Goal: Task Accomplishment & Management: Manage account settings

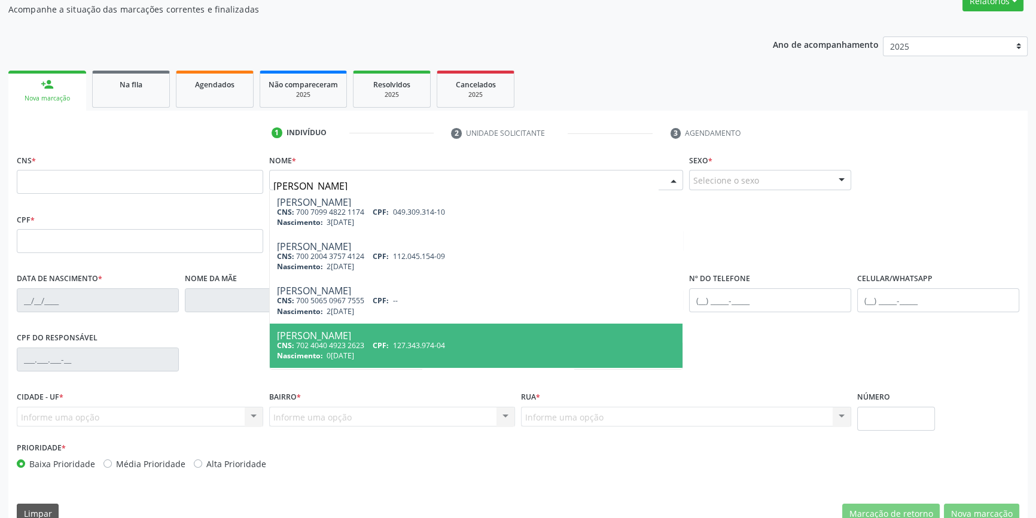
type input "[PERSON_NAME]"
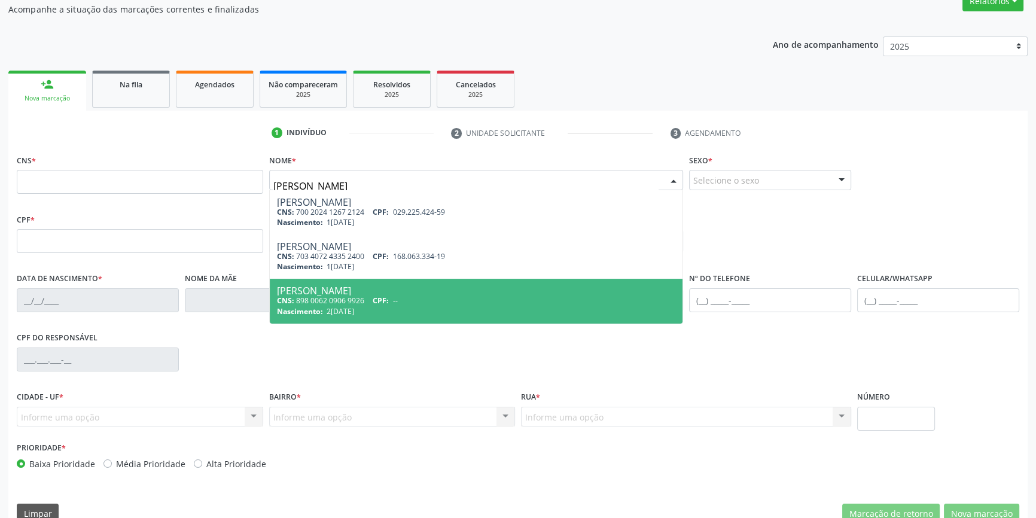
click at [383, 290] on div "[PERSON_NAME]" at bounding box center [476, 291] width 399 height 10
type input "898 0062 0906 9926"
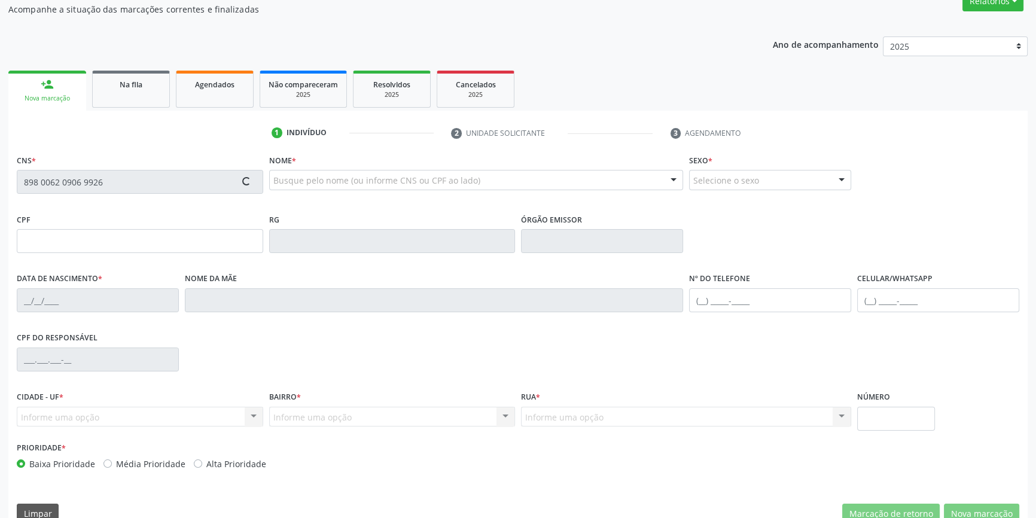
type input "2[DATE]"
type input "Silvanise Rozsendo de [PERSON_NAME]"
type input "[PHONE_NUMBER]"
type input "S/N"
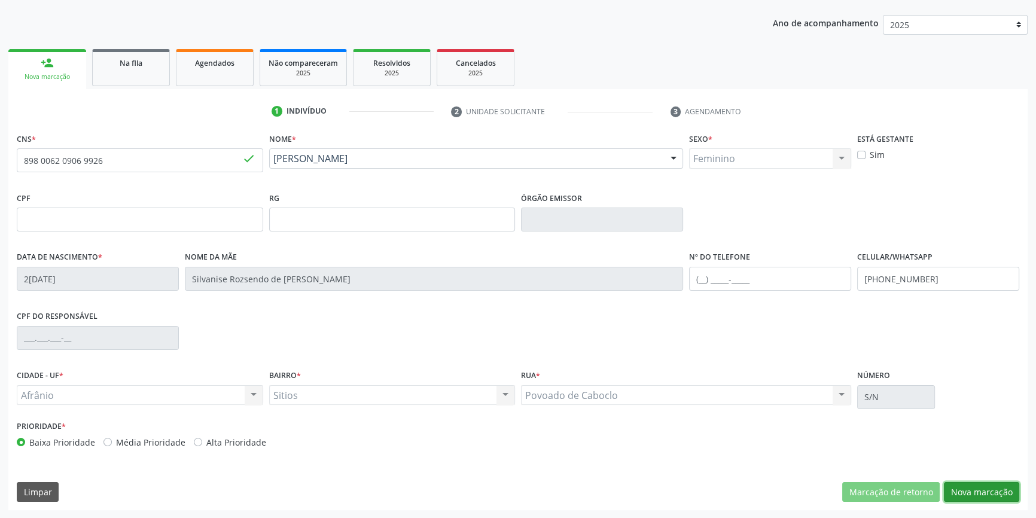
click at [963, 492] on button "Nova marcação" at bounding box center [981, 492] width 75 height 20
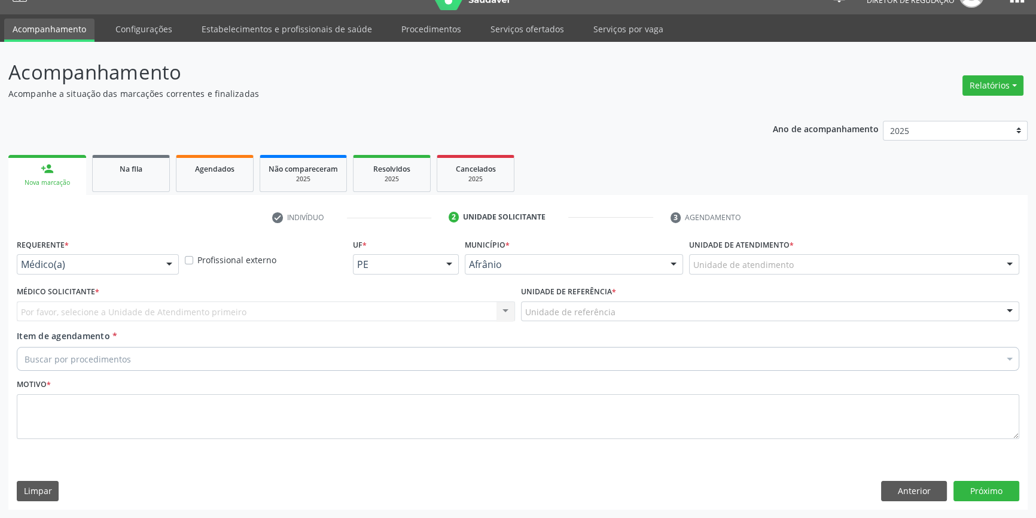
scroll to position [23, 0]
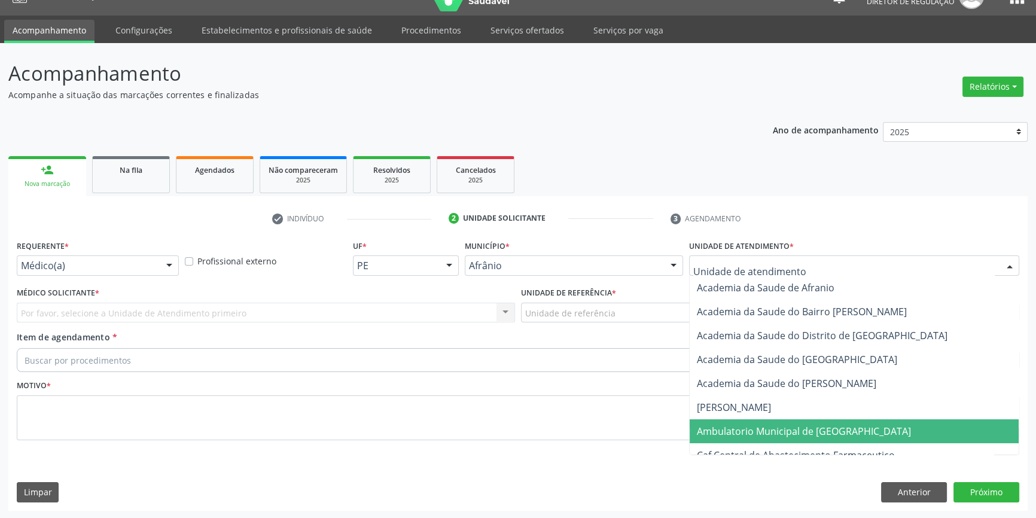
click at [772, 428] on span "Ambulatorio Municipal de [GEOGRAPHIC_DATA]" at bounding box center [804, 431] width 214 height 13
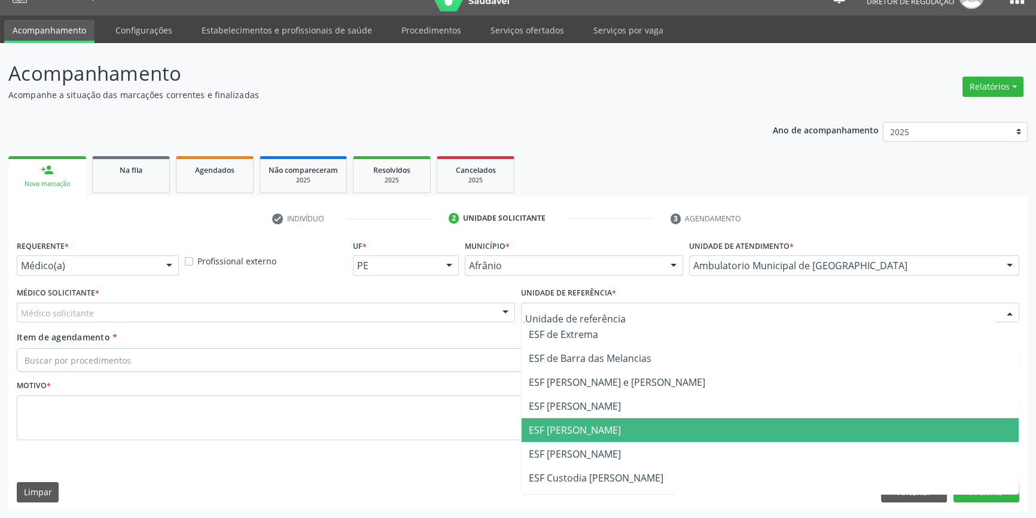
click at [568, 437] on span "ESF [PERSON_NAME]" at bounding box center [770, 430] width 497 height 24
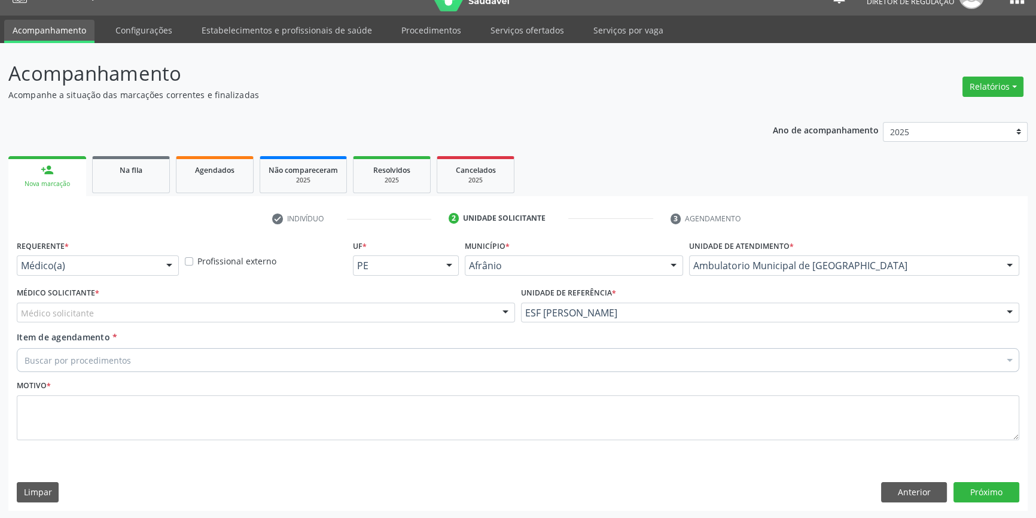
click at [342, 316] on div "Médico solicitante" at bounding box center [266, 313] width 498 height 20
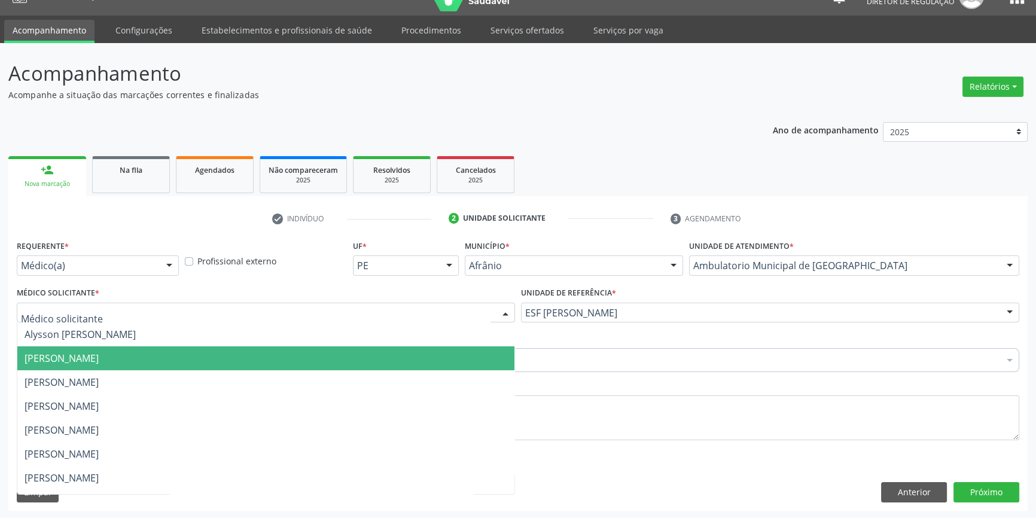
click at [205, 352] on span "[PERSON_NAME]" at bounding box center [265, 358] width 497 height 24
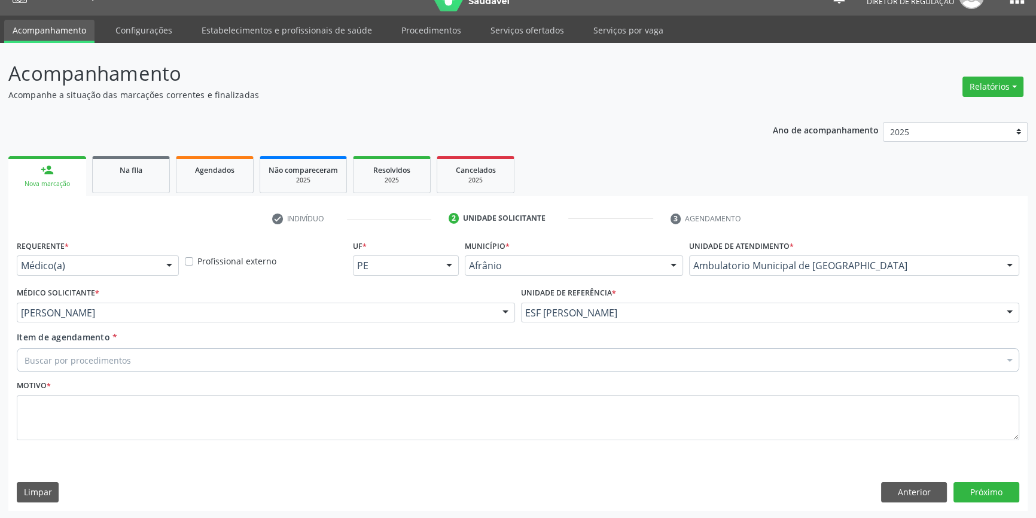
click at [168, 360] on div "Buscar por procedimentos" at bounding box center [518, 360] width 1003 height 24
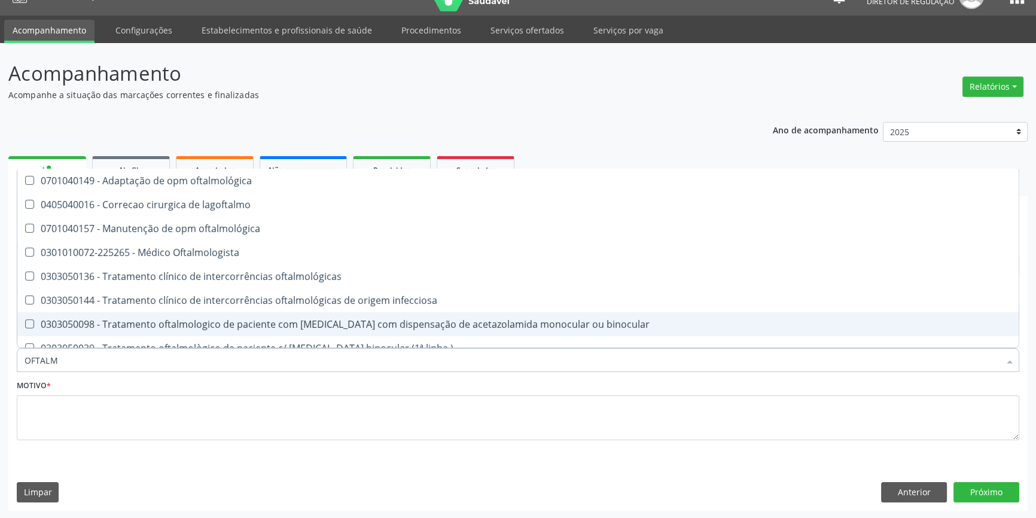
type input "OFTALMO"
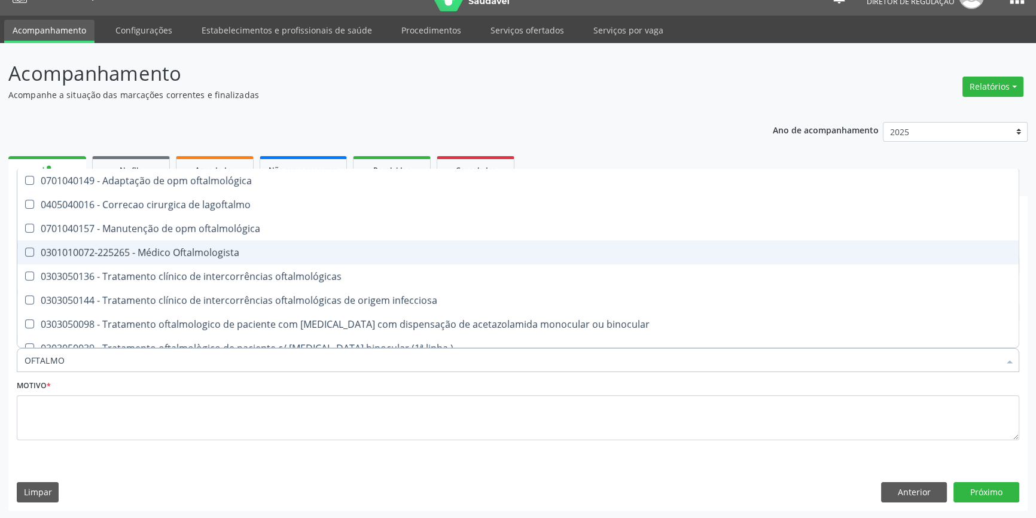
click at [226, 248] on div "0301010072-225265 - Médico Oftalmologista" at bounding box center [518, 253] width 987 height 10
checkbox Oftalmologista "true"
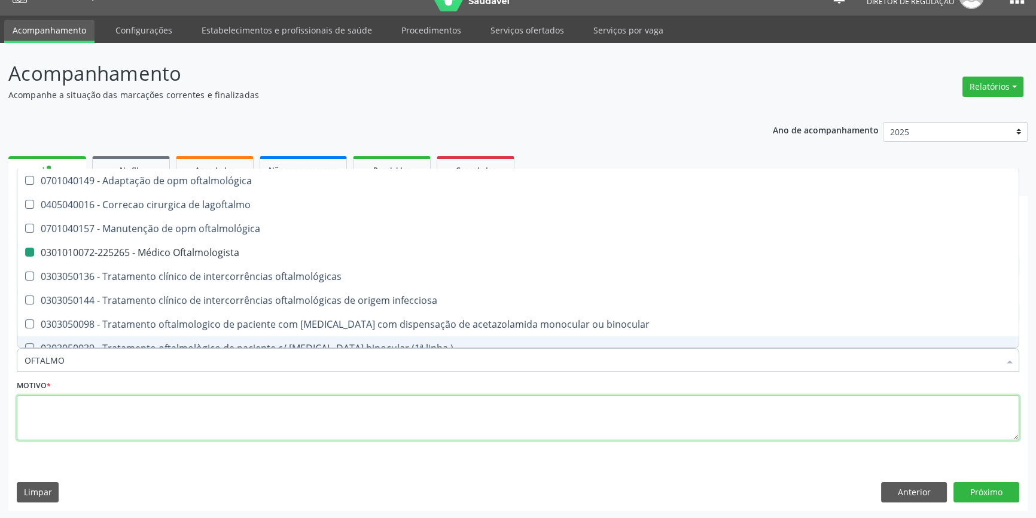
click at [136, 407] on textarea at bounding box center [518, 417] width 1003 height 45
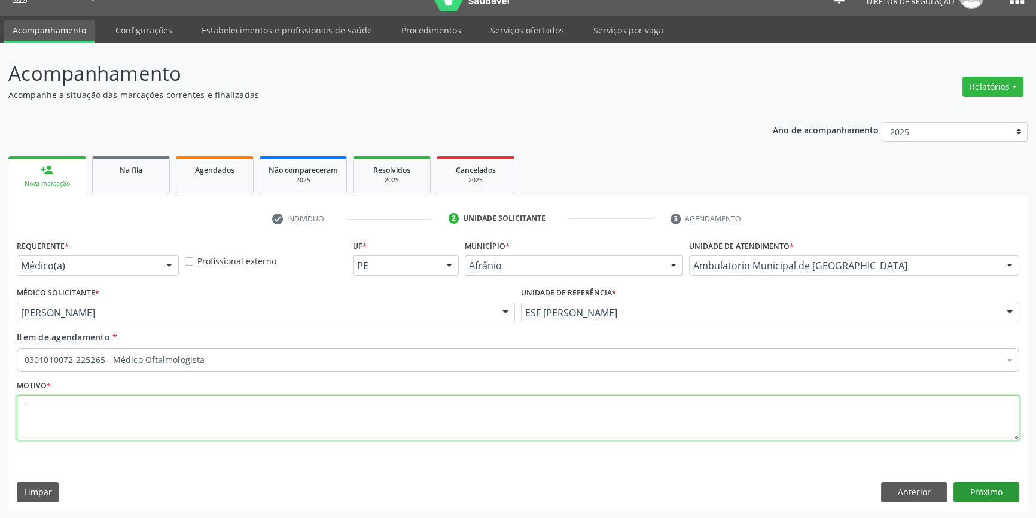
type textarea "'"
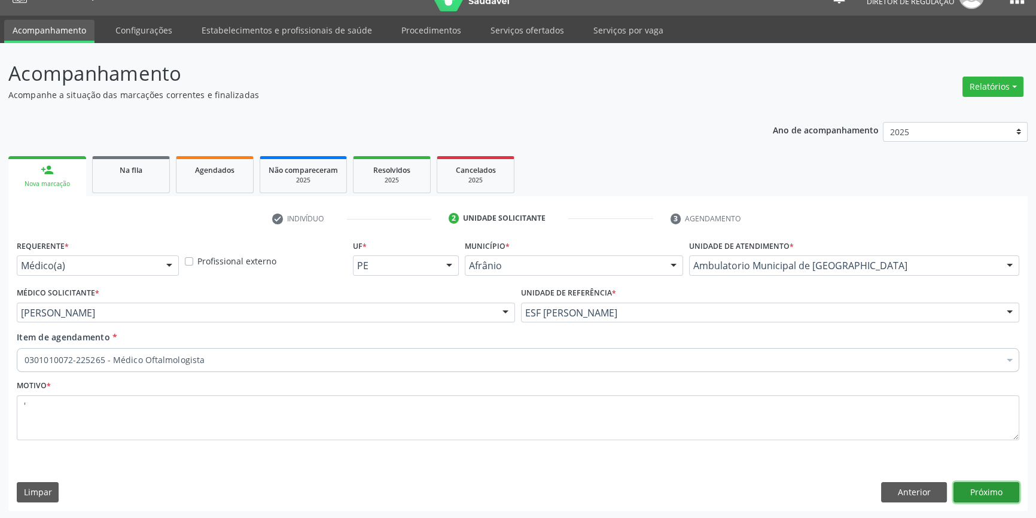
click at [981, 483] on button "Próximo" at bounding box center [987, 492] width 66 height 20
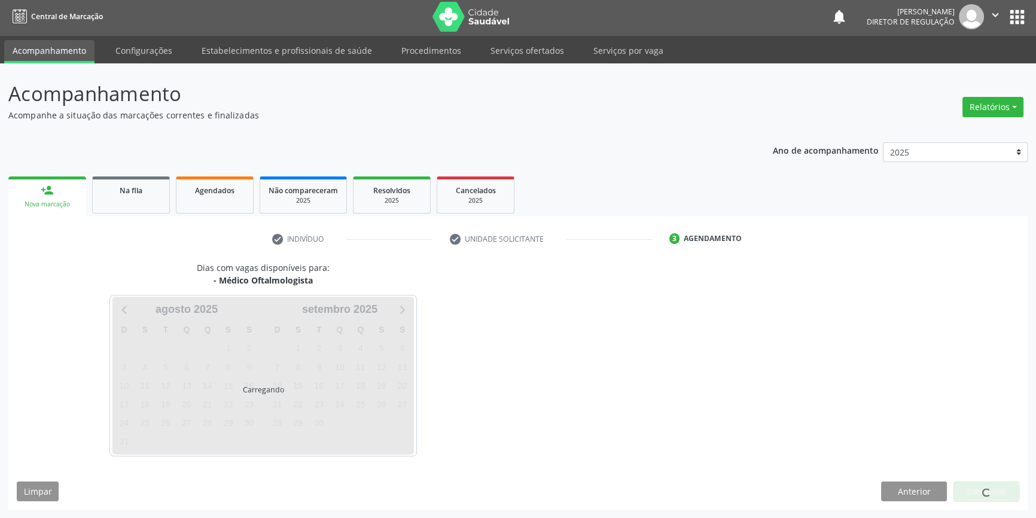
scroll to position [1, 0]
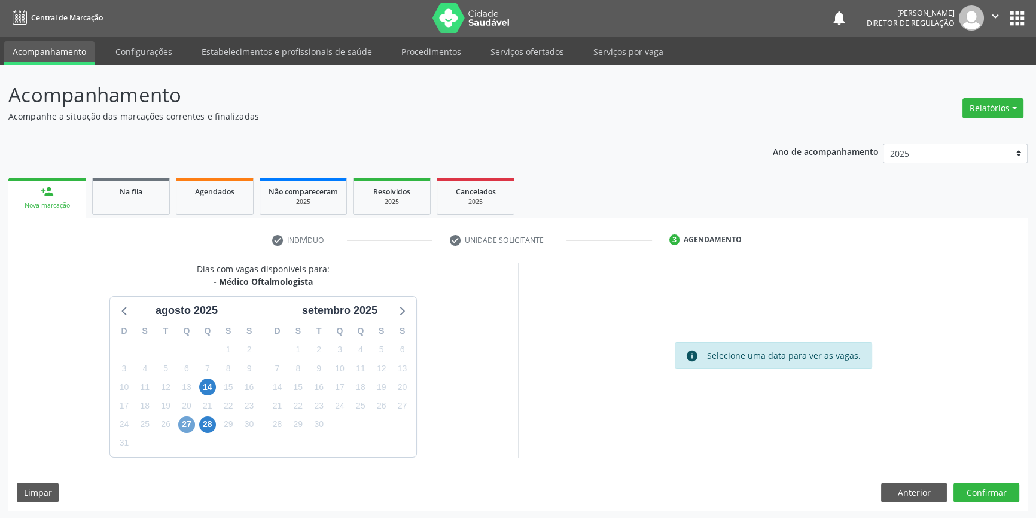
click at [190, 424] on span "27" at bounding box center [186, 424] width 17 height 17
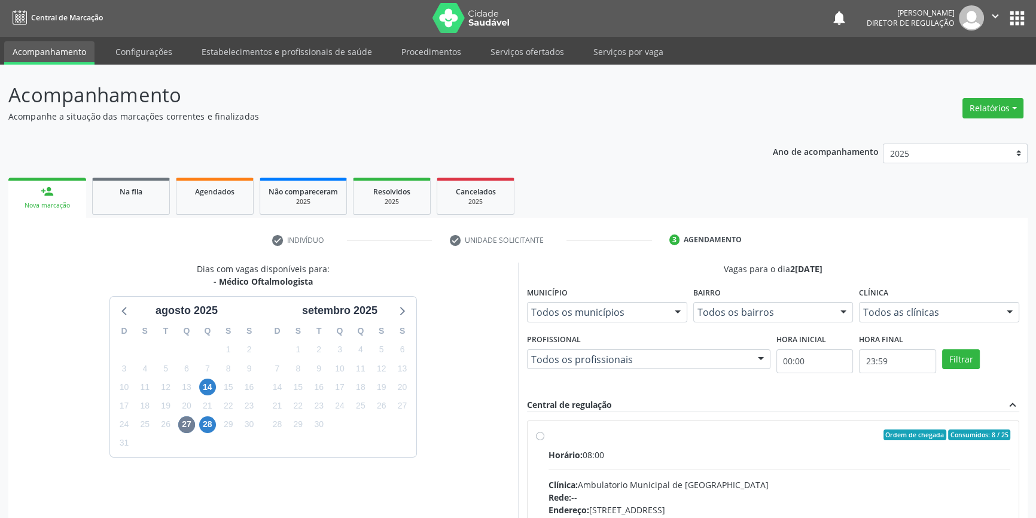
click at [544, 443] on div "Ordem de chegada Consumidos: 8 / 25 Horário: 08:00 Clínica: Ambulatorio Municip…" at bounding box center [773, 522] width 474 height 184
radio input "true"
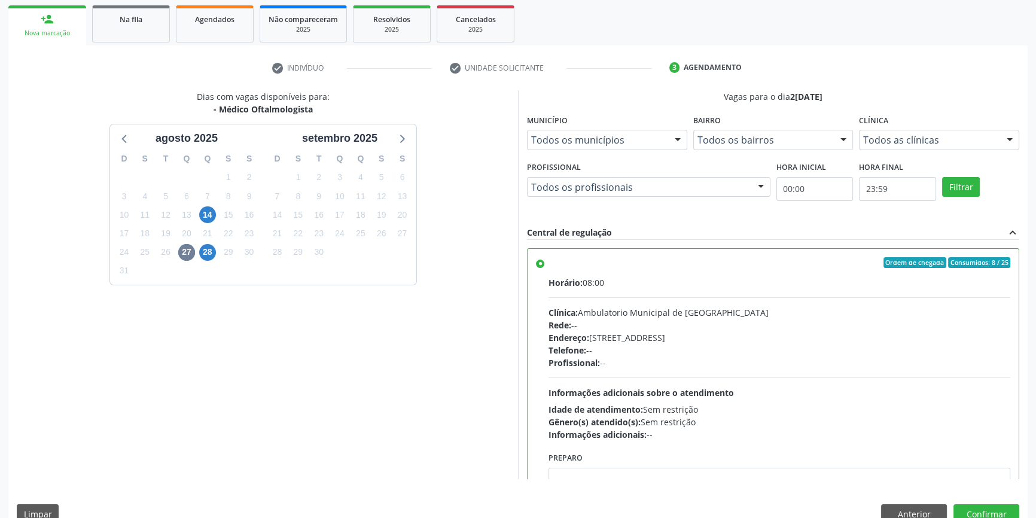
scroll to position [196, 0]
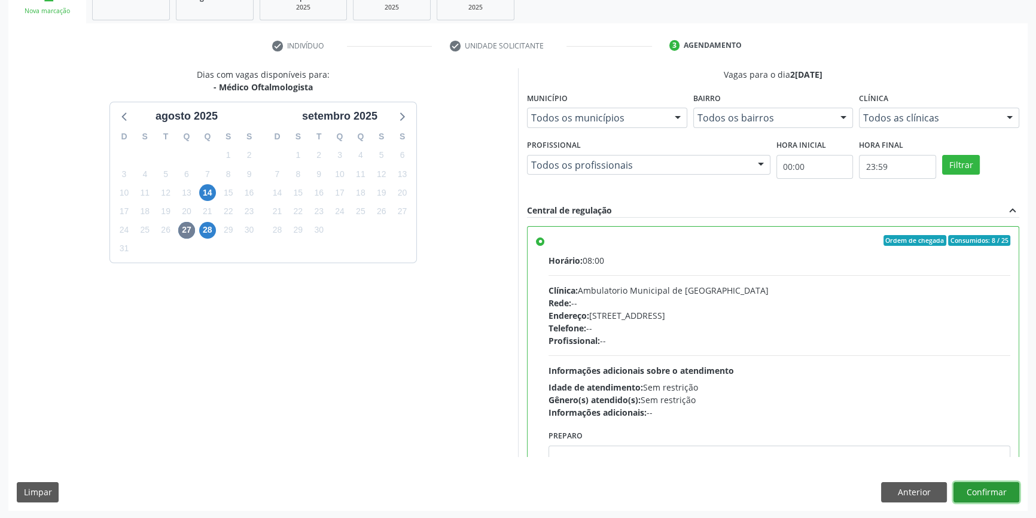
click at [973, 492] on button "Confirmar" at bounding box center [987, 492] width 66 height 20
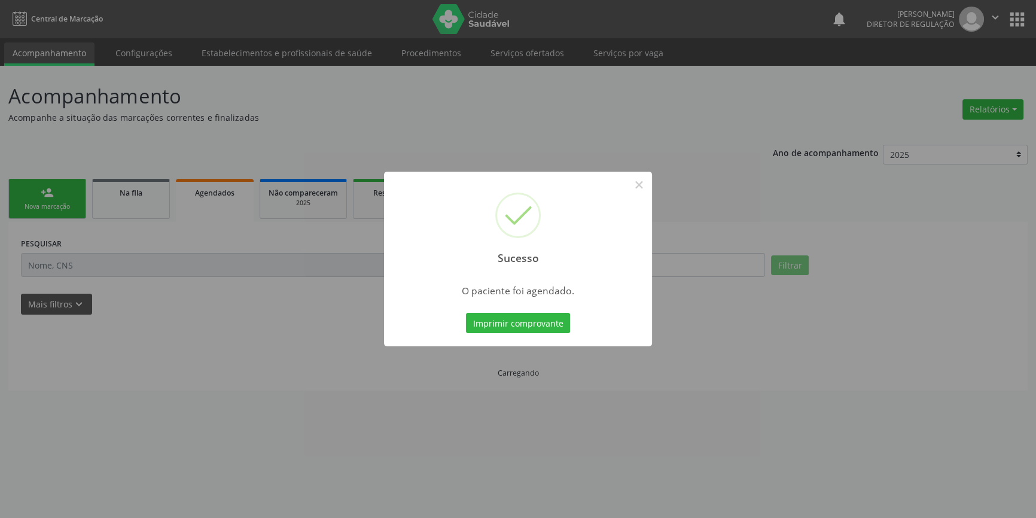
scroll to position [0, 0]
click at [546, 323] on button "Imprimir comprovante" at bounding box center [522, 323] width 104 height 20
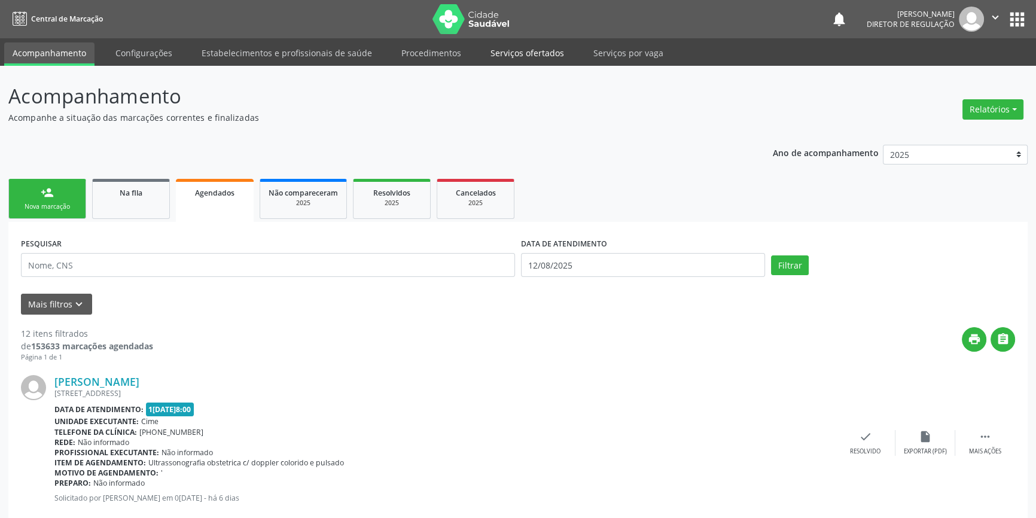
click at [541, 61] on link "Serviços ofertados" at bounding box center [527, 52] width 90 height 21
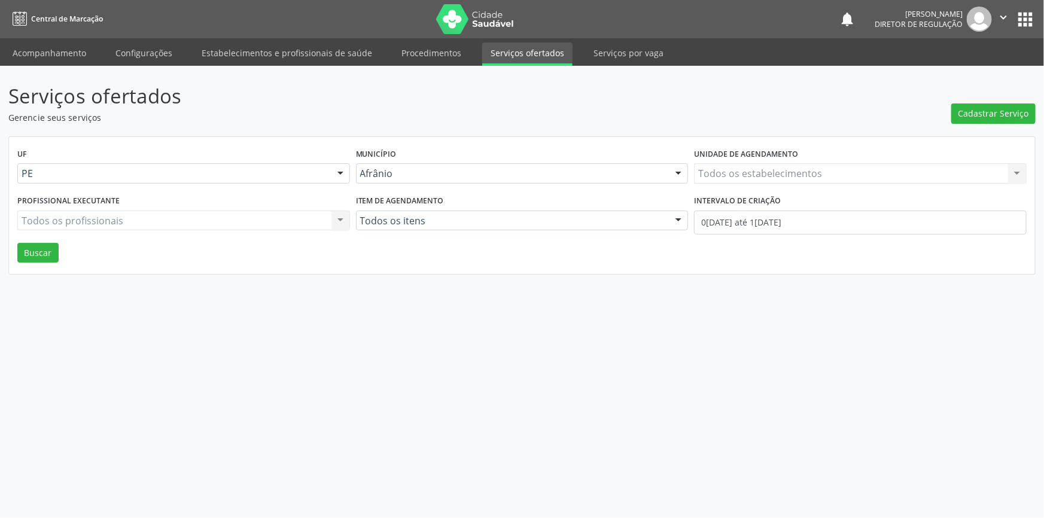
click at [981, 123] on div "Serviços ofertados Gerencie seus serviços Cadastrar Serviço UF PE Todas as UFs …" at bounding box center [521, 177] width 1027 height 193
click at [983, 117] on span "Cadastrar Serviço" at bounding box center [993, 113] width 71 height 13
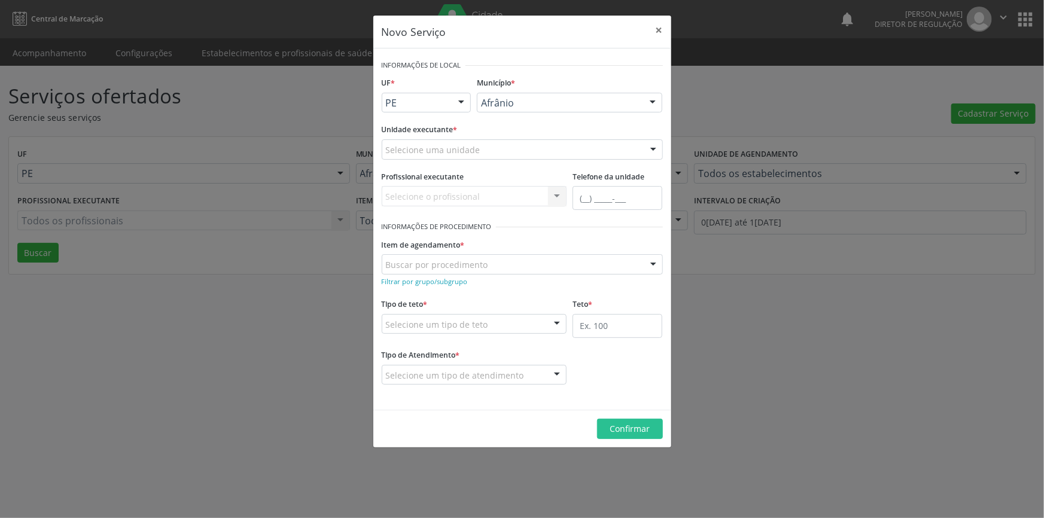
click at [467, 160] on div "Unidade executante * Selecione uma unidade Academia da Saude de Afranio Academi…" at bounding box center [522, 144] width 287 height 47
click at [467, 156] on div "Selecione uma unidade" at bounding box center [522, 149] width 281 height 20
click at [536, 149] on div "Selecione uma unidade" at bounding box center [522, 149] width 281 height 20
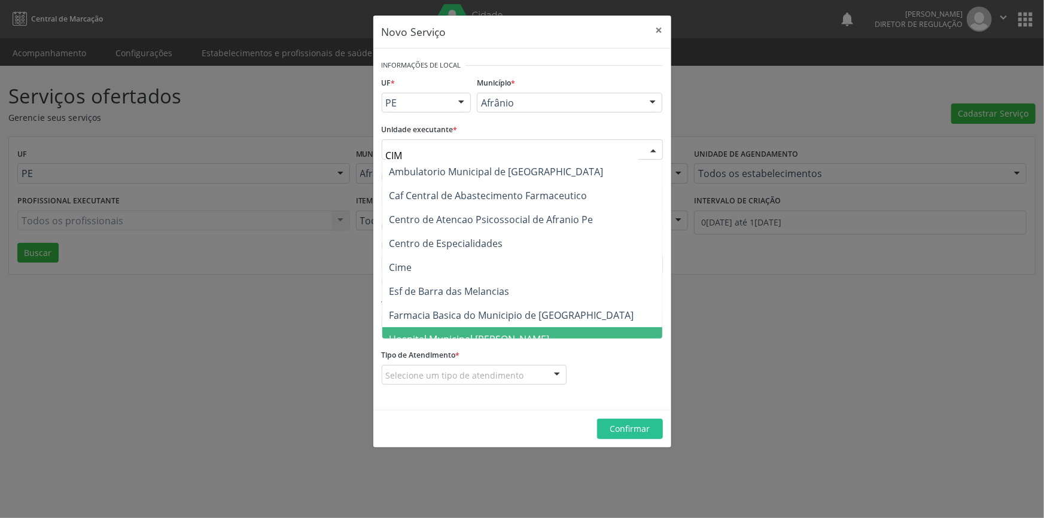
type input "CIME"
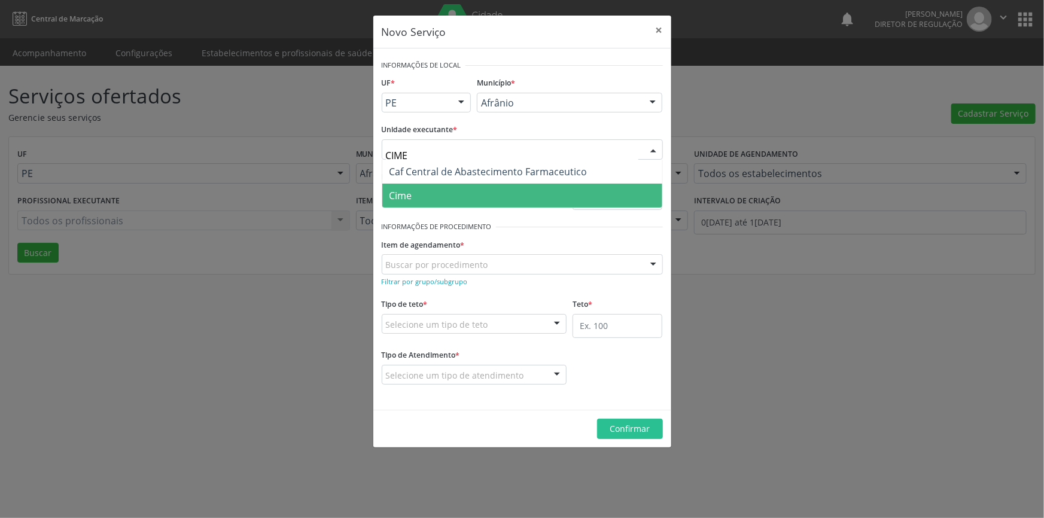
click at [462, 191] on span "Cime" at bounding box center [522, 196] width 280 height 24
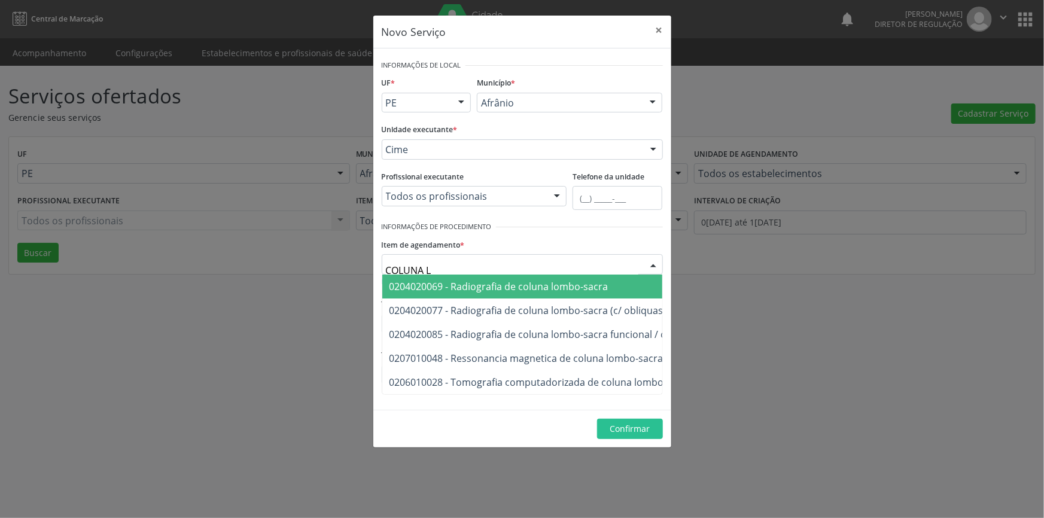
type input "COLUNA LO"
click at [512, 293] on span "0204020069 - Radiografia de coluna lombo-sacra" at bounding box center [581, 287] width 398 height 24
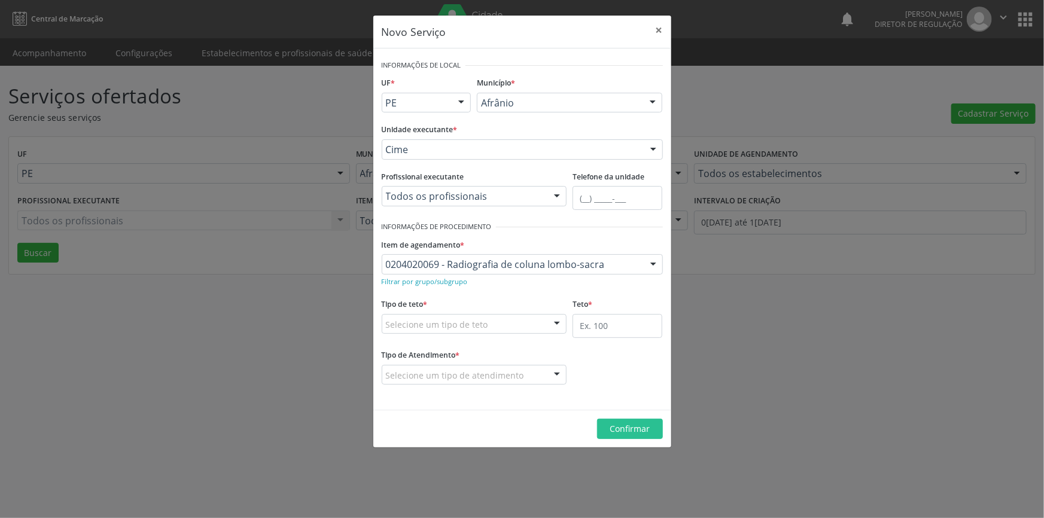
click at [485, 324] on div "Selecione um tipo de teto" at bounding box center [474, 324] width 185 height 20
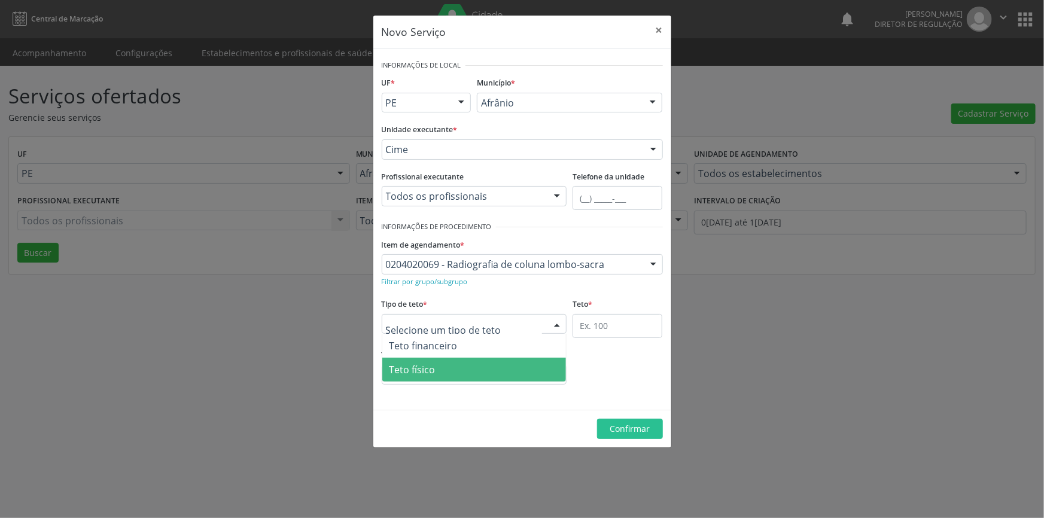
click at [453, 364] on span "Teto físico" at bounding box center [474, 370] width 184 height 24
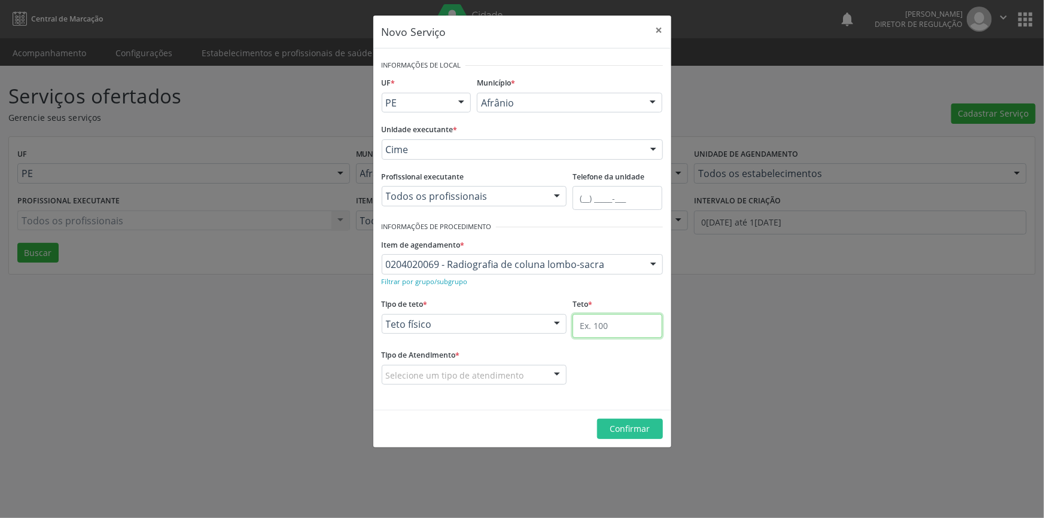
click at [584, 326] on input "text" at bounding box center [618, 326] width 90 height 24
type input "1"
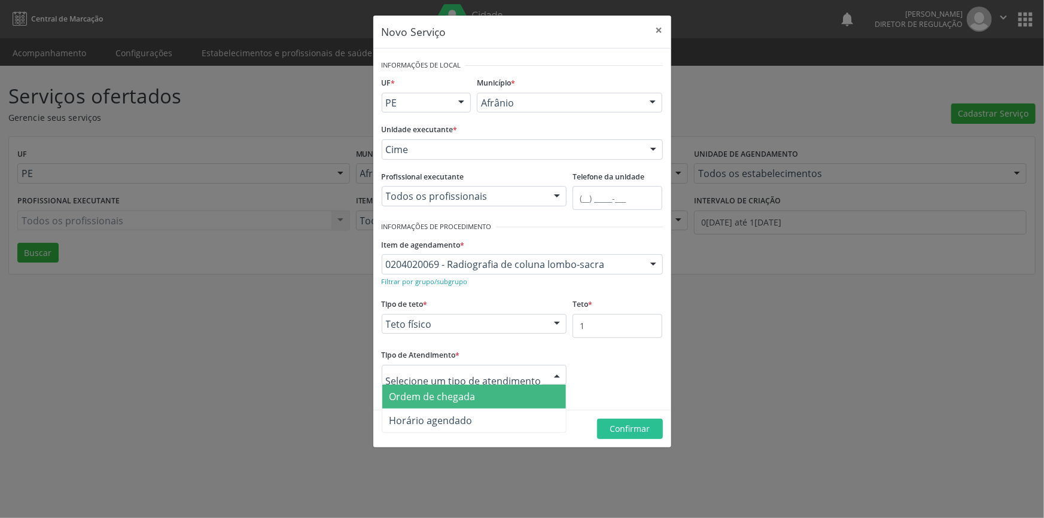
click at [461, 400] on span "Ordem de chegada" at bounding box center [432, 396] width 86 height 13
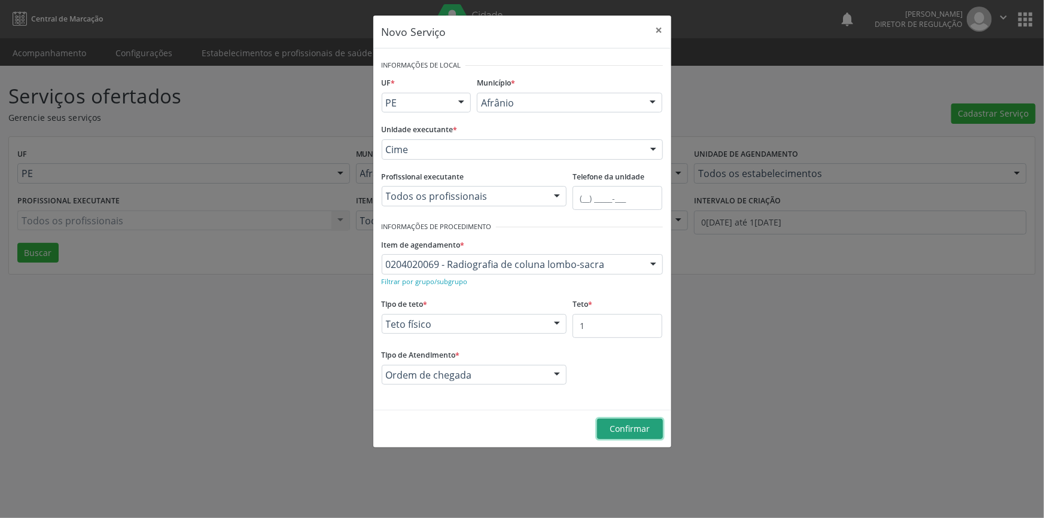
click at [620, 430] on span "Confirmar" at bounding box center [630, 428] width 40 height 11
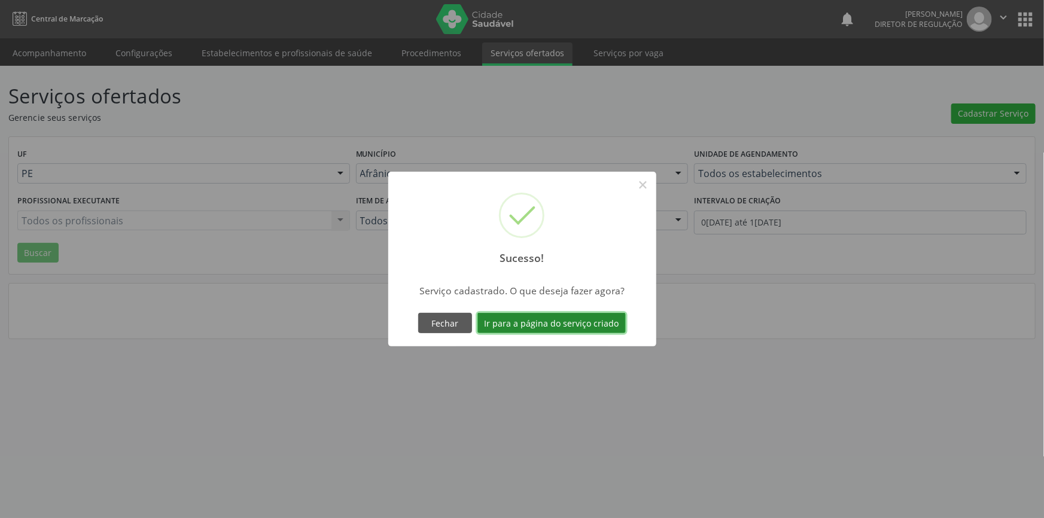
click at [582, 320] on button "Ir para a página do serviço criado" at bounding box center [551, 323] width 148 height 20
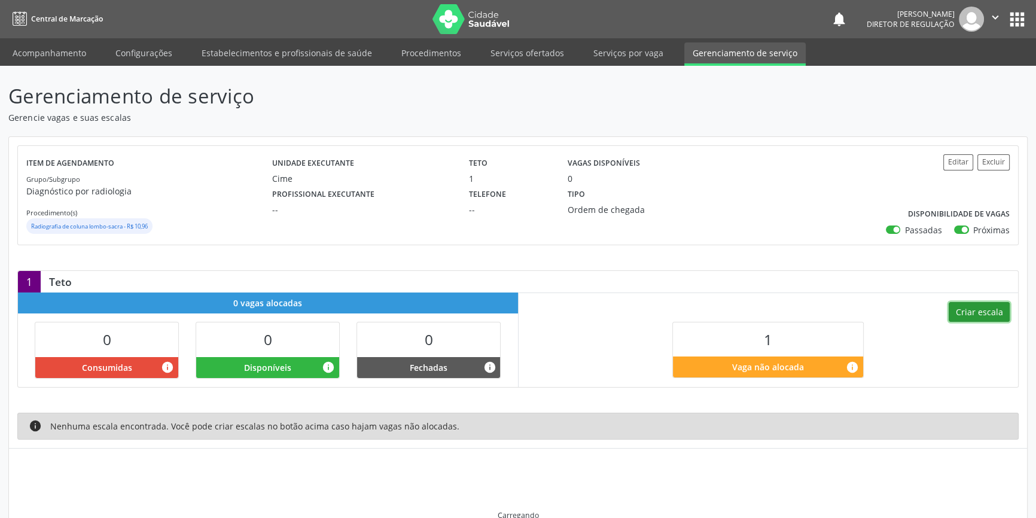
click at [977, 309] on button "Criar escala" at bounding box center [979, 312] width 61 height 20
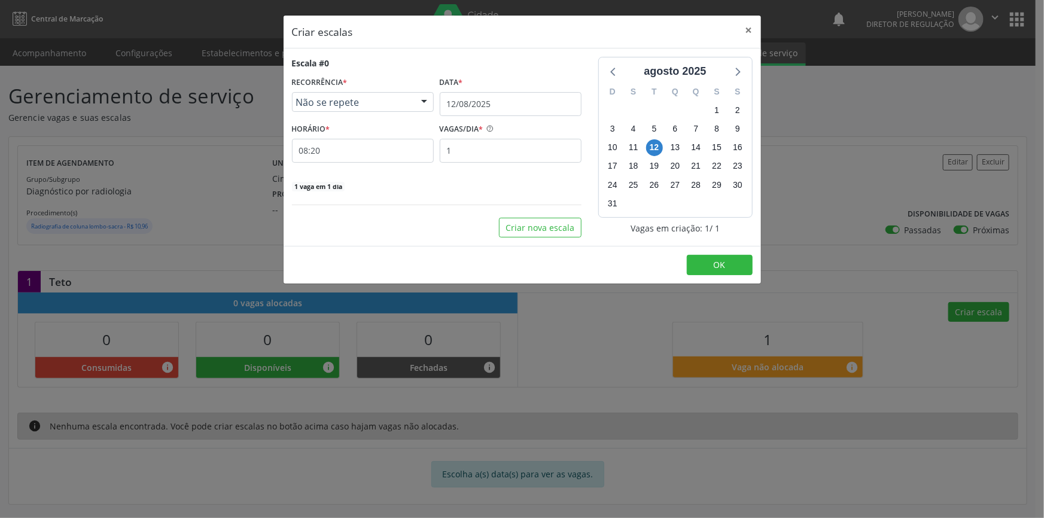
click at [478, 90] on div "Data *" at bounding box center [511, 83] width 142 height 19
click at [480, 99] on input "12/08/2025" at bounding box center [511, 104] width 142 height 24
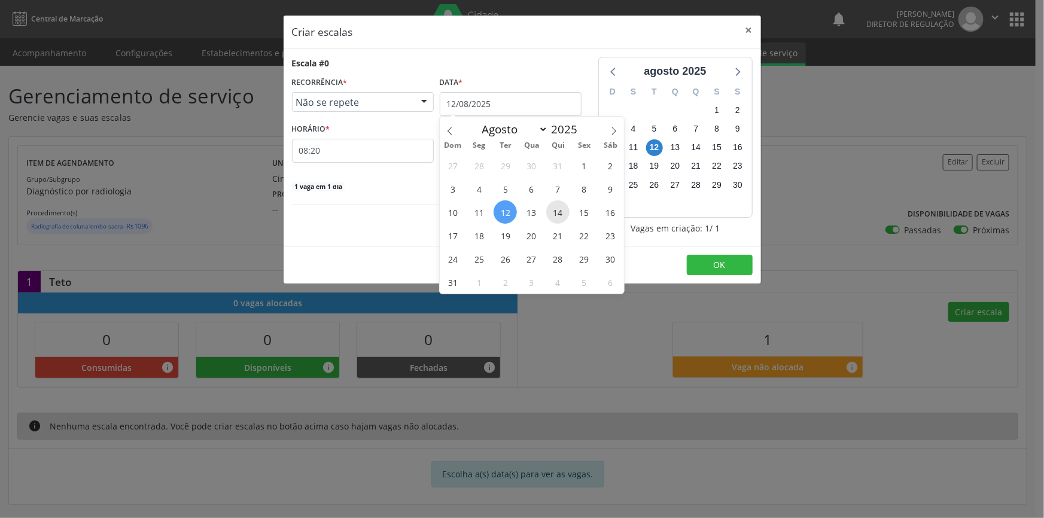
click at [553, 215] on span "14" at bounding box center [557, 211] width 23 height 23
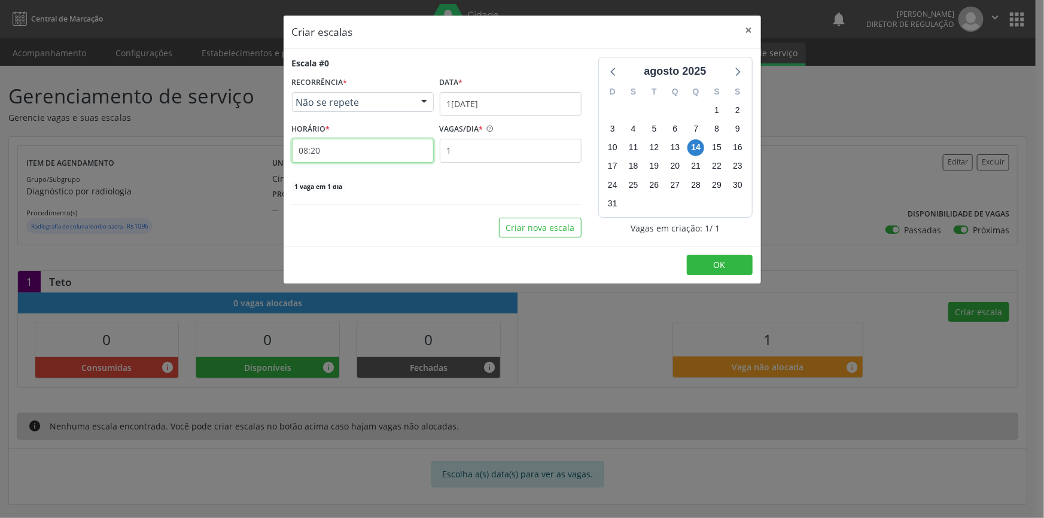
click at [377, 153] on input "08:20" at bounding box center [363, 151] width 142 height 24
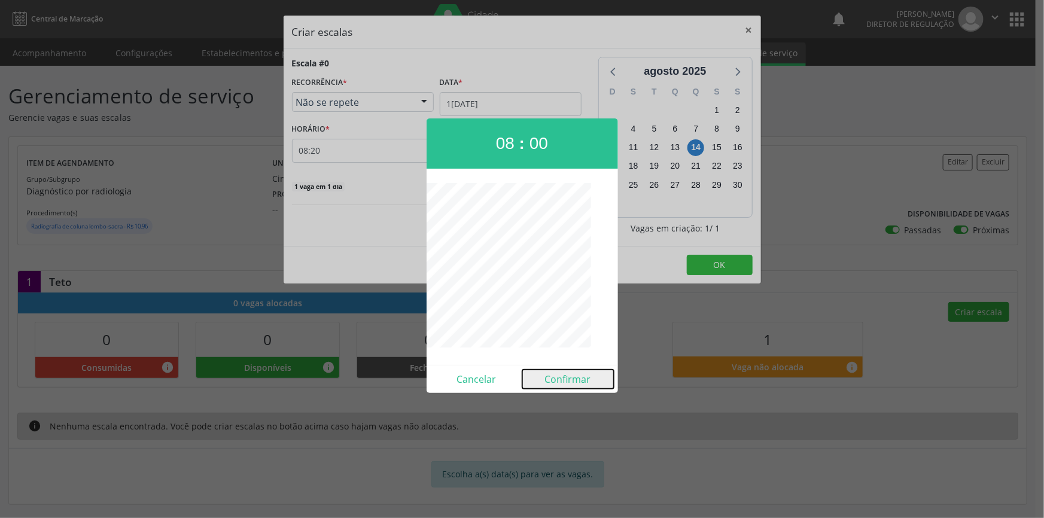
click at [564, 377] on button "Confirmar" at bounding box center [568, 379] width 92 height 19
type input "08:00"
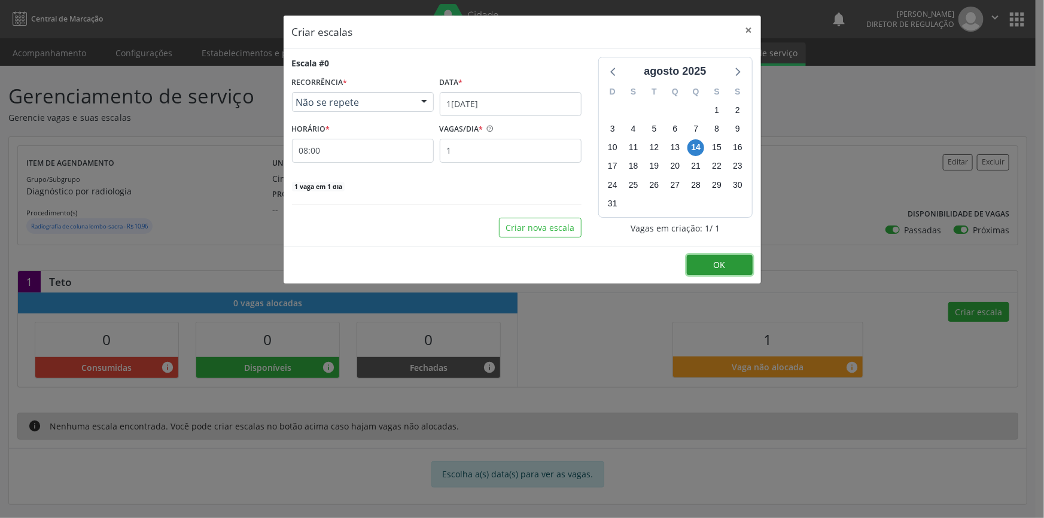
click at [722, 257] on button "OK" at bounding box center [720, 265] width 66 height 20
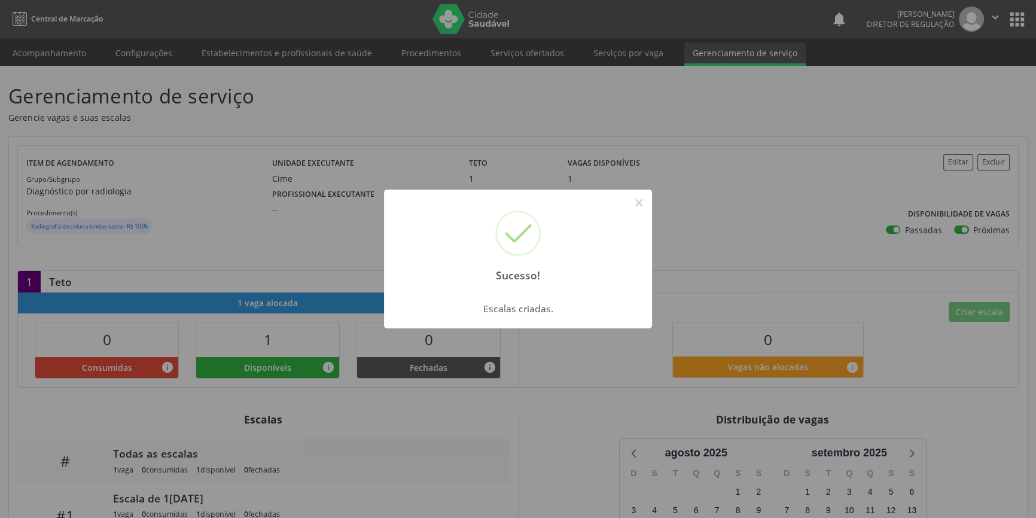
click at [65, 53] on div "Sucesso! × Escalas criadas. OK Cancel" at bounding box center [518, 259] width 1036 height 518
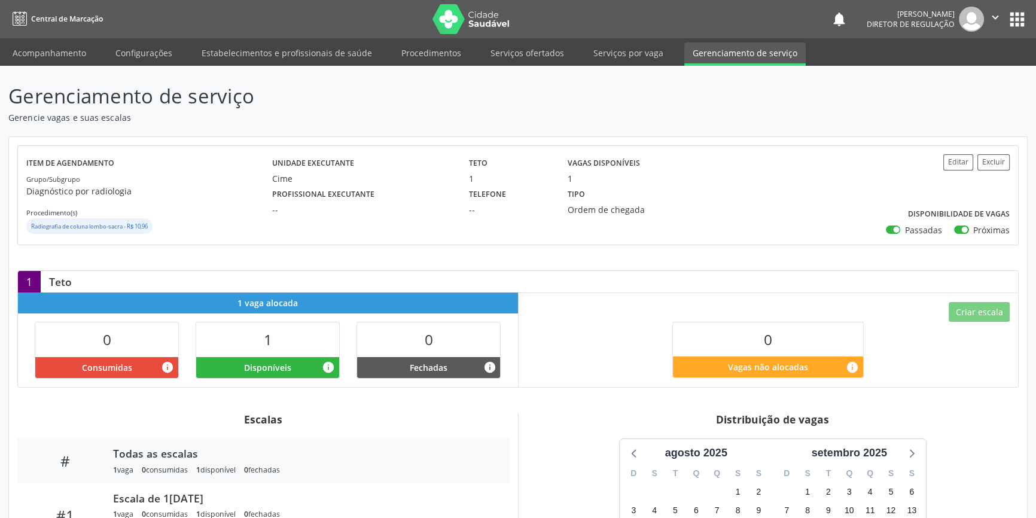
click at [65, 53] on link "Acompanhamento" at bounding box center [49, 52] width 90 height 21
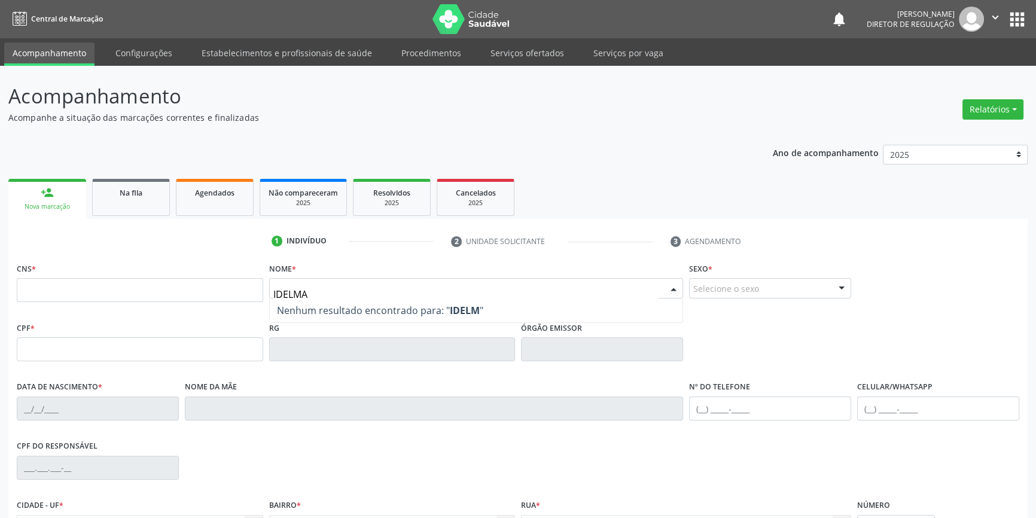
type input "IDELMA"
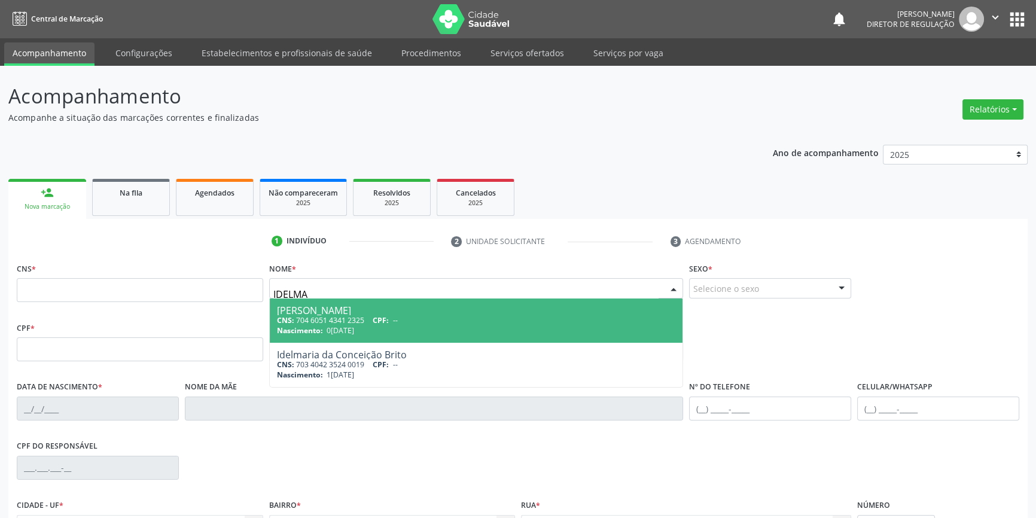
click at [325, 324] on div "CNS: 704 6051 4341 2325 CPF: --" at bounding box center [476, 320] width 399 height 10
type input "704 6051 4341 2325"
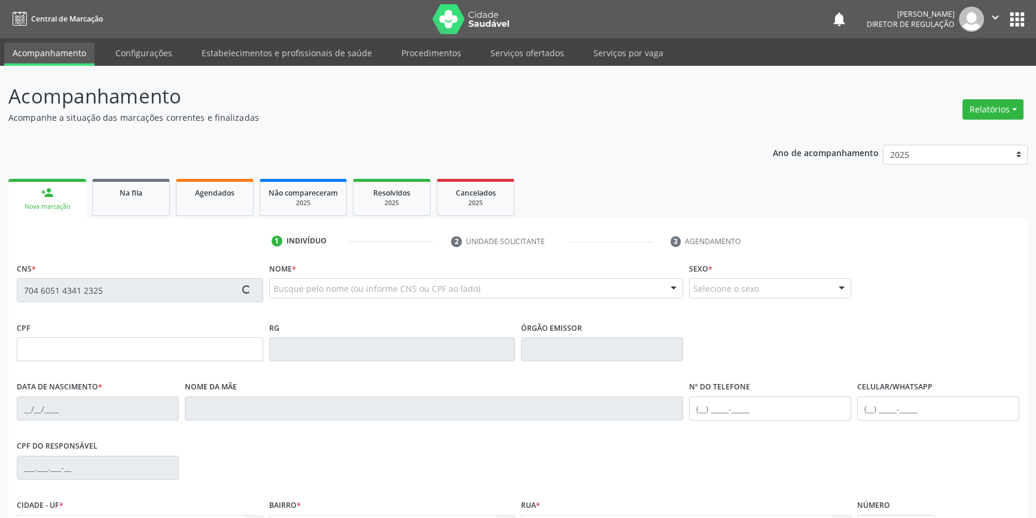
scroll to position [130, 0]
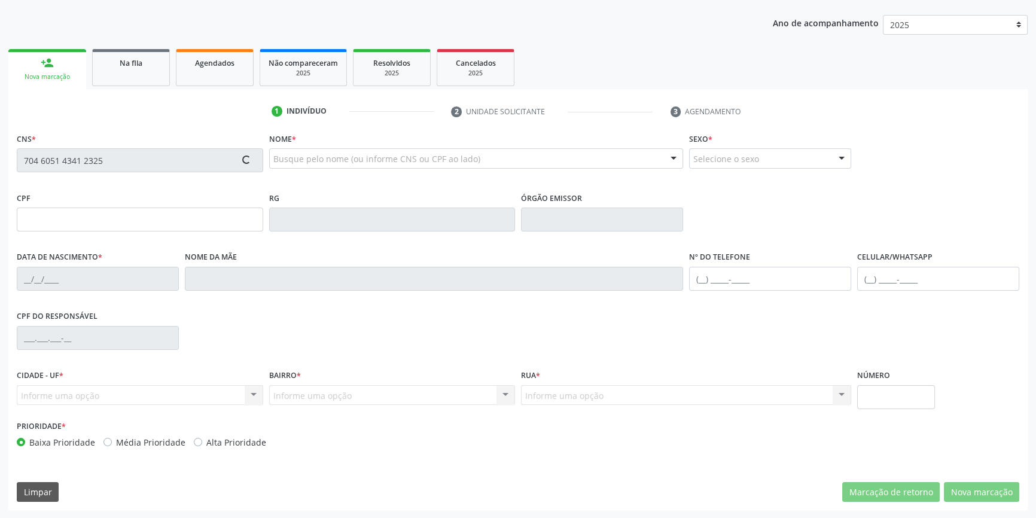
type input "0[DATE]"
type input "[PERSON_NAME]"
type input "[PHONE_NUMBER]"
type input "S/N"
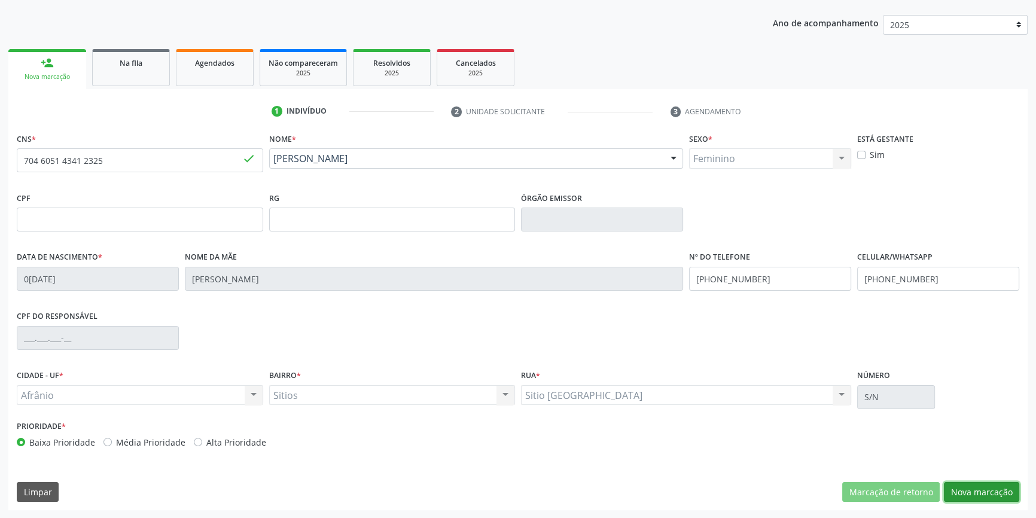
click at [982, 486] on button "Nova marcação" at bounding box center [981, 492] width 75 height 20
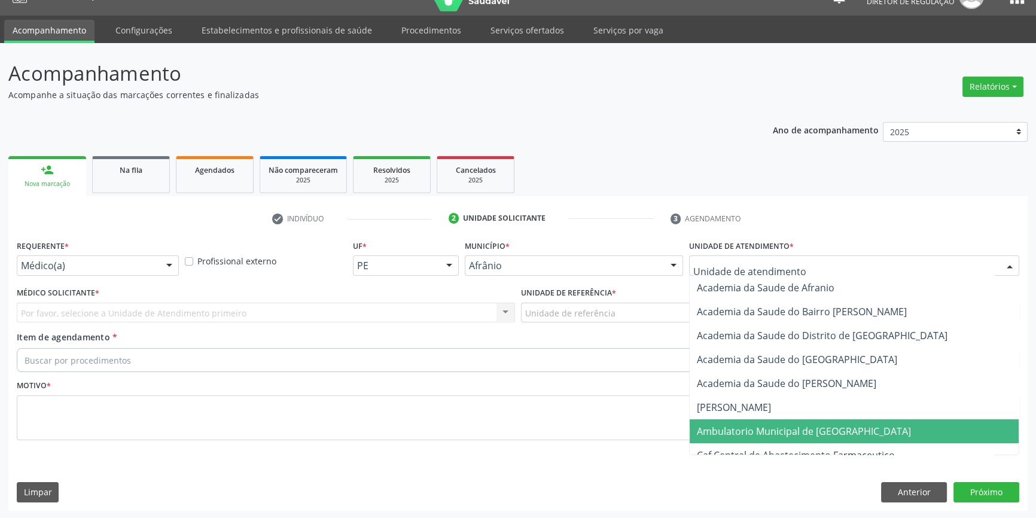
click at [790, 436] on span "Ambulatorio Municipal de [GEOGRAPHIC_DATA]" at bounding box center [804, 431] width 214 height 13
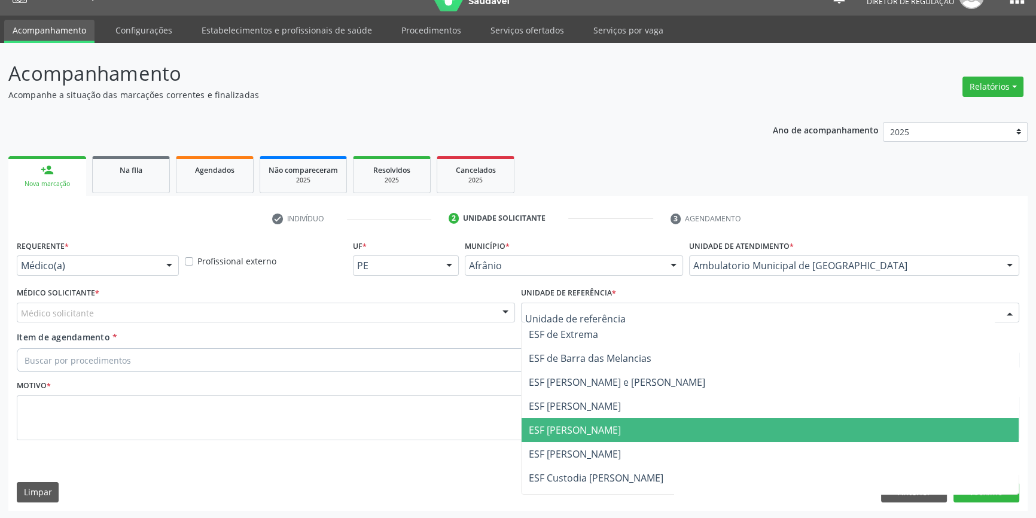
click at [581, 424] on span "ESF [PERSON_NAME]" at bounding box center [575, 430] width 92 height 13
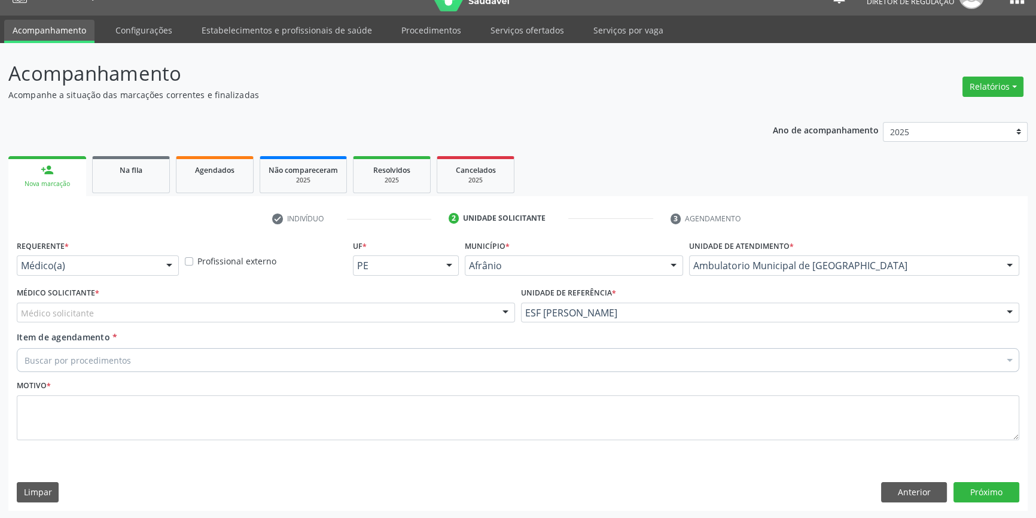
drag, startPoint x: 327, startPoint y: 309, endPoint x: 315, endPoint y: 314, distance: 13.4
click at [326, 309] on div "Médico solicitante" at bounding box center [266, 313] width 498 height 20
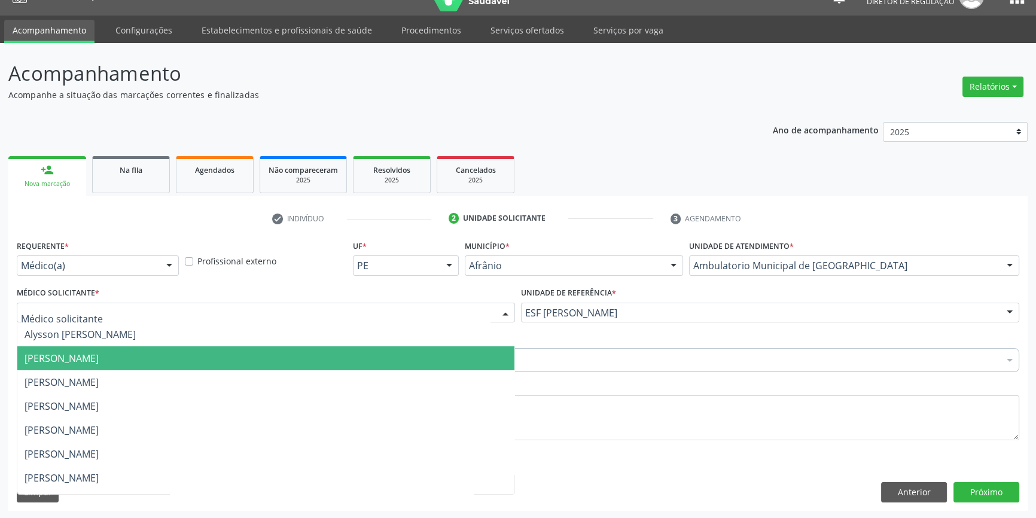
click at [99, 359] on span "[PERSON_NAME]" at bounding box center [62, 358] width 74 height 13
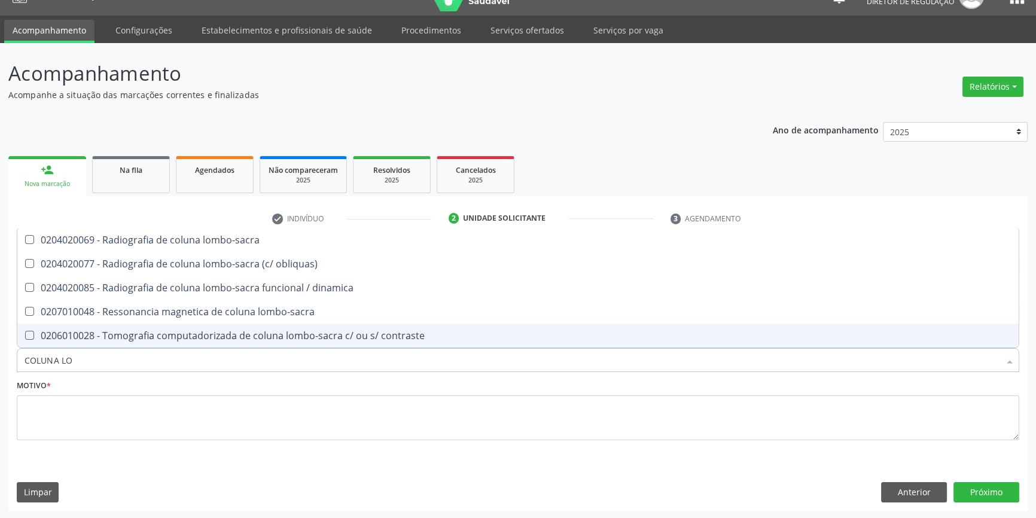
type input "[PERSON_NAME]"
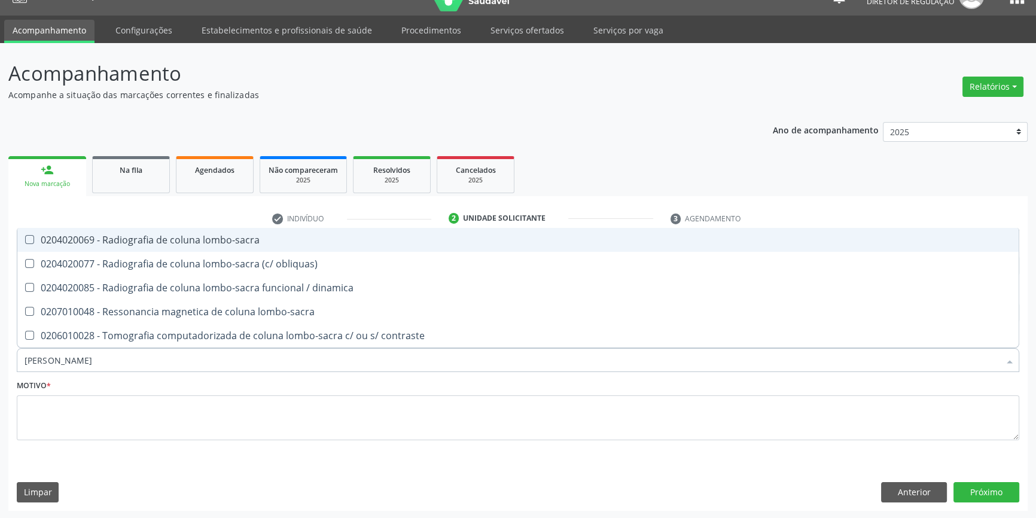
click at [200, 248] on span "0204020069 - Radiografia de coluna lombo-sacra" at bounding box center [517, 240] width 1001 height 24
checkbox lombo-sacra "true"
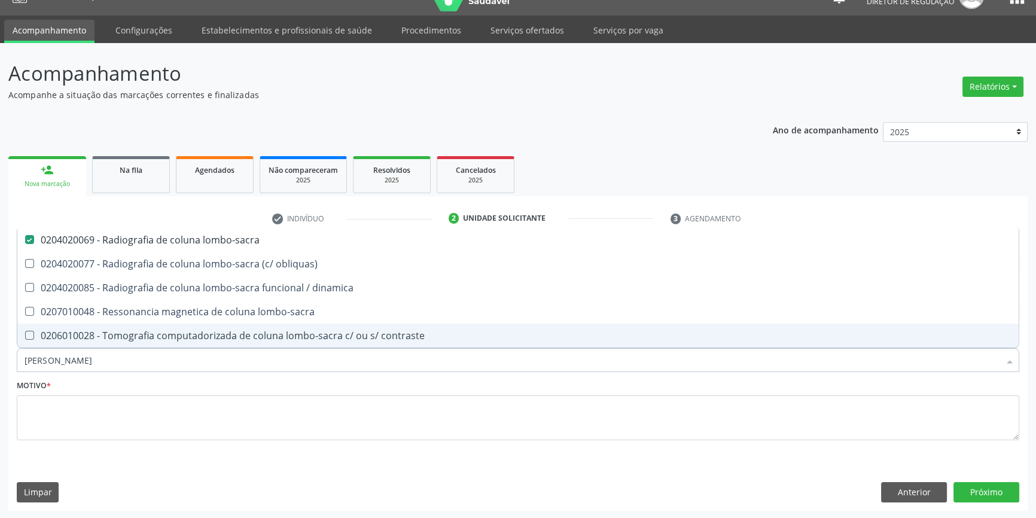
click at [149, 386] on div "Motivo *" at bounding box center [518, 408] width 1003 height 63
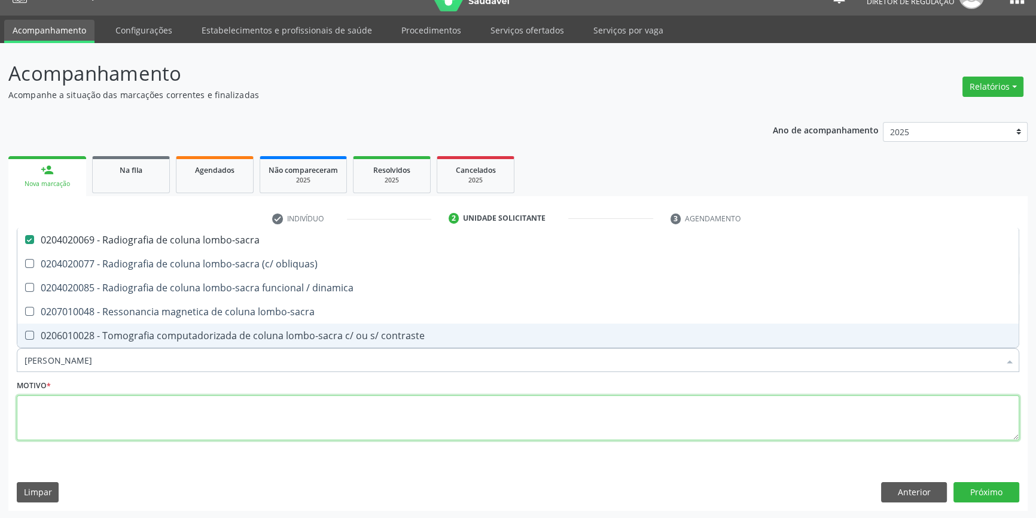
click at [142, 401] on textarea at bounding box center [518, 417] width 1003 height 45
checkbox obliquas\) "true"
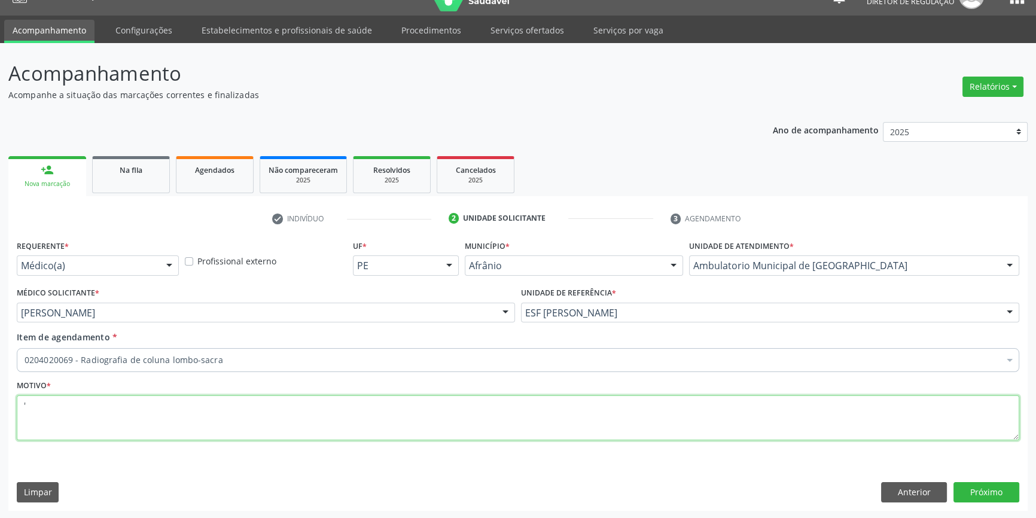
type textarea "'"
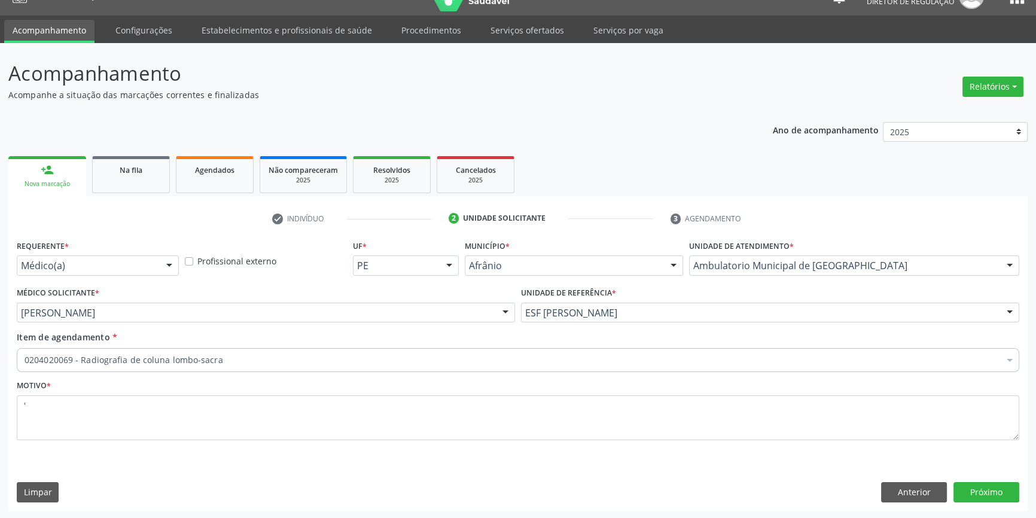
click at [1022, 491] on div "Requerente * Médico(a) Médico(a) Enfermeiro(a) Paciente Nenhum resultado encont…" at bounding box center [517, 373] width 1019 height 273
click at [1003, 486] on button "Próximo" at bounding box center [987, 492] width 66 height 20
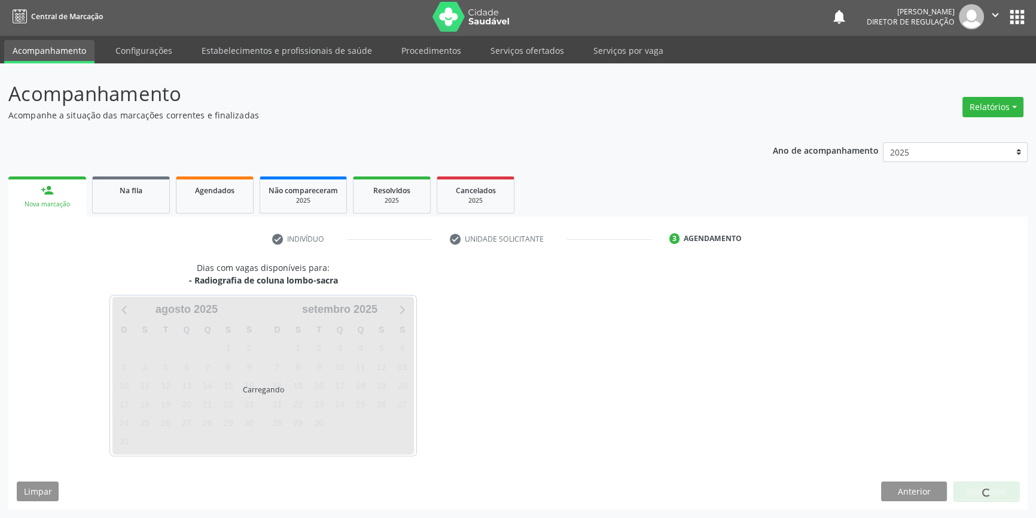
scroll to position [1, 0]
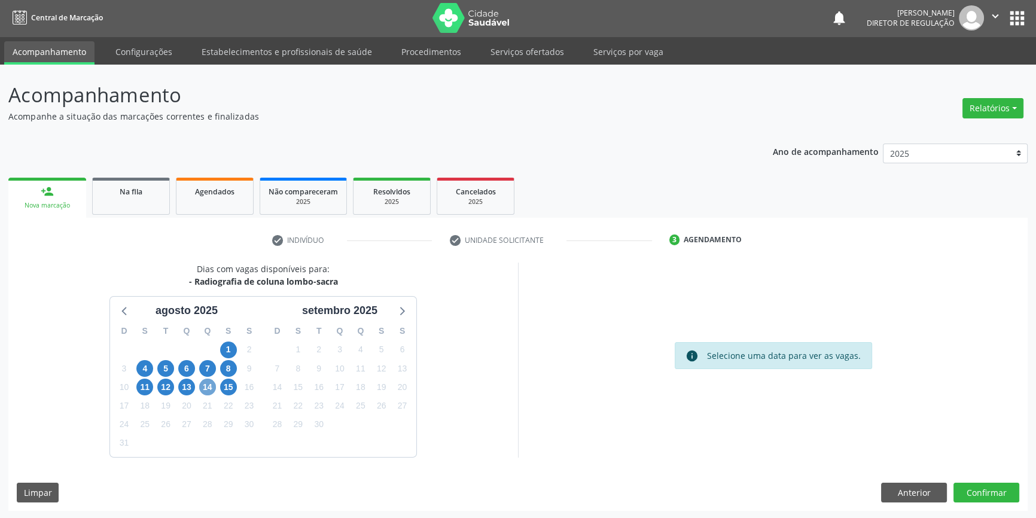
click at [200, 385] on span "14" at bounding box center [207, 387] width 17 height 17
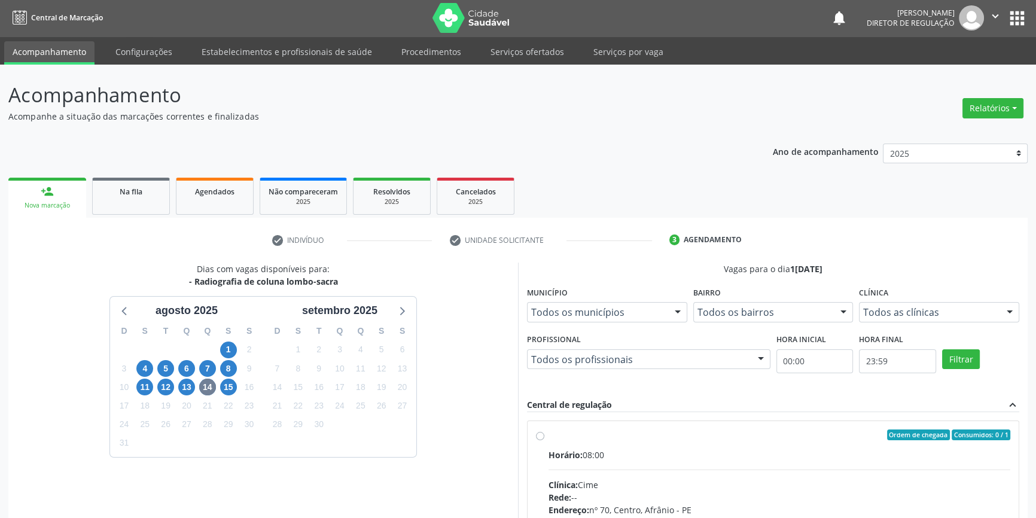
click at [571, 444] on label "Ordem de chegada Consumidos: 0 / 1 Horário: 08:00 Clínica: Cime Rede: -- Endere…" at bounding box center [780, 522] width 462 height 184
click at [544, 440] on input "Ordem de chegada Consumidos: 0 / 1 Horário: 08:00 Clínica: Cime Rede: -- Endere…" at bounding box center [540, 435] width 8 height 11
radio input "true"
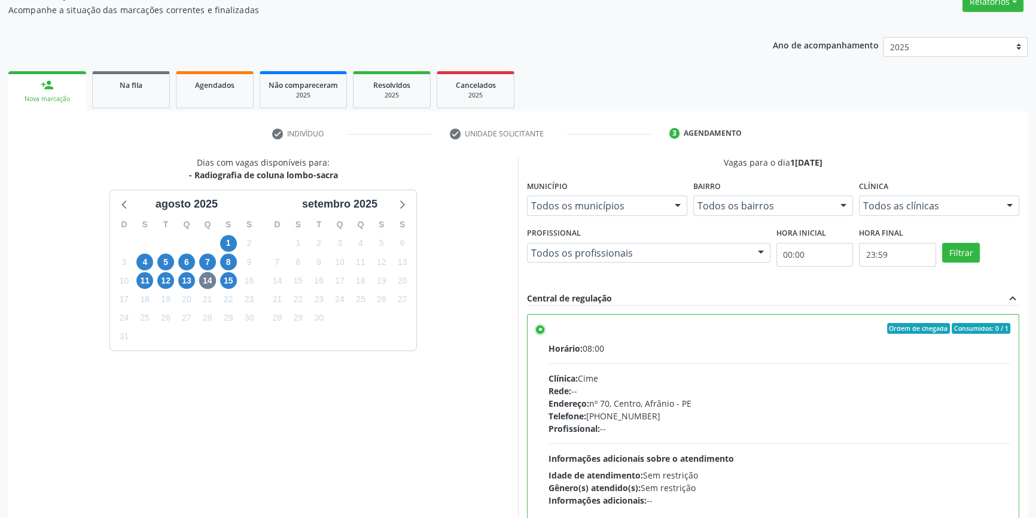
scroll to position [196, 0]
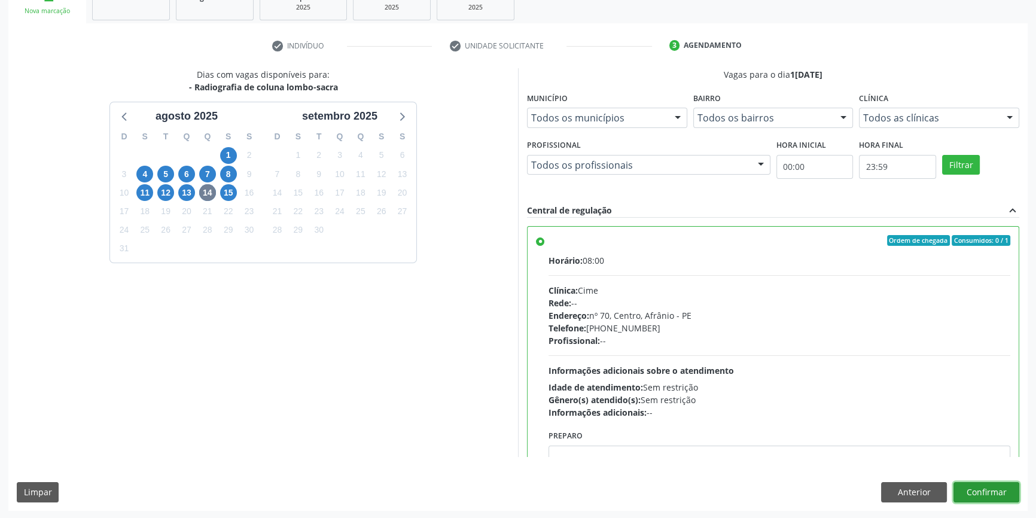
click at [990, 497] on button "Confirmar" at bounding box center [987, 492] width 66 height 20
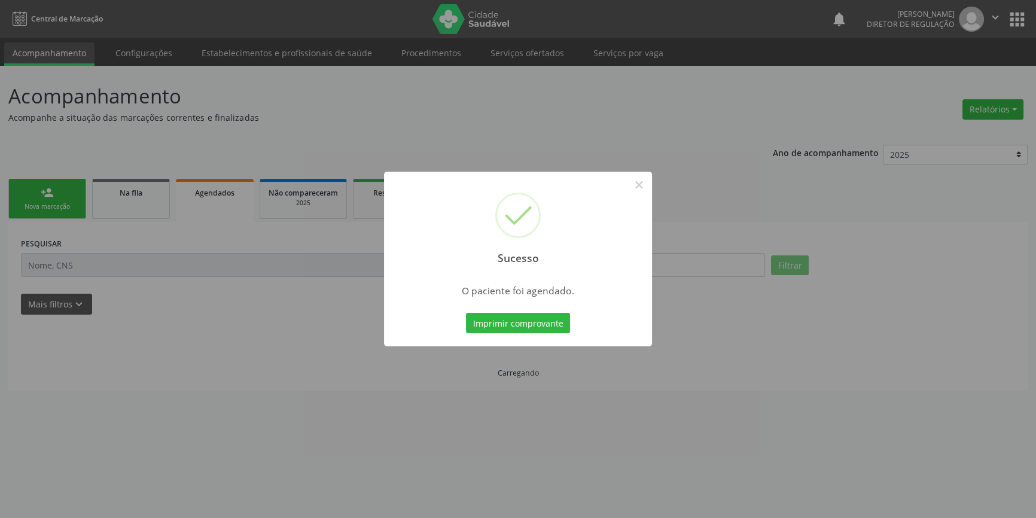
scroll to position [0, 0]
click at [525, 321] on button "Imprimir comprovante" at bounding box center [522, 323] width 104 height 20
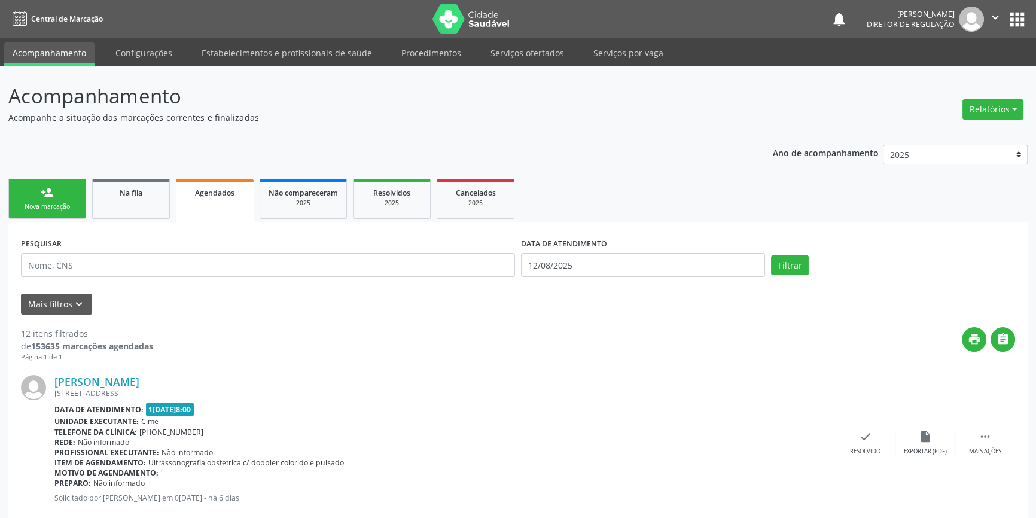
click at [76, 209] on div "Nova marcação" at bounding box center [47, 206] width 60 height 9
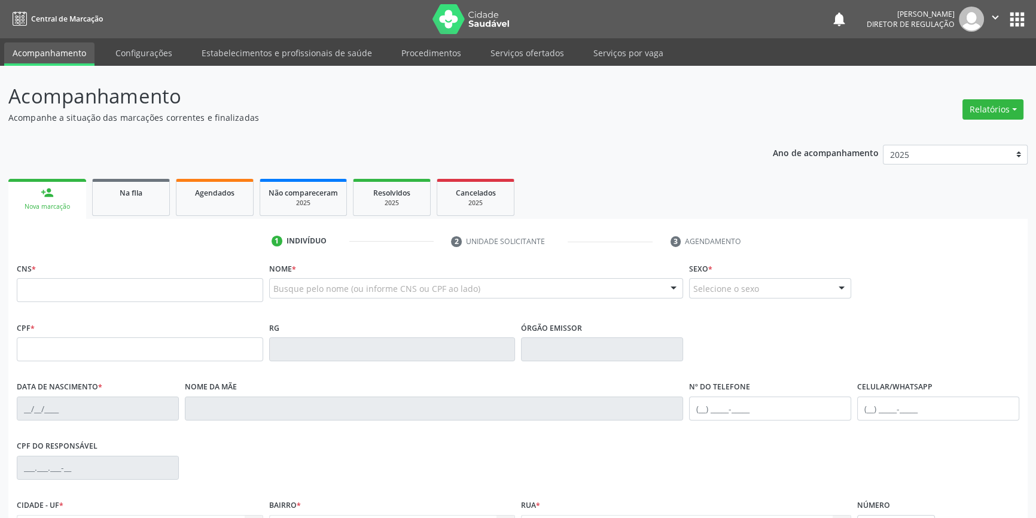
click at [362, 295] on div "Busque pelo nome (ou informe CNS ou CPF ao lado)" at bounding box center [476, 288] width 415 height 20
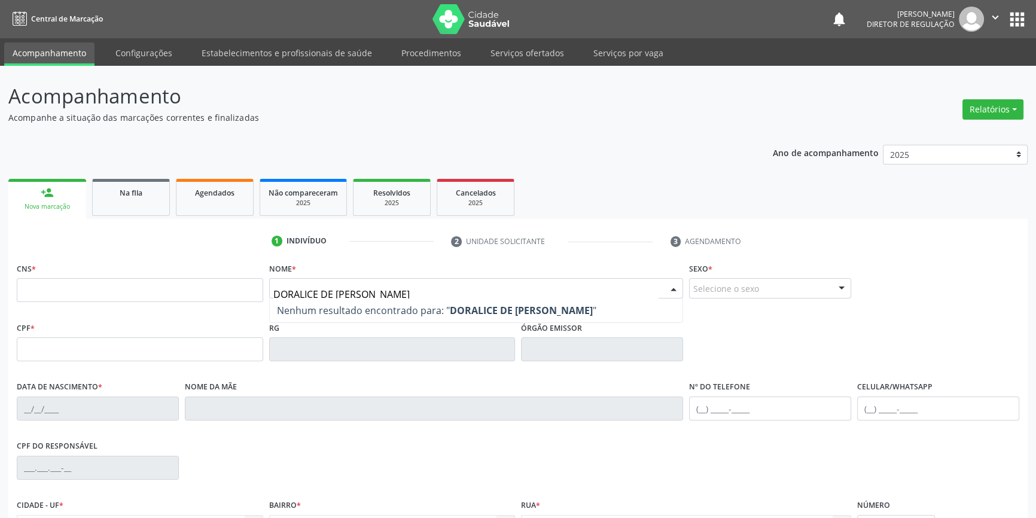
click at [287, 291] on input "DORALICE DE [PERSON_NAME]" at bounding box center [466, 294] width 386 height 24
type input "[MEDICAL_DATA]"
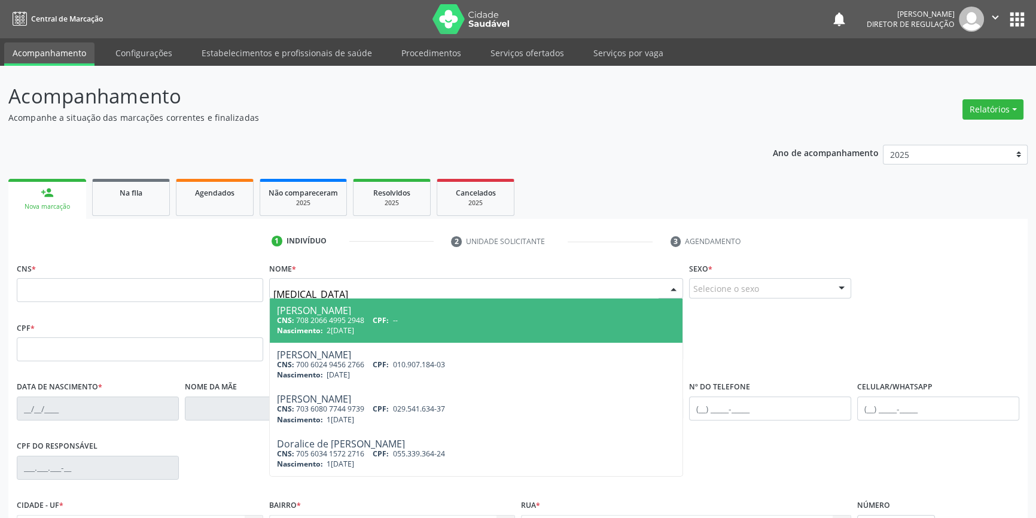
click at [307, 312] on div "[PERSON_NAME]" at bounding box center [476, 311] width 399 height 10
type input "708 2066 4995 2948"
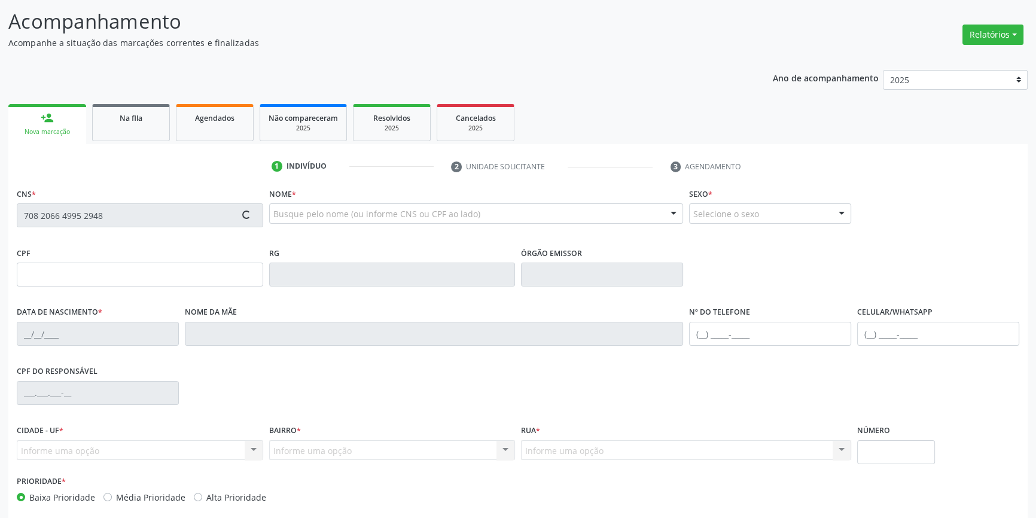
scroll to position [130, 0]
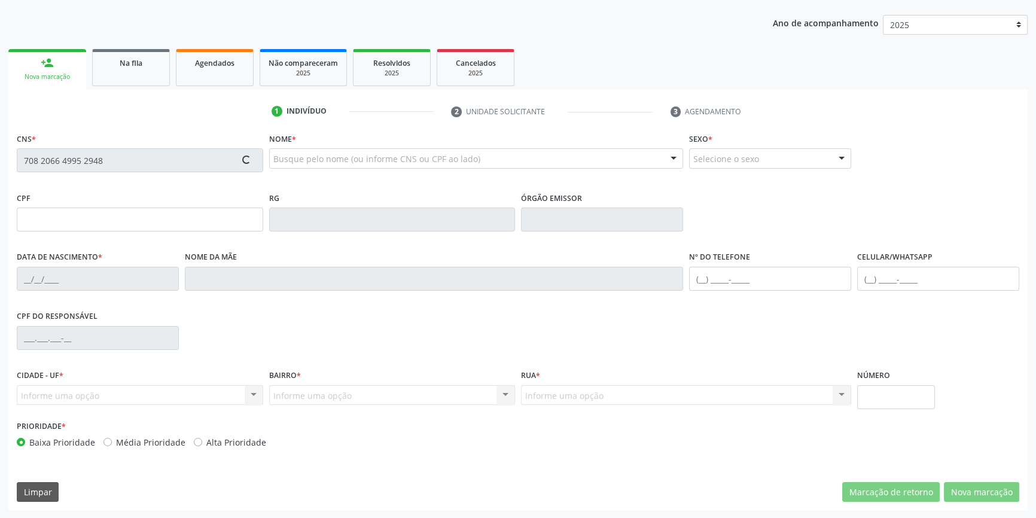
type input "2[DATE]"
type input "[PERSON_NAME]"
type input "[PHONE_NUMBER]"
type input "96"
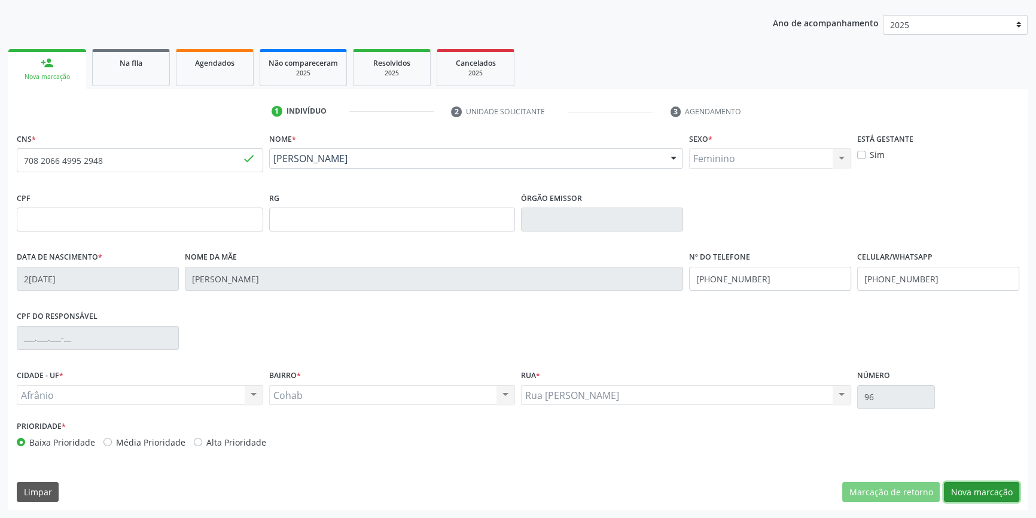
click at [976, 489] on button "Nova marcação" at bounding box center [981, 492] width 75 height 20
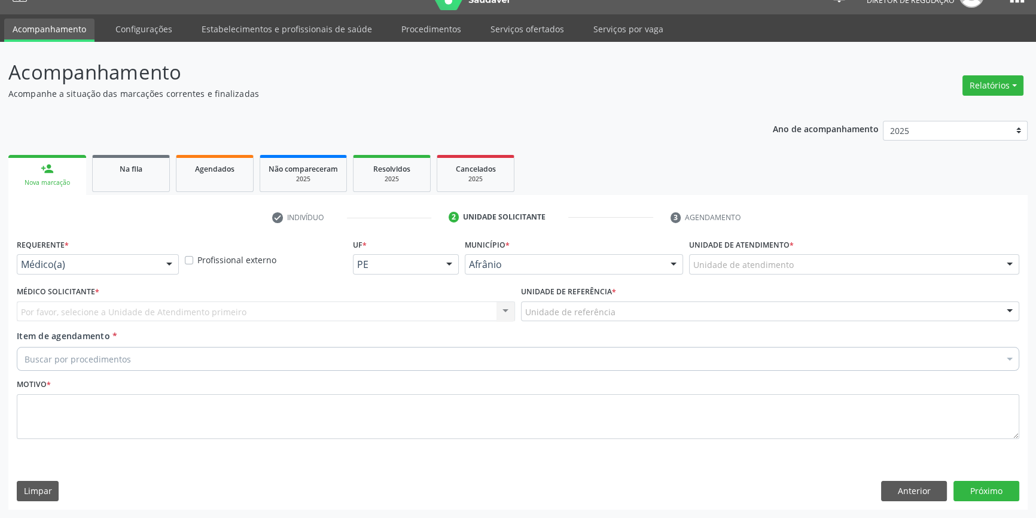
scroll to position [23, 0]
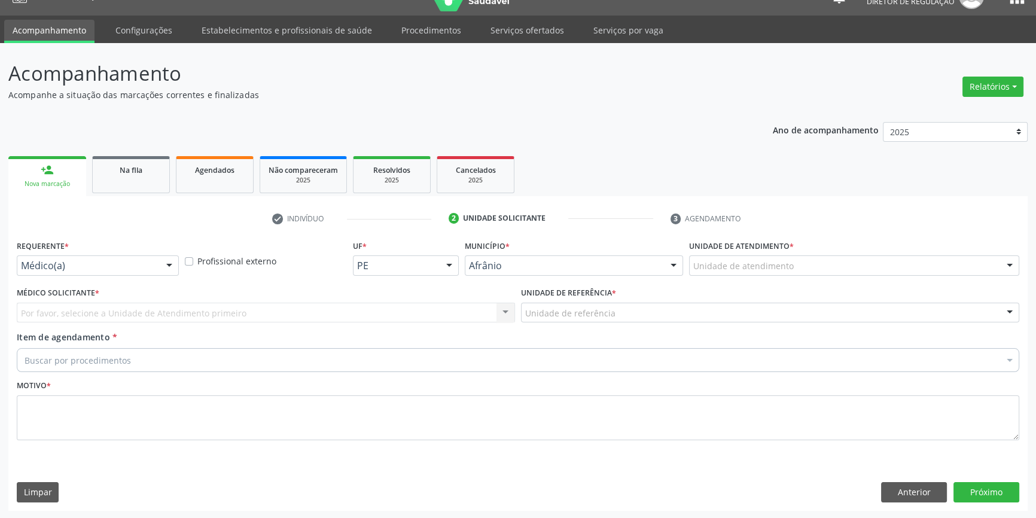
click at [774, 273] on div "Unidade de atendimento" at bounding box center [854, 265] width 330 height 20
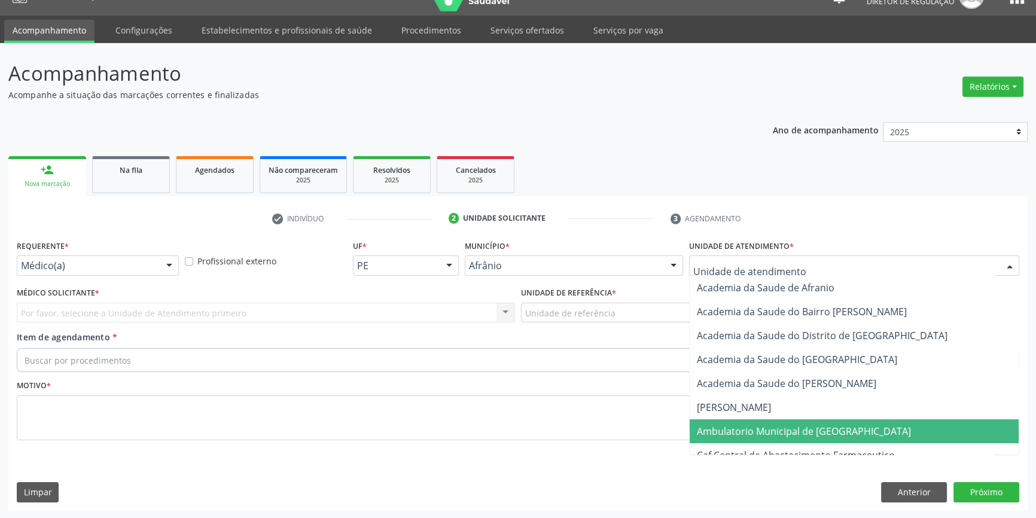
click at [777, 431] on span "Ambulatorio Municipal de [GEOGRAPHIC_DATA]" at bounding box center [804, 431] width 214 height 13
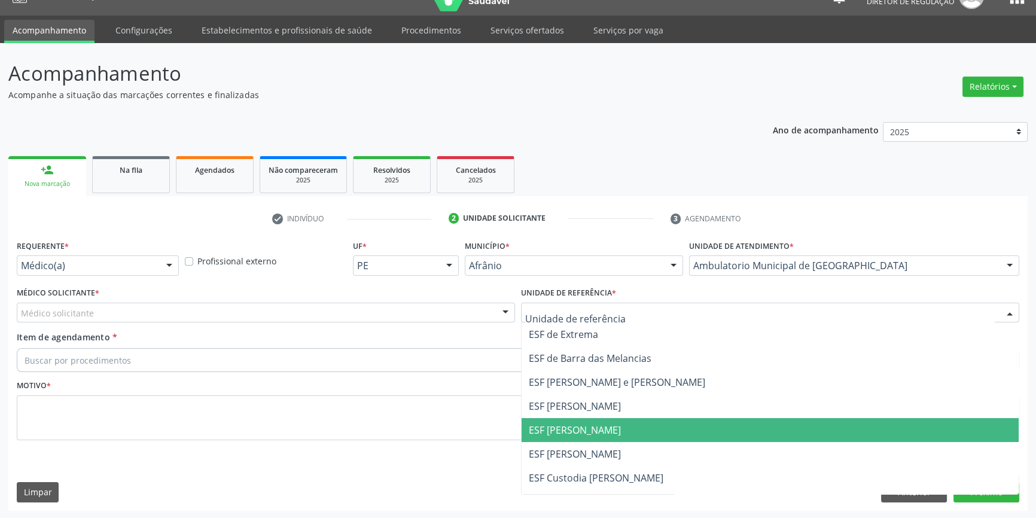
click at [590, 425] on span "ESF [PERSON_NAME]" at bounding box center [575, 430] width 92 height 13
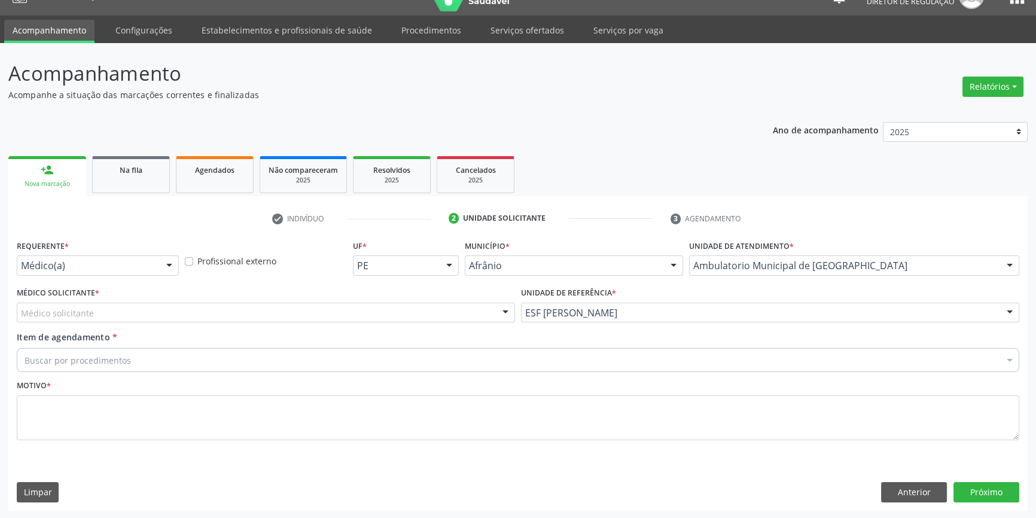
click at [239, 303] on div "Médico solicitante" at bounding box center [266, 313] width 498 height 20
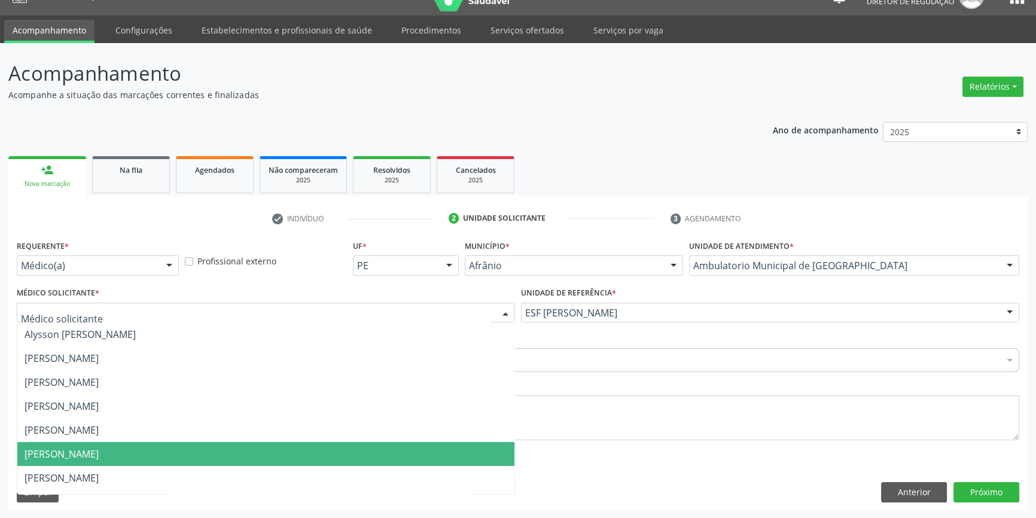
click at [86, 447] on span "[PERSON_NAME]" at bounding box center [62, 453] width 74 height 13
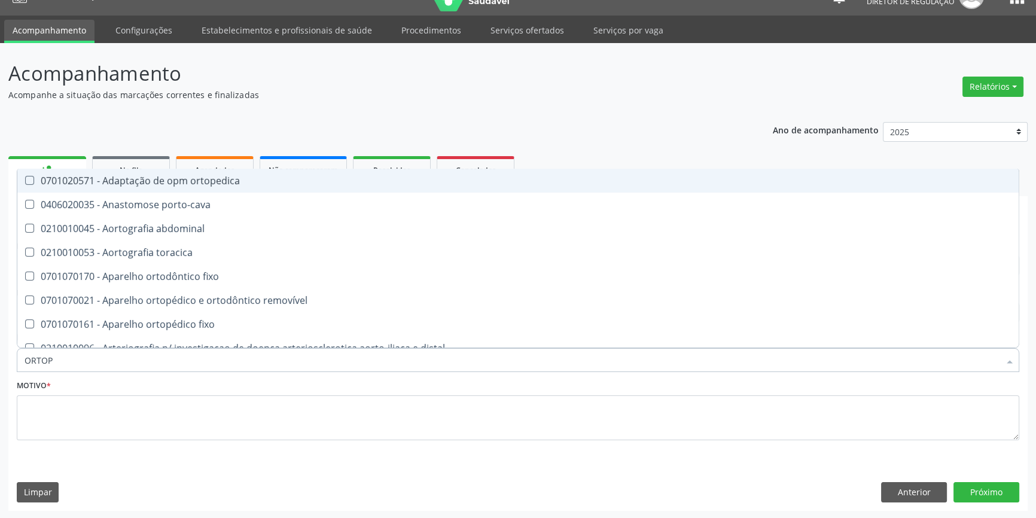
type input "ORTOPE"
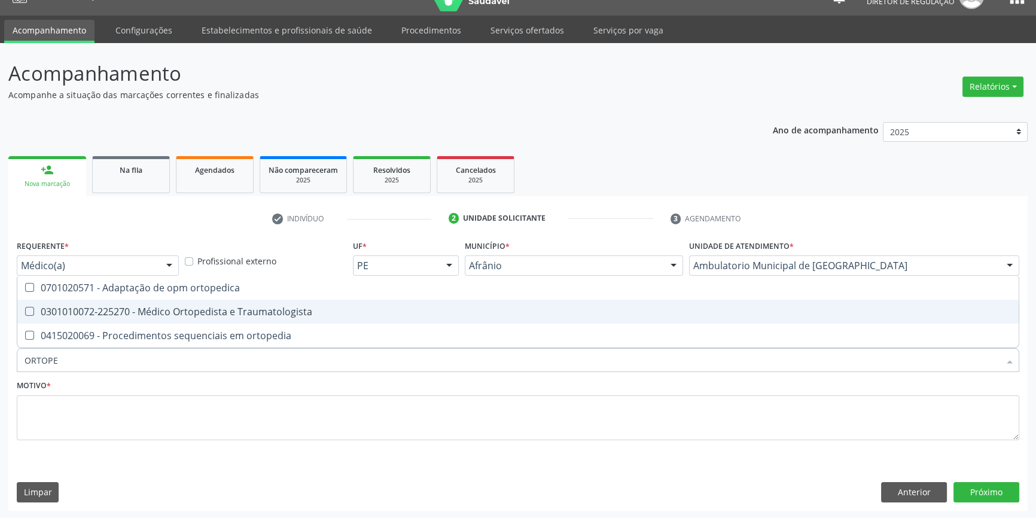
click at [171, 315] on div "0301010072-225270 - Médico Ortopedista e Traumatologista" at bounding box center [518, 312] width 987 height 10
checkbox Traumatologista "true"
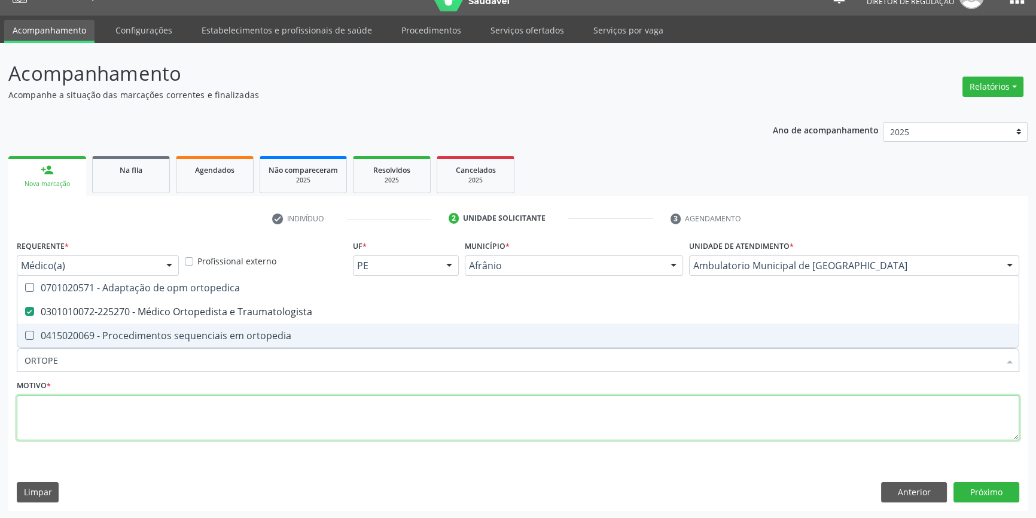
click at [118, 431] on textarea at bounding box center [518, 417] width 1003 height 45
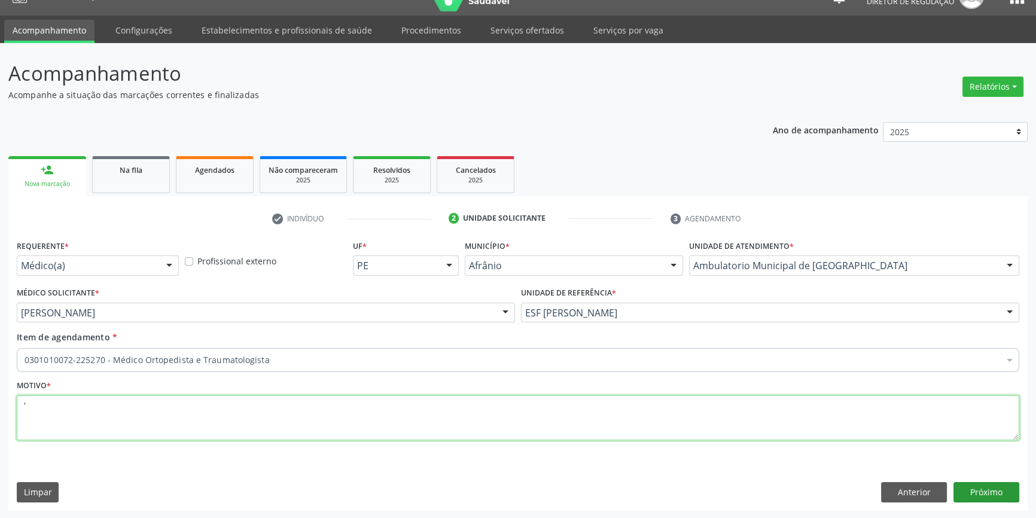
type textarea "'"
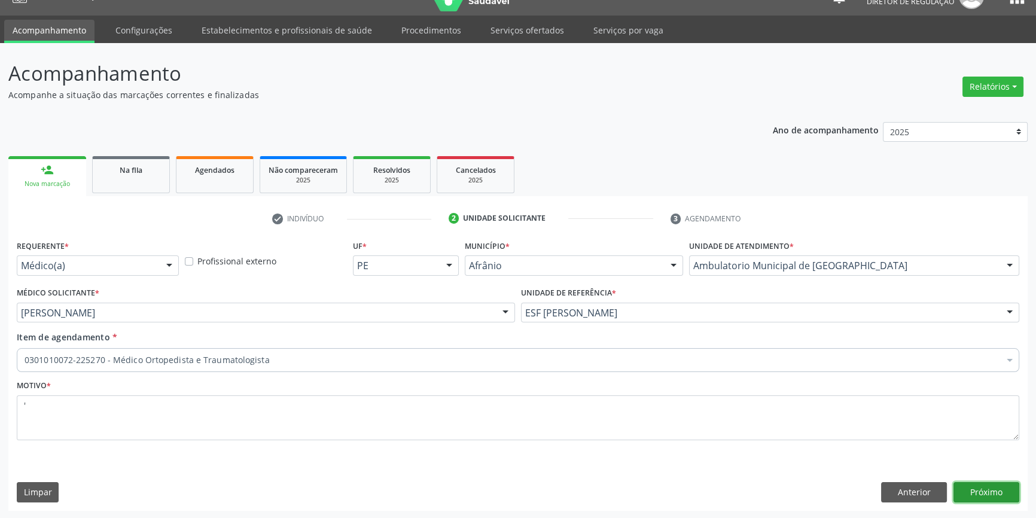
click at [981, 483] on button "Próximo" at bounding box center [987, 492] width 66 height 20
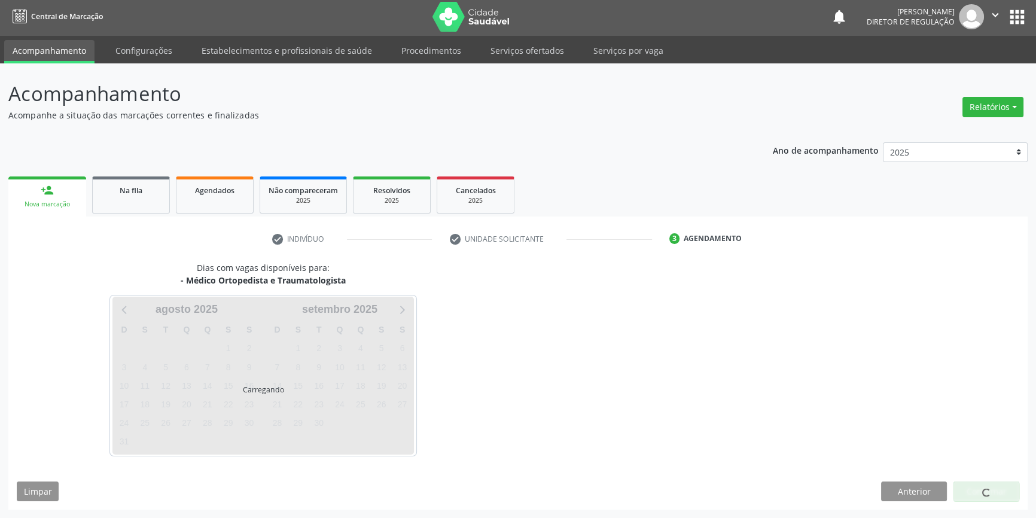
scroll to position [1, 0]
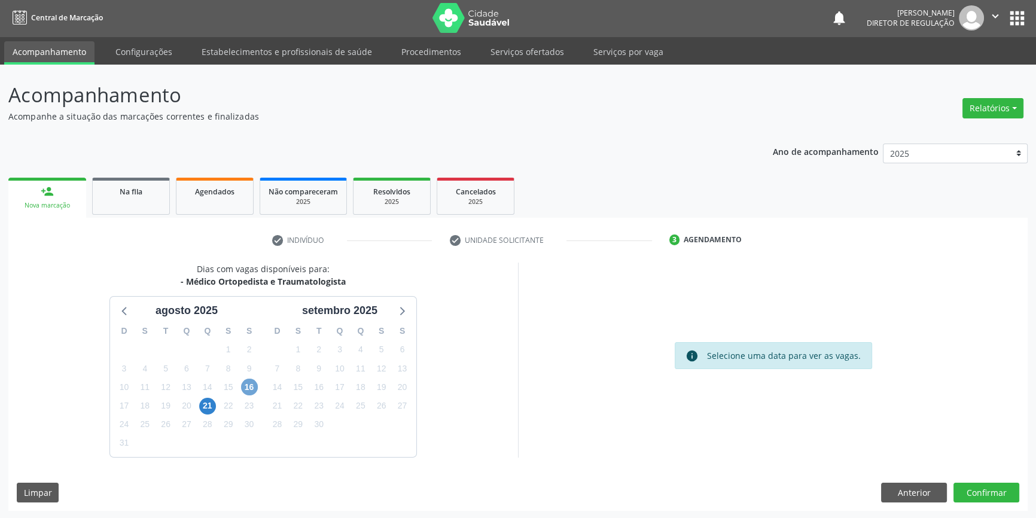
click at [249, 386] on span "16" at bounding box center [249, 387] width 17 height 17
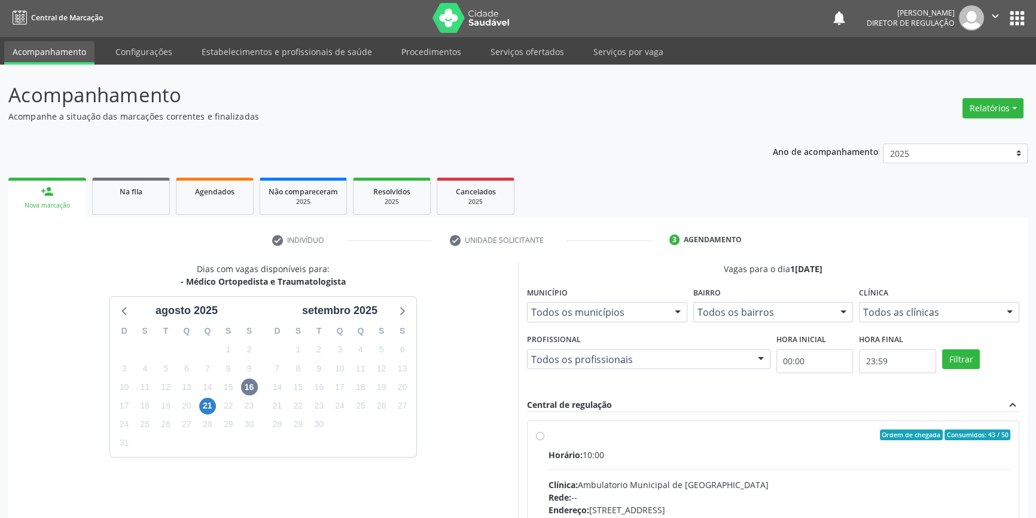
click at [604, 445] on label "Ordem de chegada Consumidos: 43 / 50 Horário: 10:00 Clínica: Ambulatorio Munici…" at bounding box center [780, 522] width 462 height 184
click at [544, 440] on input "Ordem de chegada Consumidos: 43 / 50 Horário: 10:00 Clínica: Ambulatorio Munici…" at bounding box center [540, 435] width 8 height 11
radio input "true"
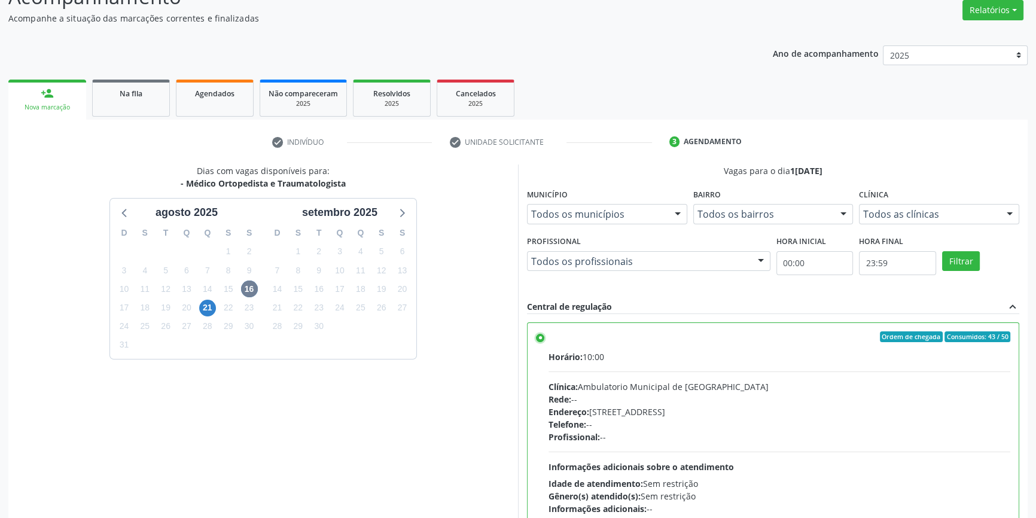
scroll to position [196, 0]
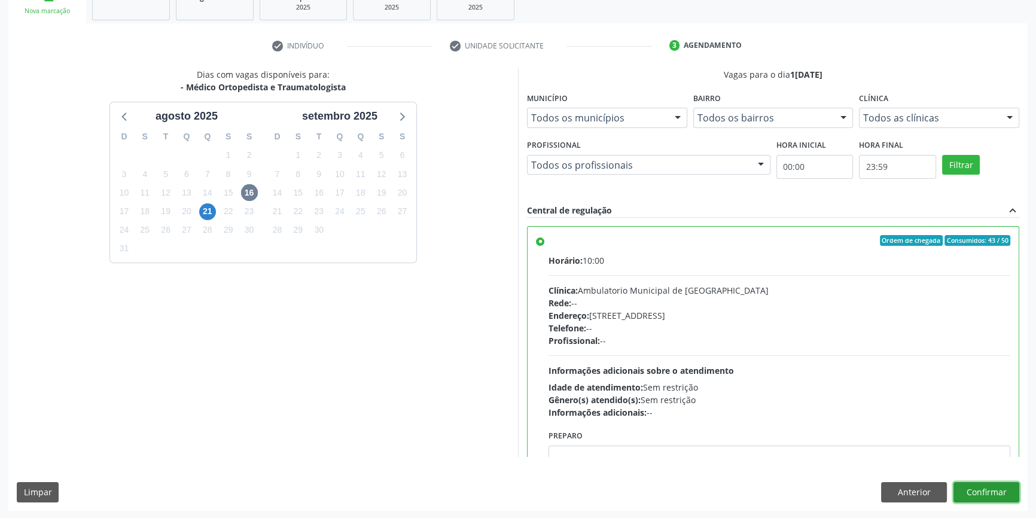
click at [988, 485] on button "Confirmar" at bounding box center [987, 492] width 66 height 20
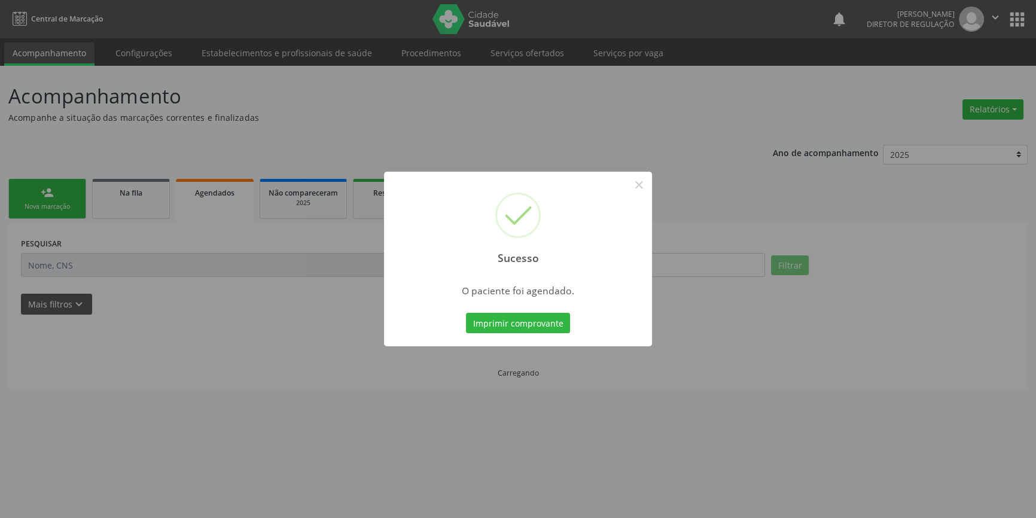
scroll to position [0, 0]
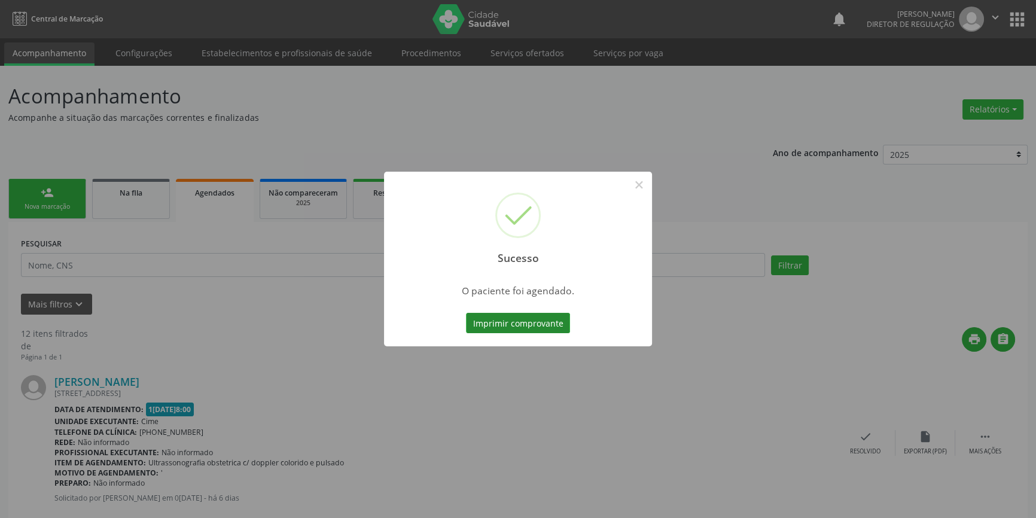
click at [540, 324] on button "Imprimir comprovante" at bounding box center [518, 323] width 104 height 20
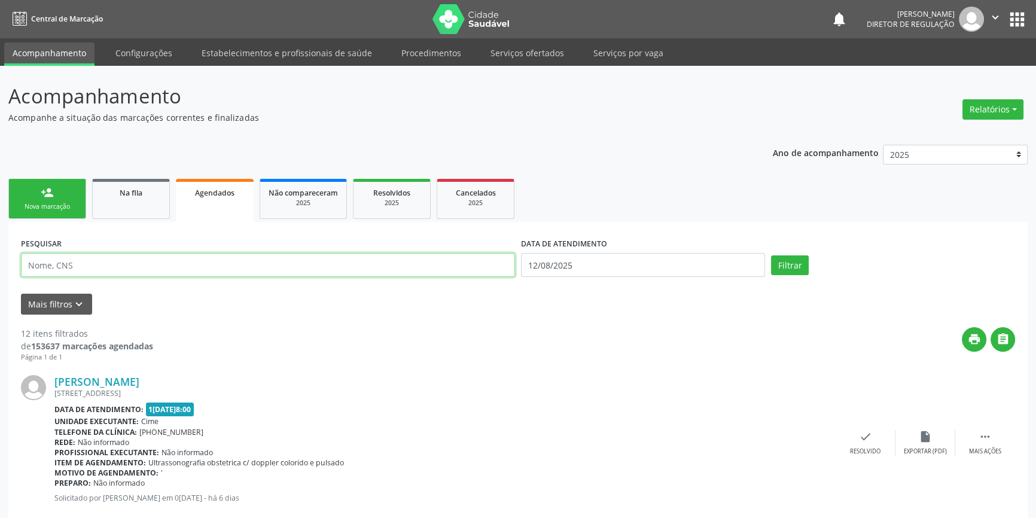
click at [98, 258] on input "text" at bounding box center [268, 265] width 494 height 24
type input "705205497625871"
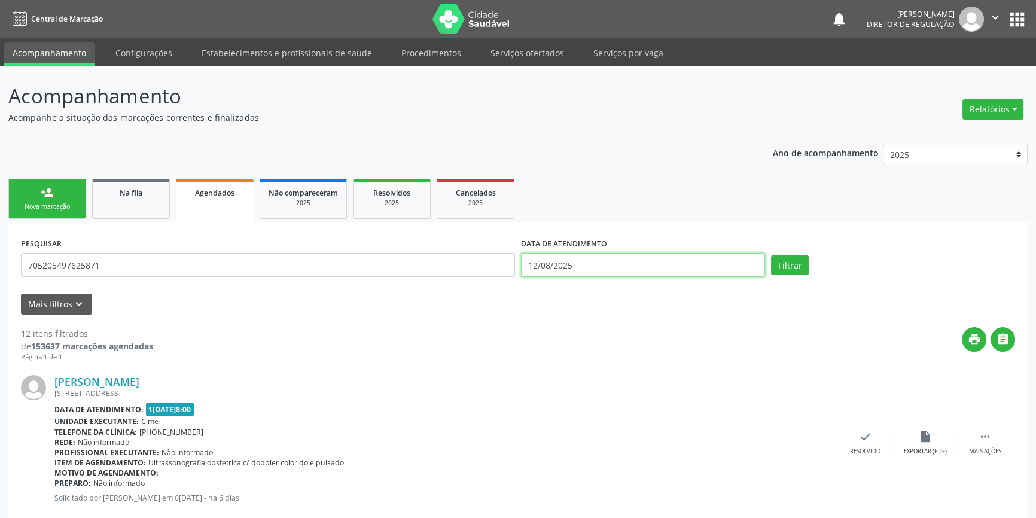
click at [628, 263] on input "12/08/2025" at bounding box center [643, 265] width 244 height 24
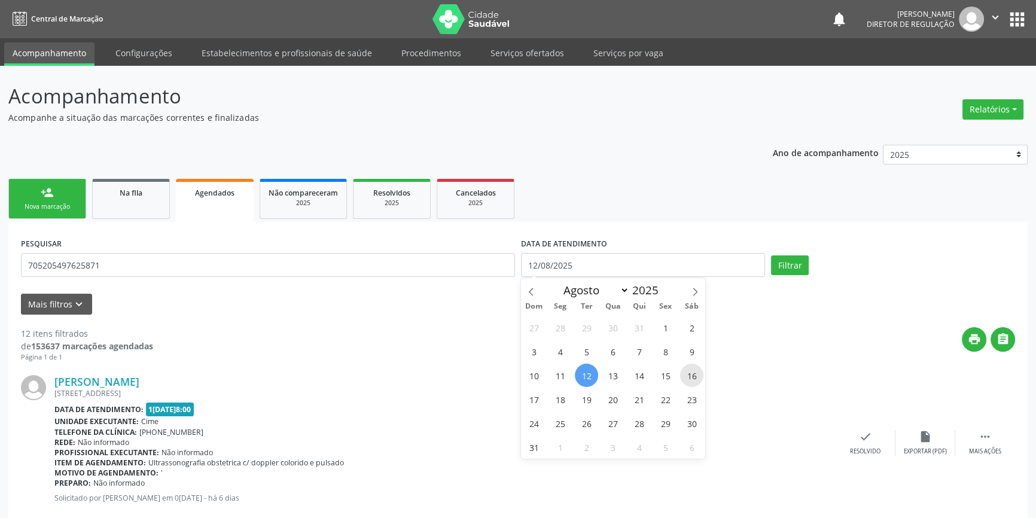
click at [687, 380] on span "16" at bounding box center [691, 375] width 23 height 23
type input "1[DATE]"
click at [687, 380] on span "16" at bounding box center [691, 375] width 23 height 23
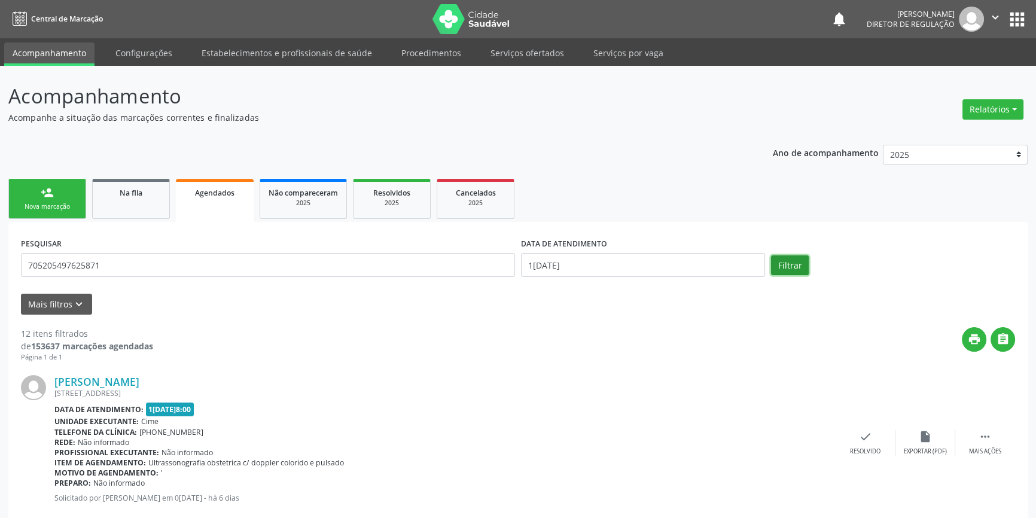
click at [794, 267] on button "Filtrar" at bounding box center [790, 265] width 38 height 20
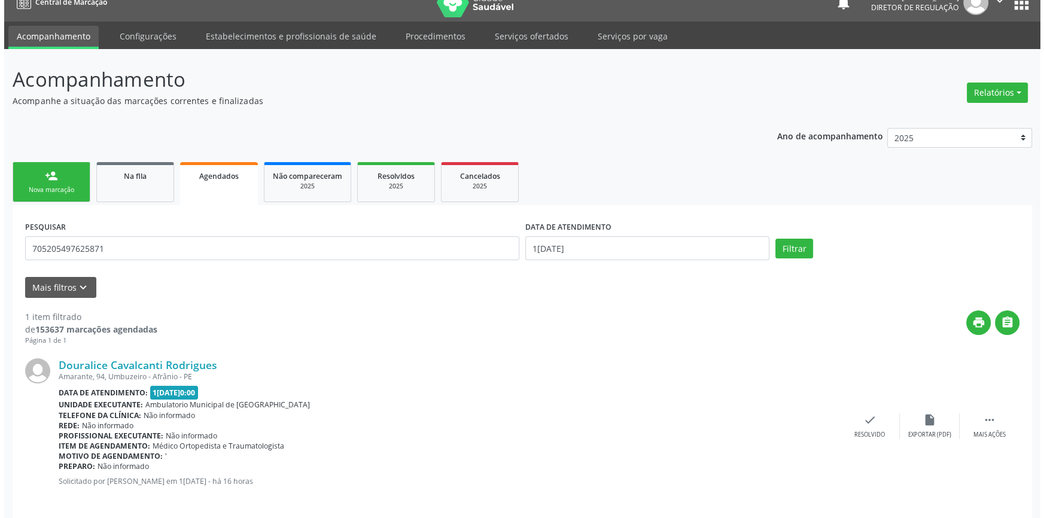
scroll to position [26, 0]
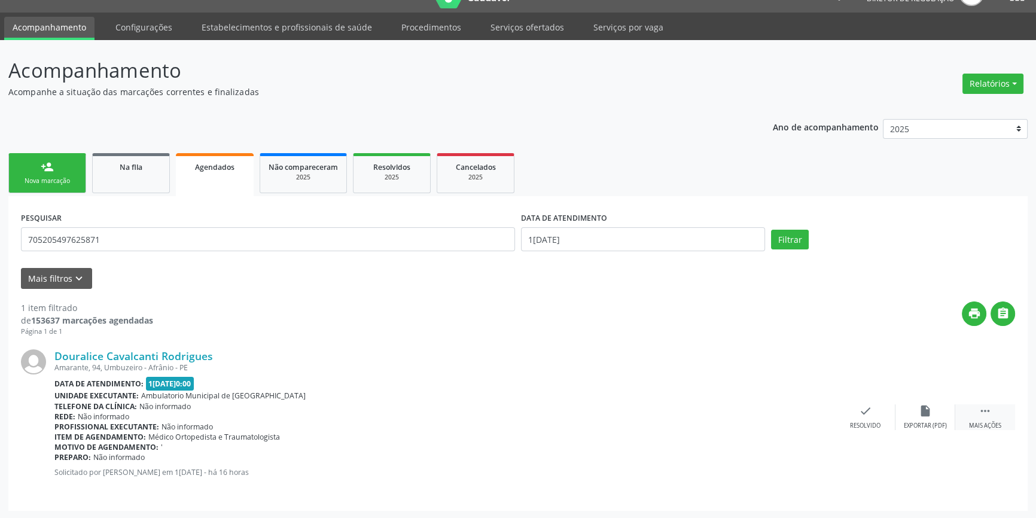
click at [981, 404] on icon "" at bounding box center [985, 410] width 13 height 13
click at [809, 415] on icon "cancel" at bounding box center [805, 410] width 13 height 13
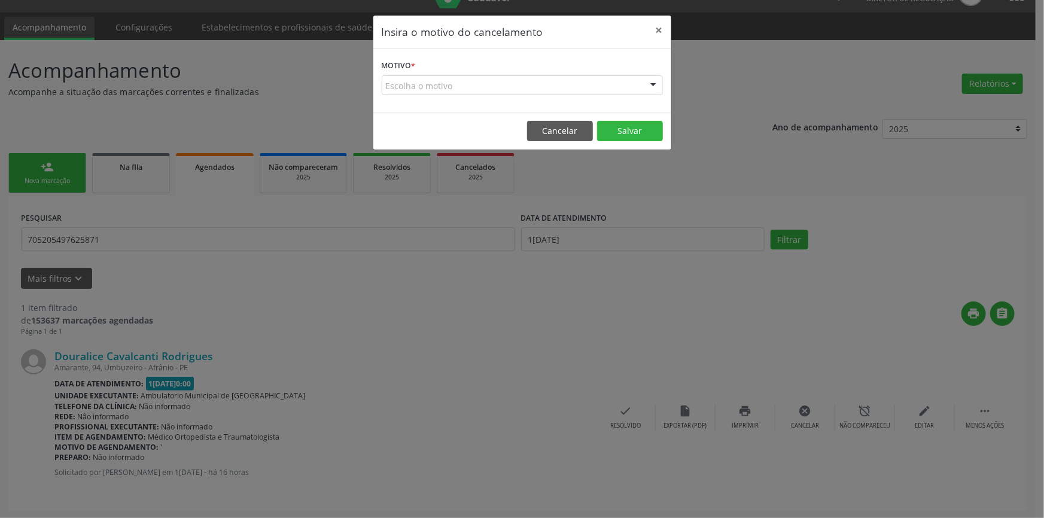
click at [462, 93] on div "Escolha o motivo" at bounding box center [522, 85] width 281 height 20
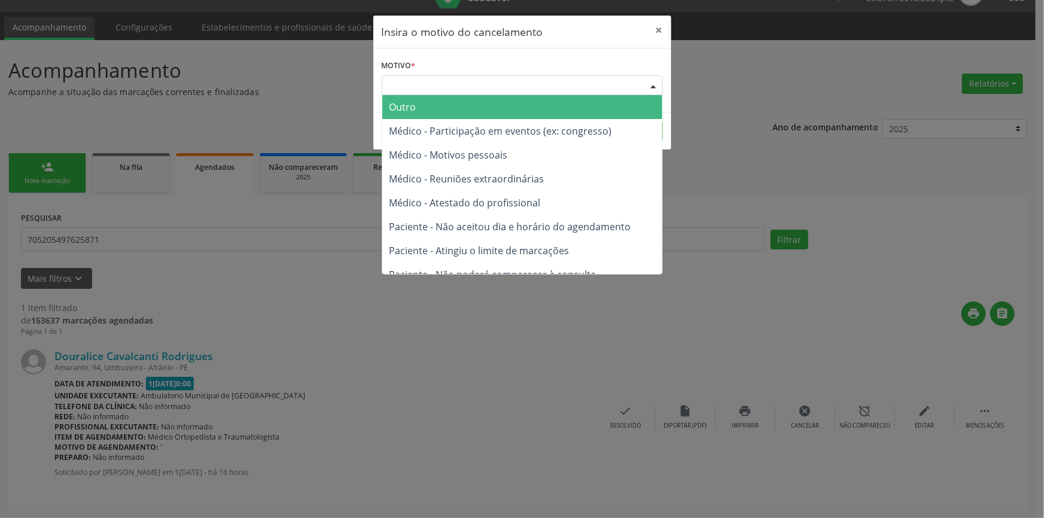
click at [476, 118] on span "Outro" at bounding box center [522, 107] width 280 height 24
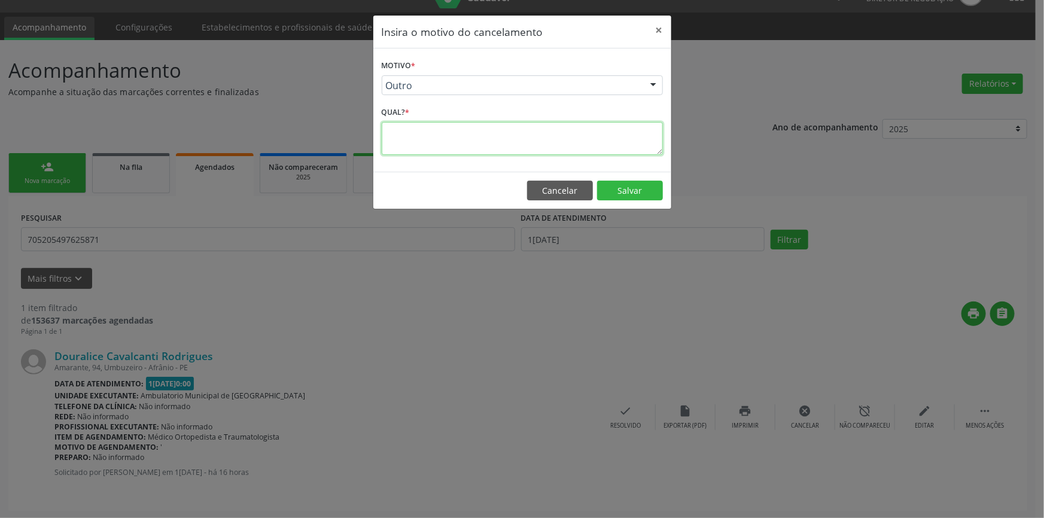
click at [478, 130] on textarea at bounding box center [522, 138] width 281 height 33
type textarea "MARCAÇÃO ERRADA"
click at [654, 204] on footer "Cancelar Salvar" at bounding box center [522, 191] width 298 height 38
click at [646, 190] on button "Salvar" at bounding box center [630, 191] width 66 height 20
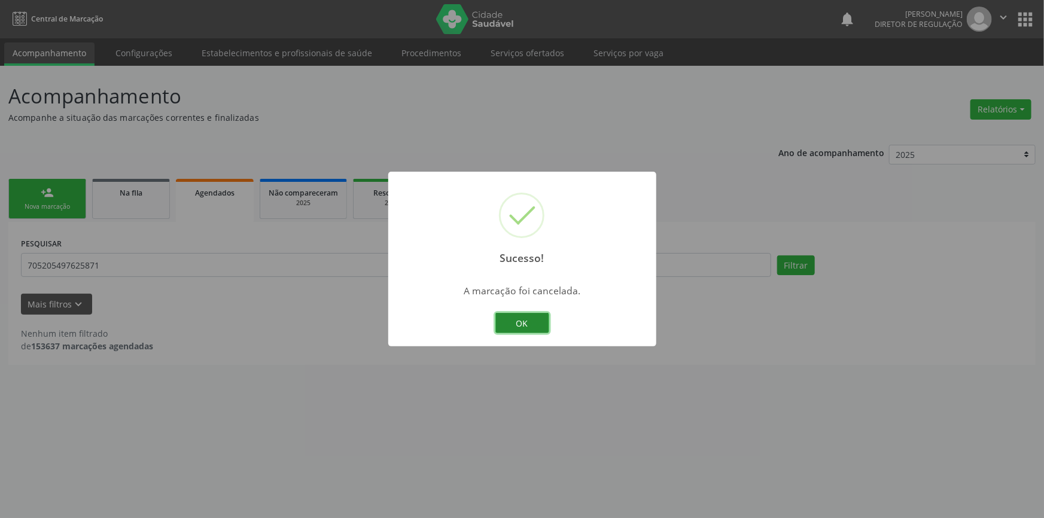
click at [520, 326] on button "OK" at bounding box center [522, 323] width 54 height 20
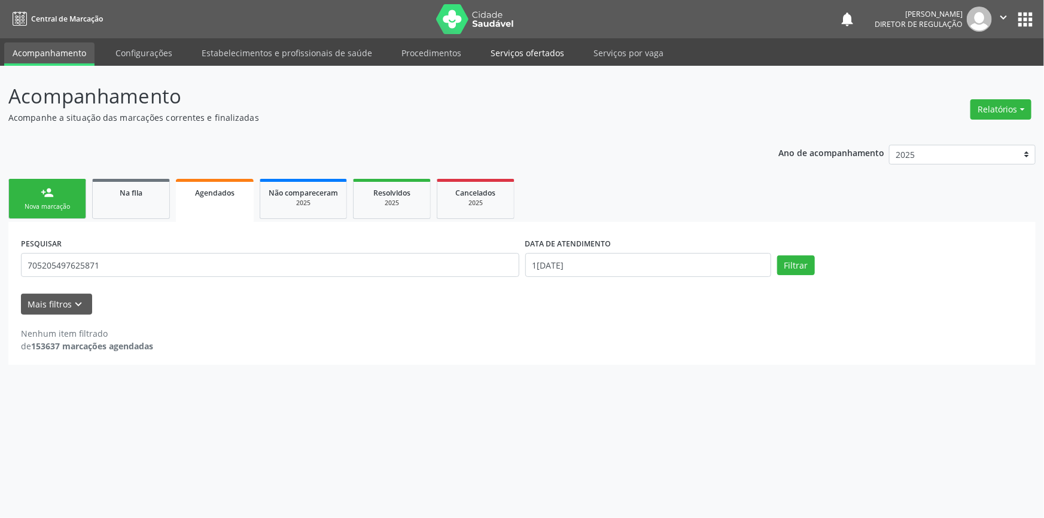
click at [525, 55] on link "Serviços ofertados" at bounding box center [527, 52] width 90 height 21
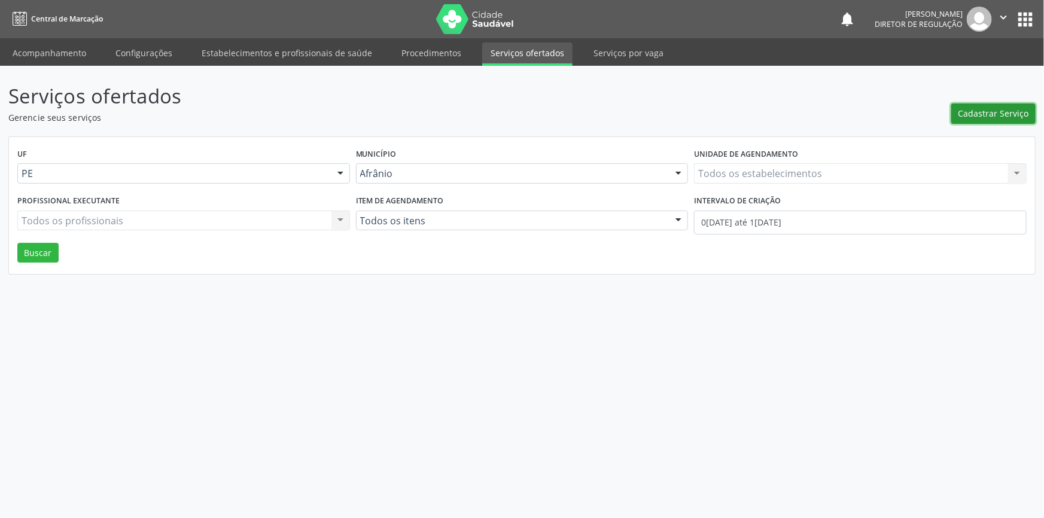
click at [957, 114] on button "Cadastrar Serviço" at bounding box center [993, 113] width 84 height 20
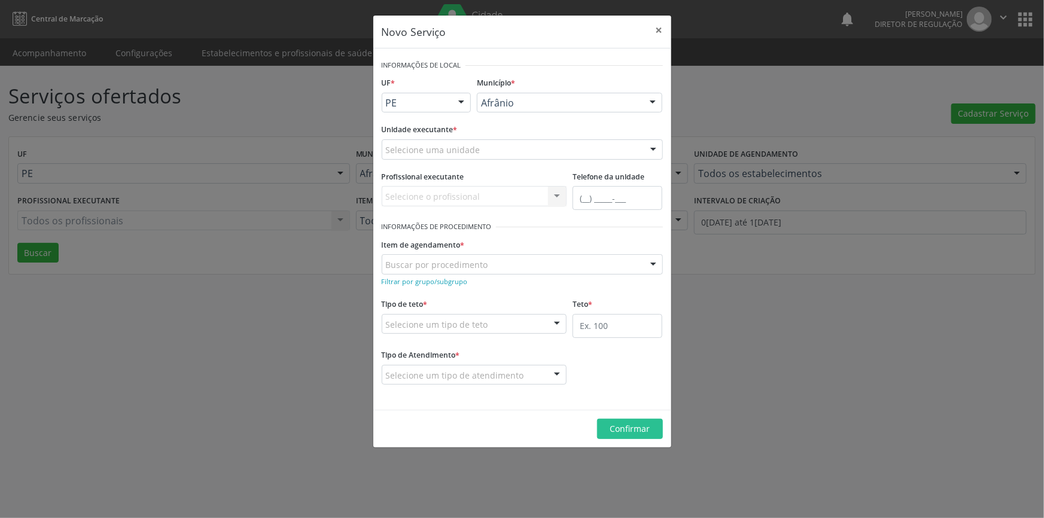
click at [520, 154] on div "Selecione uma unidade" at bounding box center [522, 149] width 281 height 20
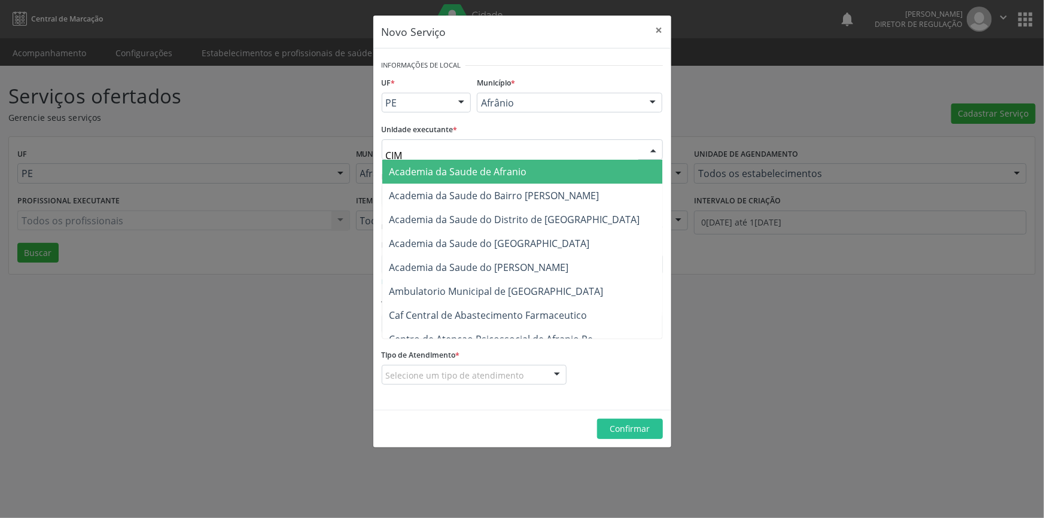
type input "CIME"
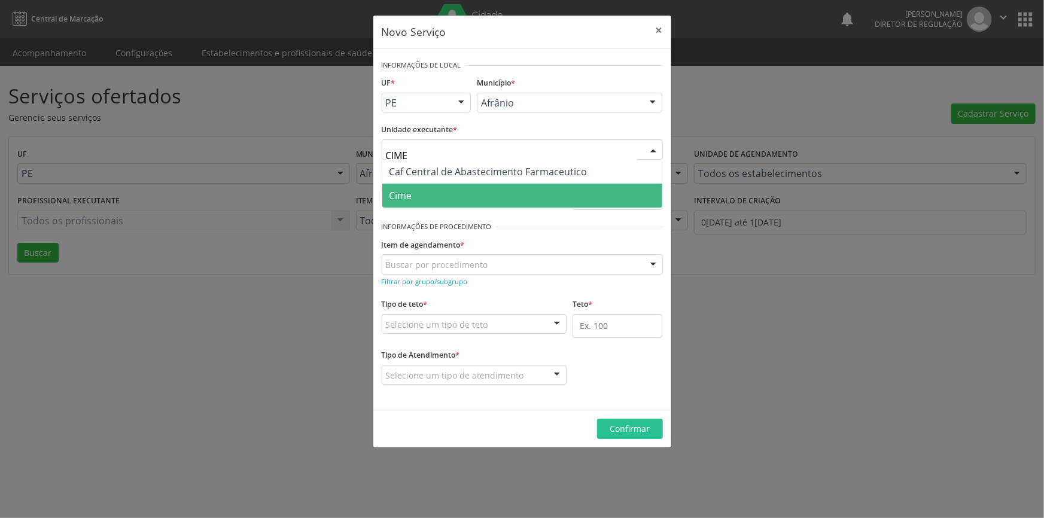
click at [528, 186] on span "Cime" at bounding box center [522, 196] width 280 height 24
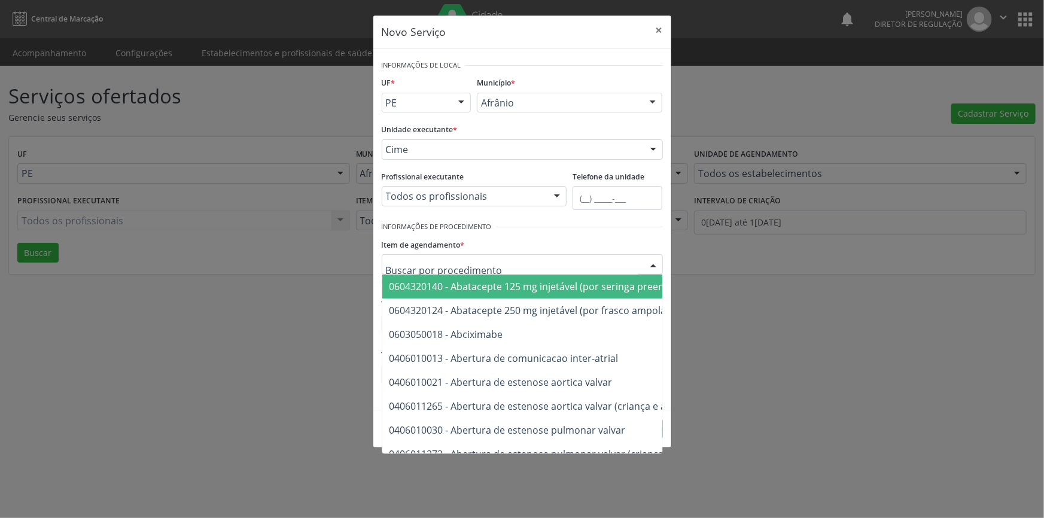
click at [479, 255] on div at bounding box center [522, 264] width 281 height 20
type input "PERNA"
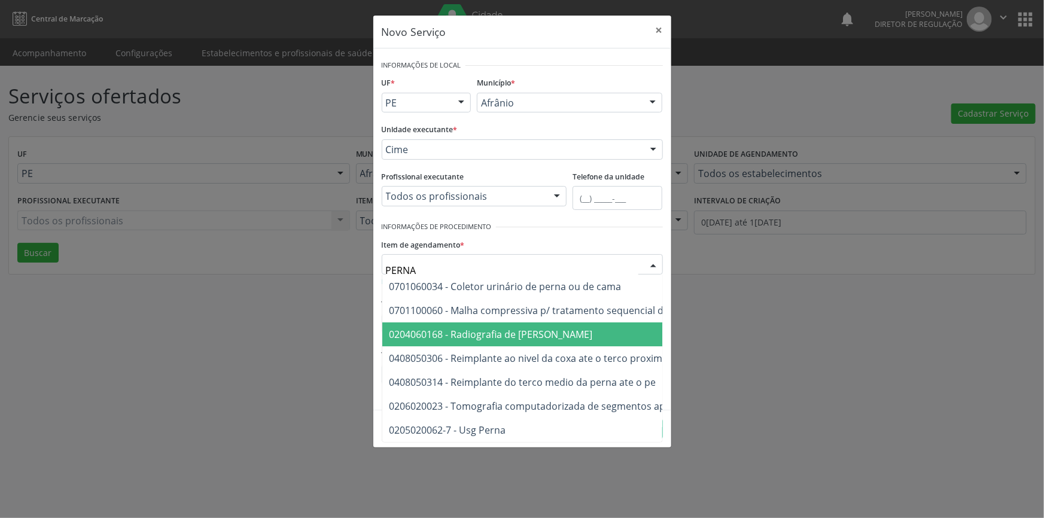
click at [537, 338] on span "0204060168 - Radiografia de [PERSON_NAME]" at bounding box center [490, 334] width 203 height 13
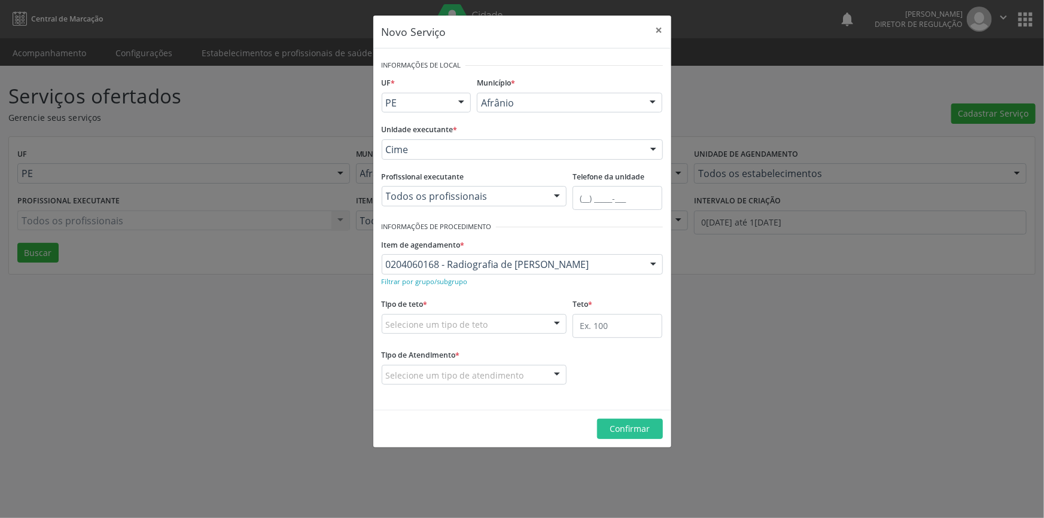
click at [503, 321] on div "Selecione um tipo de teto" at bounding box center [474, 324] width 185 height 20
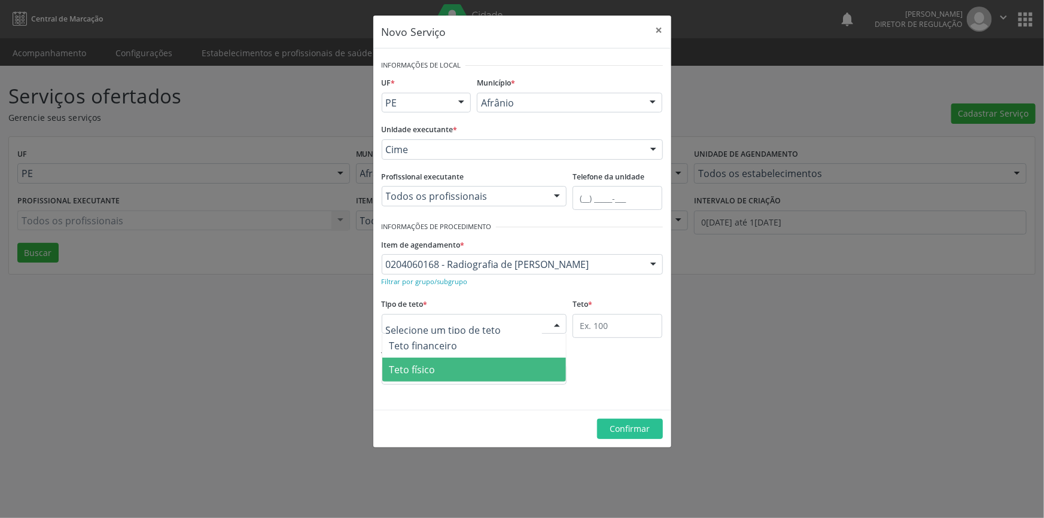
click at [455, 366] on span "Teto físico" at bounding box center [474, 370] width 184 height 24
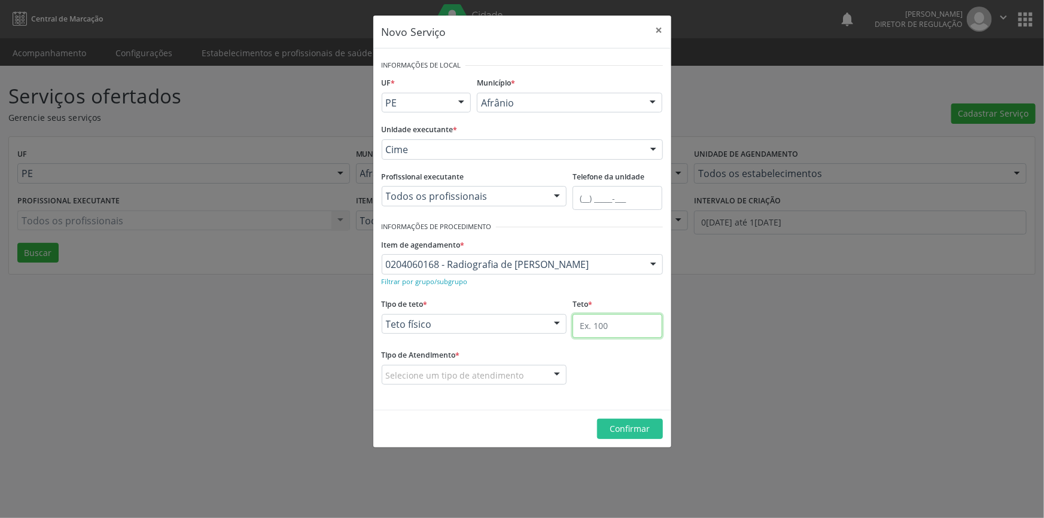
click at [638, 325] on input "text" at bounding box center [618, 326] width 90 height 24
type input "10"
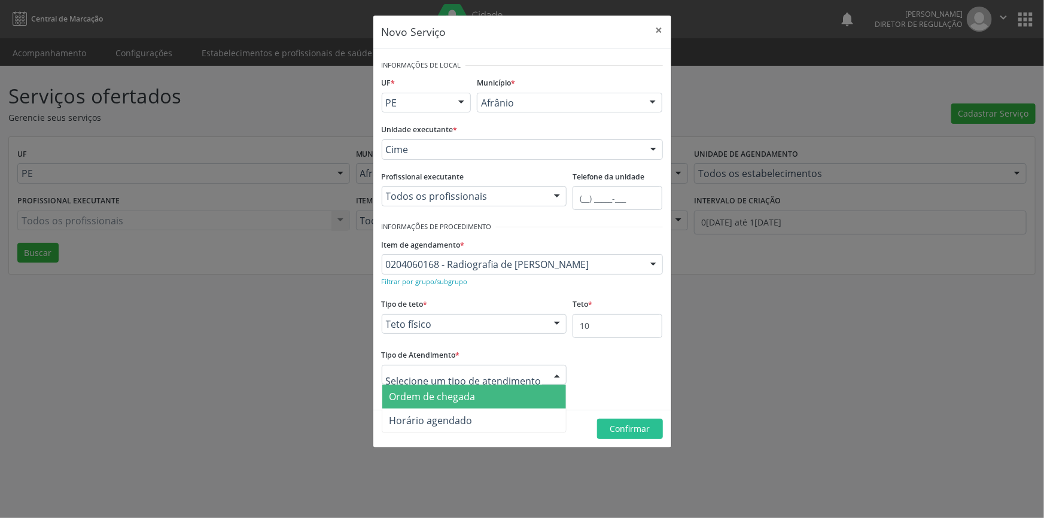
click at [480, 394] on span "Ordem de chegada" at bounding box center [474, 397] width 184 height 24
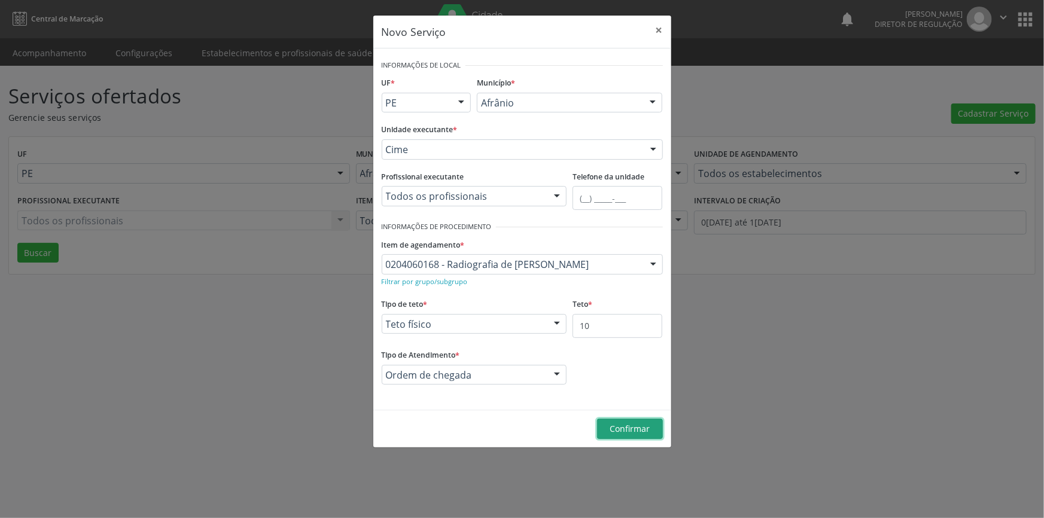
click at [610, 424] on span "Confirmar" at bounding box center [630, 428] width 40 height 11
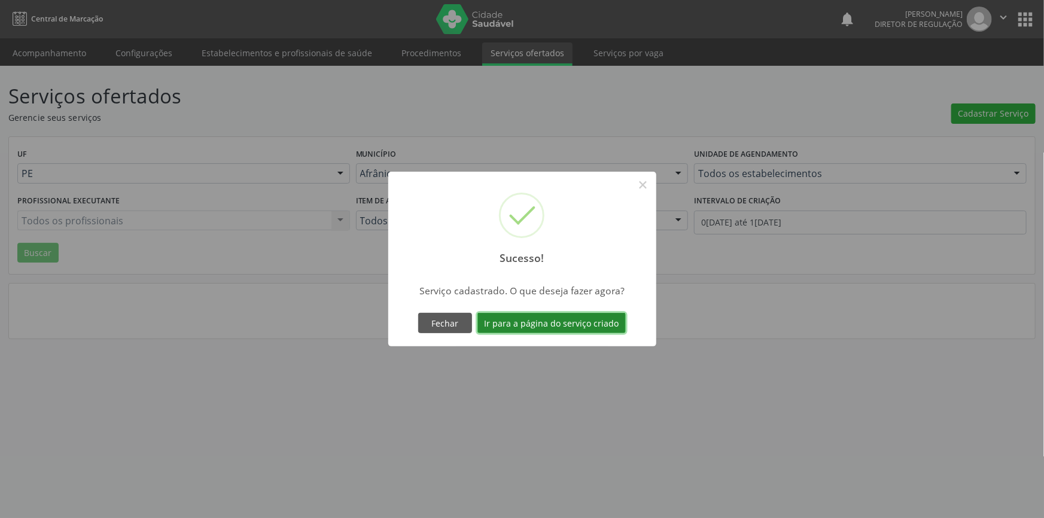
click at [562, 324] on button "Ir para a página do serviço criado" at bounding box center [551, 323] width 148 height 20
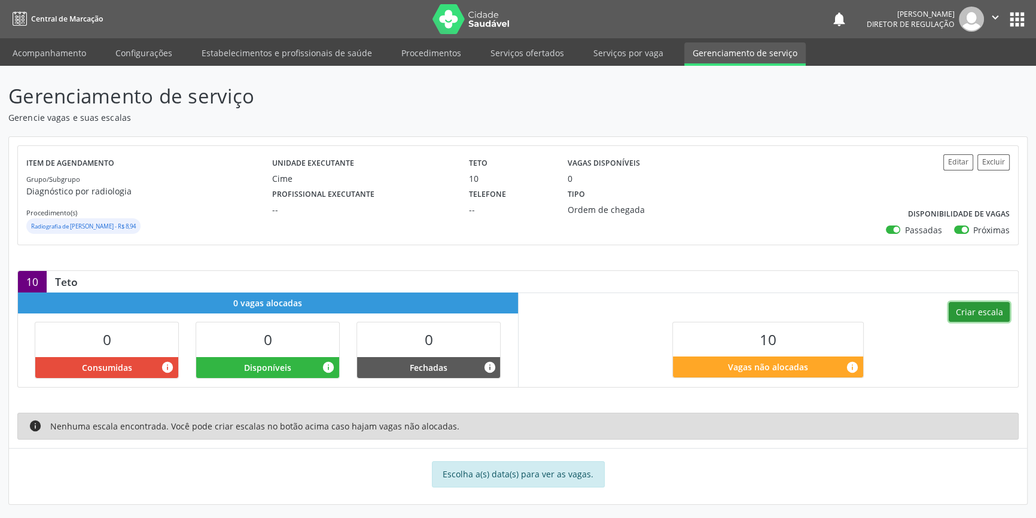
click at [988, 309] on button "Criar escala" at bounding box center [979, 312] width 61 height 20
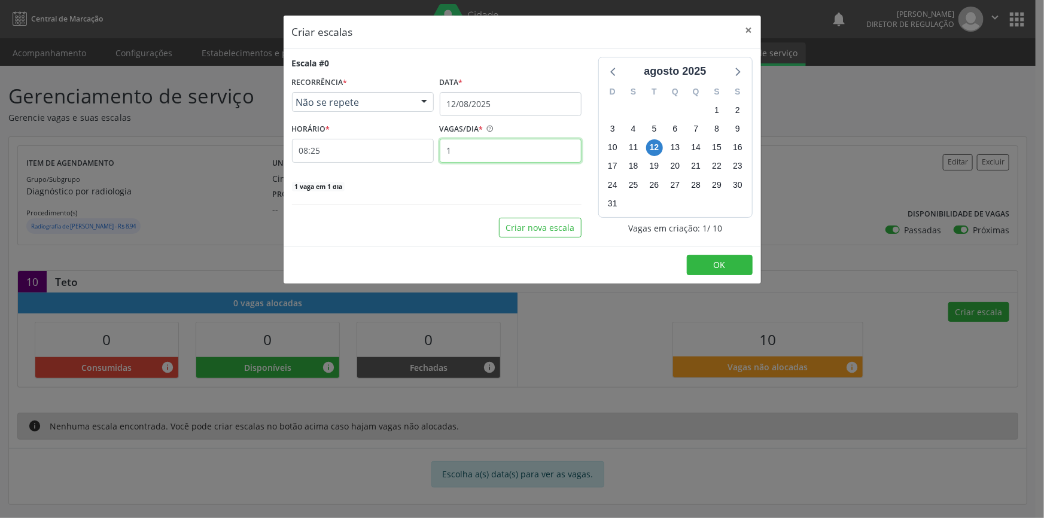
drag, startPoint x: 508, startPoint y: 154, endPoint x: 424, endPoint y: 143, distance: 85.1
click at [424, 143] on div "HORÁRIO * 08:25 VAGAS/DIA * 1" at bounding box center [437, 141] width 296 height 42
type input "2"
click at [523, 222] on button "Criar nova escala" at bounding box center [540, 228] width 83 height 20
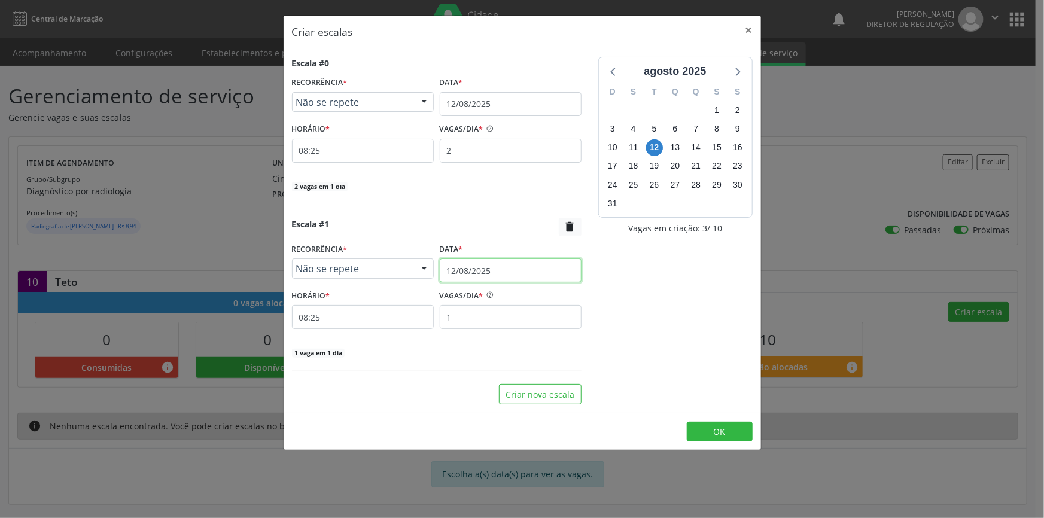
click at [487, 273] on input "12/08/2025" at bounding box center [511, 270] width 142 height 24
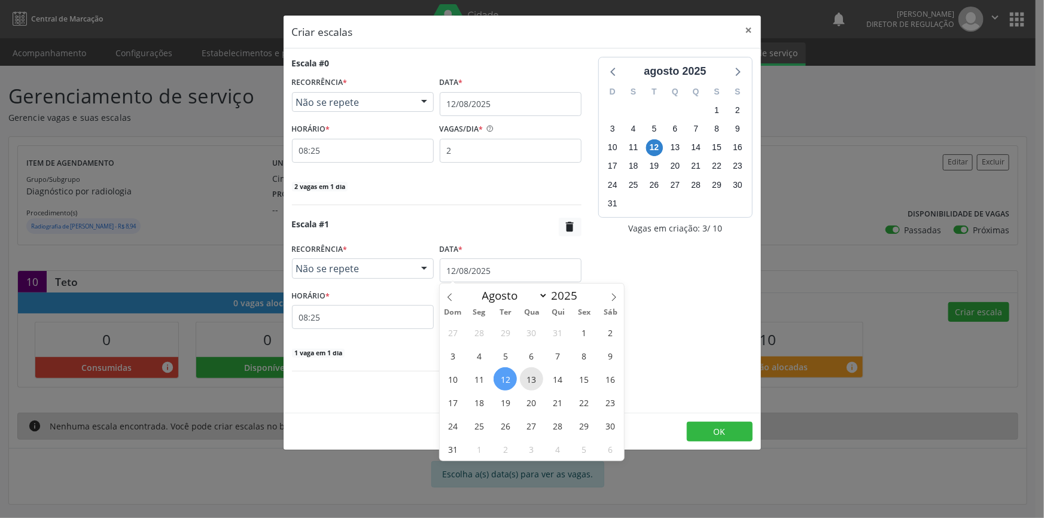
click at [533, 376] on span "13" at bounding box center [531, 378] width 23 height 23
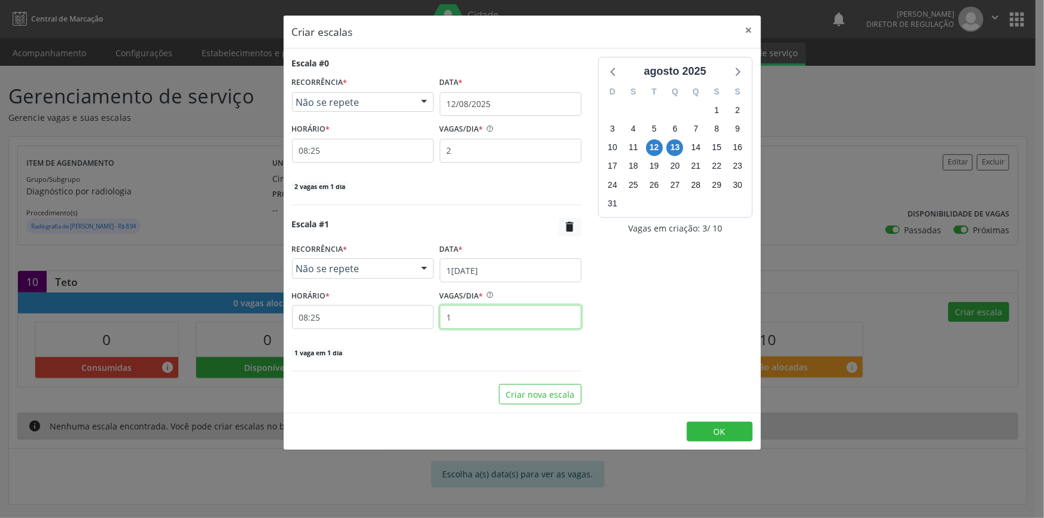
drag, startPoint x: 477, startPoint y: 316, endPoint x: 415, endPoint y: 317, distance: 62.8
click at [419, 318] on div "HORÁRIO * 08:25 VAGAS/DIA * 1" at bounding box center [437, 308] width 296 height 42
type input "2"
click at [552, 389] on button "Criar nova escala" at bounding box center [540, 394] width 83 height 20
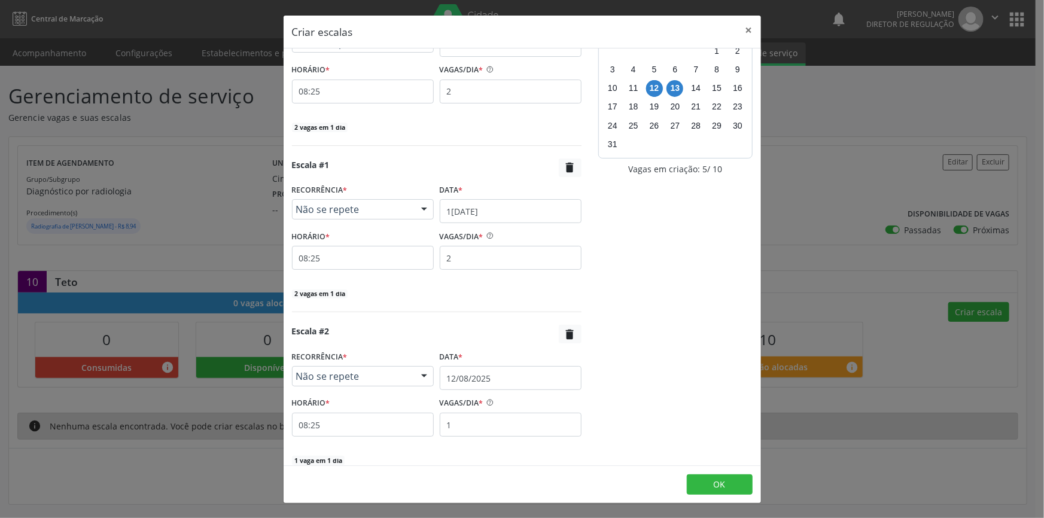
scroll to position [112, 0]
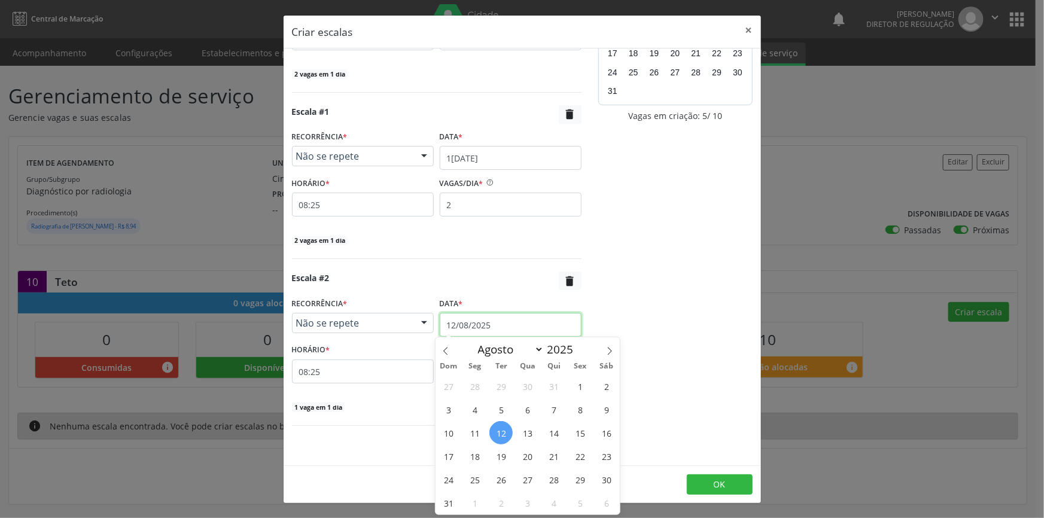
click at [516, 329] on input "12/08/2025" at bounding box center [511, 325] width 142 height 24
click at [561, 437] on span "14" at bounding box center [553, 432] width 23 height 23
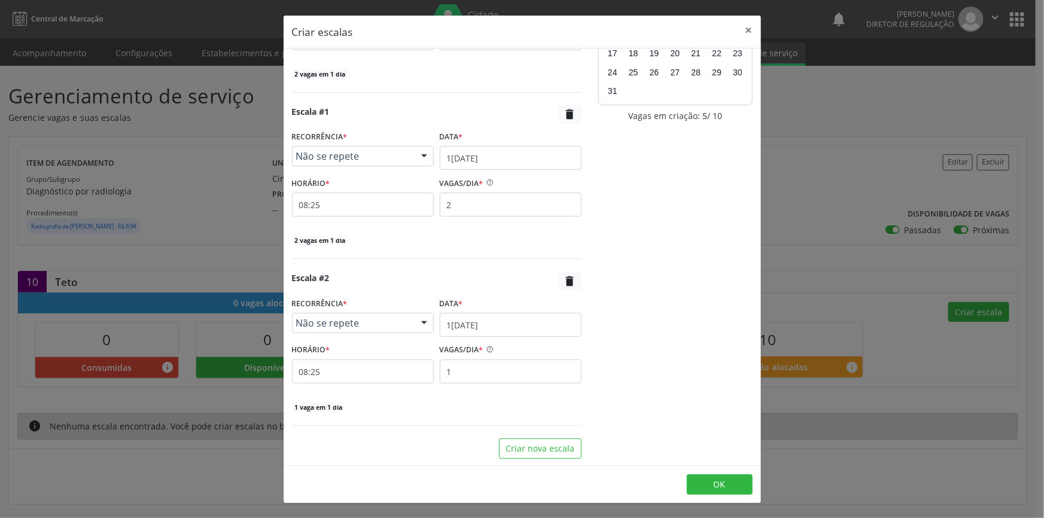
drag, startPoint x: 422, startPoint y: 379, endPoint x: 404, endPoint y: 378, distance: 17.4
click at [404, 378] on div "Escala #2  RECORRÊNCIA * Não se repete Não se repete Diário/Semanal Mensal Nen…" at bounding box center [437, 342] width 290 height 141
click at [451, 373] on input "1" at bounding box center [511, 372] width 142 height 24
type input "2"
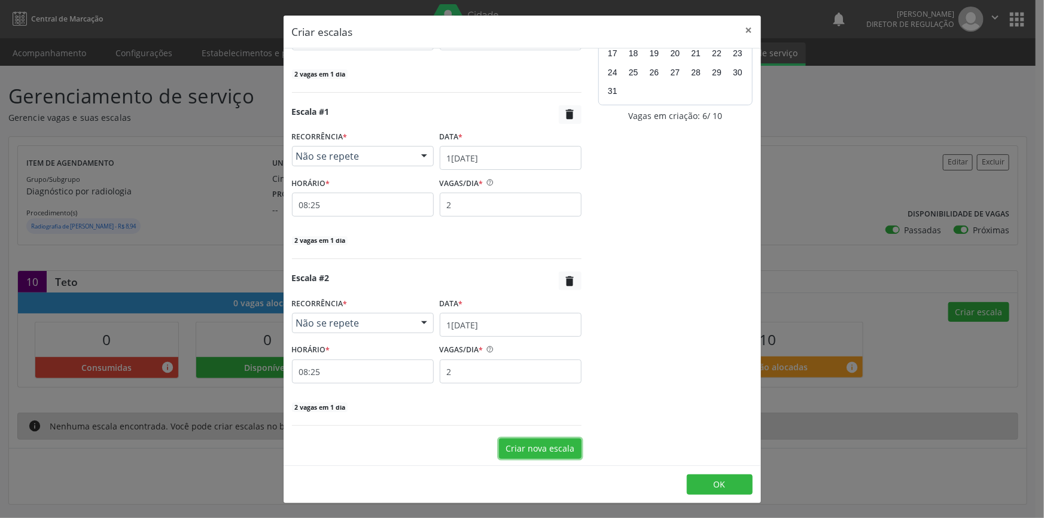
click at [512, 441] on button "Criar nova escala" at bounding box center [540, 449] width 83 height 20
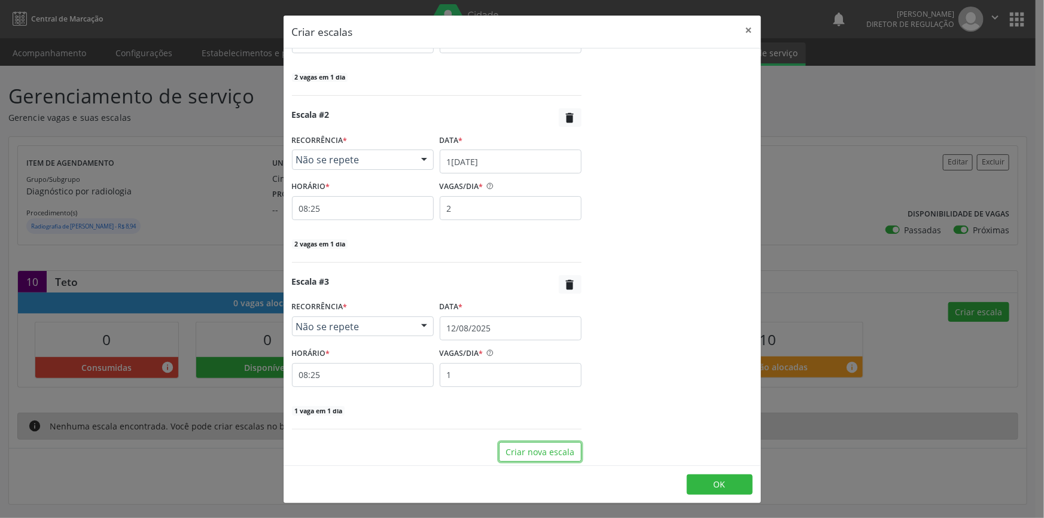
scroll to position [279, 0]
click at [486, 317] on input "12/08/2025" at bounding box center [511, 325] width 142 height 24
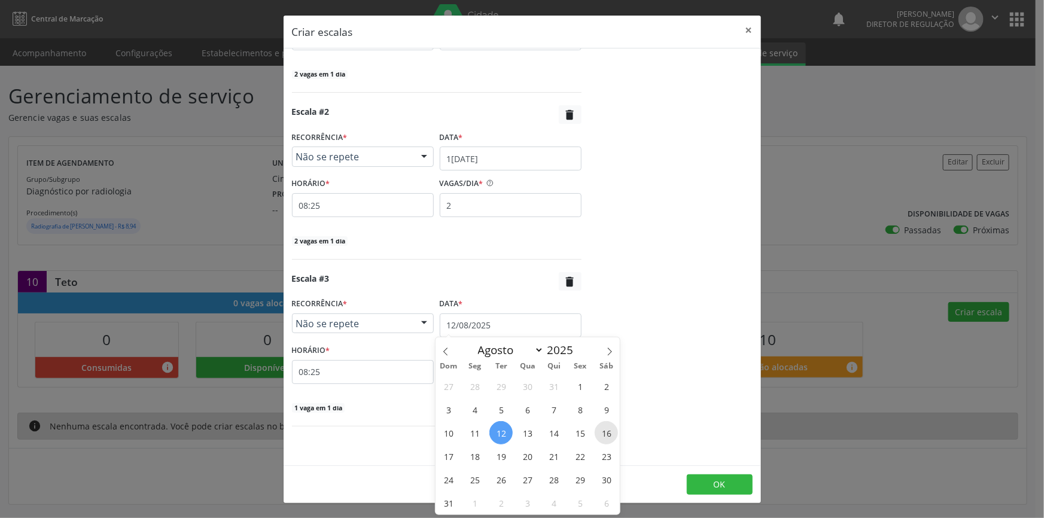
click at [607, 436] on span "16" at bounding box center [606, 432] width 23 height 23
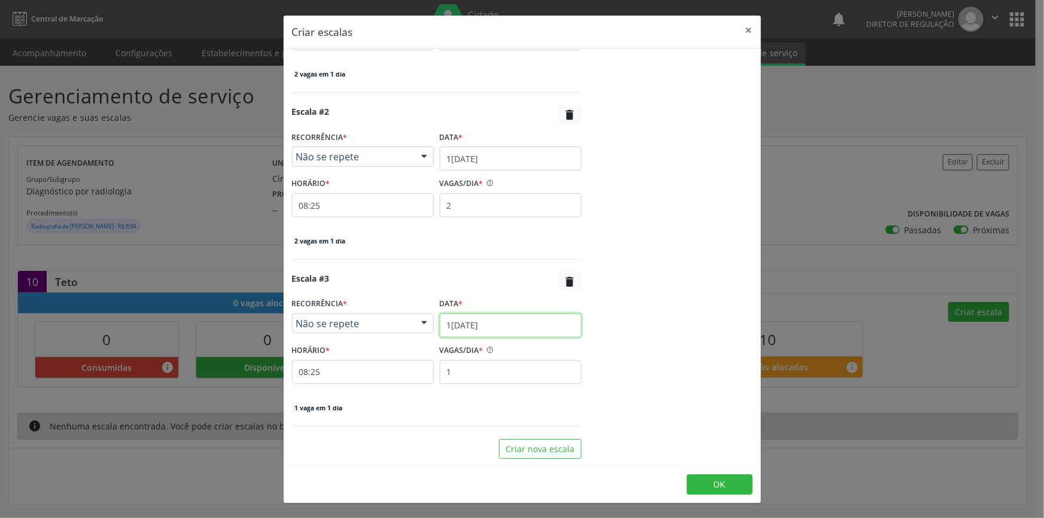
click at [497, 325] on input "1[DATE]" at bounding box center [511, 325] width 142 height 24
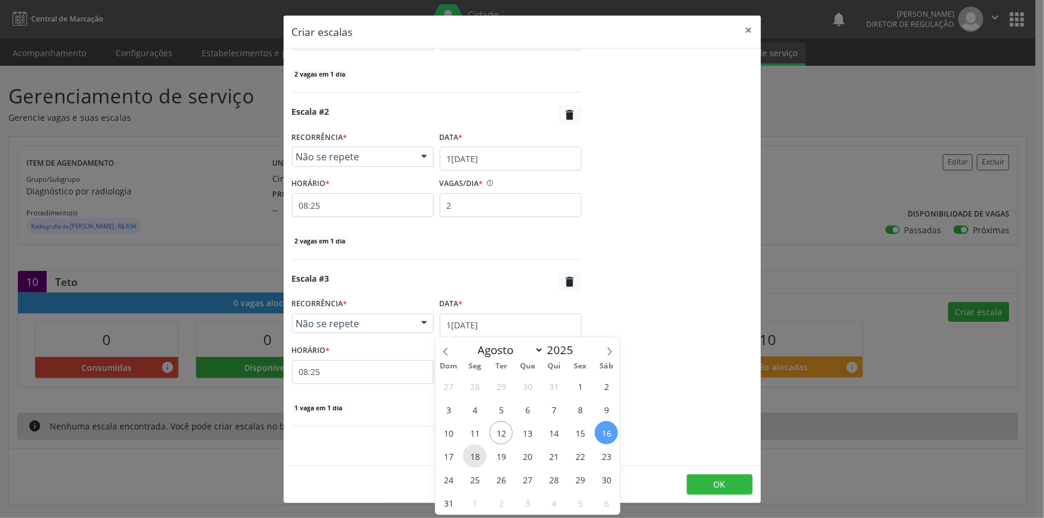
click at [472, 456] on span "18" at bounding box center [474, 456] width 23 height 23
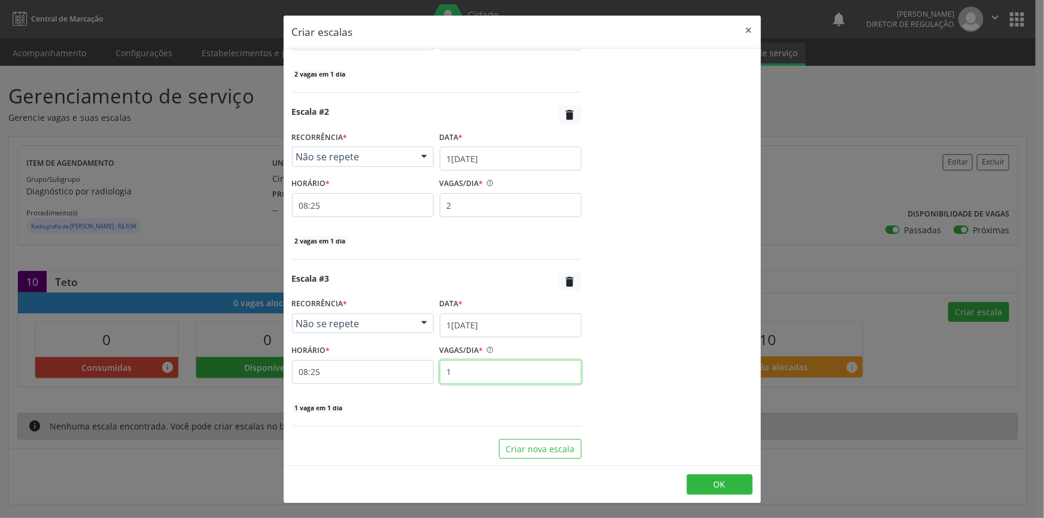
drag, startPoint x: 493, startPoint y: 368, endPoint x: 396, endPoint y: 373, distance: 97.1
click at [396, 373] on div "HORÁRIO * 08:25 VAGAS/DIA * 1" at bounding box center [437, 363] width 296 height 42
type input "2"
click at [537, 447] on button "Criar nova escala" at bounding box center [540, 449] width 83 height 20
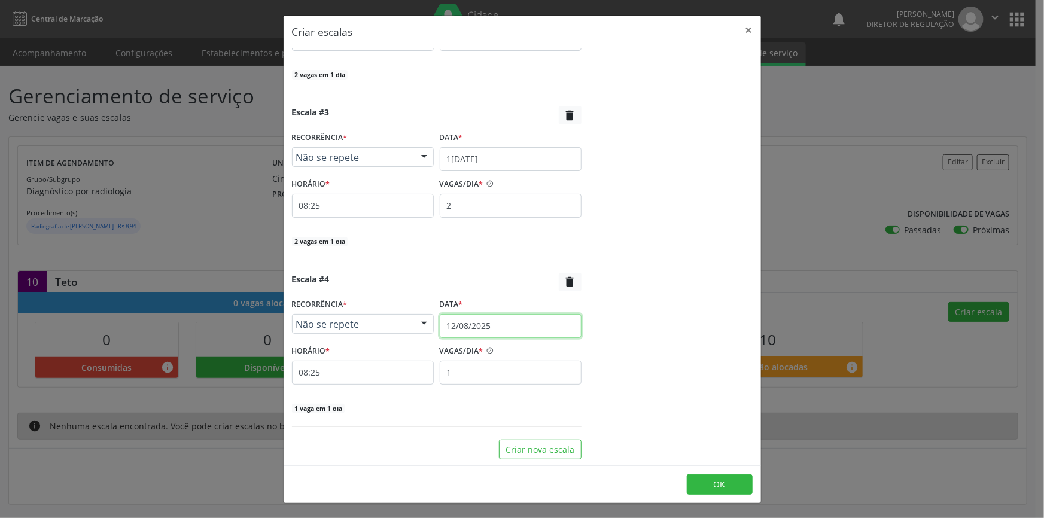
click at [494, 331] on input "12/08/2025" at bounding box center [511, 326] width 142 height 24
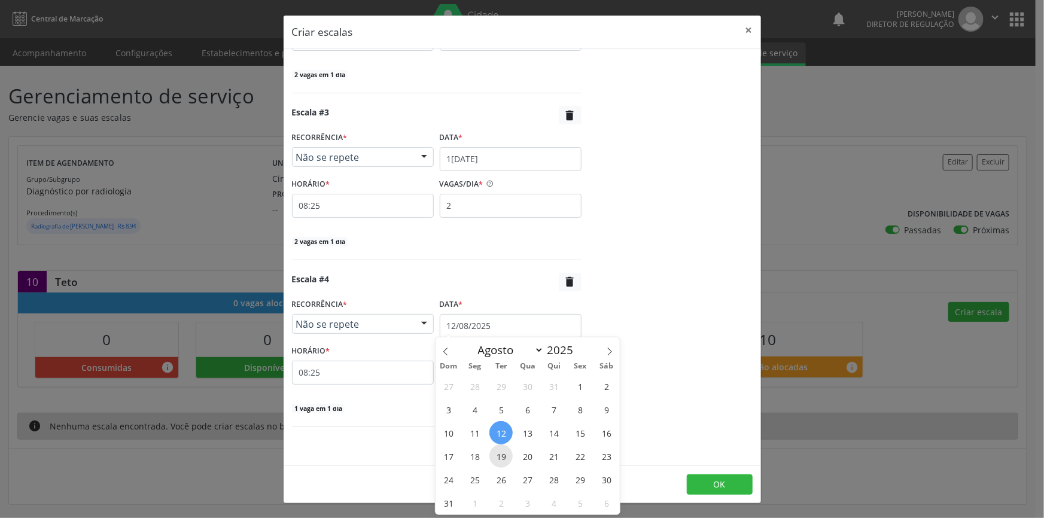
click at [503, 456] on span "19" at bounding box center [500, 456] width 23 height 23
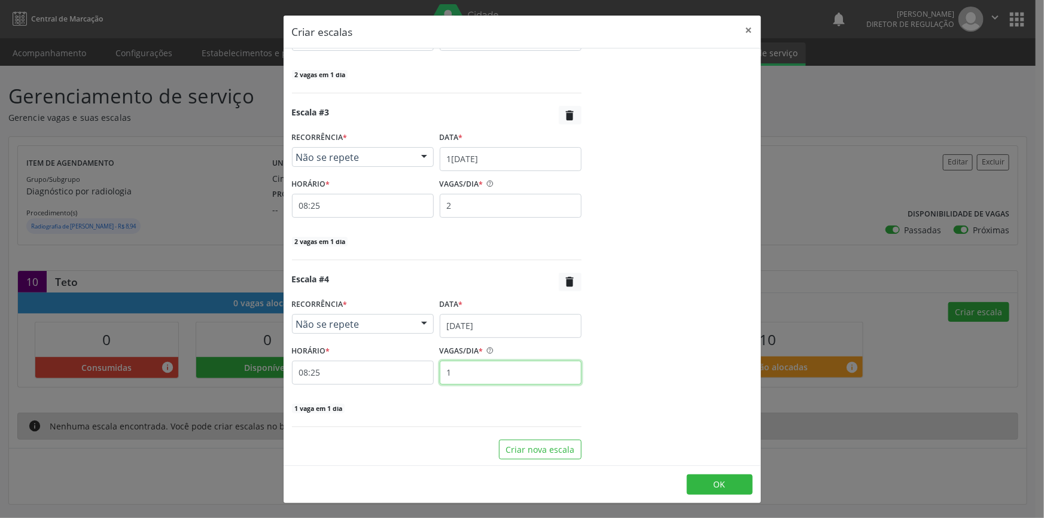
drag, startPoint x: 485, startPoint y: 369, endPoint x: 378, endPoint y: 370, distance: 106.5
click at [378, 370] on div "HORÁRIO * 08:25 VAGAS/DIA * 1" at bounding box center [437, 363] width 296 height 42
type input "2"
click at [732, 477] on button "OK" at bounding box center [720, 484] width 66 height 20
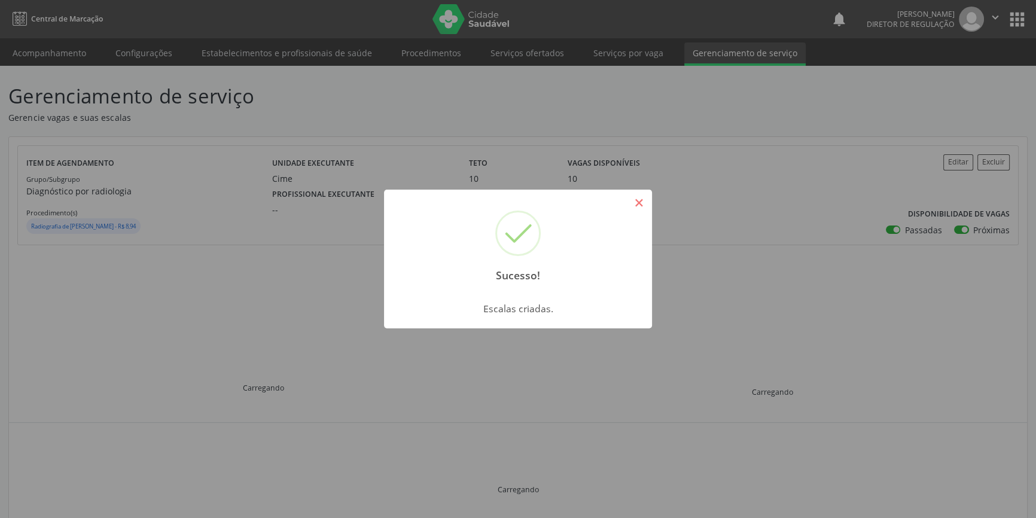
click at [647, 208] on button "×" at bounding box center [639, 203] width 20 height 20
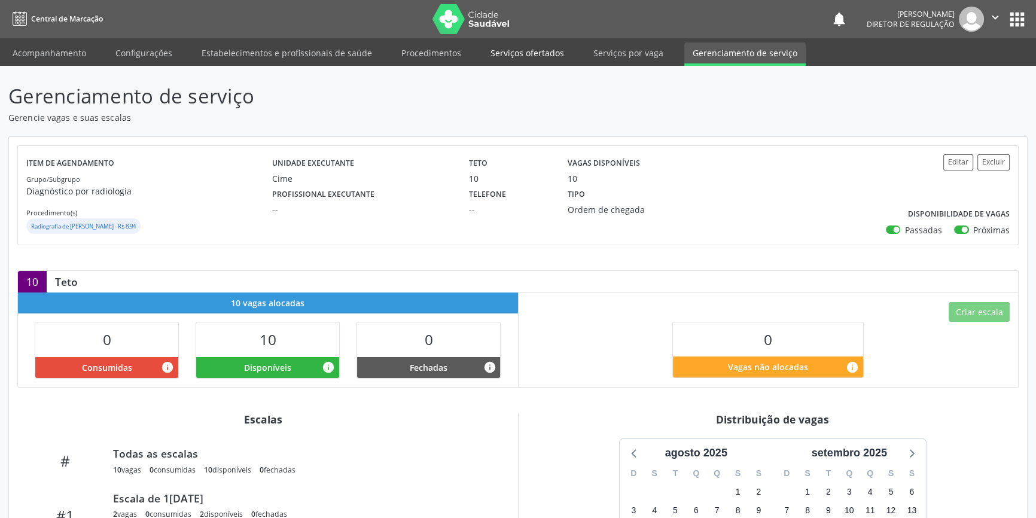
click at [529, 54] on link "Serviços ofertados" at bounding box center [527, 52] width 90 height 21
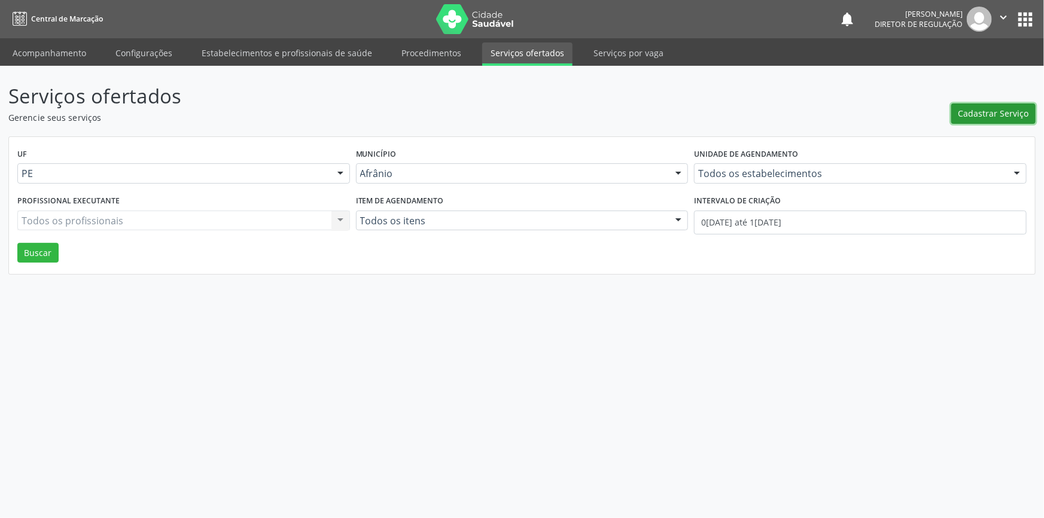
click at [979, 121] on button "Cadastrar Serviço" at bounding box center [993, 113] width 84 height 20
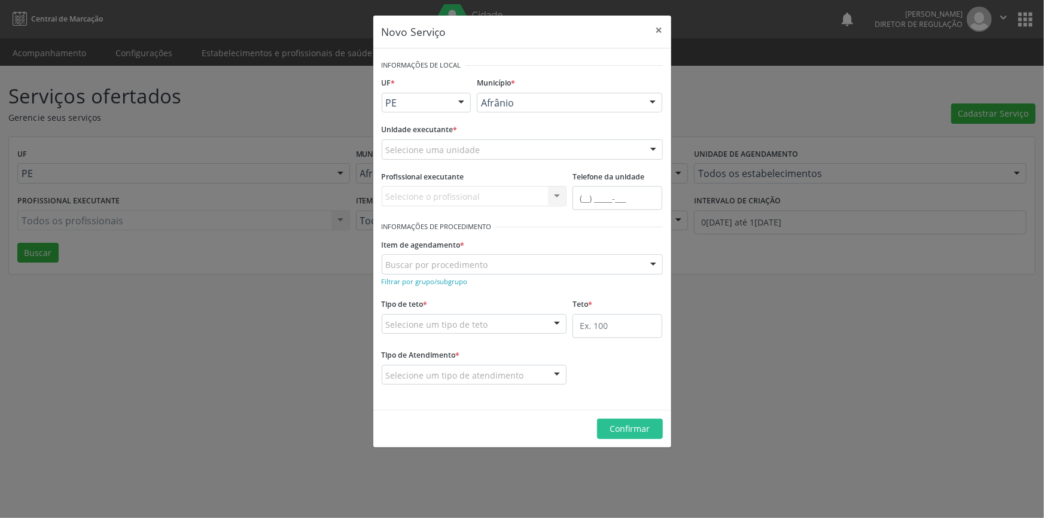
click at [583, 149] on div "Selecione uma unidade" at bounding box center [522, 149] width 281 height 20
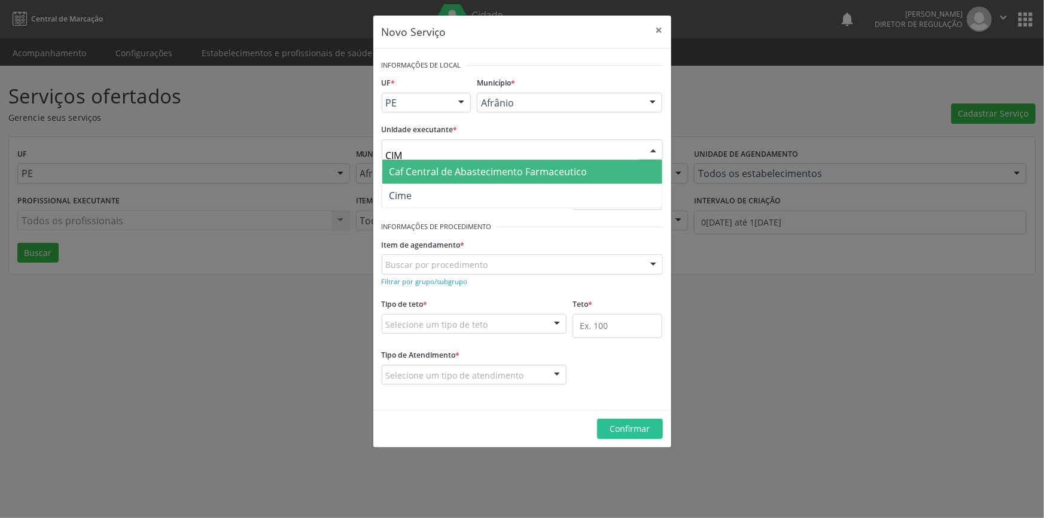
type input "CIME"
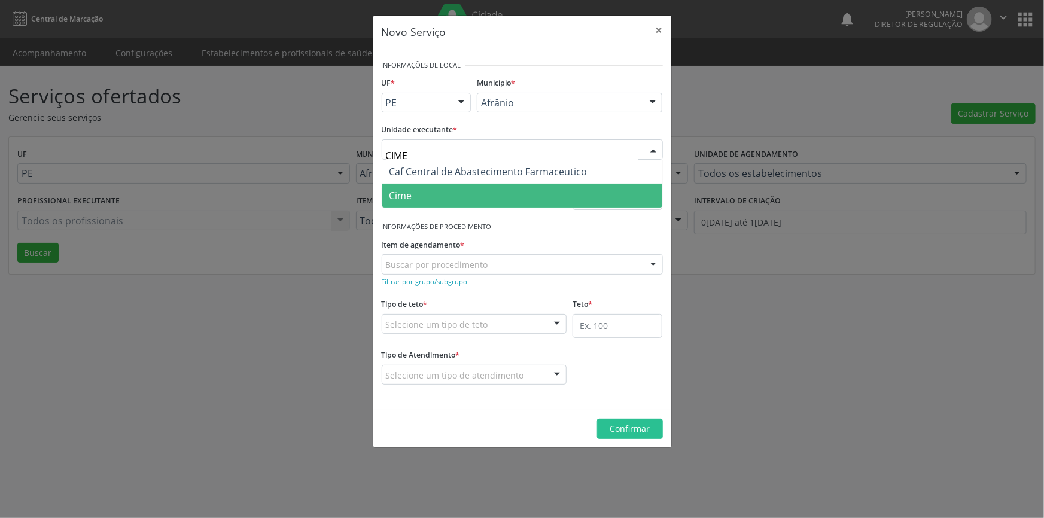
click at [477, 200] on span "Cime" at bounding box center [522, 196] width 280 height 24
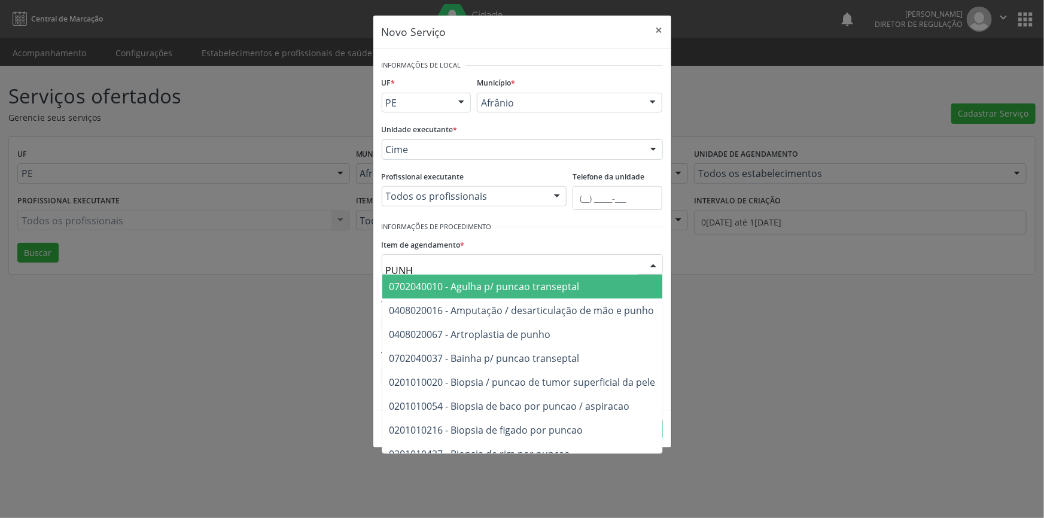
type input "PUNHO"
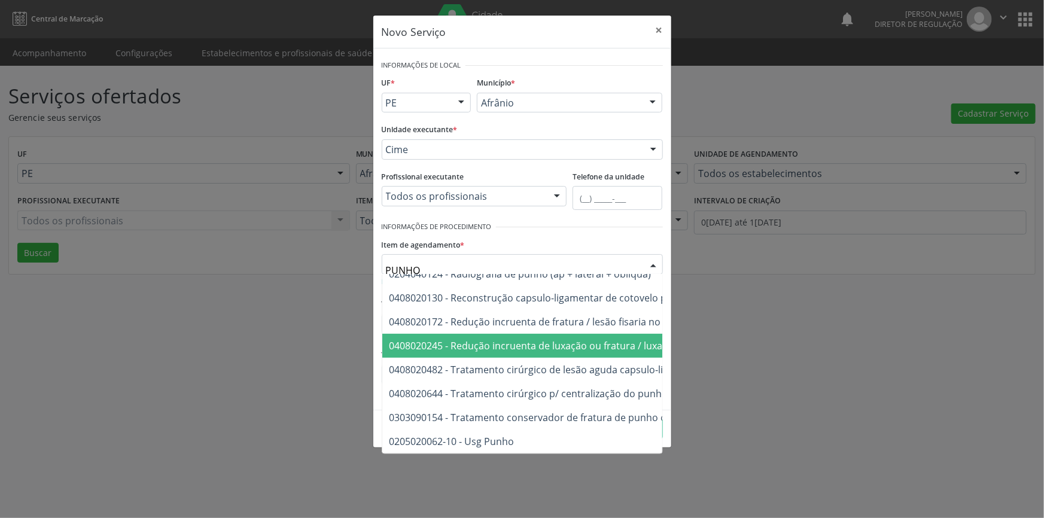
scroll to position [157, 0]
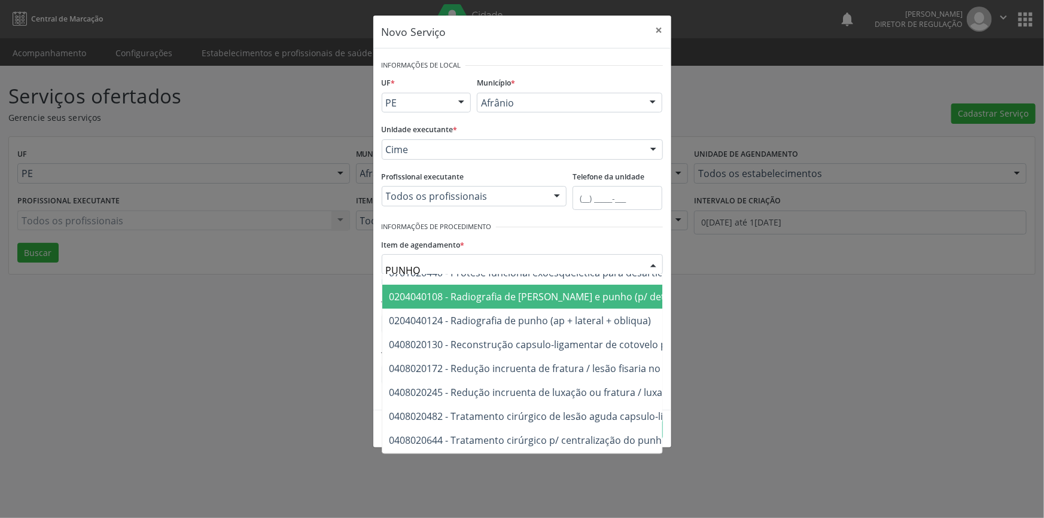
click at [535, 302] on span "0204040108 - Radiografia de [PERSON_NAME] e punho (p/ determinacao de idade oss…" at bounding box center [638, 297] width 512 height 24
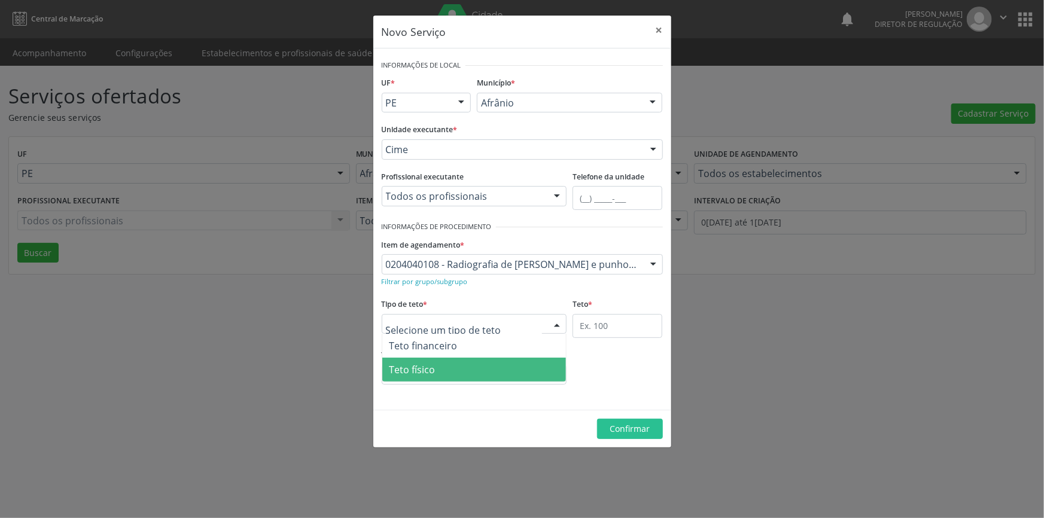
click at [452, 358] on span "Teto físico" at bounding box center [474, 370] width 184 height 24
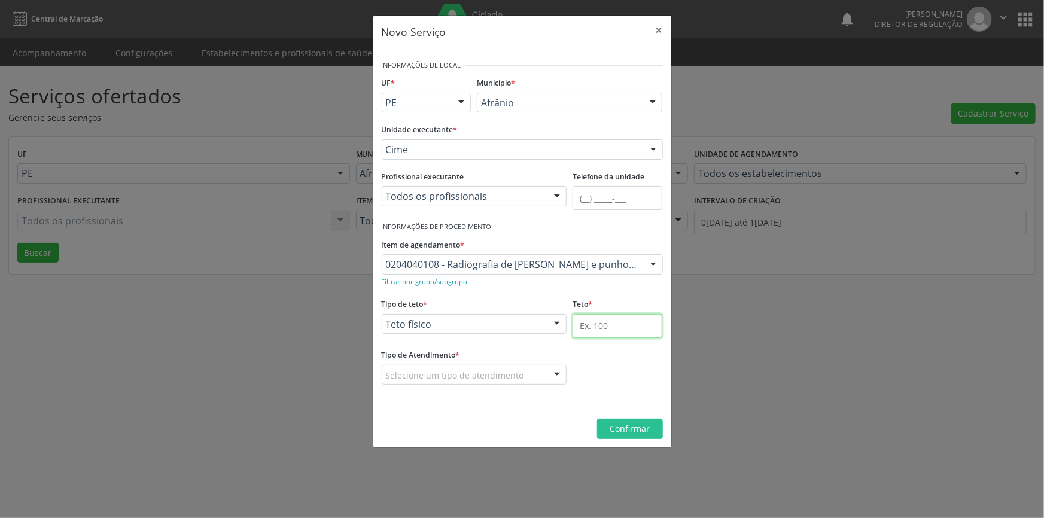
click at [579, 328] on input "text" at bounding box center [618, 326] width 90 height 24
type input "12"
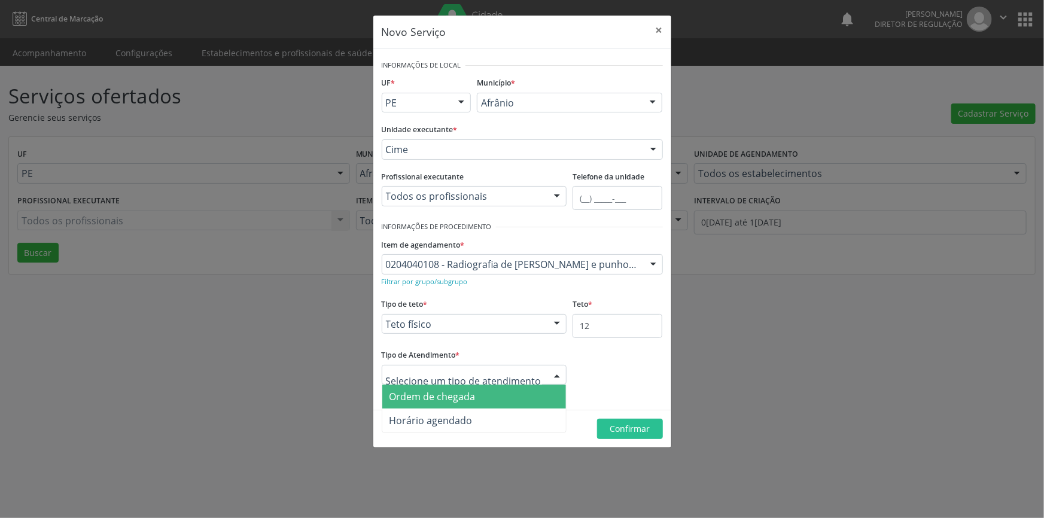
click at [494, 394] on span "Ordem de chegada" at bounding box center [474, 397] width 184 height 24
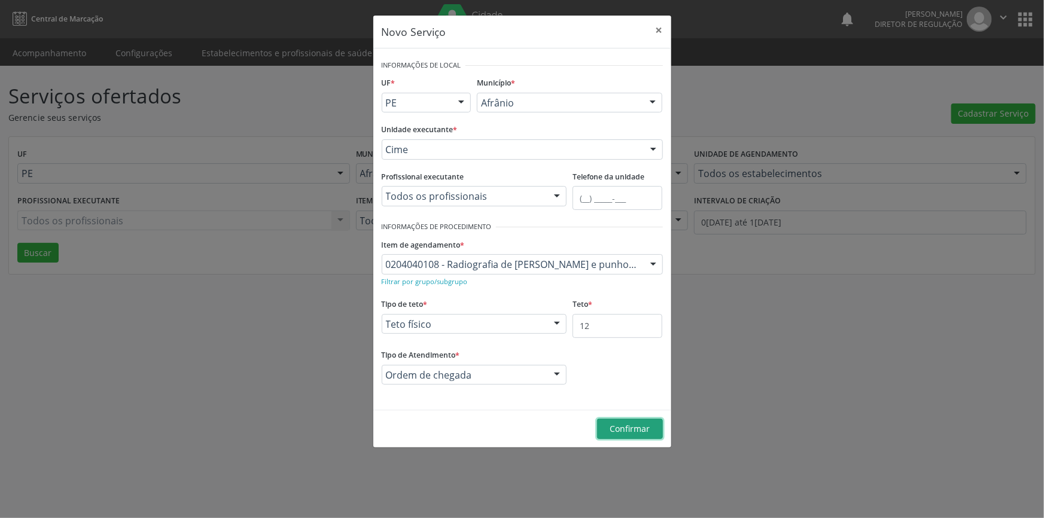
click at [629, 428] on span "Confirmar" at bounding box center [630, 428] width 40 height 11
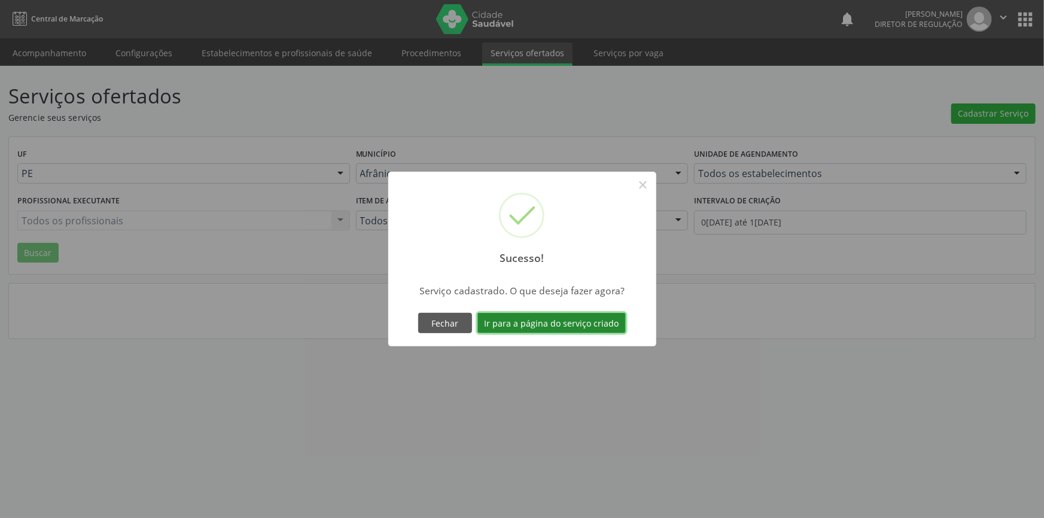
click at [594, 325] on button "Ir para a página do serviço criado" at bounding box center [551, 323] width 148 height 20
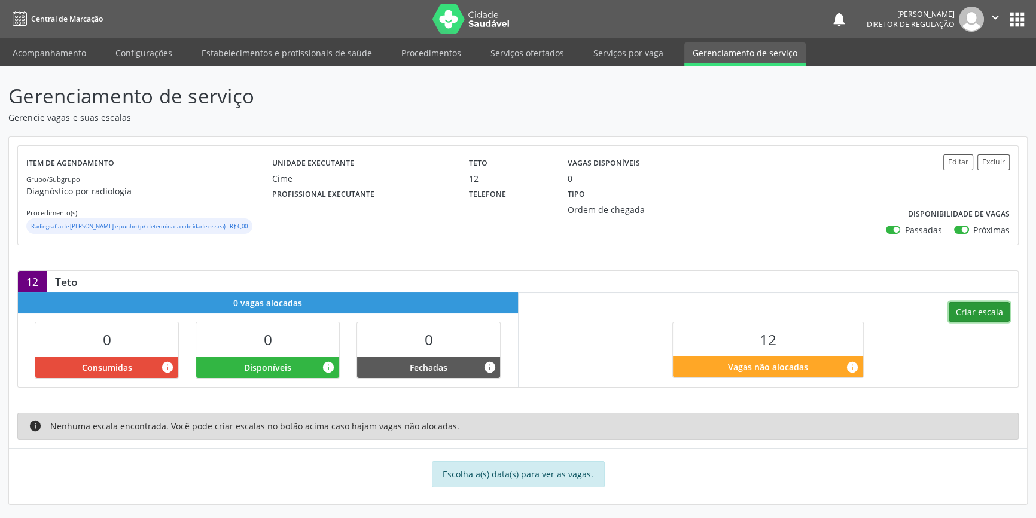
click at [966, 303] on button "Criar escala" at bounding box center [979, 312] width 61 height 20
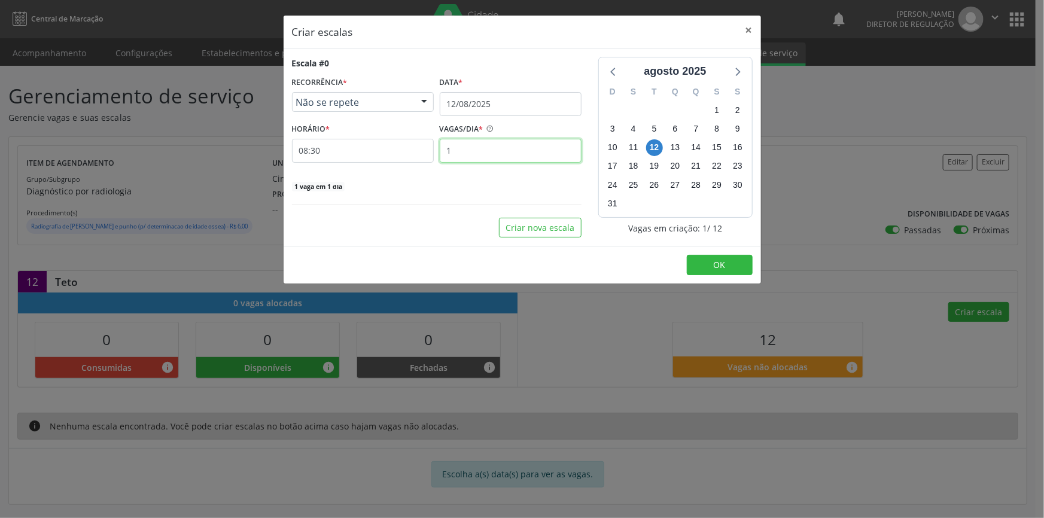
drag, startPoint x: 416, startPoint y: 150, endPoint x: 391, endPoint y: 150, distance: 24.5
click at [391, 150] on div "HORÁRIO * 08:30 VAGAS/DIA * 1" at bounding box center [437, 141] width 296 height 42
type input "2"
click at [555, 235] on button "Criar nova escala" at bounding box center [540, 228] width 83 height 20
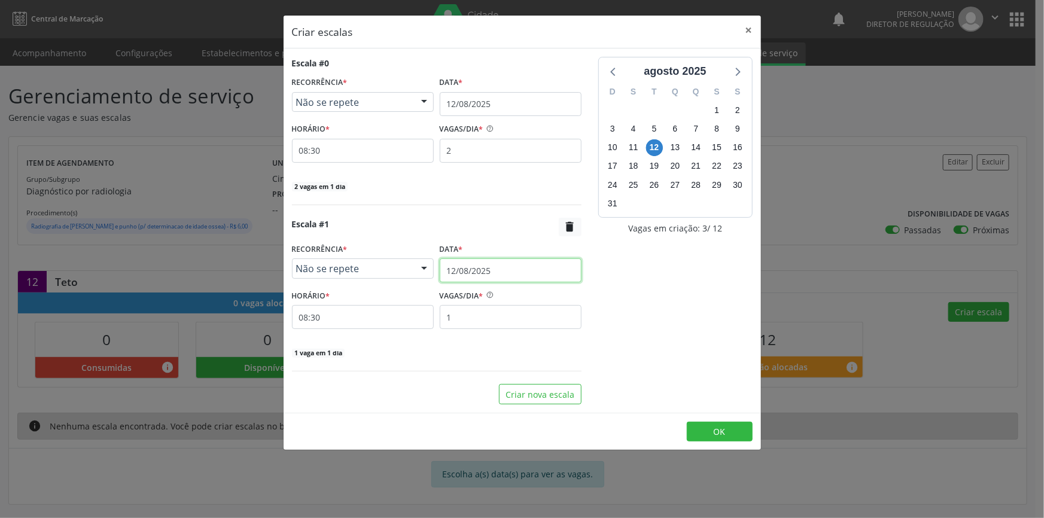
click at [497, 272] on input "12/08/2025" at bounding box center [511, 270] width 142 height 24
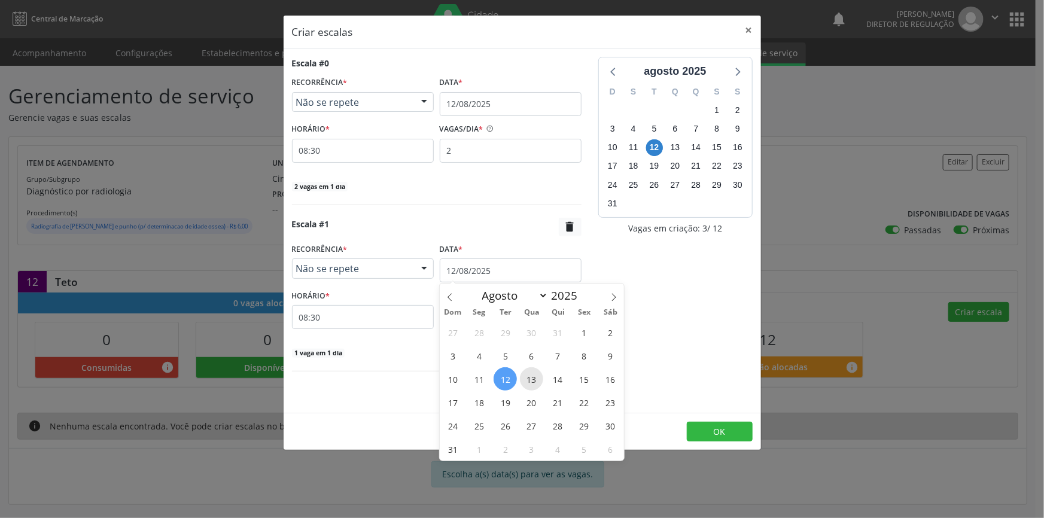
click at [528, 377] on span "13" at bounding box center [531, 378] width 23 height 23
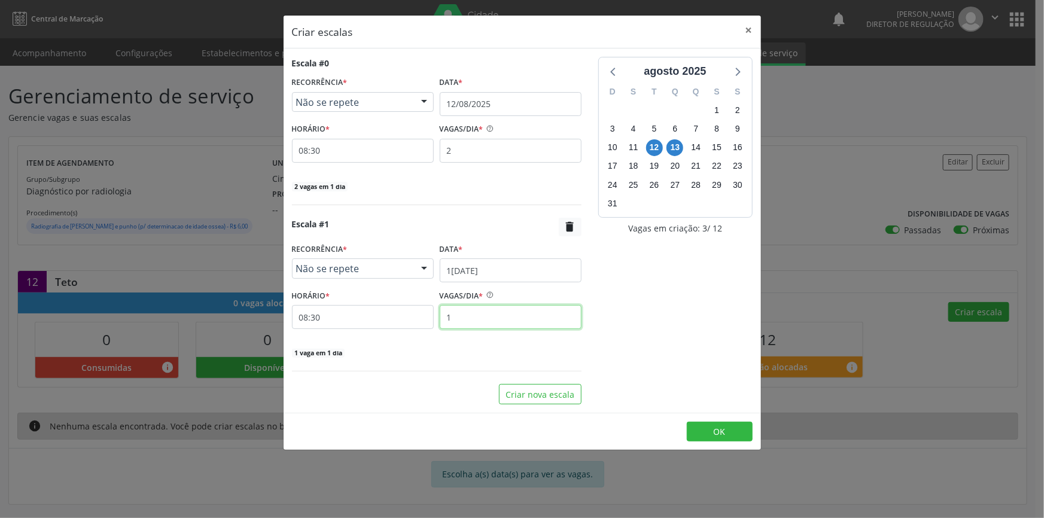
click at [413, 310] on div "HORÁRIO * 08:30 VAGAS/DIA * 1" at bounding box center [437, 308] width 296 height 42
type input "2"
click at [532, 389] on button "Criar nova escala" at bounding box center [540, 394] width 83 height 20
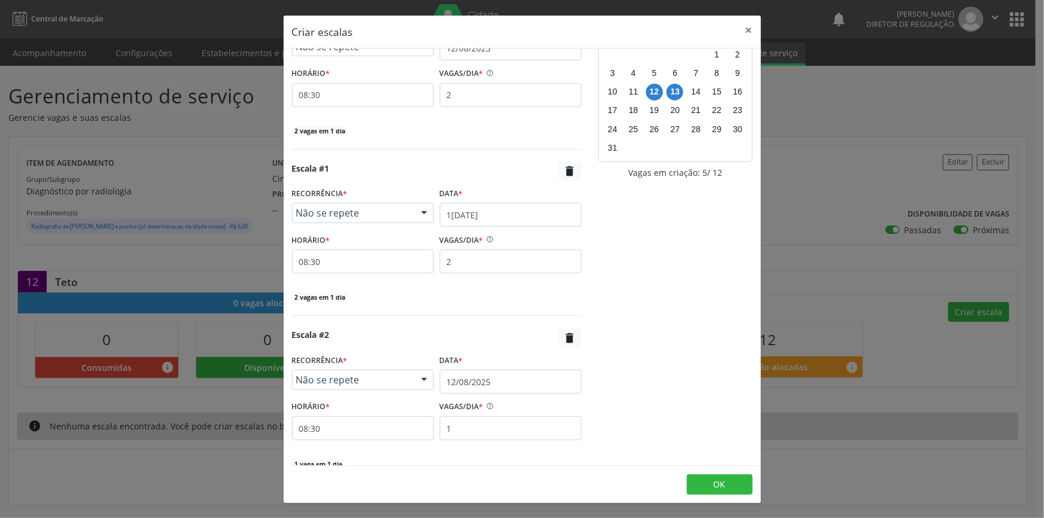
scroll to position [112, 0]
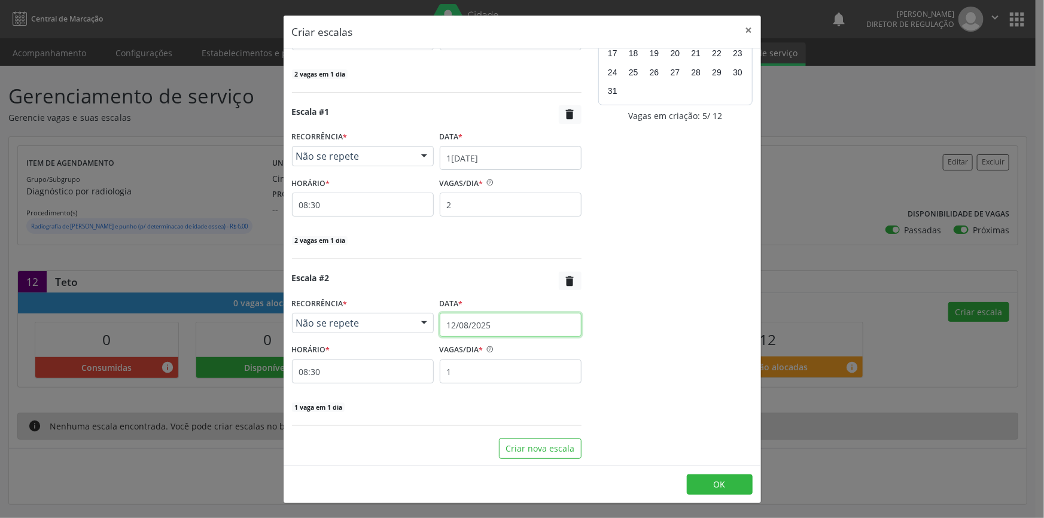
click at [505, 322] on input "12/08/2025" at bounding box center [511, 325] width 142 height 24
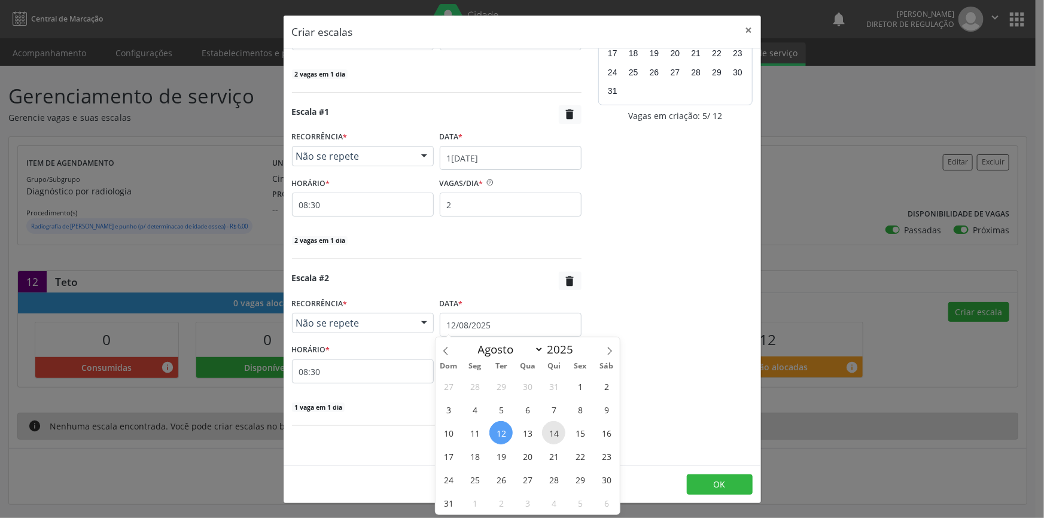
click at [558, 427] on span "14" at bounding box center [553, 432] width 23 height 23
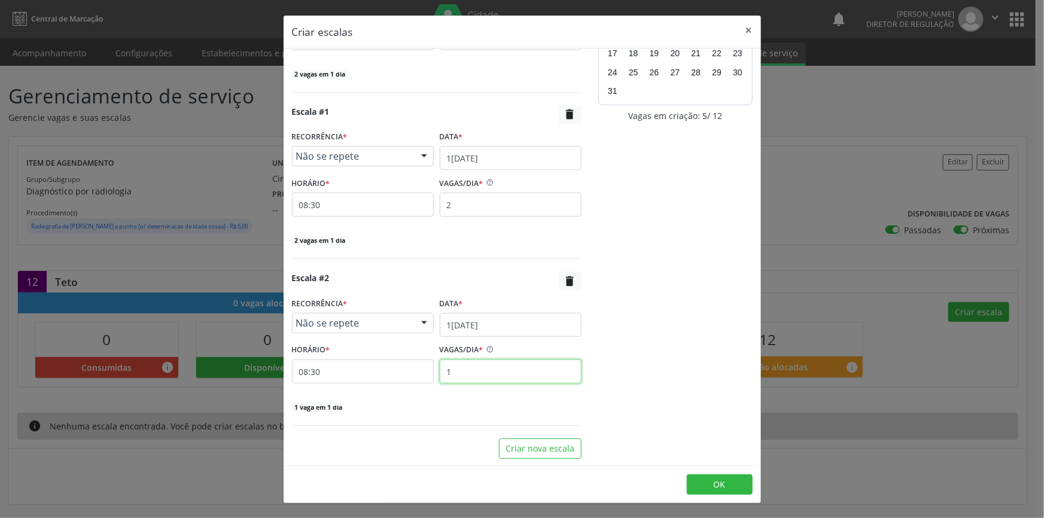
drag, startPoint x: 486, startPoint y: 376, endPoint x: 360, endPoint y: 374, distance: 126.3
click at [360, 374] on div "HORÁRIO * 08:30 VAGAS/DIA * 1" at bounding box center [437, 362] width 296 height 42
type input "2"
click at [539, 452] on button "Criar nova escala" at bounding box center [540, 449] width 83 height 20
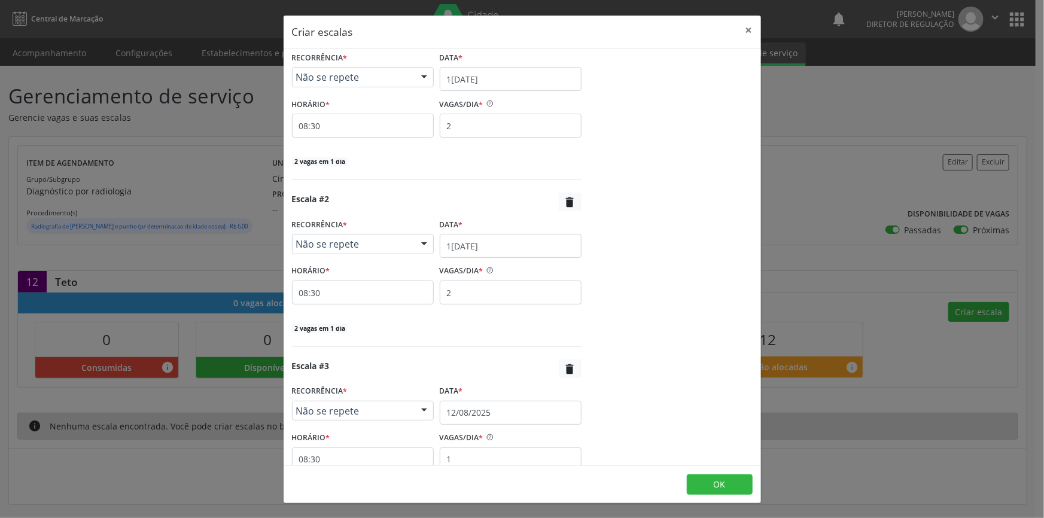
scroll to position [279, 0]
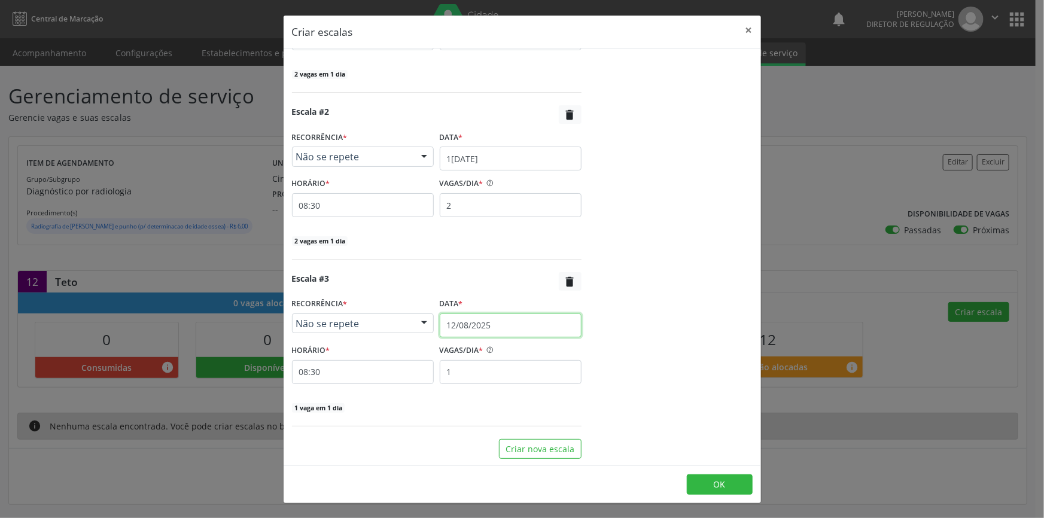
click at [501, 319] on input "12/08/2025" at bounding box center [511, 325] width 142 height 24
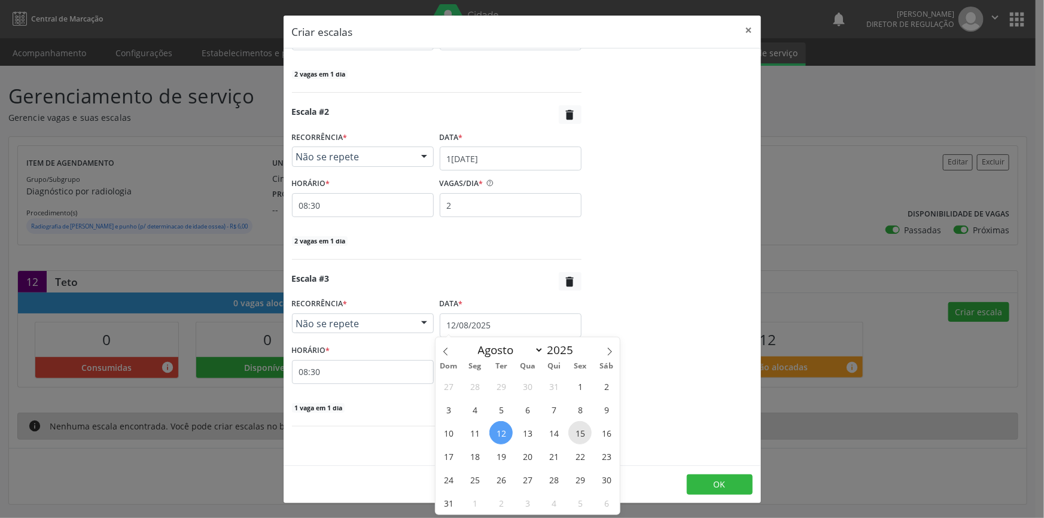
click at [582, 431] on span "15" at bounding box center [579, 432] width 23 height 23
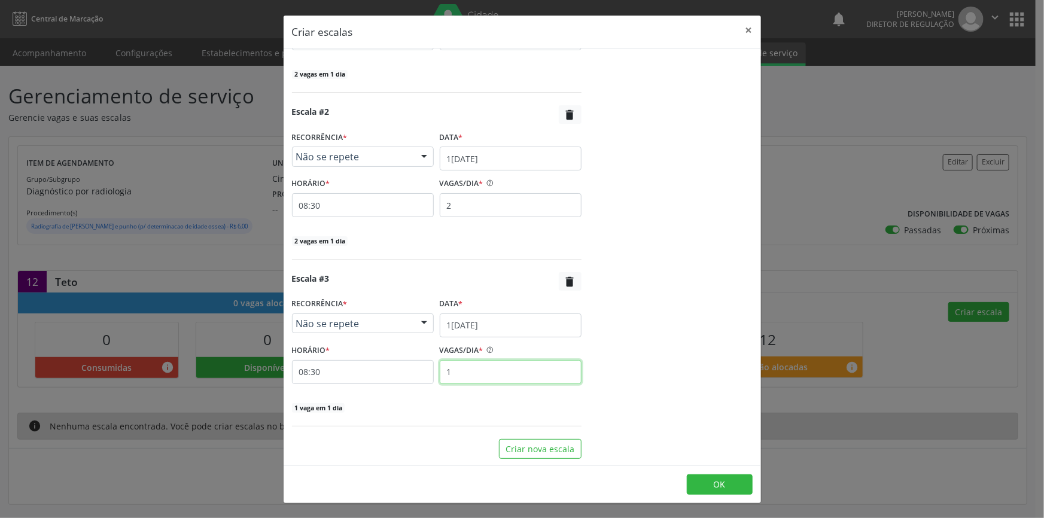
drag, startPoint x: 500, startPoint y: 374, endPoint x: 425, endPoint y: 370, distance: 75.5
click at [425, 370] on div "HORÁRIO * 08:30 VAGAS/DIA * 1" at bounding box center [437, 363] width 296 height 42
type input "2"
click at [533, 447] on button "Criar nova escala" at bounding box center [540, 449] width 83 height 20
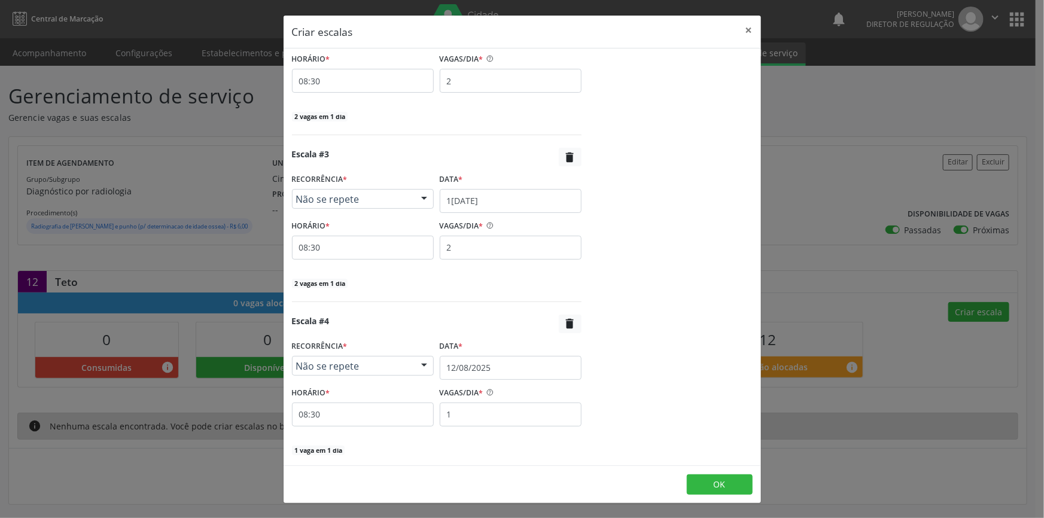
scroll to position [445, 0]
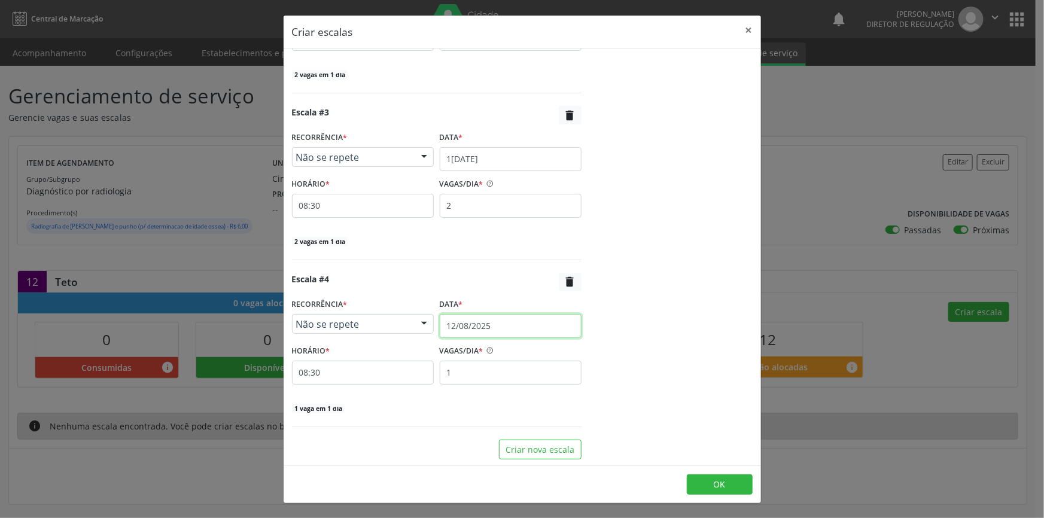
click at [504, 329] on input "12/08/2025" at bounding box center [511, 326] width 142 height 24
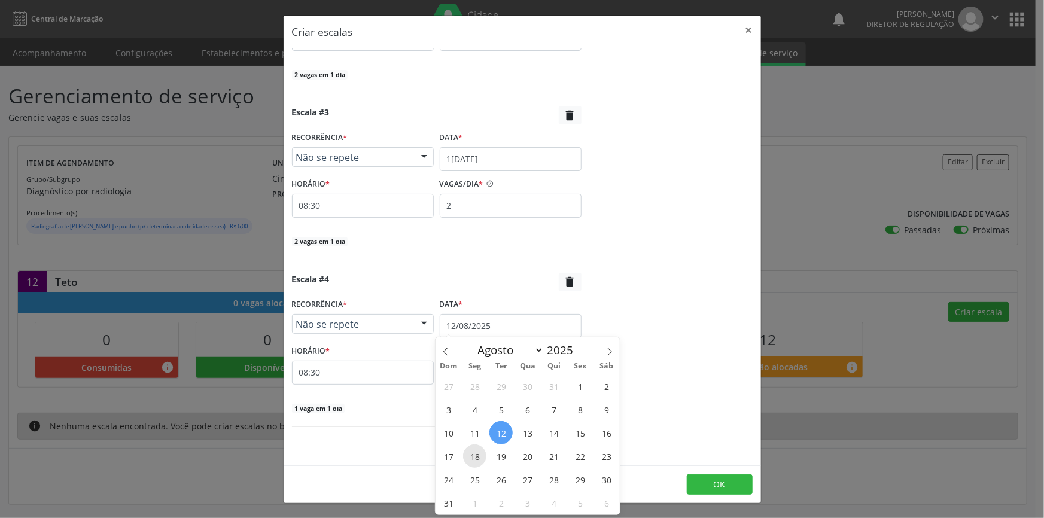
click at [477, 455] on span "18" at bounding box center [474, 456] width 23 height 23
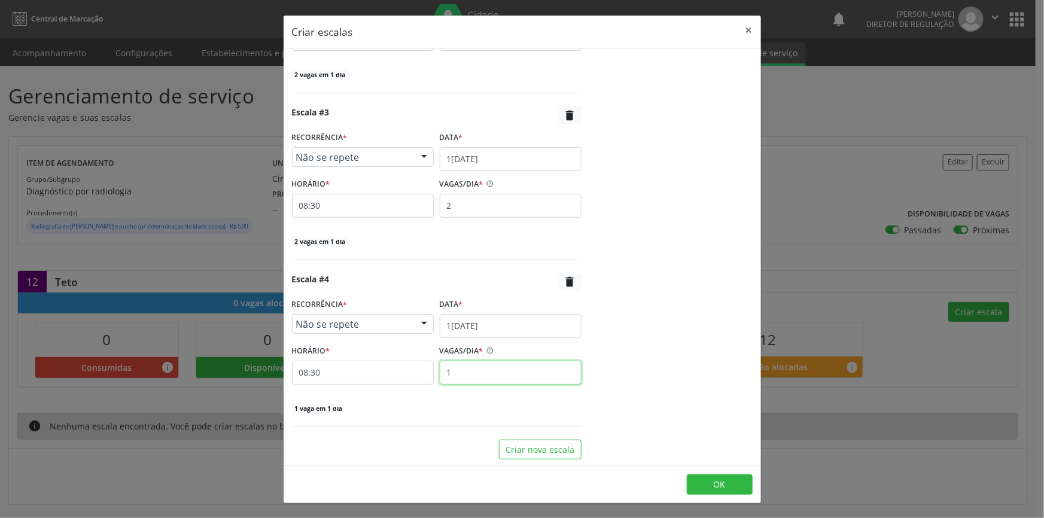
drag, startPoint x: 490, startPoint y: 379, endPoint x: 395, endPoint y: 376, distance: 94.6
click at [395, 376] on div "HORÁRIO * 08:30 VAGAS/DIA * 1" at bounding box center [437, 363] width 296 height 42
type input "2"
click at [544, 458] on button "Criar nova escala" at bounding box center [540, 450] width 83 height 20
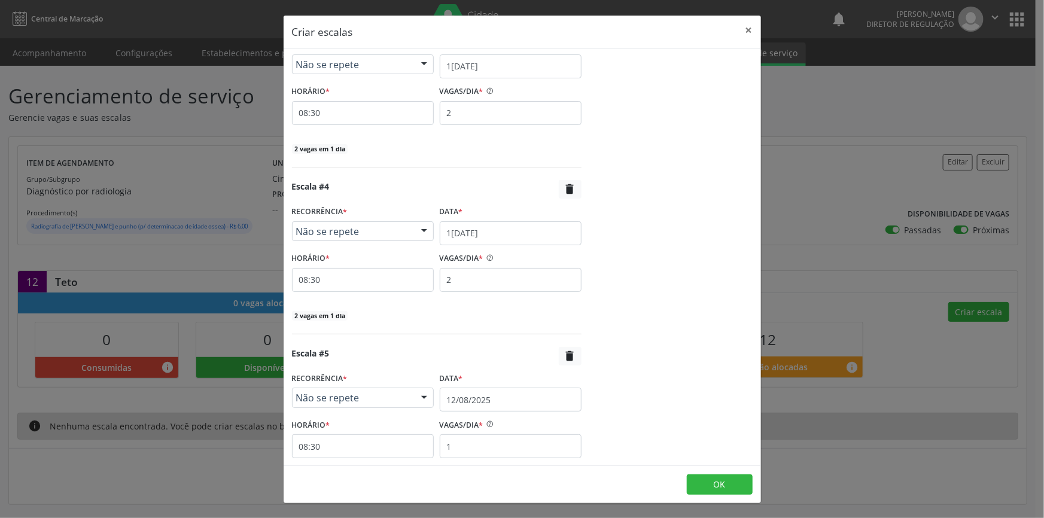
scroll to position [612, 0]
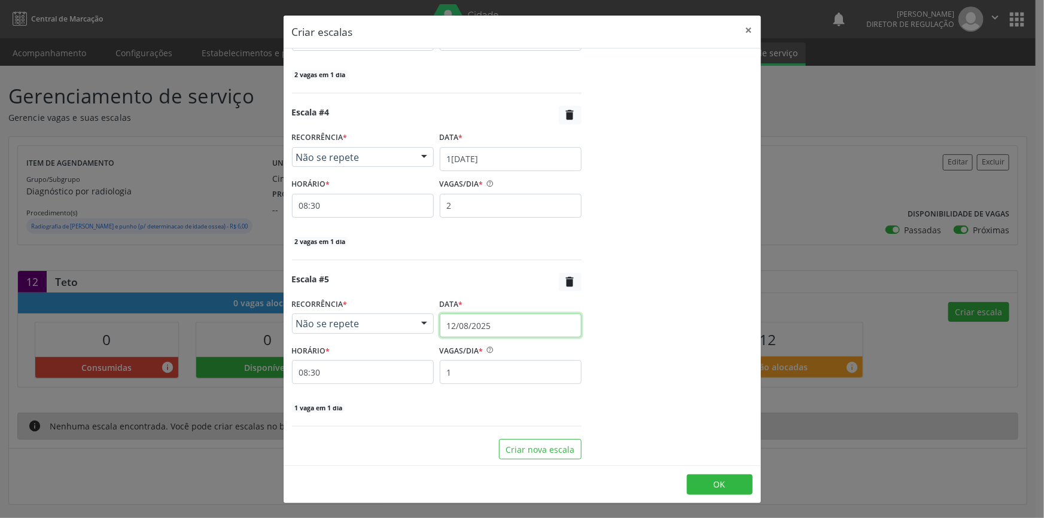
click at [509, 324] on input "12/08/2025" at bounding box center [511, 325] width 142 height 24
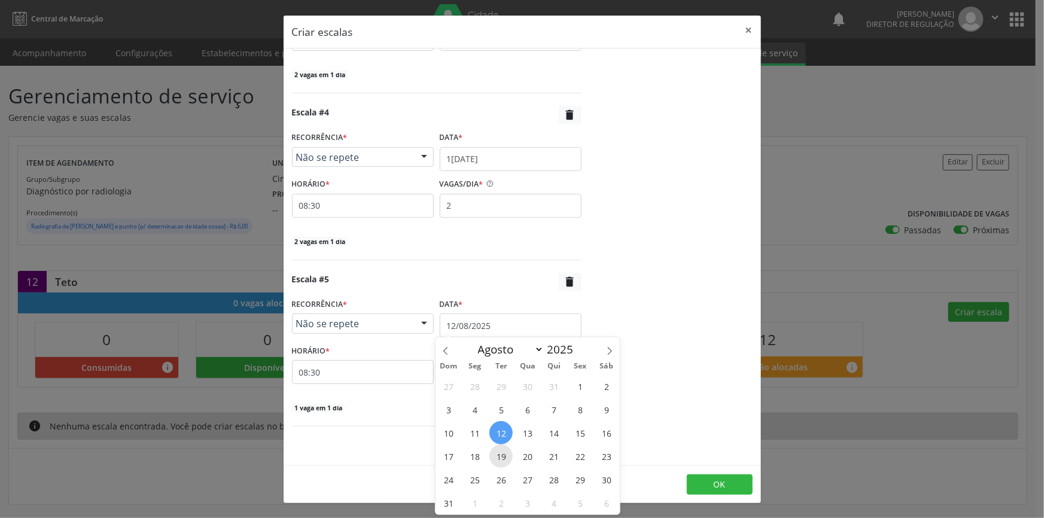
click at [507, 458] on span "19" at bounding box center [500, 456] width 23 height 23
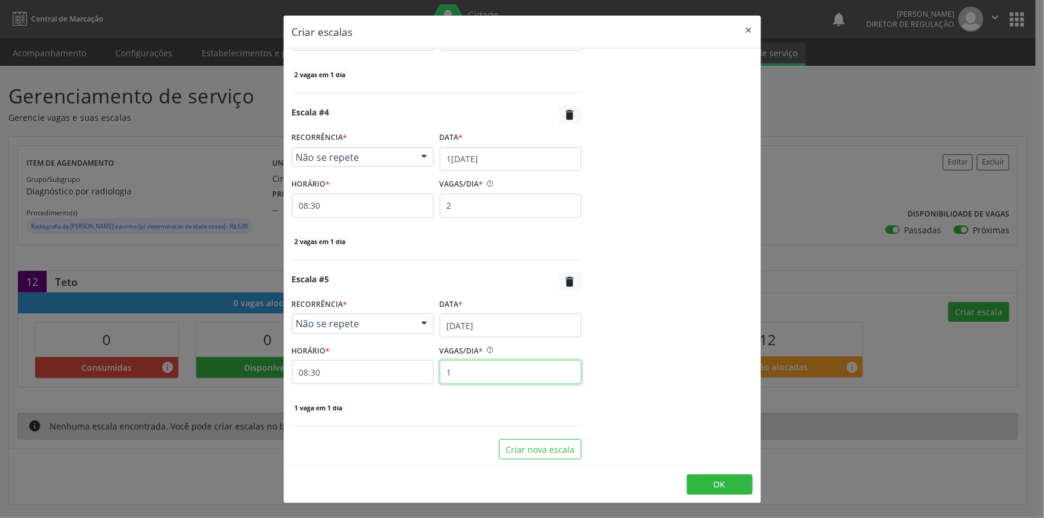
drag, startPoint x: 494, startPoint y: 377, endPoint x: 409, endPoint y: 369, distance: 85.3
click at [409, 369] on div "HORÁRIO * 08:30 VAGAS/DIA * 1" at bounding box center [437, 363] width 296 height 42
type input "2"
click at [736, 480] on button "OK" at bounding box center [720, 484] width 66 height 20
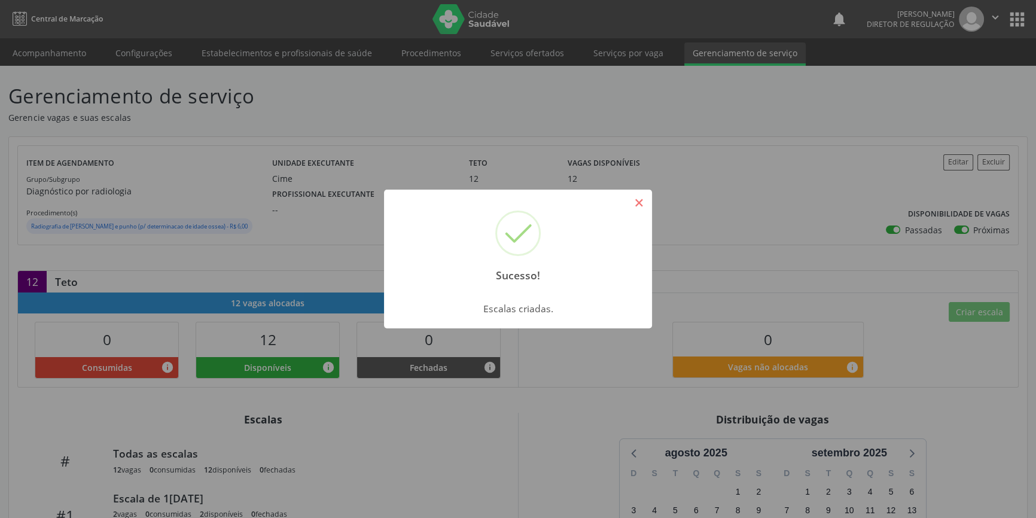
click at [641, 205] on button "×" at bounding box center [639, 203] width 20 height 20
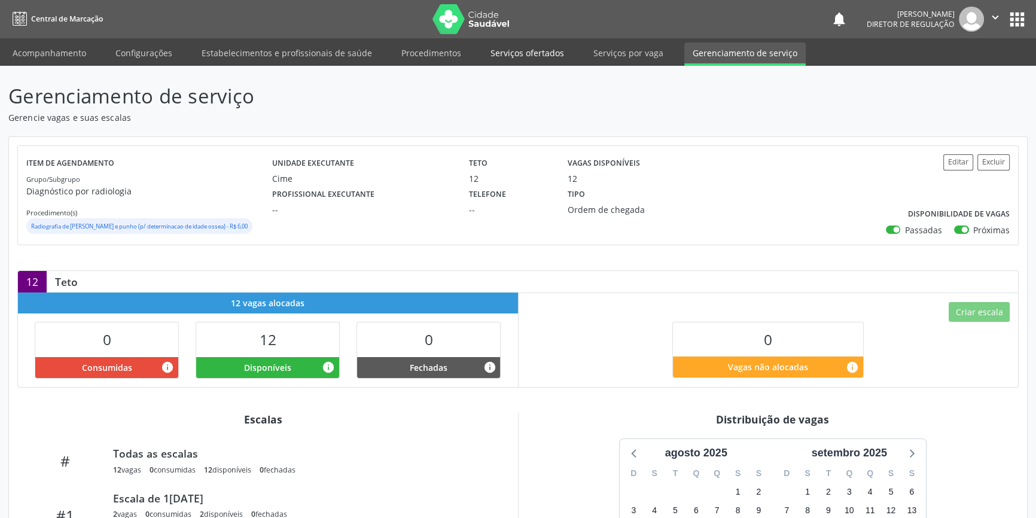
click at [546, 50] on link "Serviços ofertados" at bounding box center [527, 52] width 90 height 21
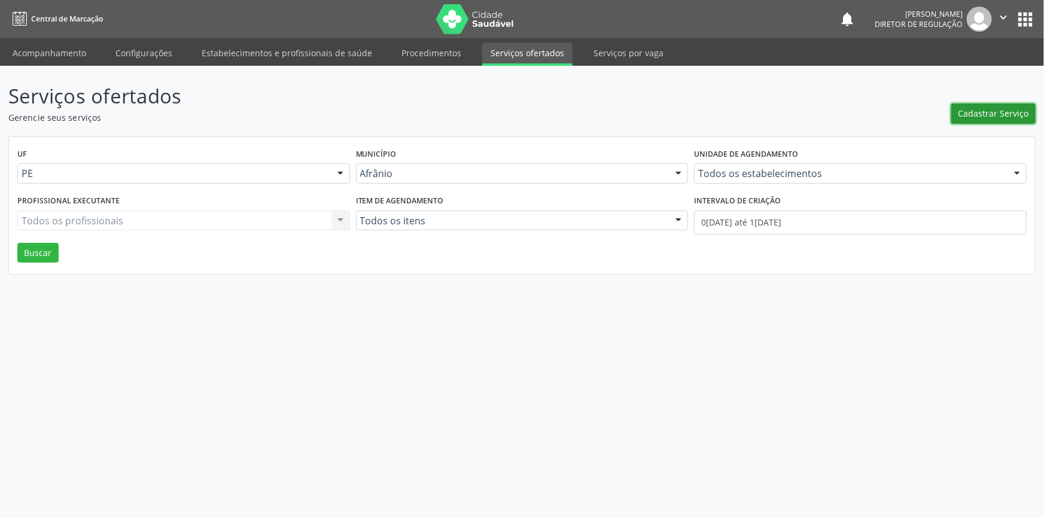
click at [981, 120] on button "Cadastrar Serviço" at bounding box center [993, 113] width 84 height 20
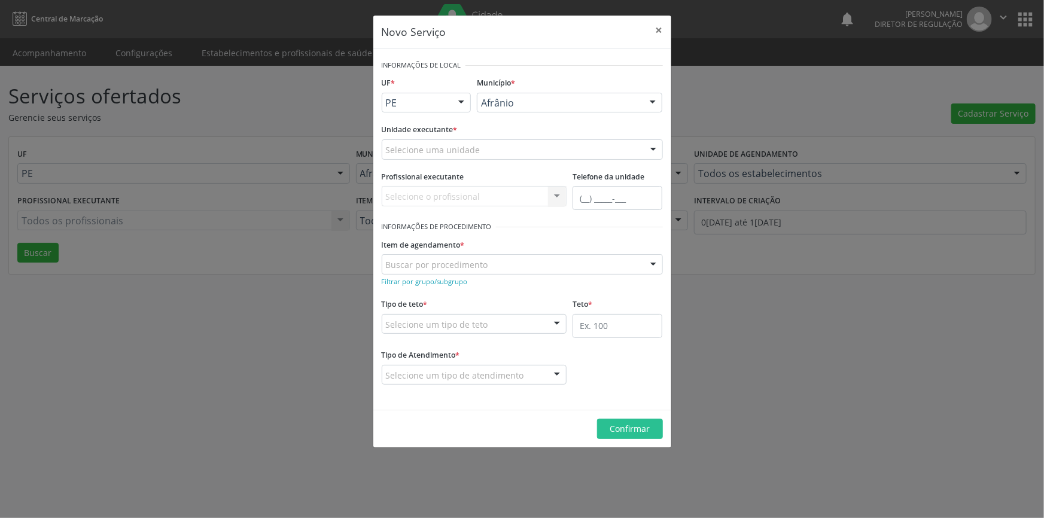
click at [557, 144] on div "Selecione uma unidade" at bounding box center [522, 149] width 281 height 20
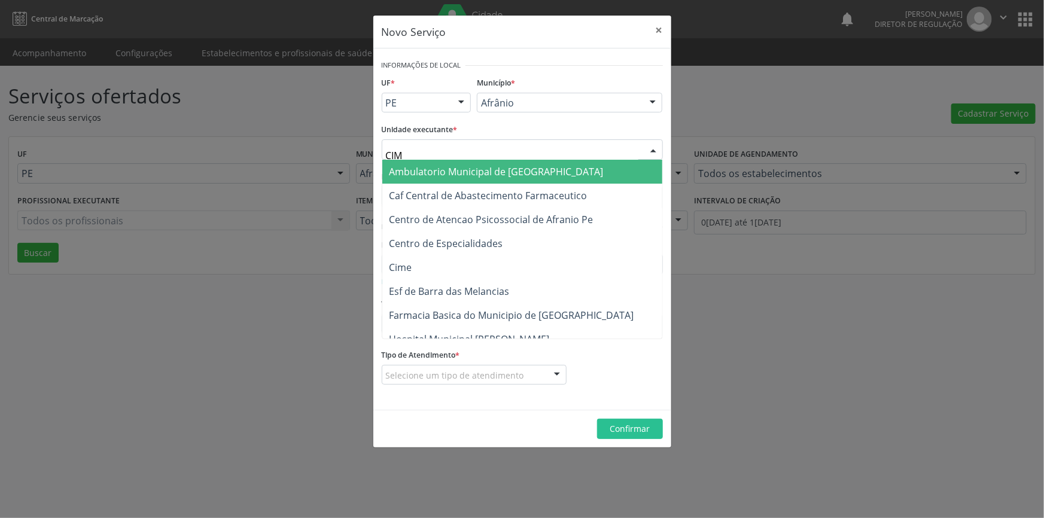
type input "CIME"
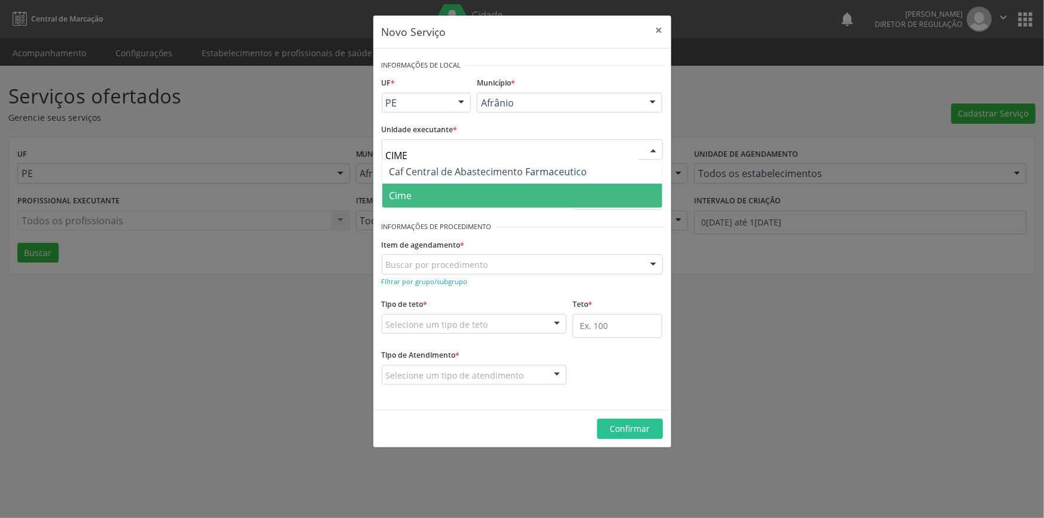
click at [489, 193] on span "Cime" at bounding box center [522, 196] width 280 height 24
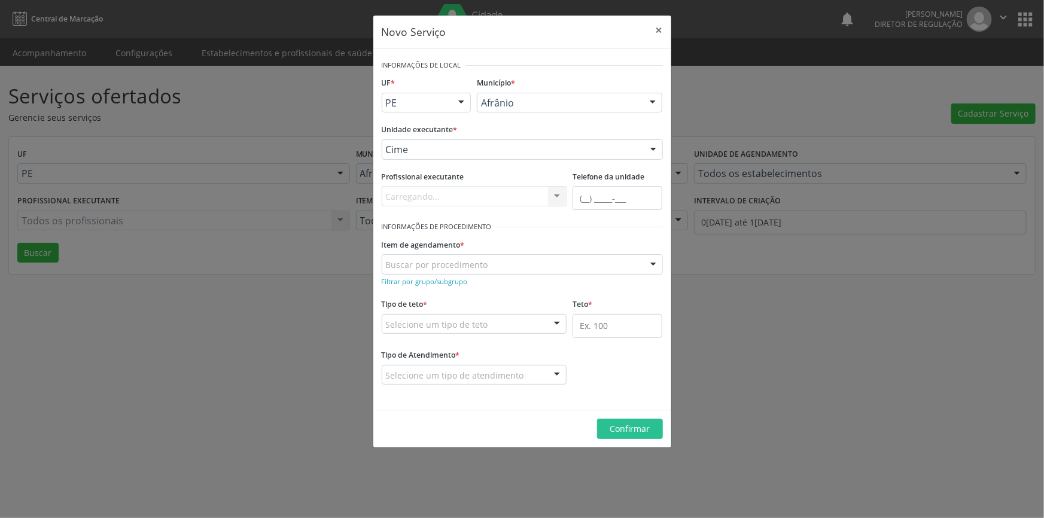
click at [492, 264] on div "Buscar por procedimento" at bounding box center [522, 264] width 281 height 20
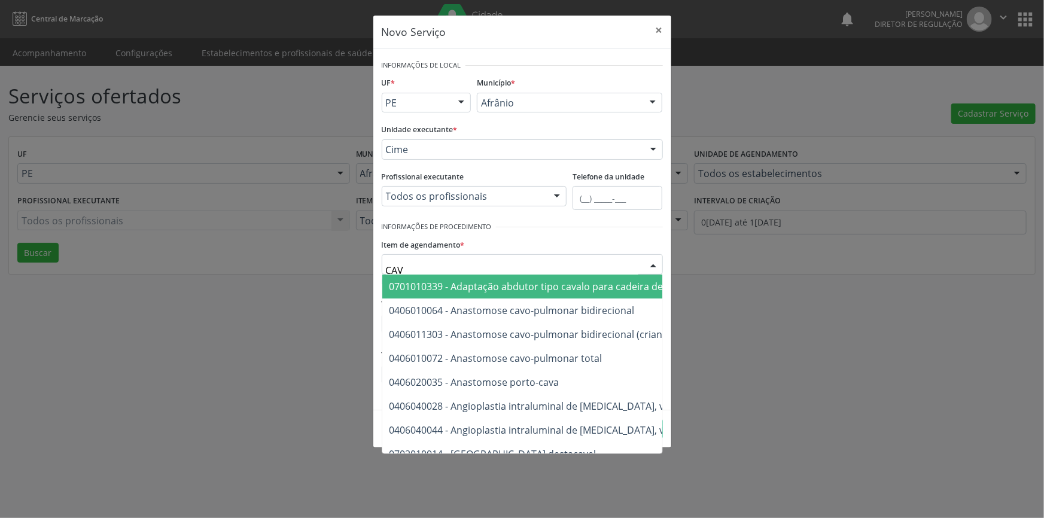
type input "CAVU"
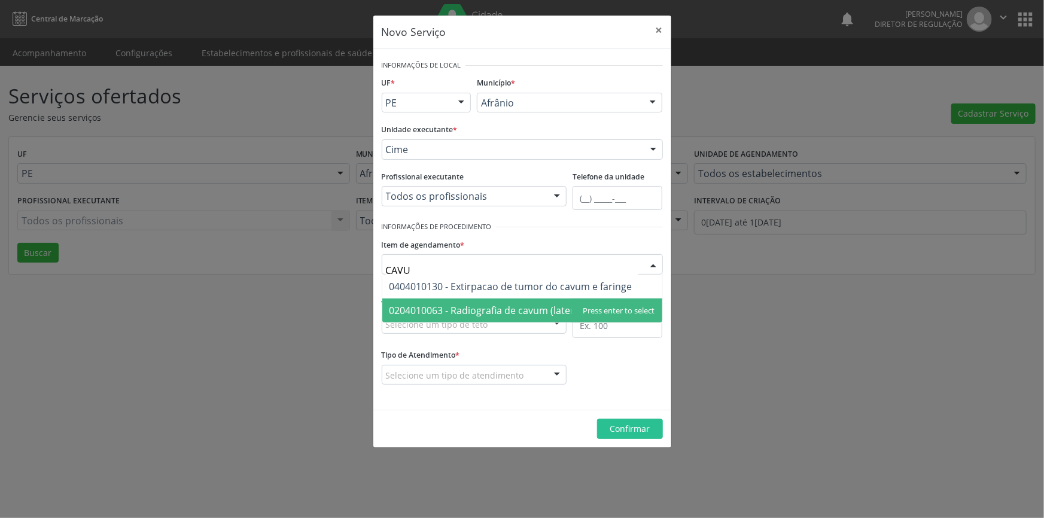
click at [544, 318] on span "0204010063 - Radiografia de cavum (lateral + hirtz)" at bounding box center [522, 311] width 280 height 24
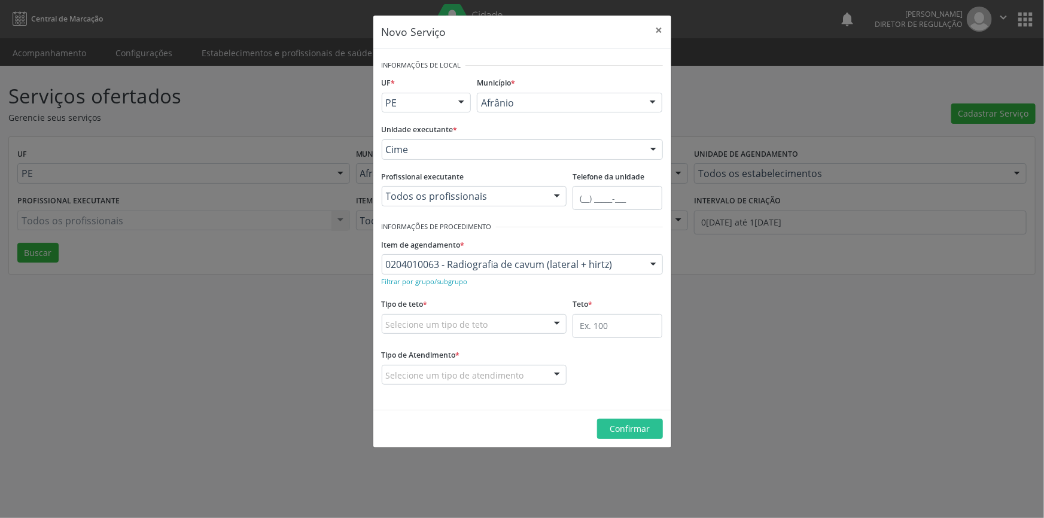
click at [516, 346] on div "Tipo de Atendimento * Selecione um tipo de atendimento Ordem de chegada Horário…" at bounding box center [474, 365] width 185 height 38
drag, startPoint x: 517, startPoint y: 342, endPoint x: 514, endPoint y: 323, distance: 19.4
click at [514, 324] on div "Tipo de teto * Selecione um tipo de teto Teto financeiro Teto físico Nenhum res…" at bounding box center [474, 321] width 191 height 51
click at [514, 323] on div at bounding box center [474, 324] width 185 height 20
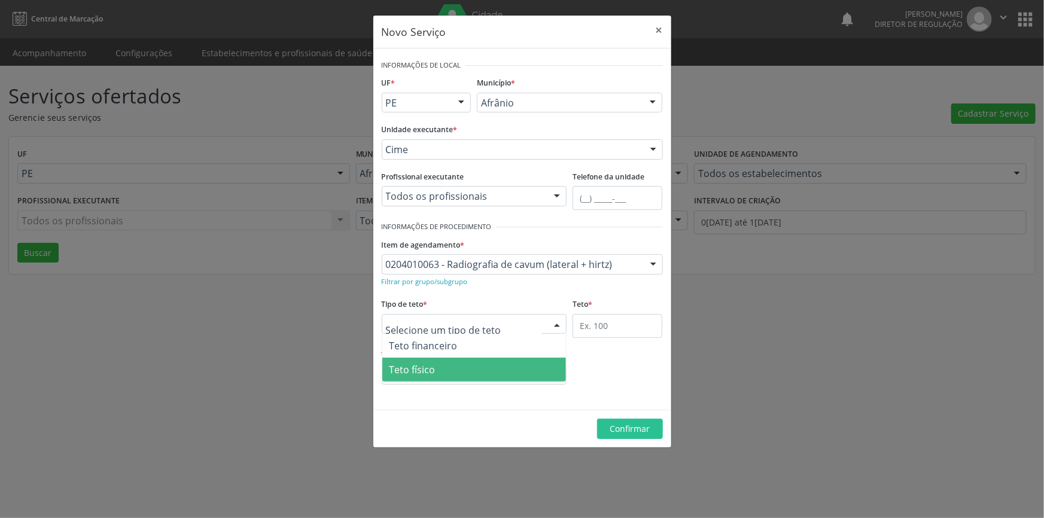
click at [477, 370] on span "Teto físico" at bounding box center [474, 370] width 184 height 24
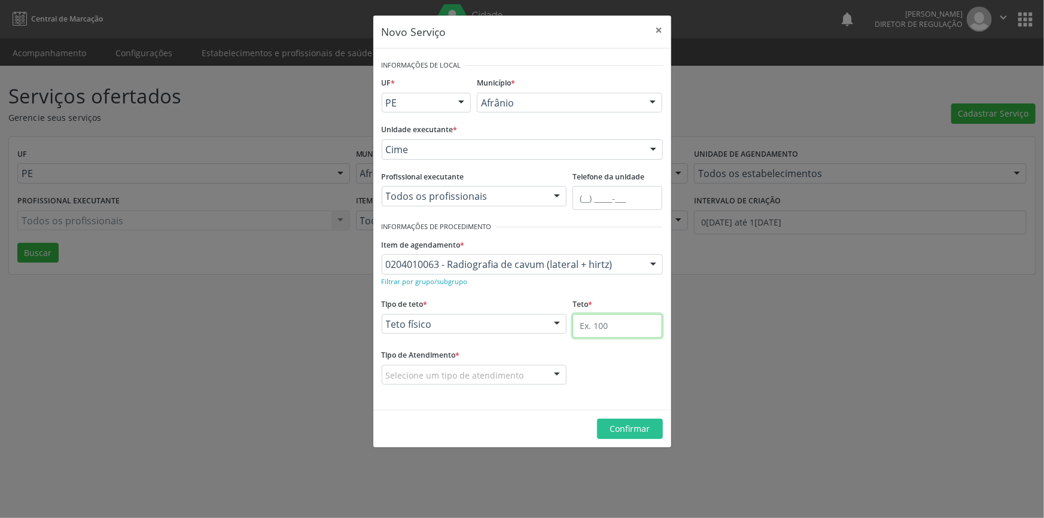
click at [601, 320] on input "text" at bounding box center [618, 326] width 90 height 24
type input "12"
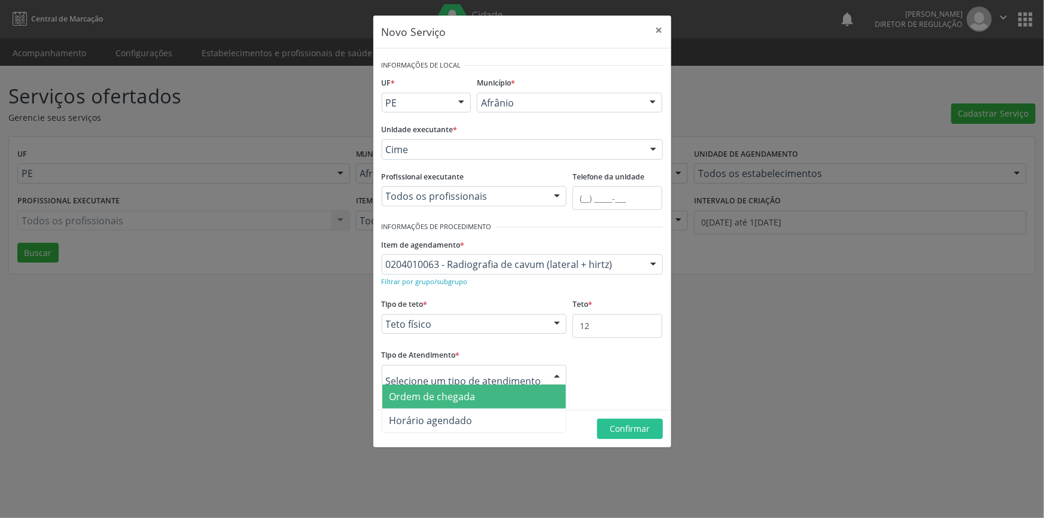
click at [473, 404] on span "Ordem de chegada" at bounding box center [474, 397] width 184 height 24
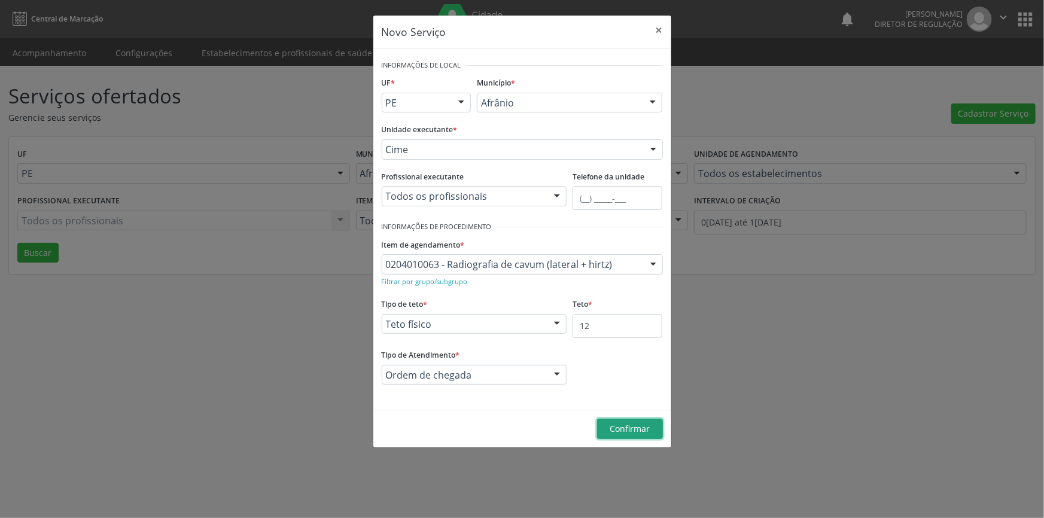
click at [629, 427] on span "Confirmar" at bounding box center [630, 428] width 40 height 11
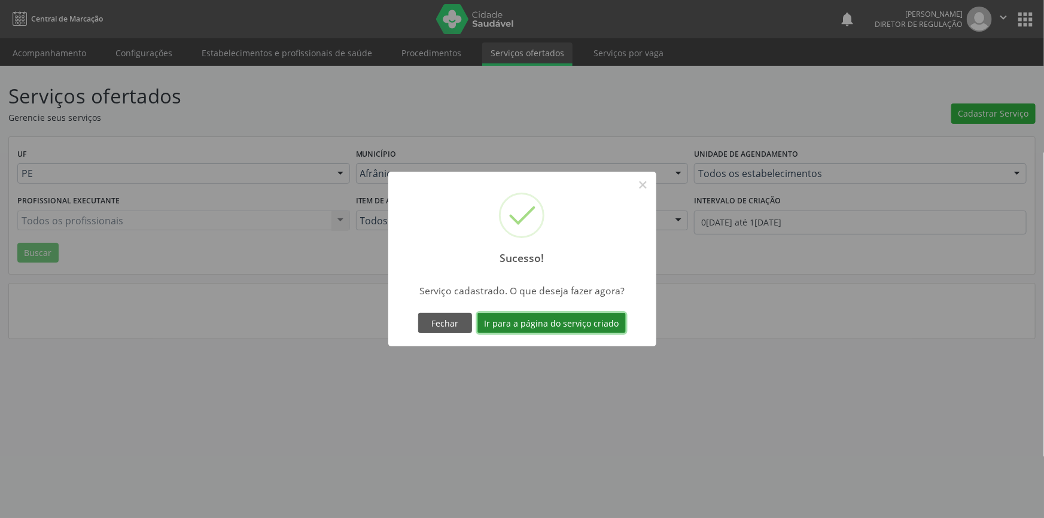
click at [597, 333] on button "Ir para a página do serviço criado" at bounding box center [551, 323] width 148 height 20
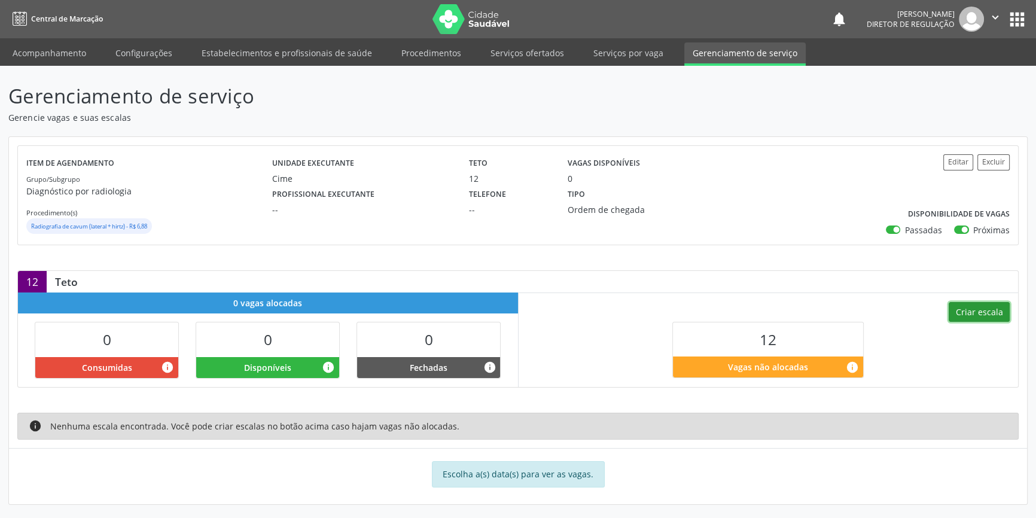
click at [974, 312] on button "Criar escala" at bounding box center [979, 312] width 61 height 20
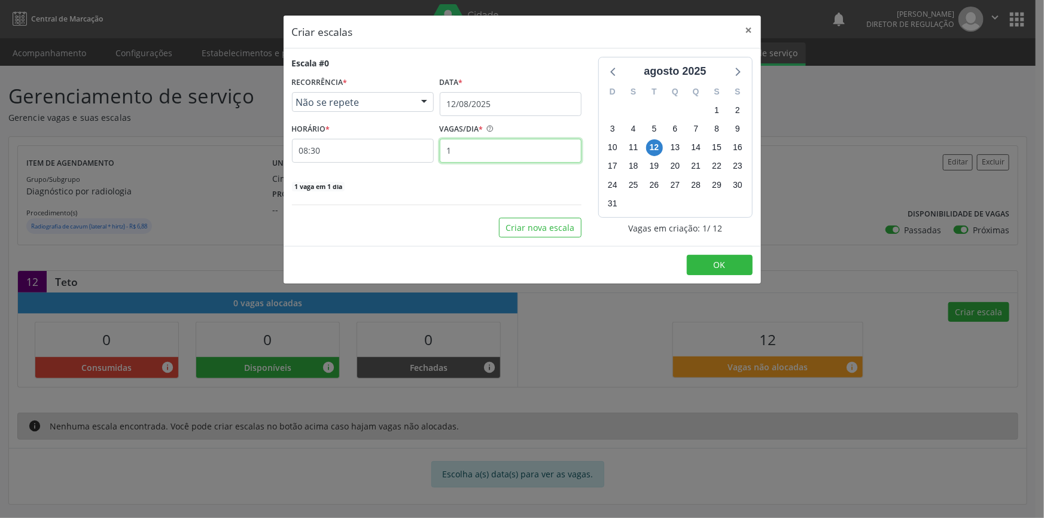
drag, startPoint x: 365, startPoint y: 153, endPoint x: 357, endPoint y: 151, distance: 7.9
click at [357, 151] on div "HORÁRIO * 08:30 VAGAS/DIA * 1" at bounding box center [437, 141] width 296 height 42
type input "2"
click at [531, 221] on button "Criar nova escala" at bounding box center [540, 228] width 83 height 20
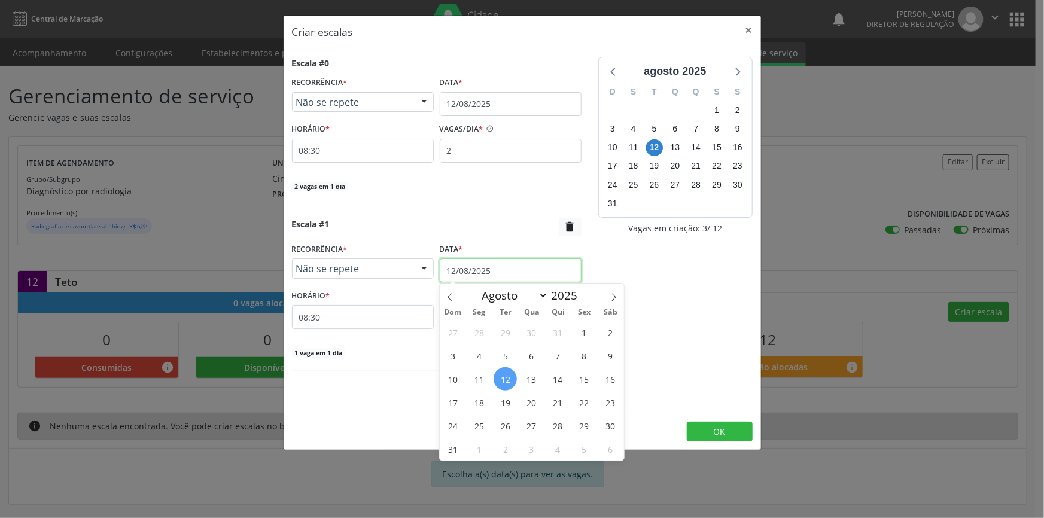
click at [501, 271] on input "12/08/2025" at bounding box center [511, 270] width 142 height 24
click at [538, 378] on span "13" at bounding box center [531, 378] width 23 height 23
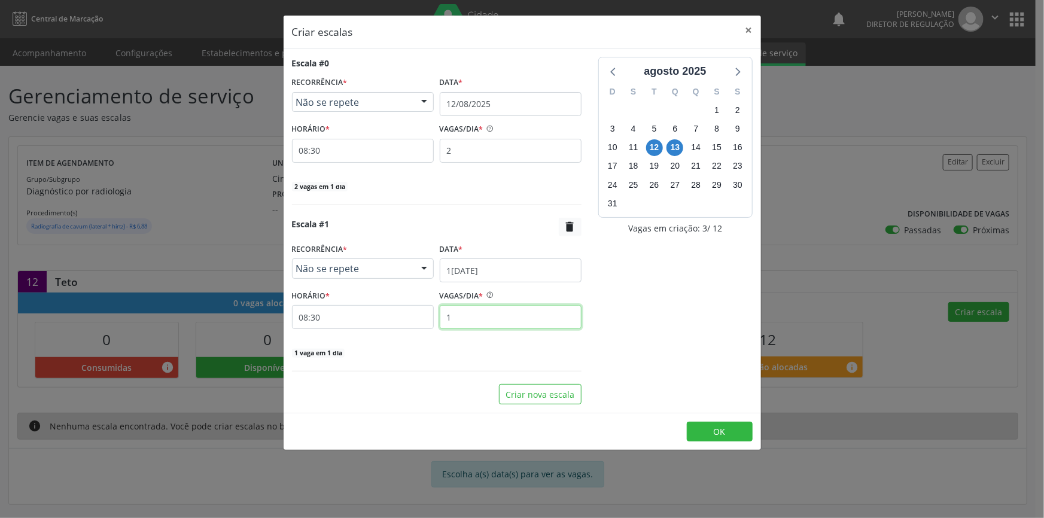
drag, startPoint x: 482, startPoint y: 309, endPoint x: 255, endPoint y: 301, distance: 226.3
click at [273, 311] on div "Criar escalas × Escala #0 RECORRÊNCIA * Não se repete Não se repete Diário/Sema…" at bounding box center [522, 259] width 1044 height 518
type input "2"
click at [552, 396] on button "Criar nova escala" at bounding box center [540, 394] width 83 height 20
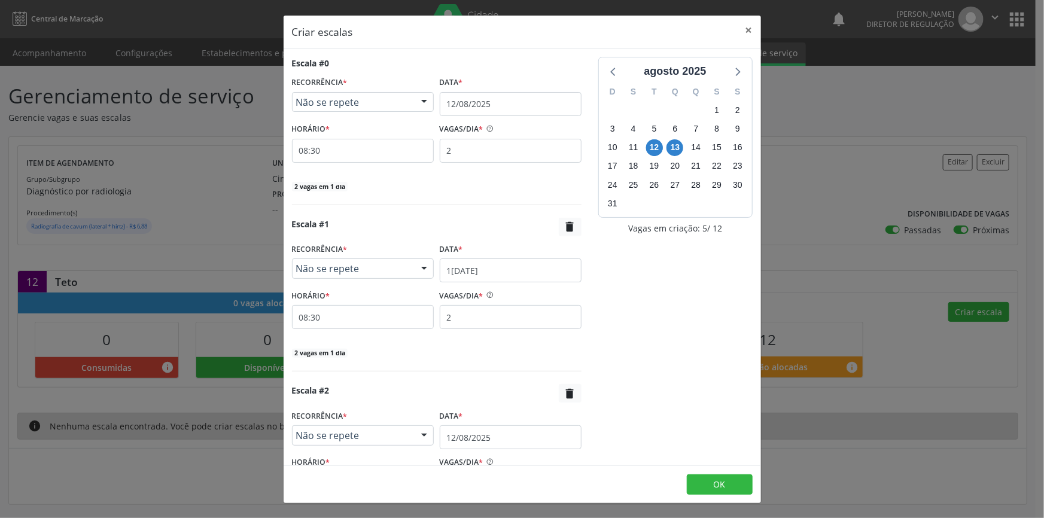
scroll to position [108, 0]
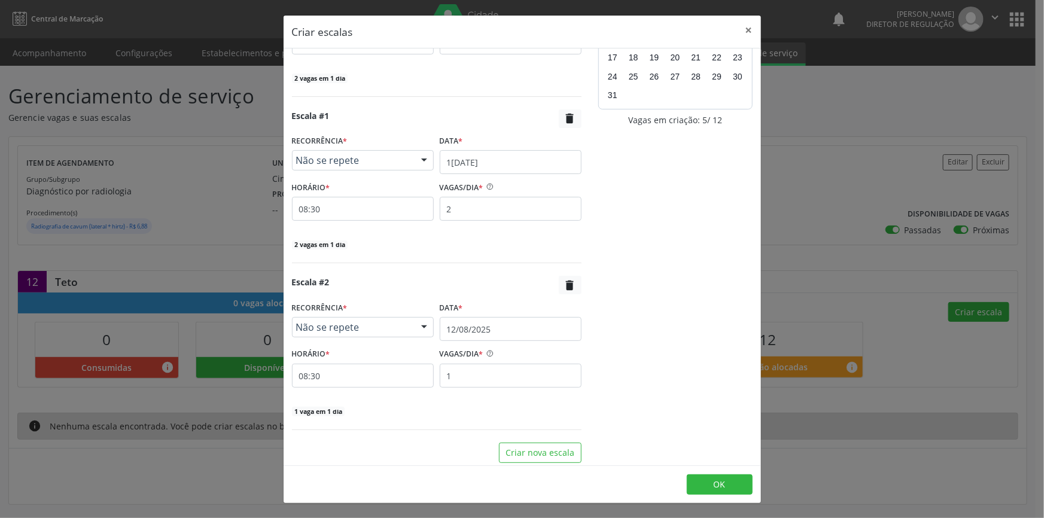
click at [507, 340] on div "Escala #2  RECORRÊNCIA * Não se repete Não se repete Diário/Semanal Mensal Nen…" at bounding box center [437, 346] width 290 height 141
click at [509, 335] on input "12/08/2025" at bounding box center [511, 329] width 142 height 24
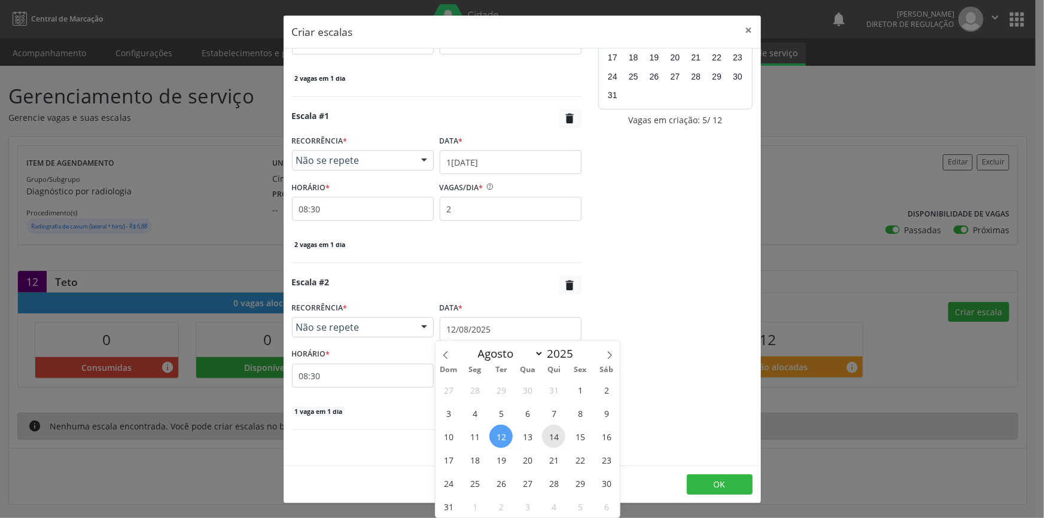
click at [559, 434] on span "14" at bounding box center [553, 436] width 23 height 23
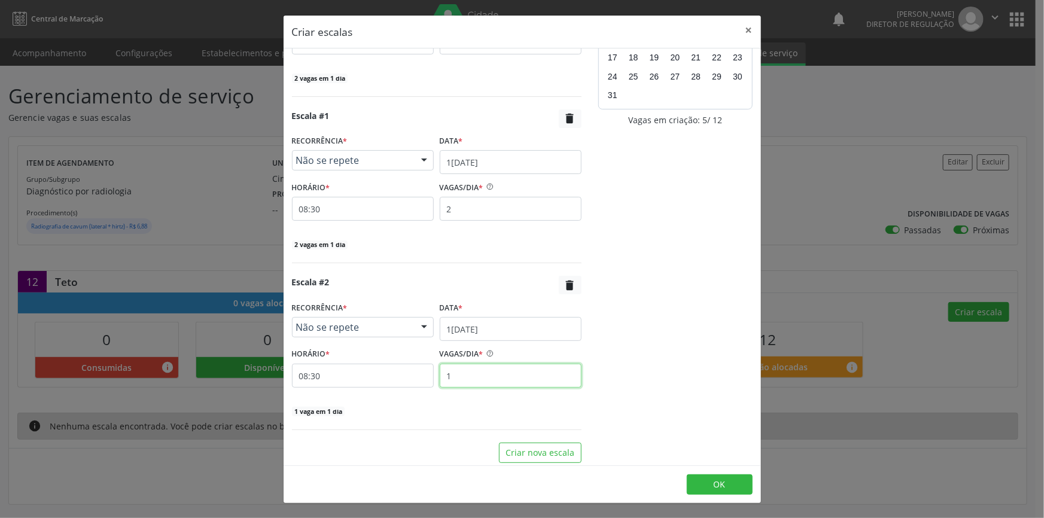
drag, startPoint x: 492, startPoint y: 375, endPoint x: 365, endPoint y: 375, distance: 127.4
click at [392, 379] on div "HORÁRIO * 08:30 VAGAS/DIA * 1" at bounding box center [437, 366] width 296 height 42
type input "2"
click at [517, 454] on button "Criar nova escala" at bounding box center [540, 453] width 83 height 20
select select "7"
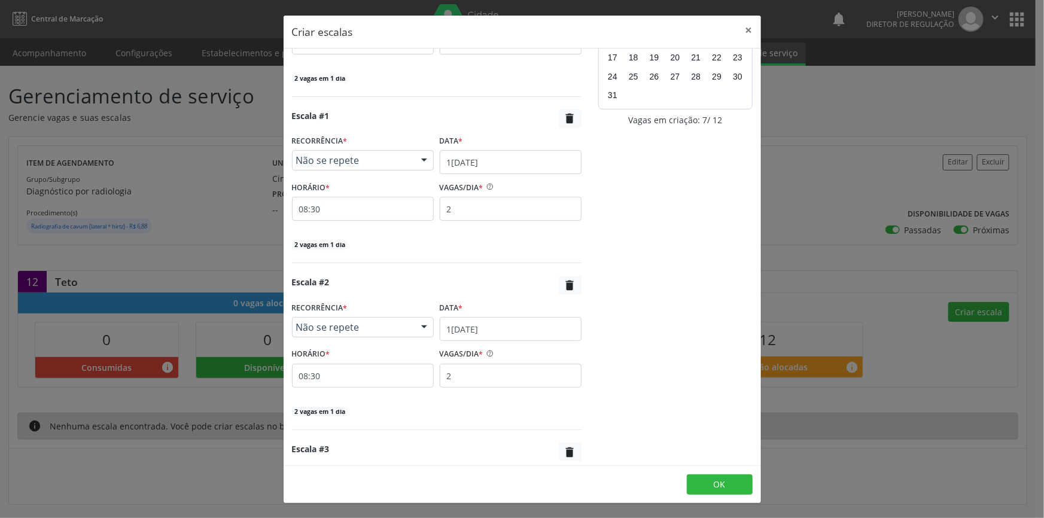
scroll to position [272, 0]
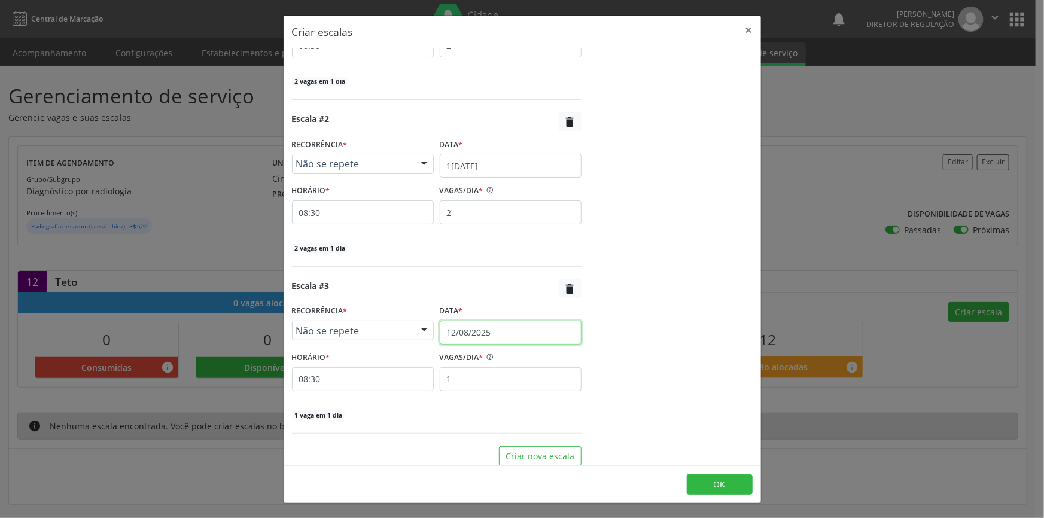
click at [520, 331] on input "12/08/2025" at bounding box center [511, 333] width 142 height 24
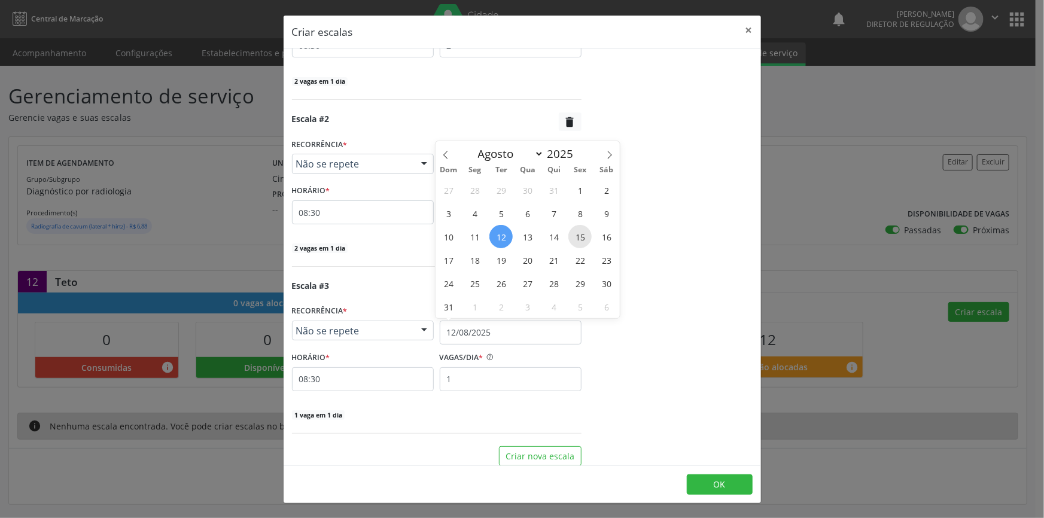
click at [571, 234] on span "15" at bounding box center [579, 236] width 23 height 23
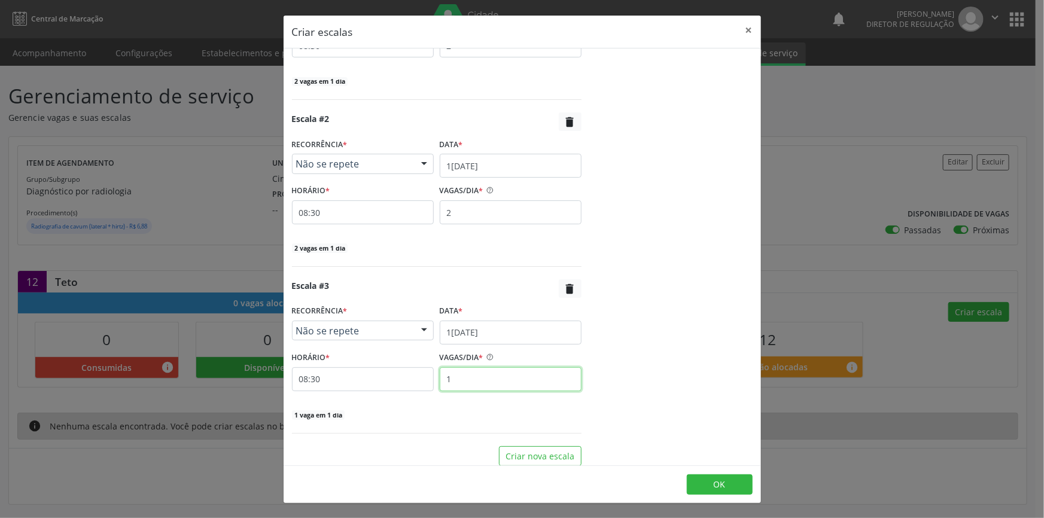
drag, startPoint x: 485, startPoint y: 383, endPoint x: 392, endPoint y: 383, distance: 93.3
click at [392, 383] on div "HORÁRIO * 08:30 VAGAS/DIA * 1" at bounding box center [437, 370] width 296 height 42
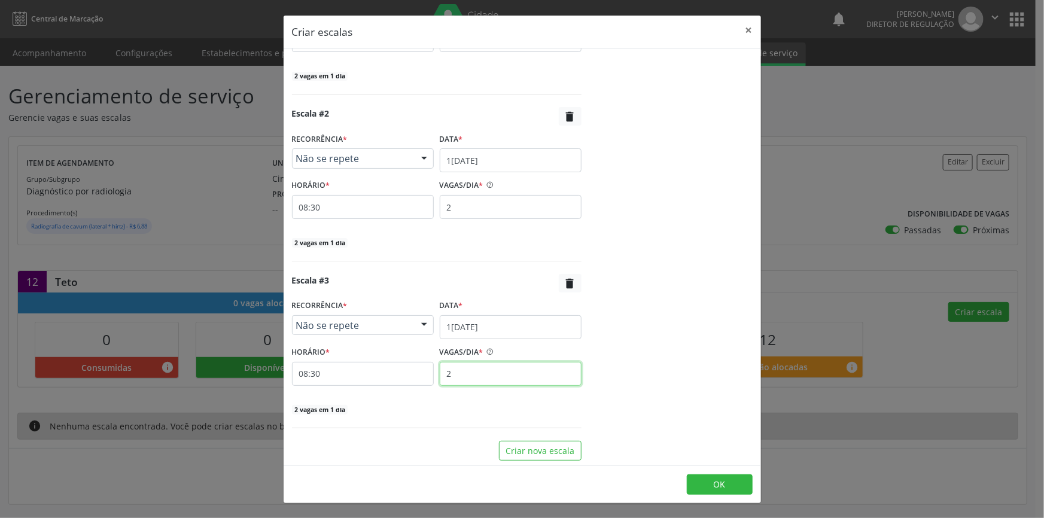
scroll to position [279, 0]
type input "2"
click at [551, 446] on button "Criar nova escala" at bounding box center [540, 449] width 83 height 20
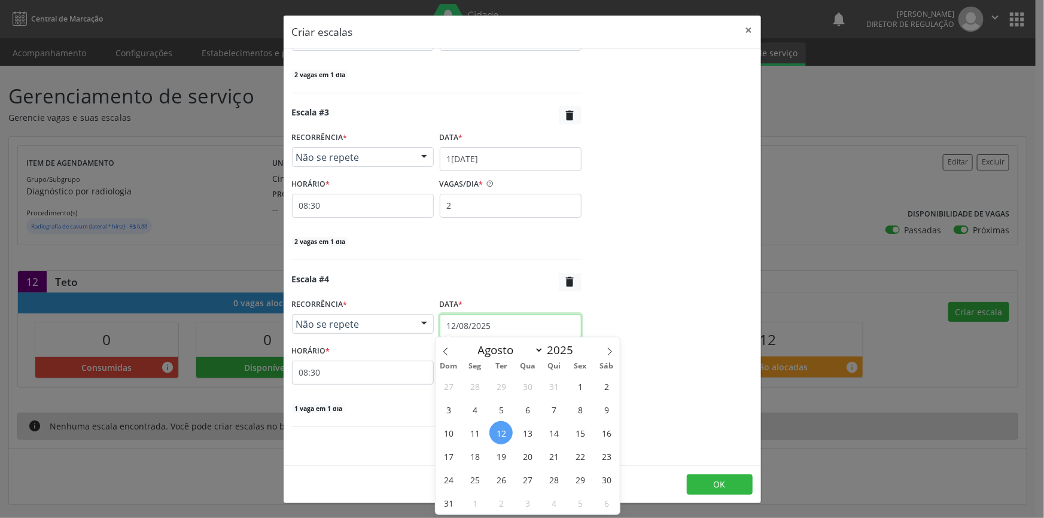
click at [499, 314] on input "12/08/2025" at bounding box center [511, 326] width 142 height 24
click at [475, 451] on span "18" at bounding box center [474, 456] width 23 height 23
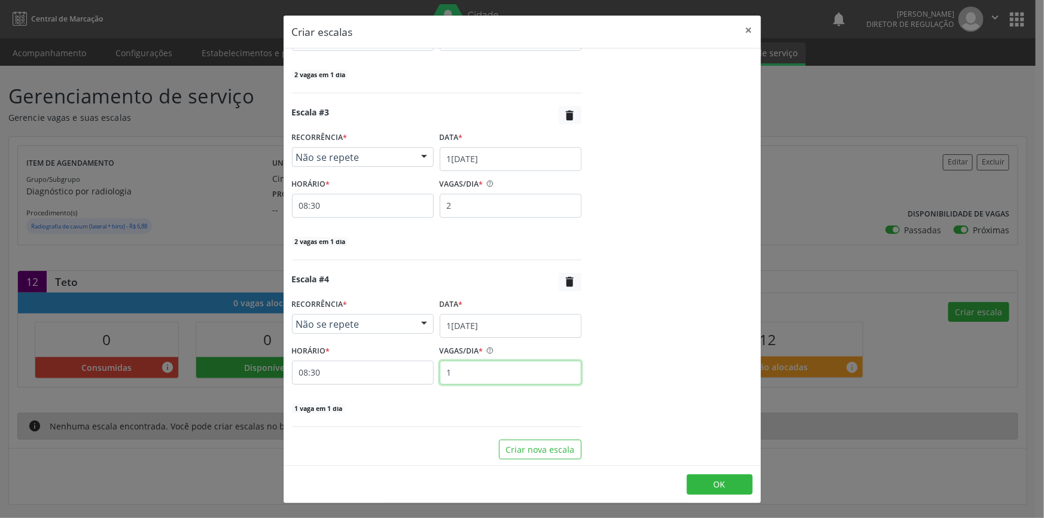
drag, startPoint x: 503, startPoint y: 378, endPoint x: 431, endPoint y: 377, distance: 71.8
click at [431, 377] on div "HORÁRIO * 08:30 VAGAS/DIA * 1" at bounding box center [437, 363] width 296 height 42
type input "2"
click at [545, 452] on button "Criar nova escala" at bounding box center [540, 450] width 83 height 20
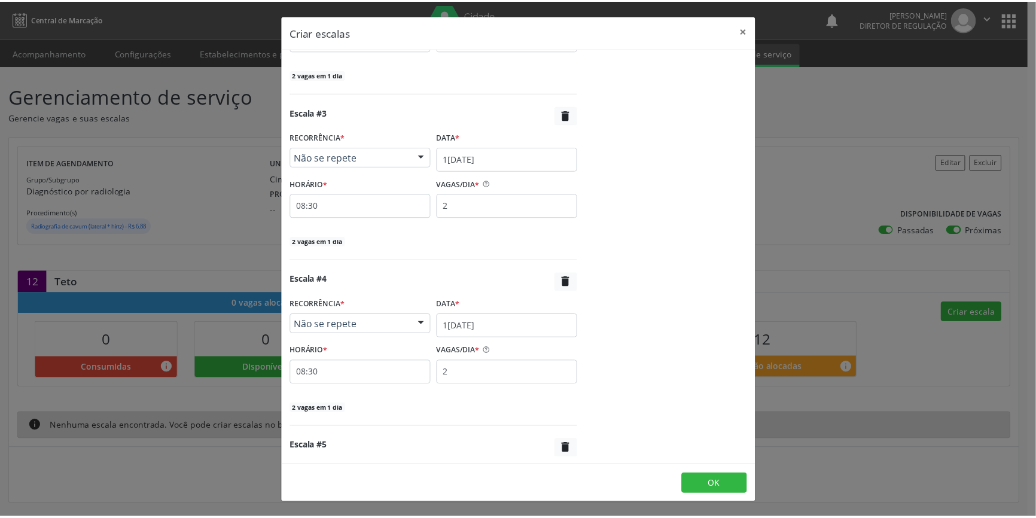
scroll to position [612, 0]
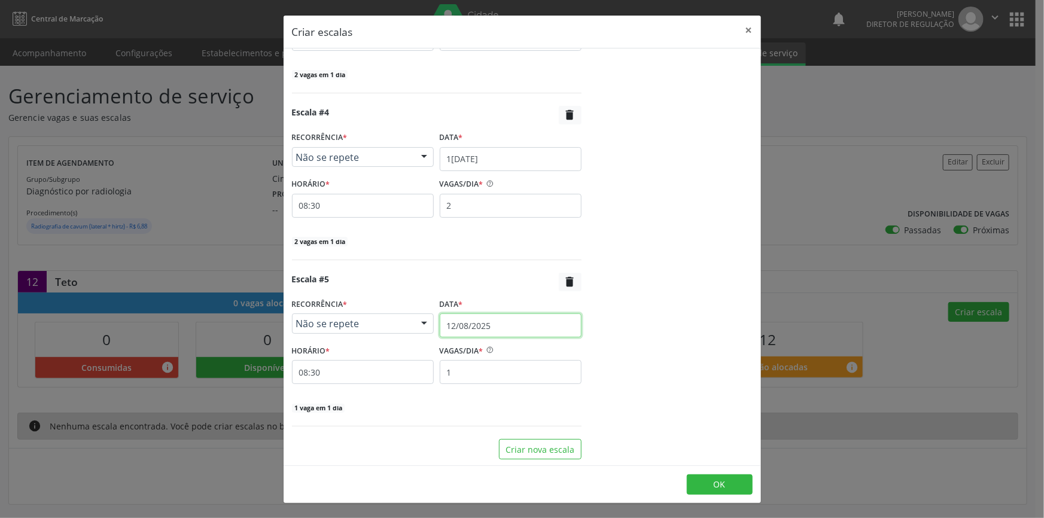
click at [503, 317] on input "12/08/2025" at bounding box center [511, 325] width 142 height 24
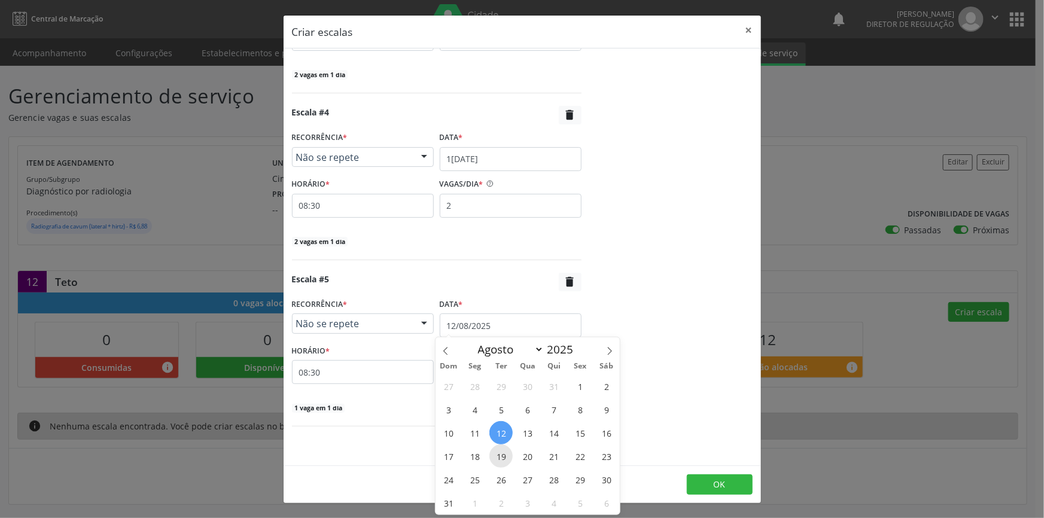
click at [504, 449] on span "19" at bounding box center [500, 456] width 23 height 23
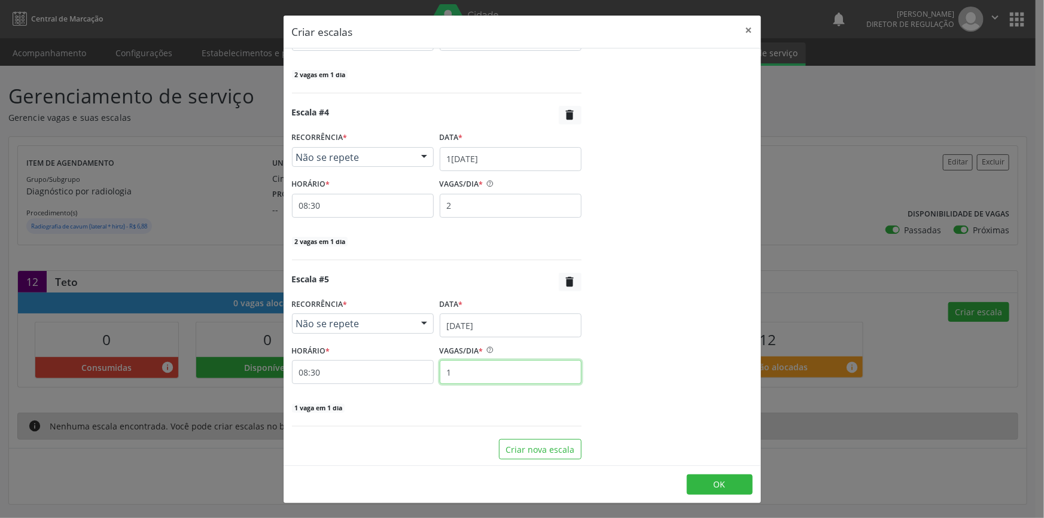
drag, startPoint x: 517, startPoint y: 371, endPoint x: 400, endPoint y: 368, distance: 116.7
click at [407, 369] on div "HORÁRIO * 08:30 VAGAS/DIA * 1" at bounding box center [437, 363] width 296 height 42
type input "2"
click at [724, 478] on button "OK" at bounding box center [720, 484] width 66 height 20
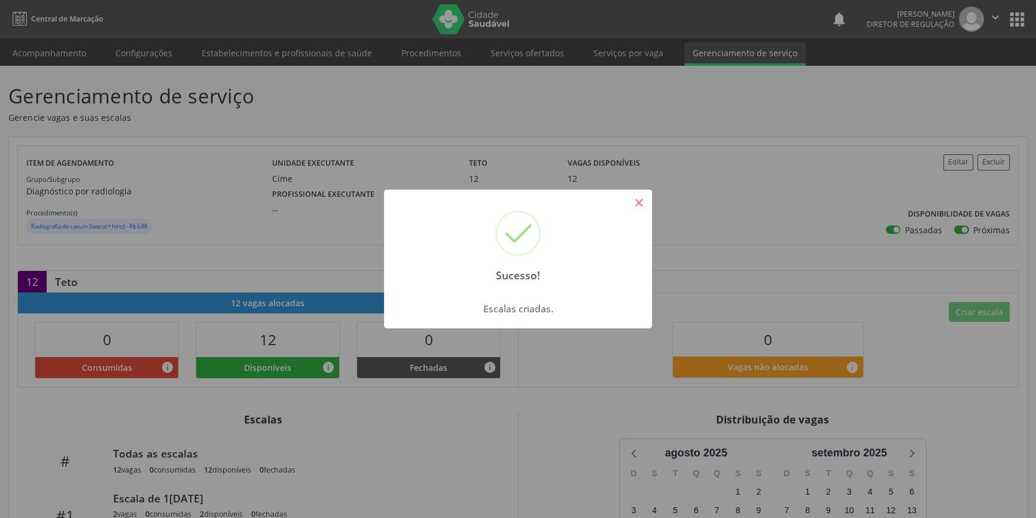
click at [644, 199] on button "×" at bounding box center [639, 203] width 20 height 20
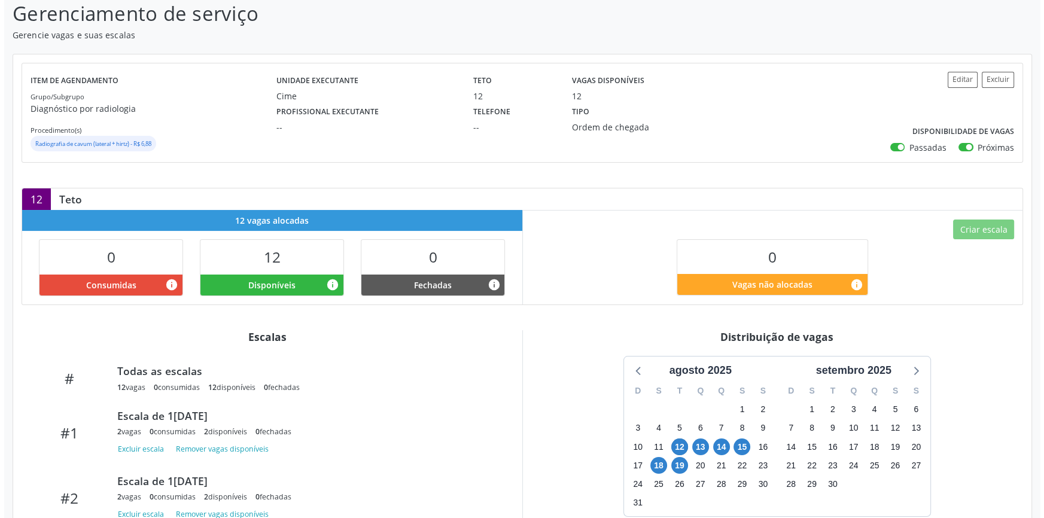
scroll to position [0, 0]
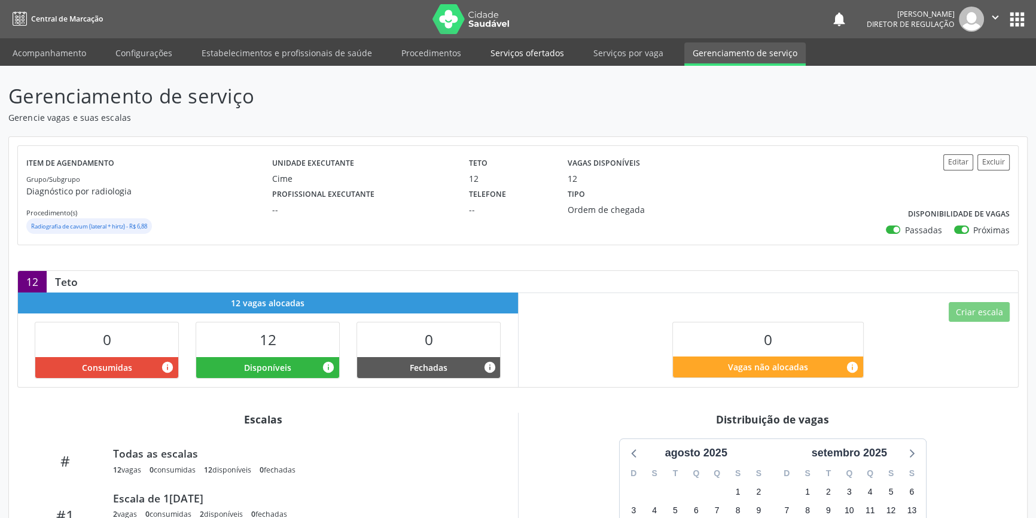
click at [528, 45] on link "Serviços ofertados" at bounding box center [527, 52] width 90 height 21
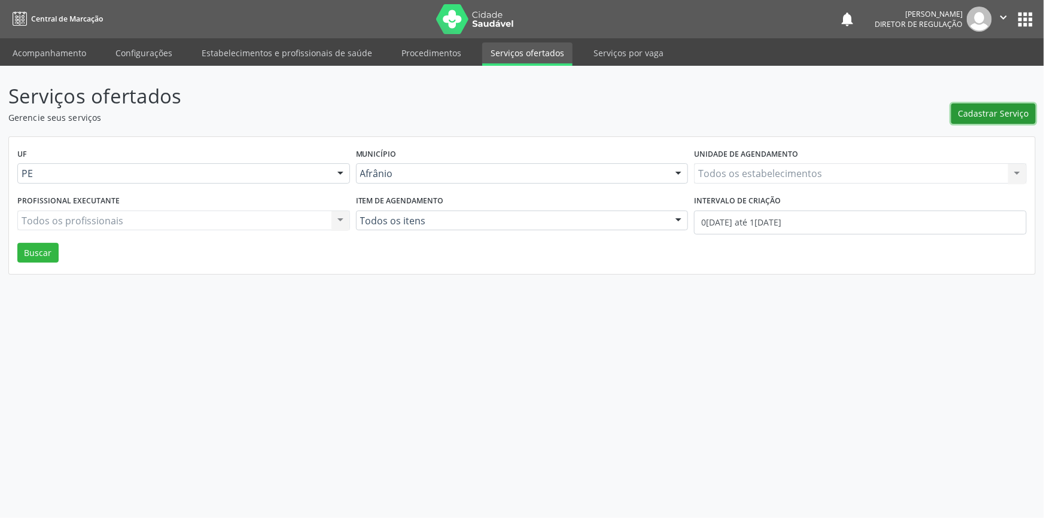
click at [987, 112] on span "Cadastrar Serviço" at bounding box center [993, 113] width 71 height 13
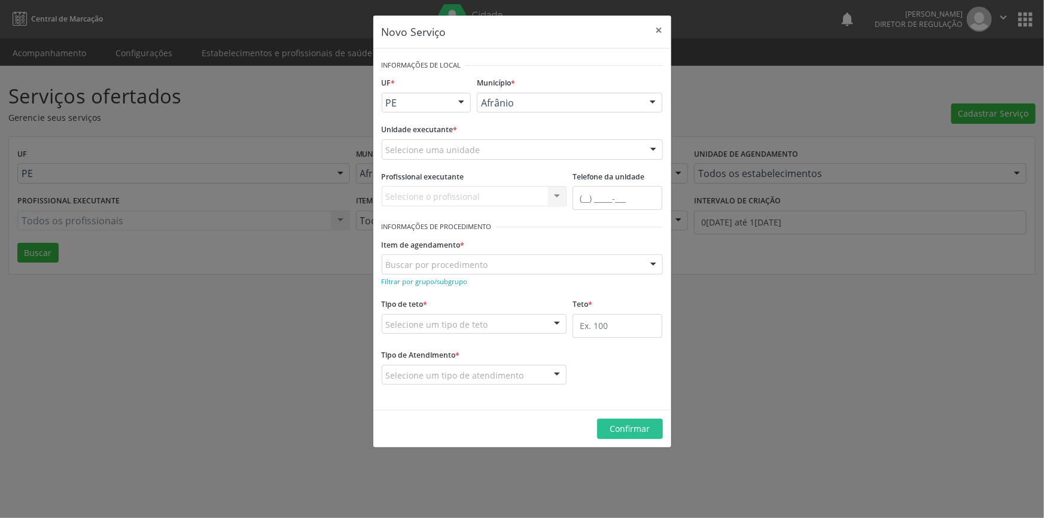
click at [529, 153] on div "Selecione uma unidade" at bounding box center [522, 149] width 281 height 20
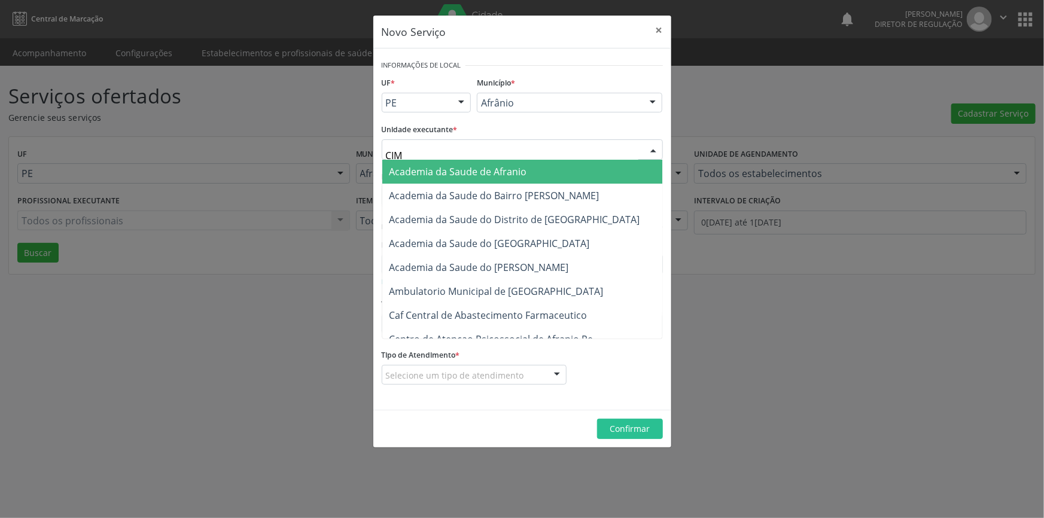
type input "CIME"
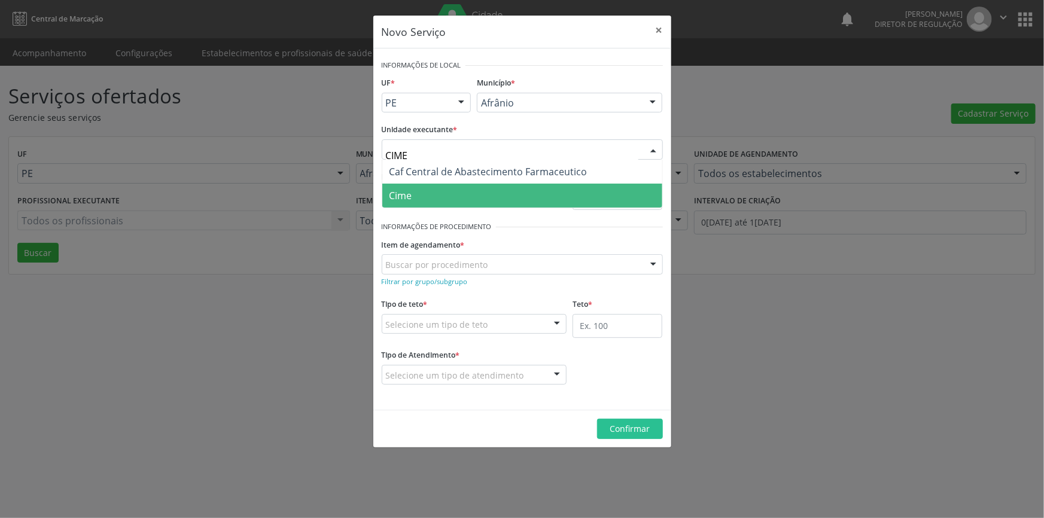
click at [474, 199] on span "Cime" at bounding box center [522, 196] width 280 height 24
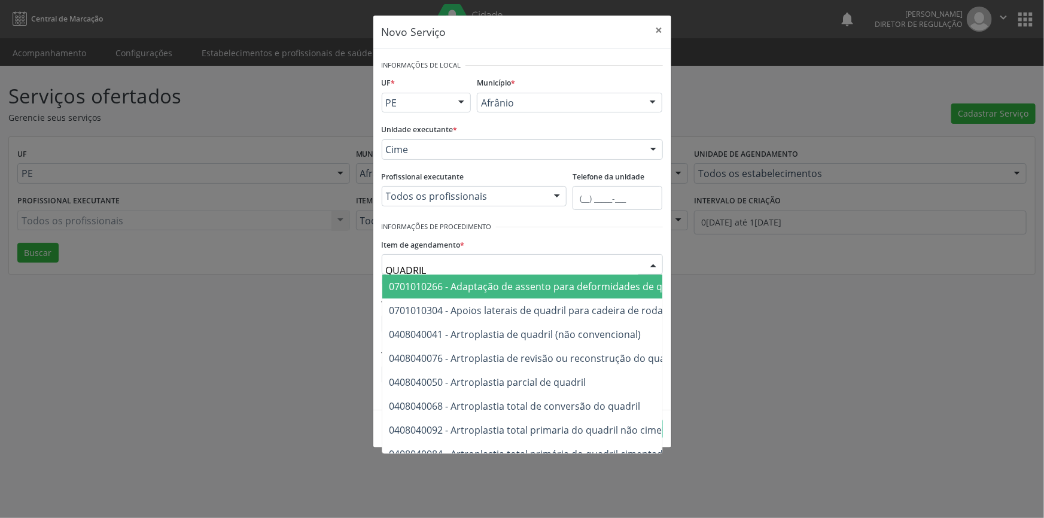
type input "QUADRIL"
drag, startPoint x: 455, startPoint y: 257, endPoint x: 425, endPoint y: 268, distance: 31.4
click at [415, 267] on div at bounding box center [522, 264] width 281 height 20
type input "BACIA"
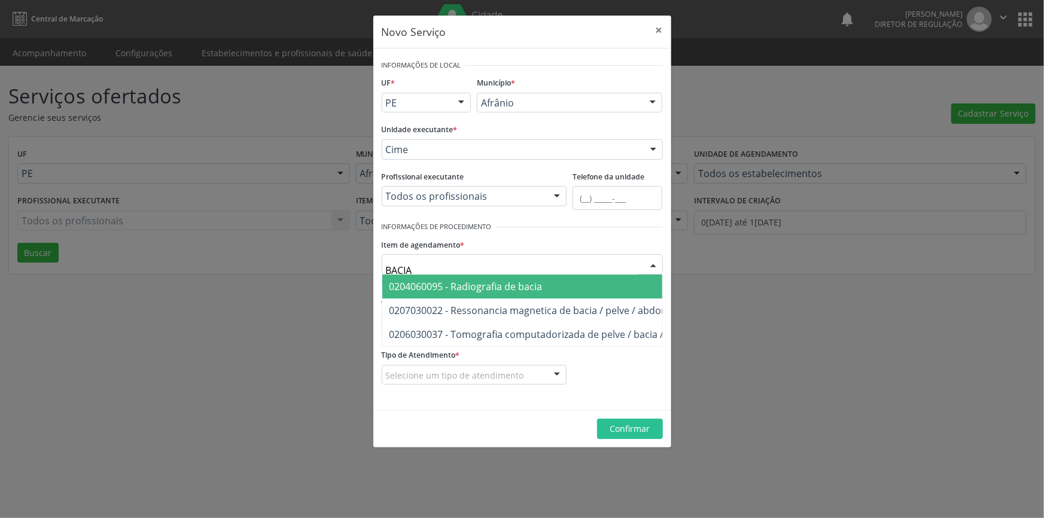
click at [492, 290] on span "0204060095 - Radiografia de bacia" at bounding box center [465, 286] width 153 height 13
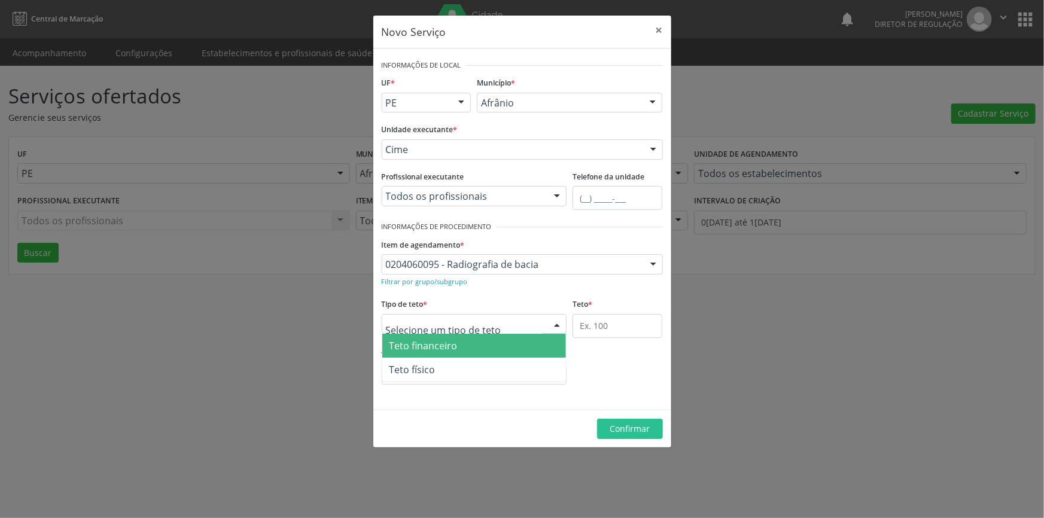
click at [497, 326] on div at bounding box center [474, 324] width 185 height 20
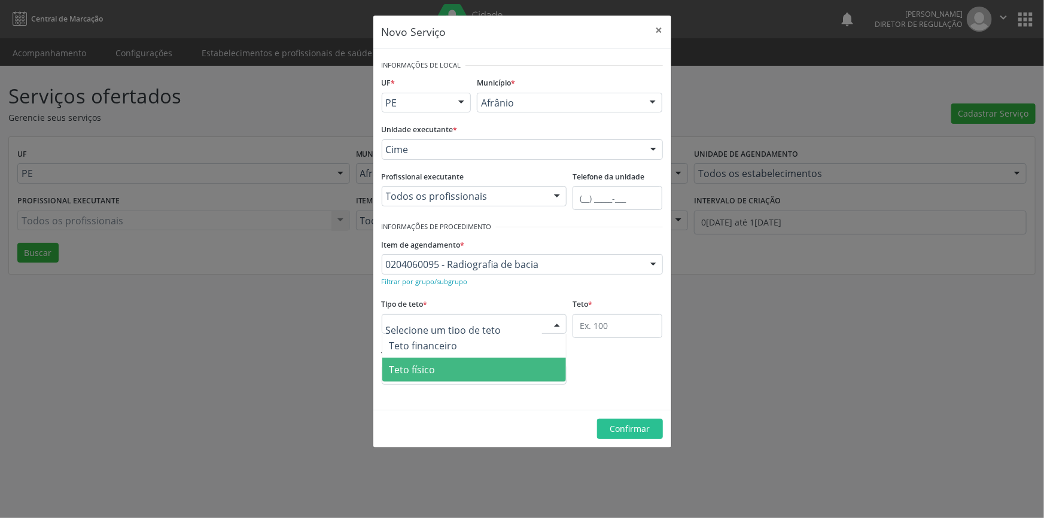
click at [471, 366] on span "Teto físico" at bounding box center [474, 370] width 184 height 24
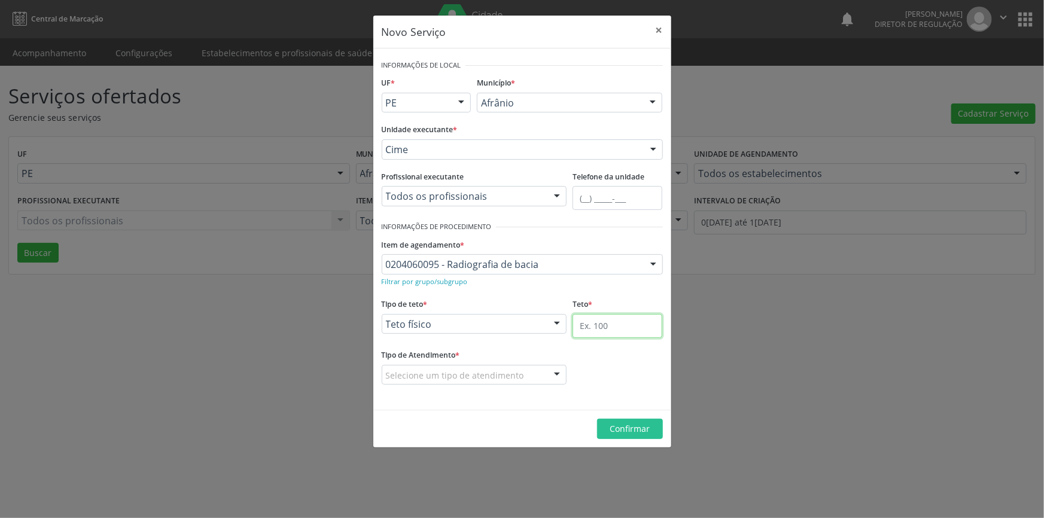
click at [597, 328] on input "text" at bounding box center [618, 326] width 90 height 24
type input "12"
click at [537, 372] on div "Selecione um tipo de atendimento" at bounding box center [474, 375] width 185 height 20
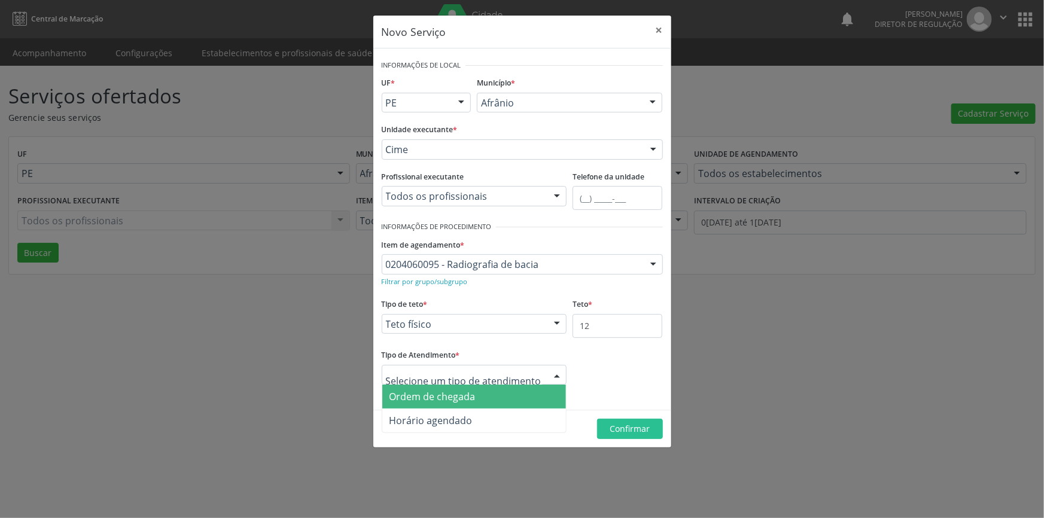
click at [504, 389] on span "Ordem de chegada" at bounding box center [474, 397] width 184 height 24
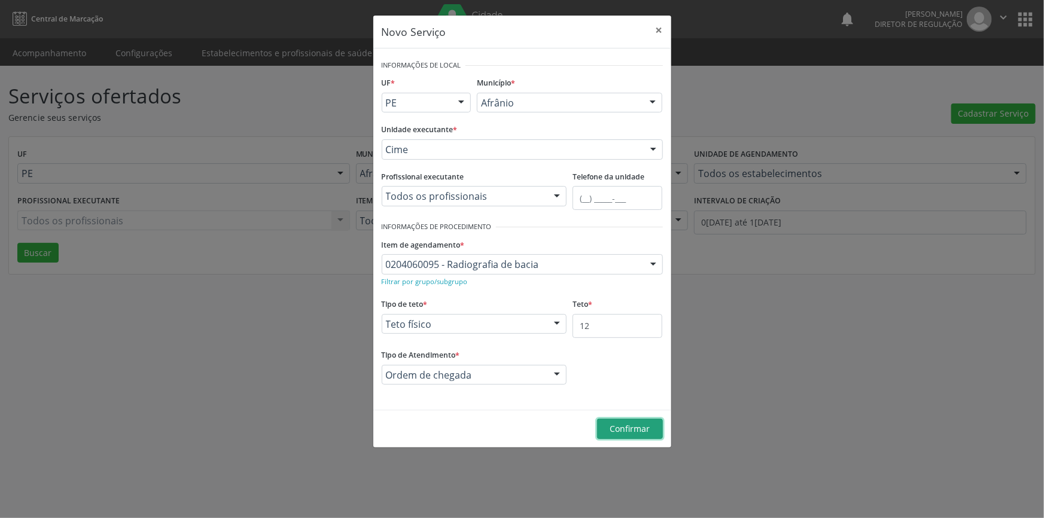
click at [604, 424] on button "Confirmar" at bounding box center [630, 429] width 66 height 20
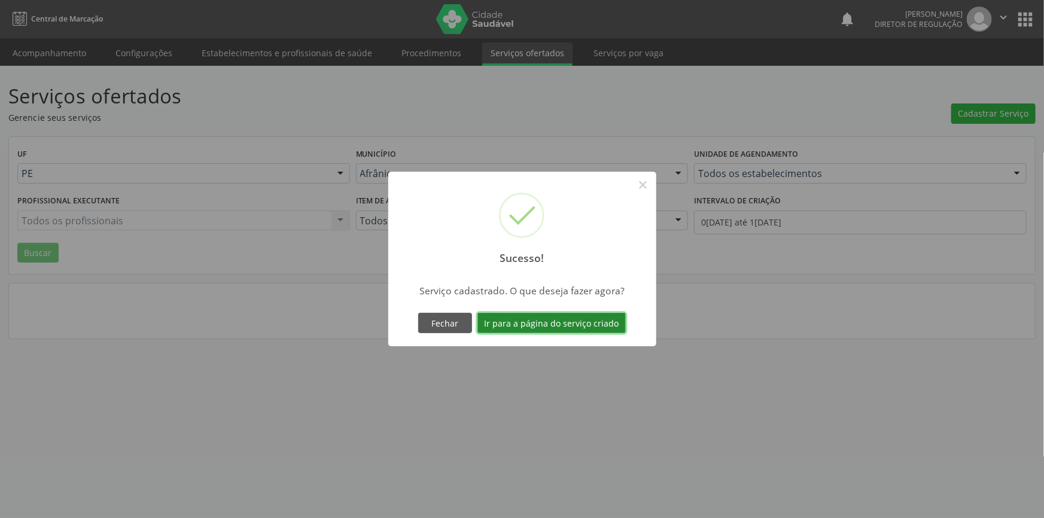
click at [599, 323] on button "Ir para a página do serviço criado" at bounding box center [551, 323] width 148 height 20
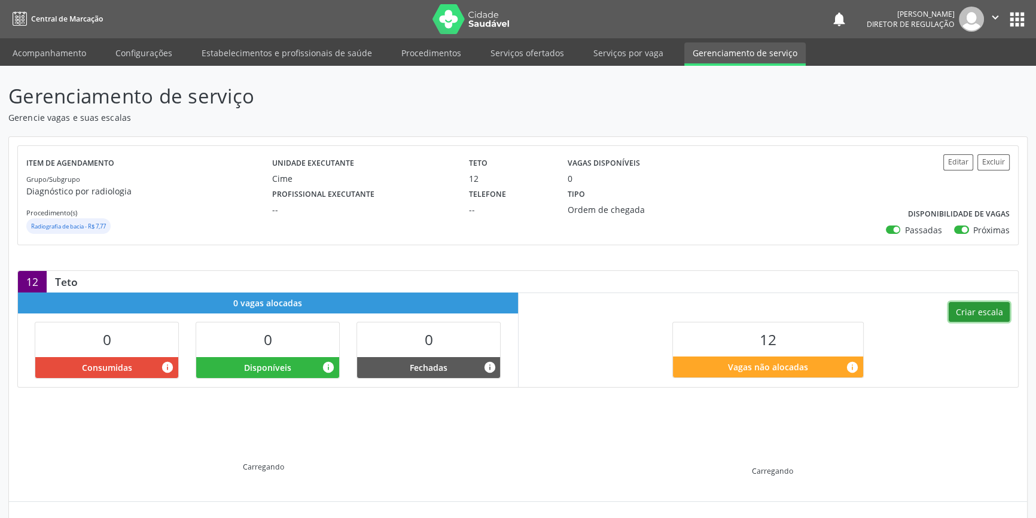
click at [958, 312] on button "Criar escala" at bounding box center [979, 312] width 61 height 20
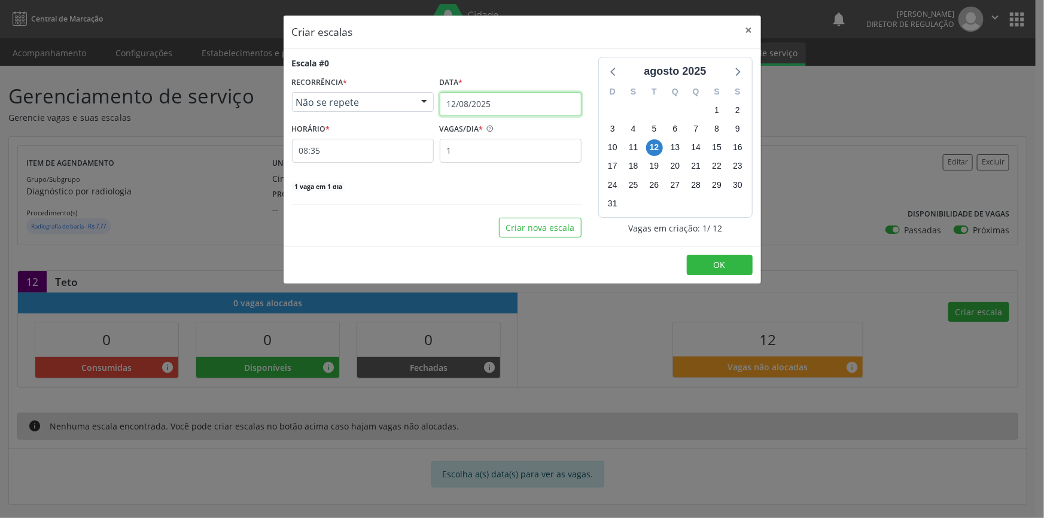
click at [516, 98] on input "12/08/2025" at bounding box center [511, 104] width 142 height 24
click at [405, 197] on div "Escala #0 RECORRÊNCIA * Não se repete Não se repete Diário/Semanal Mensal Nenhu…" at bounding box center [437, 147] width 306 height 181
click at [462, 160] on input "1" at bounding box center [511, 151] width 142 height 24
click at [475, 151] on input "1" at bounding box center [511, 151] width 142 height 24
drag, startPoint x: 475, startPoint y: 151, endPoint x: 380, endPoint y: 145, distance: 94.7
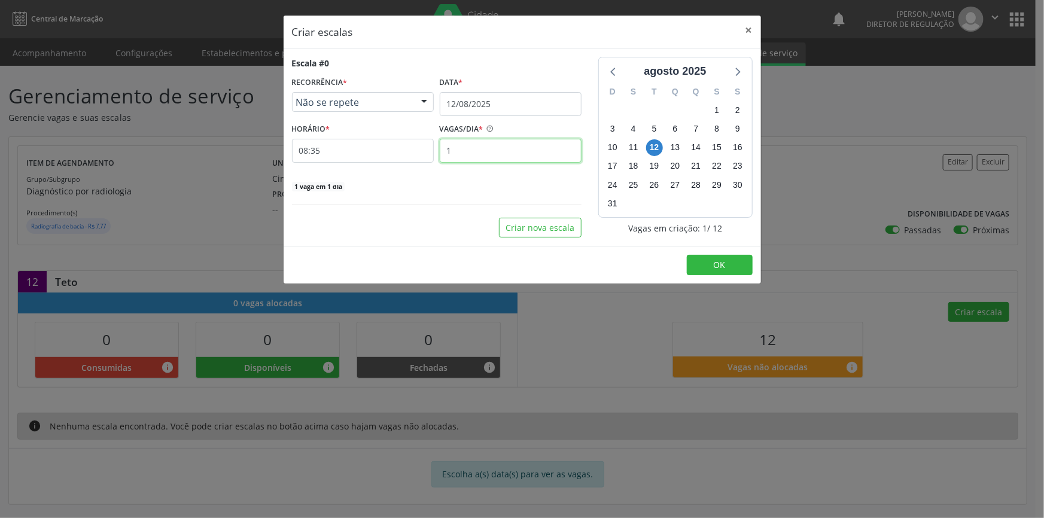
click at [380, 145] on div "HORÁRIO * 08:35 VAGAS/DIA * 1" at bounding box center [437, 141] width 296 height 42
type input "2"
click at [512, 221] on button "Criar nova escala" at bounding box center [540, 228] width 83 height 20
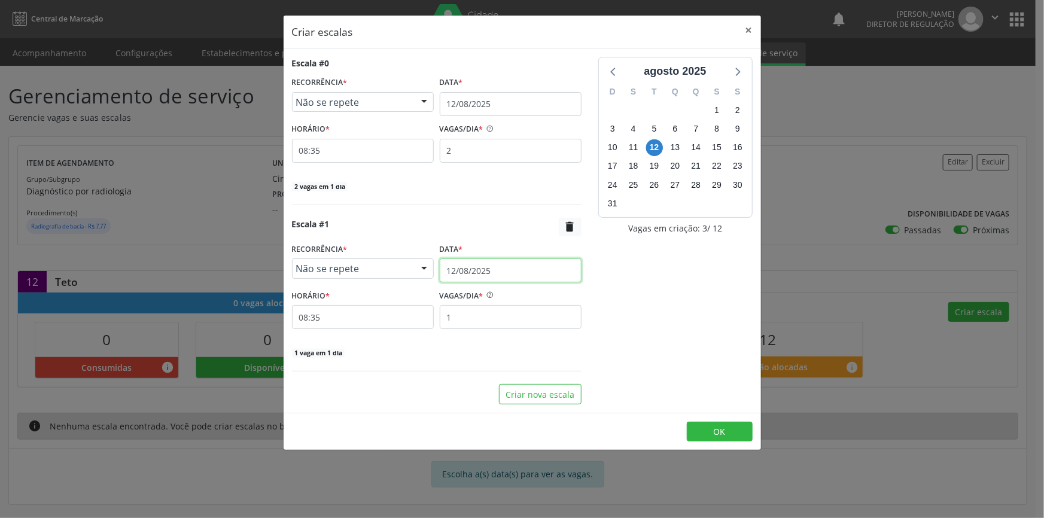
click at [503, 269] on input "12/08/2025" at bounding box center [511, 270] width 142 height 24
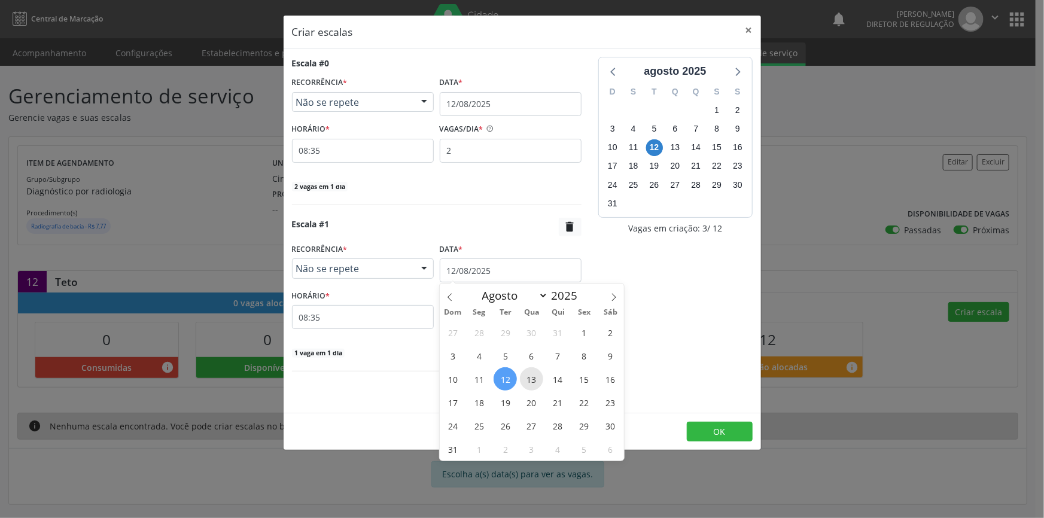
click at [525, 386] on span "13" at bounding box center [531, 378] width 23 height 23
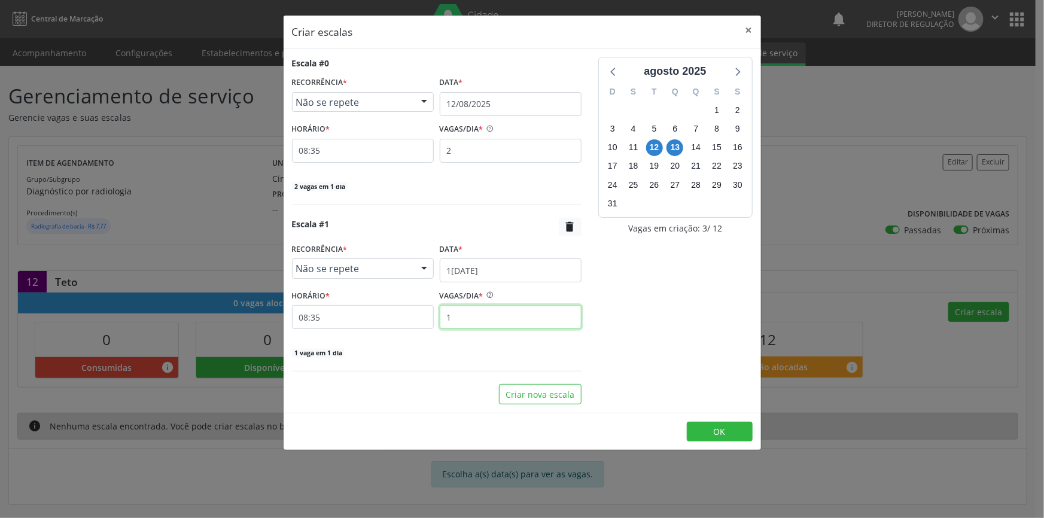
drag, startPoint x: 377, startPoint y: 320, endPoint x: 251, endPoint y: 320, distance: 126.2
click at [251, 320] on div "Criar escalas × Escala #0 RECORRÊNCIA * Não se repete Não se repete Diário/Sema…" at bounding box center [522, 259] width 1044 height 518
type input "2"
click at [514, 388] on button "Criar nova escala" at bounding box center [540, 394] width 83 height 20
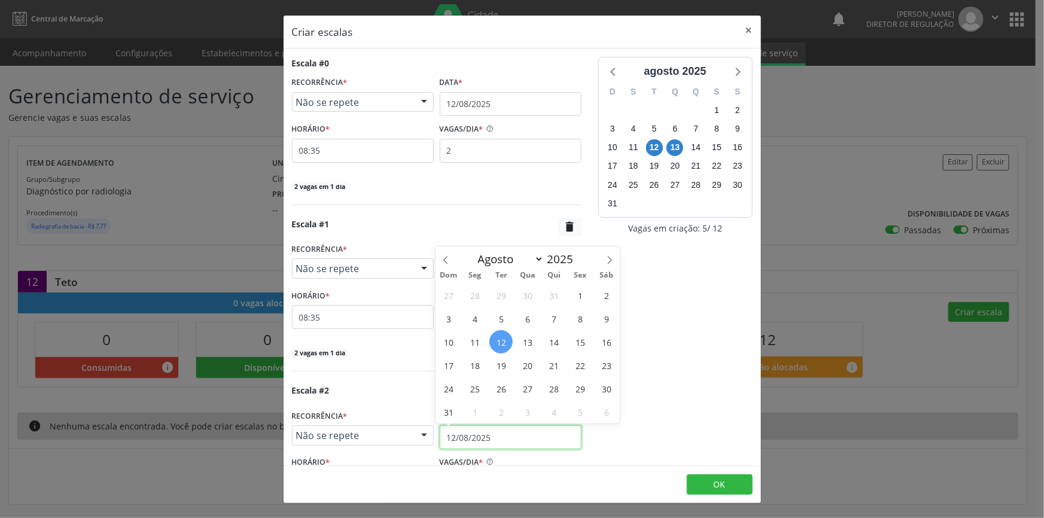
click at [497, 431] on input "12/08/2025" at bounding box center [511, 437] width 142 height 24
click at [553, 350] on span "14" at bounding box center [553, 341] width 23 height 23
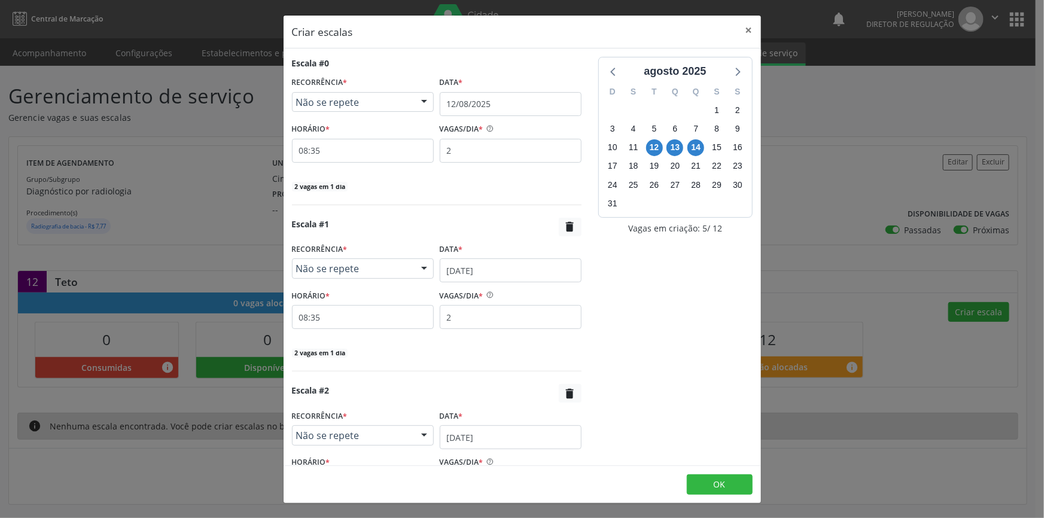
scroll to position [112, 0]
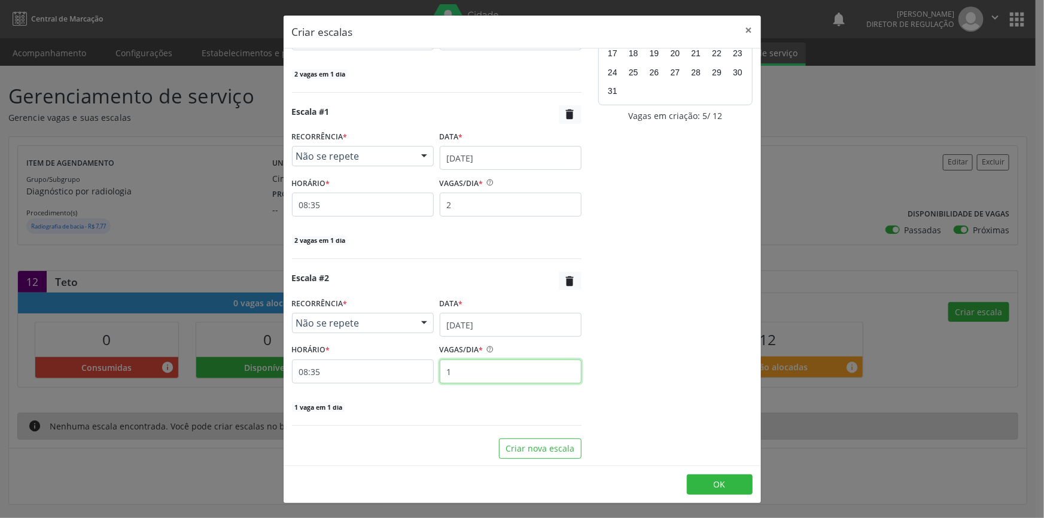
drag, startPoint x: 503, startPoint y: 379, endPoint x: 370, endPoint y: 367, distance: 132.8
click at [370, 367] on div "HORÁRIO * 08:35 VAGAS/DIA * 1" at bounding box center [437, 362] width 296 height 42
type input "2"
click at [556, 452] on button "Criar nova escala" at bounding box center [540, 449] width 83 height 20
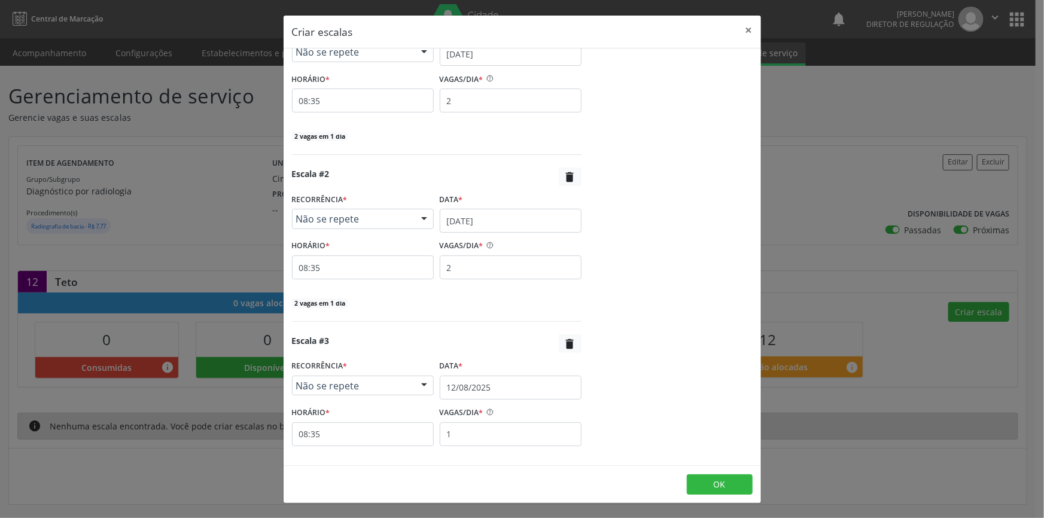
scroll to position [279, 0]
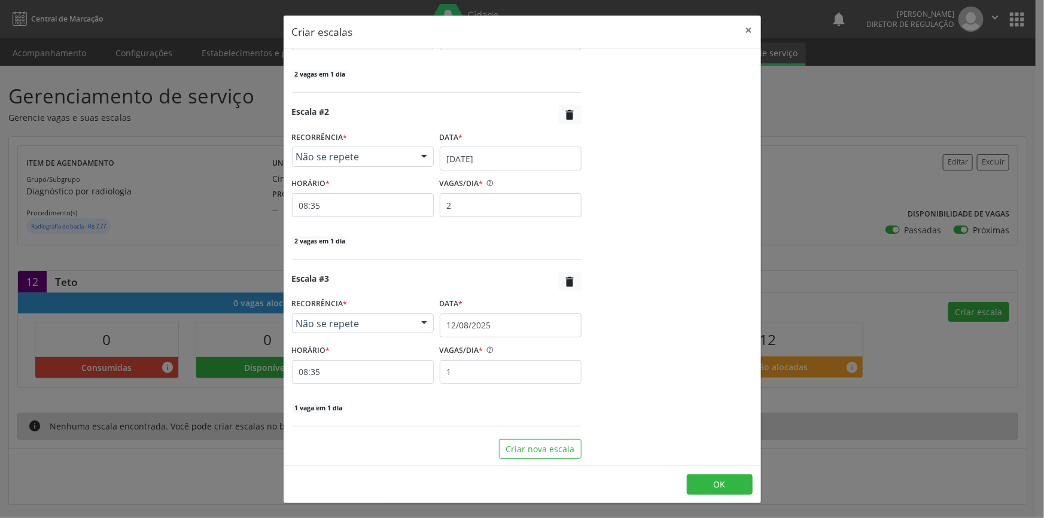
click at [491, 342] on div "VAGAS/DIA *" at bounding box center [511, 351] width 142 height 19
click at [491, 333] on body "Central de Marcação notifications Maria Aparecida Rodrigues da Silva Diretor de…" at bounding box center [522, 259] width 1044 height 518
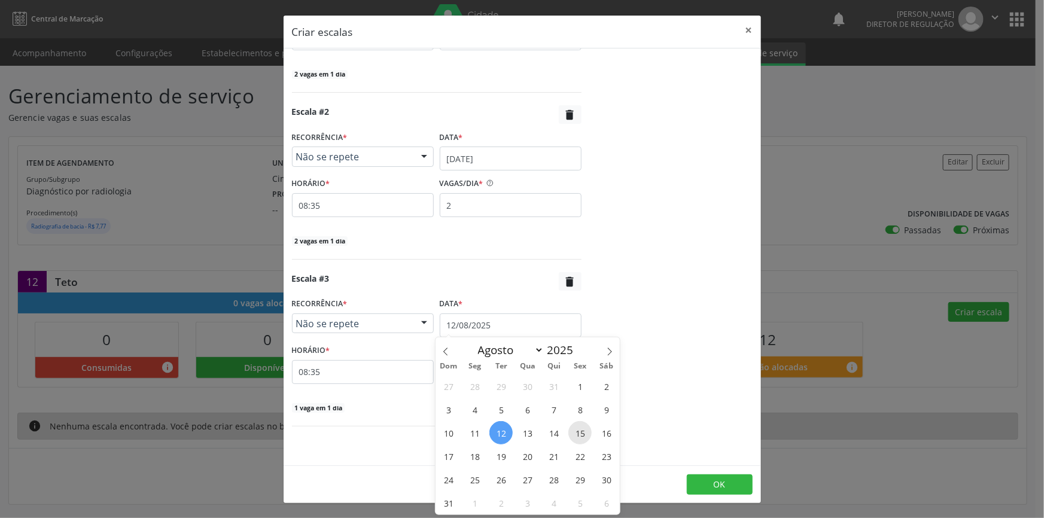
click at [570, 433] on span "15" at bounding box center [579, 432] width 23 height 23
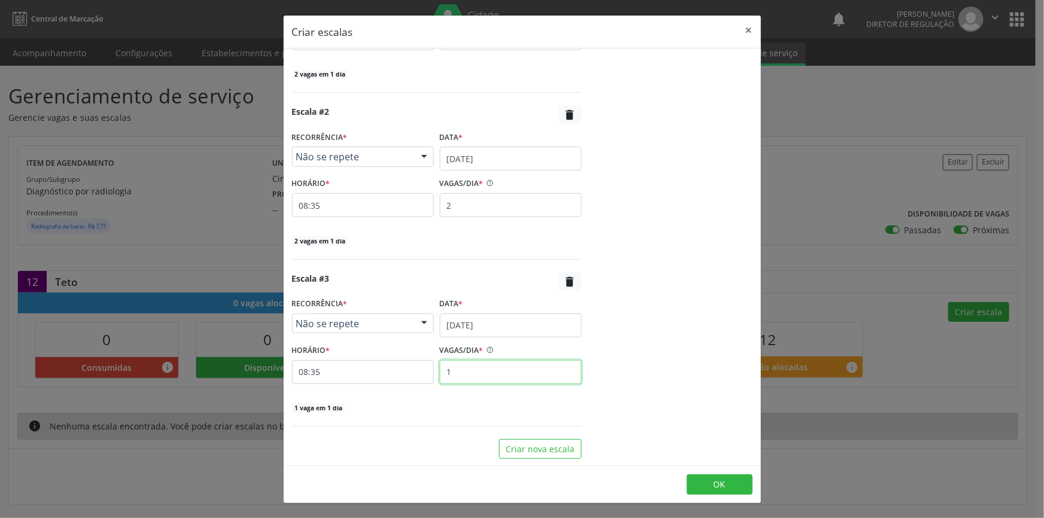
drag, startPoint x: 506, startPoint y: 367, endPoint x: 201, endPoint y: 353, distance: 304.8
click at [365, 370] on div "HORÁRIO * 08:35 VAGAS/DIA * 1" at bounding box center [437, 363] width 296 height 42
type input "2"
click at [514, 442] on button "Criar nova escala" at bounding box center [540, 449] width 83 height 20
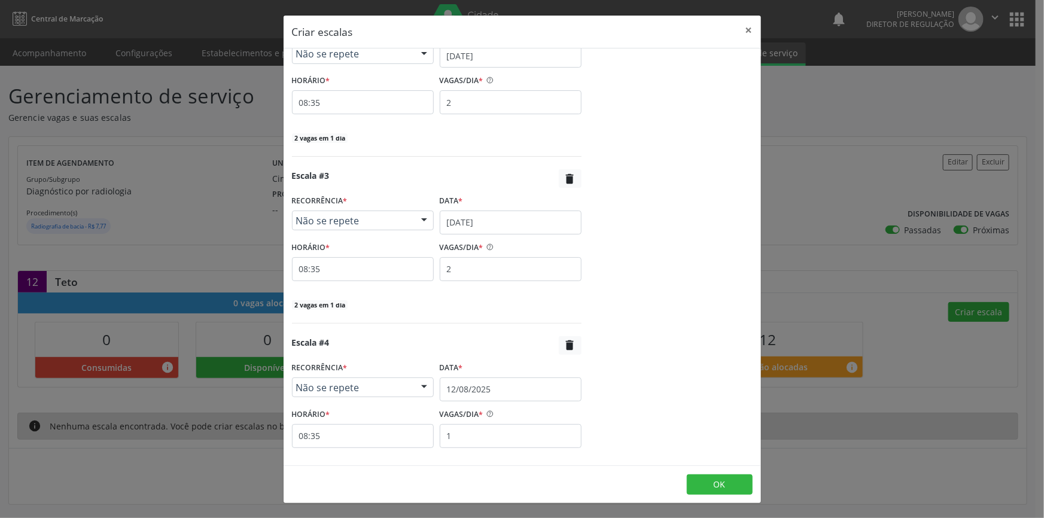
scroll to position [445, 0]
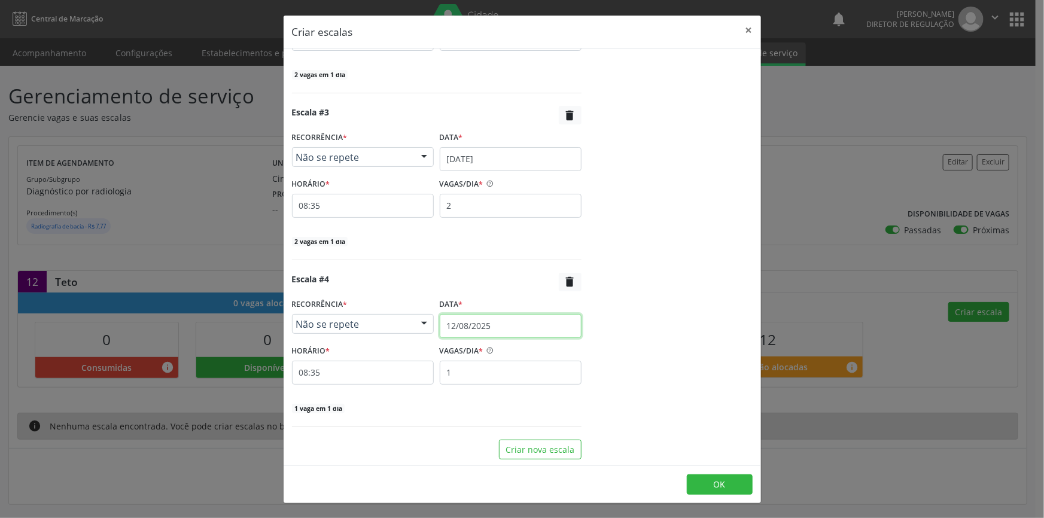
click at [488, 319] on input "12/08/2025" at bounding box center [511, 326] width 142 height 24
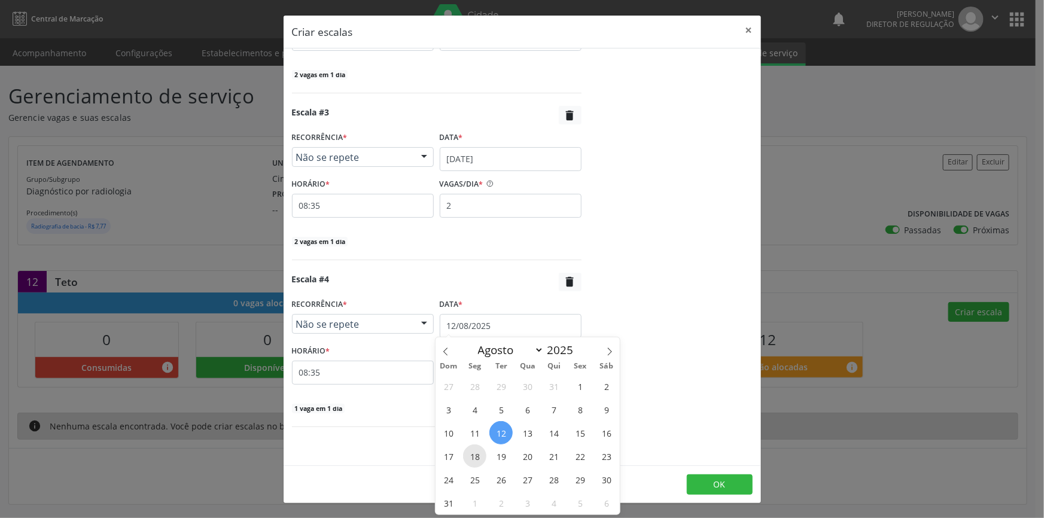
click at [479, 449] on span "18" at bounding box center [474, 456] width 23 height 23
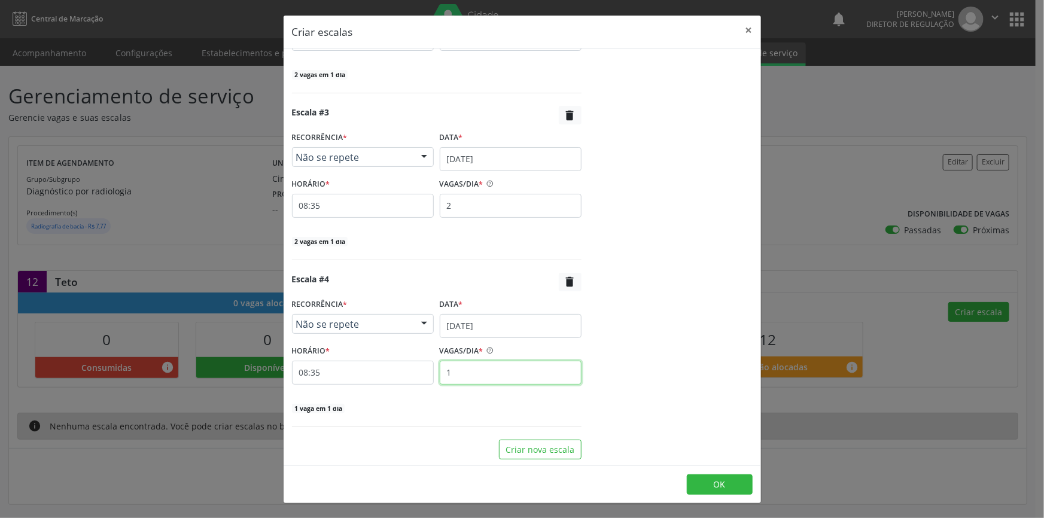
drag, startPoint x: 410, startPoint y: 371, endPoint x: 383, endPoint y: 372, distance: 26.9
click at [384, 371] on div "HORÁRIO * 08:35 VAGAS/DIA * 1" at bounding box center [437, 363] width 296 height 42
type input "2"
click at [554, 450] on button "Criar nova escala" at bounding box center [540, 450] width 83 height 20
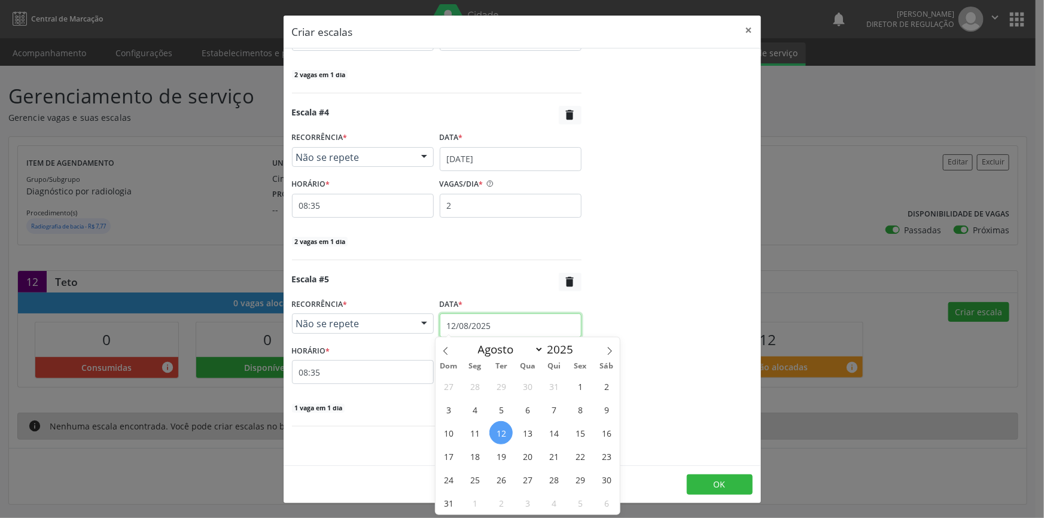
click at [506, 325] on input "12/08/2025" at bounding box center [511, 325] width 142 height 24
click at [506, 452] on span "19" at bounding box center [500, 456] width 23 height 23
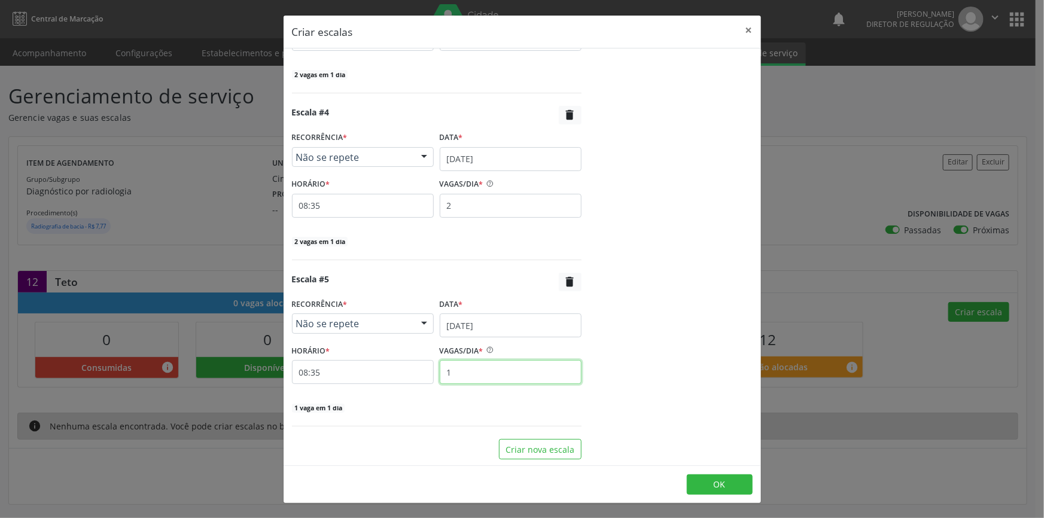
click at [396, 369] on div "HORÁRIO * 08:35 VAGAS/DIA * 1" at bounding box center [437, 363] width 296 height 42
type input "2"
click at [717, 489] on span "OK" at bounding box center [720, 484] width 12 height 11
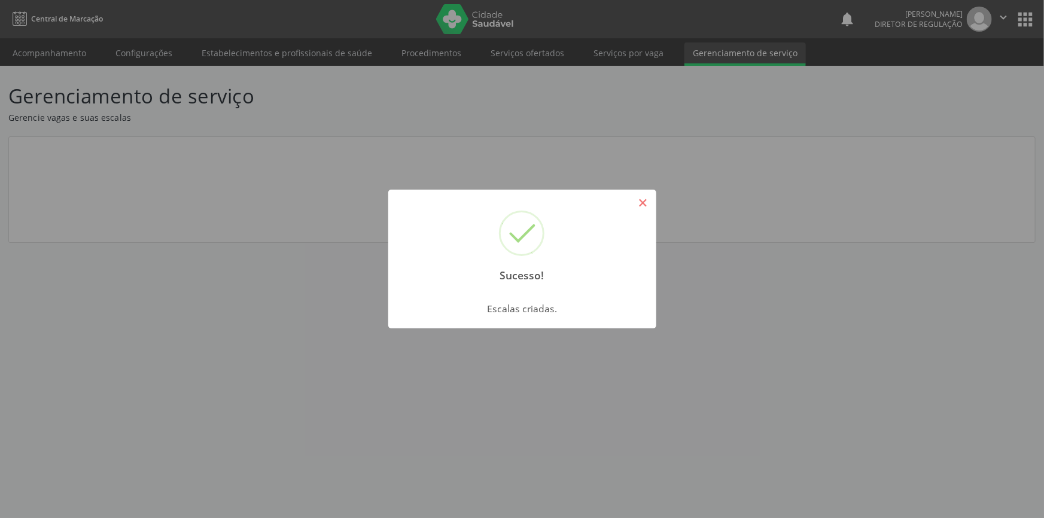
click at [645, 197] on button "×" at bounding box center [643, 203] width 20 height 20
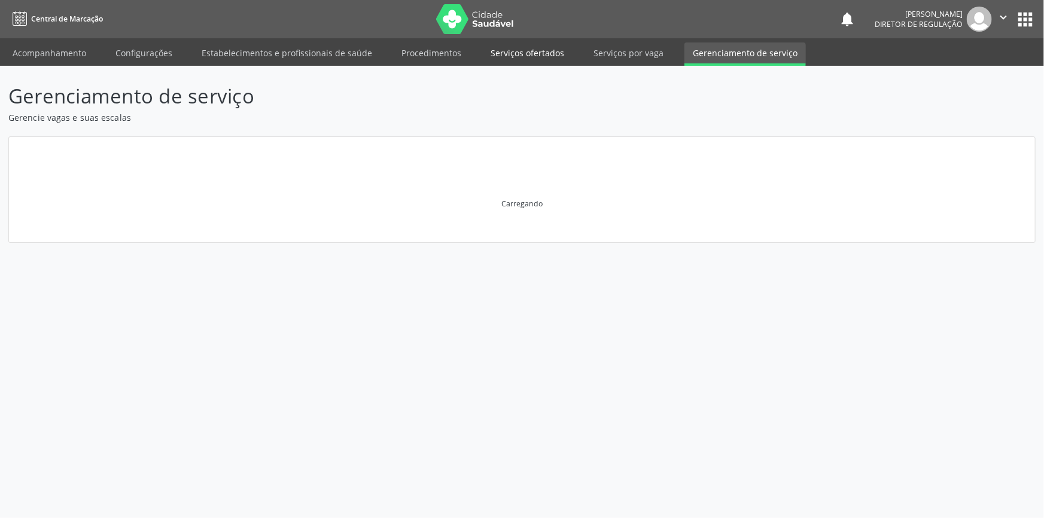
click at [540, 55] on link "Serviços ofertados" at bounding box center [527, 52] width 90 height 21
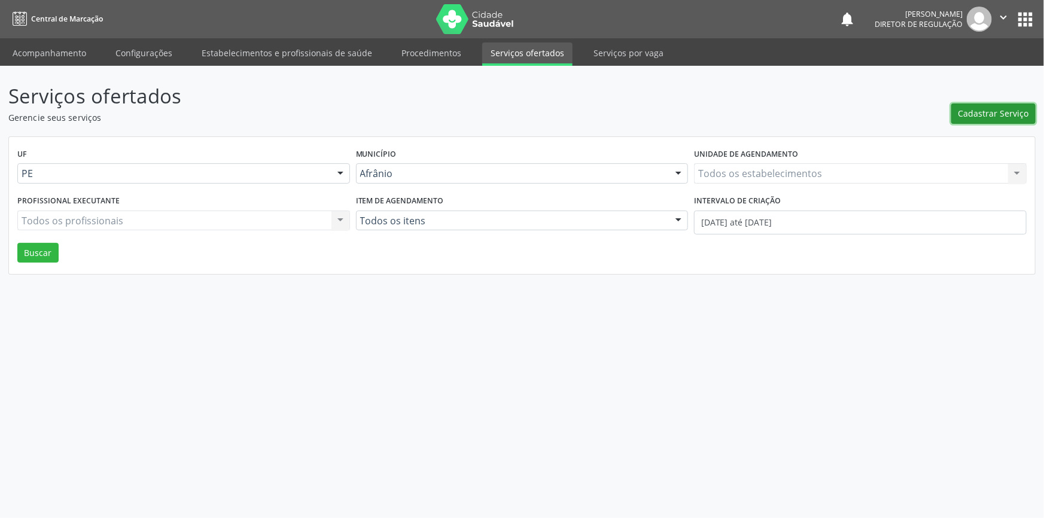
click at [1015, 111] on span "Cadastrar Serviço" at bounding box center [993, 113] width 71 height 13
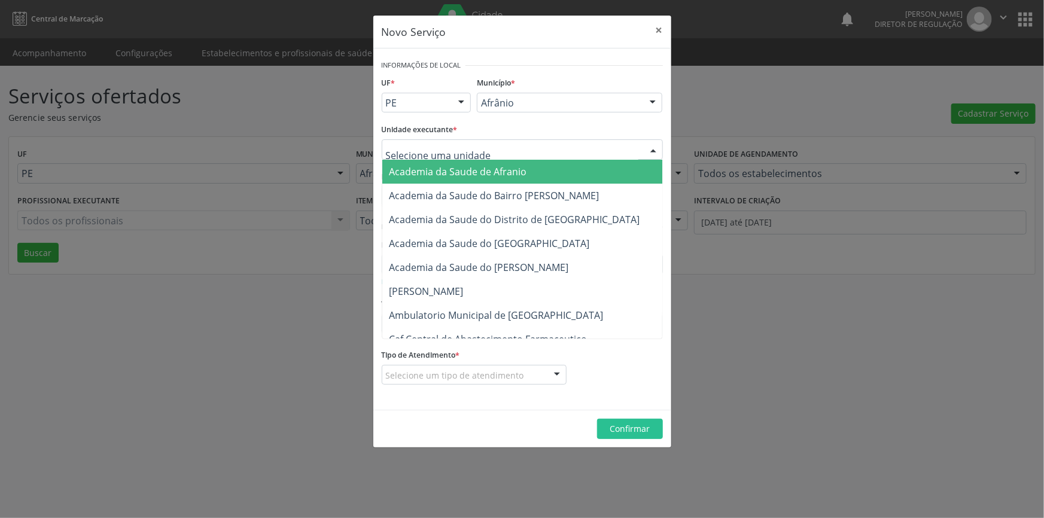
click at [549, 159] on div "Academia da Saude de Afranio Academia da Saude do Bairro Roberto Luis Academia …" at bounding box center [522, 149] width 281 height 20
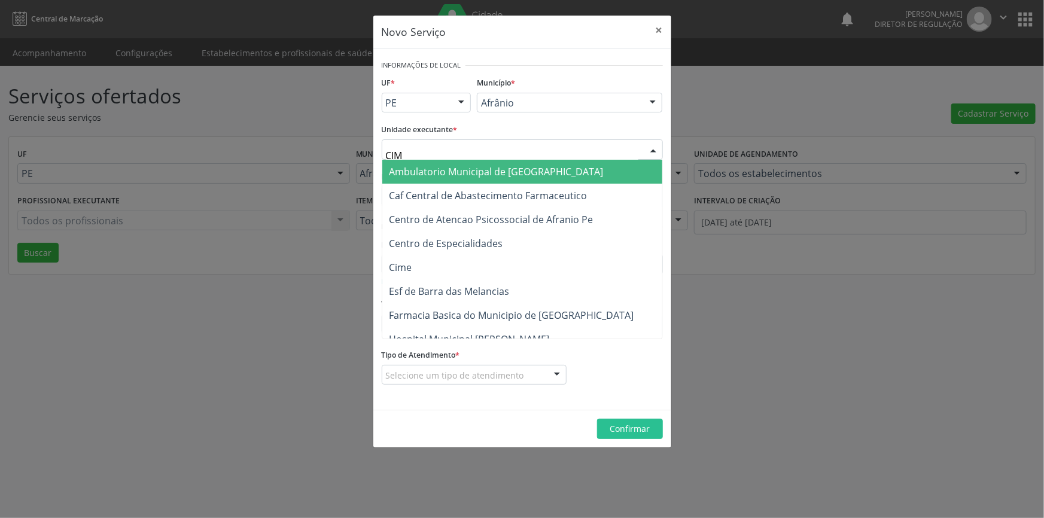
type input "CIME"
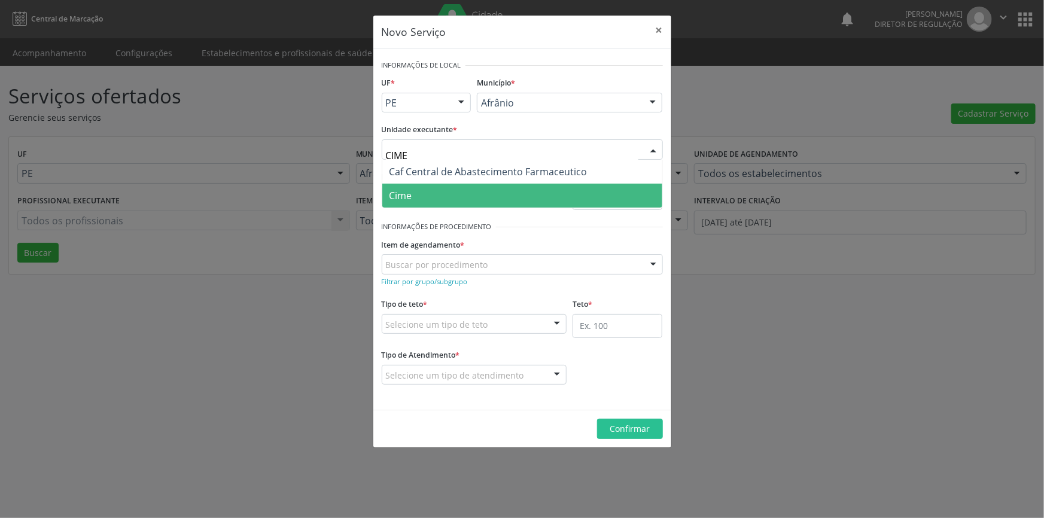
click at [466, 187] on span "Cime" at bounding box center [522, 196] width 280 height 24
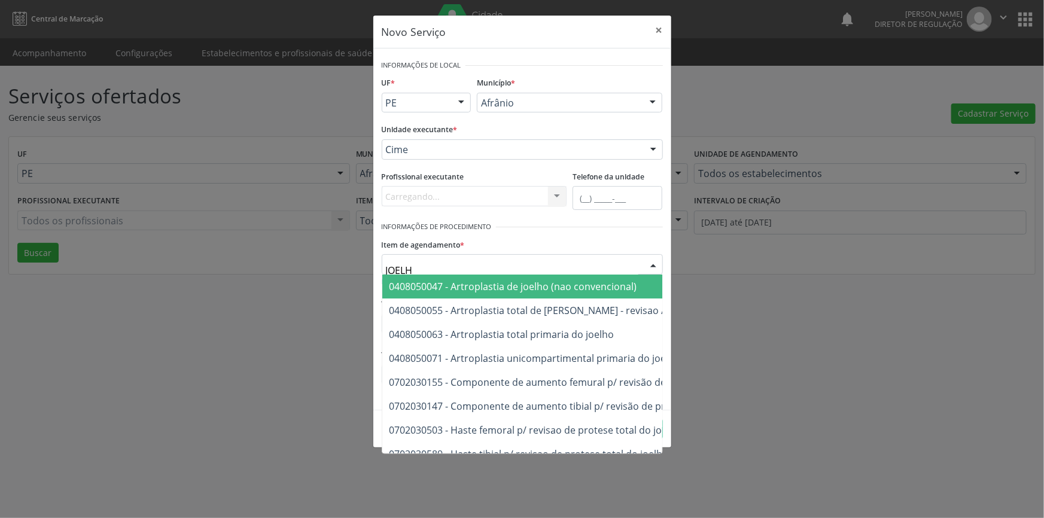
type input "JOELHO"
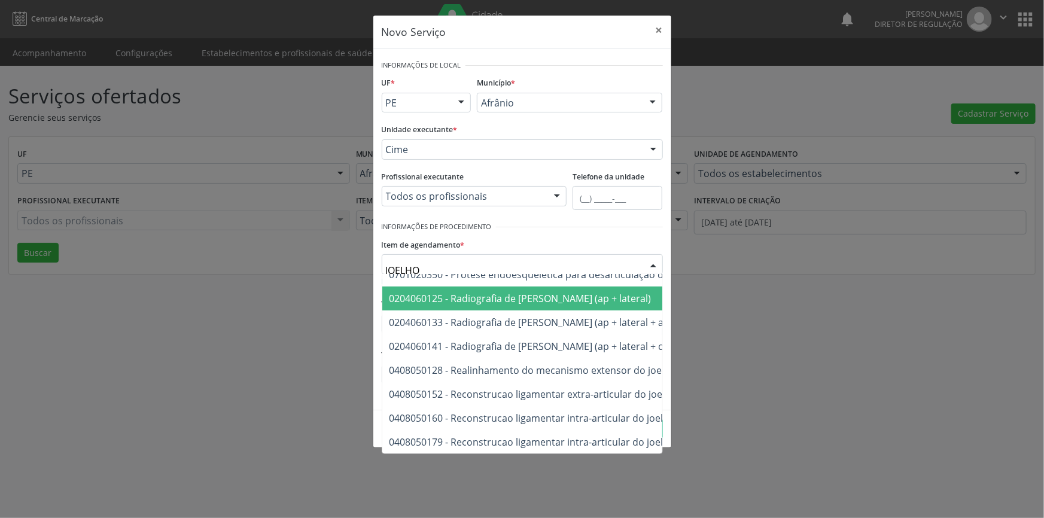
scroll to position [197, 0]
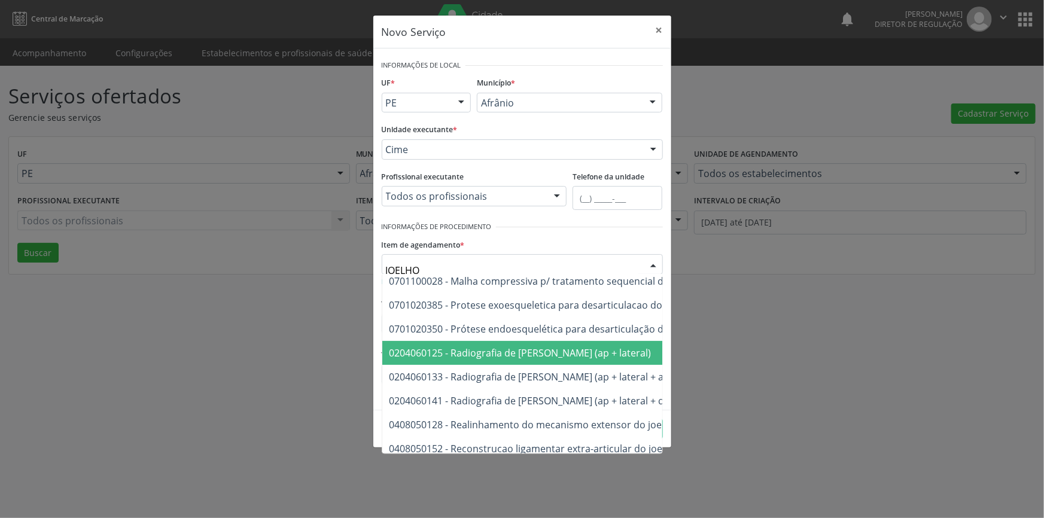
click at [510, 352] on span "0204060125 - Radiografia de joelho (ap + lateral)" at bounding box center [520, 352] width 262 height 13
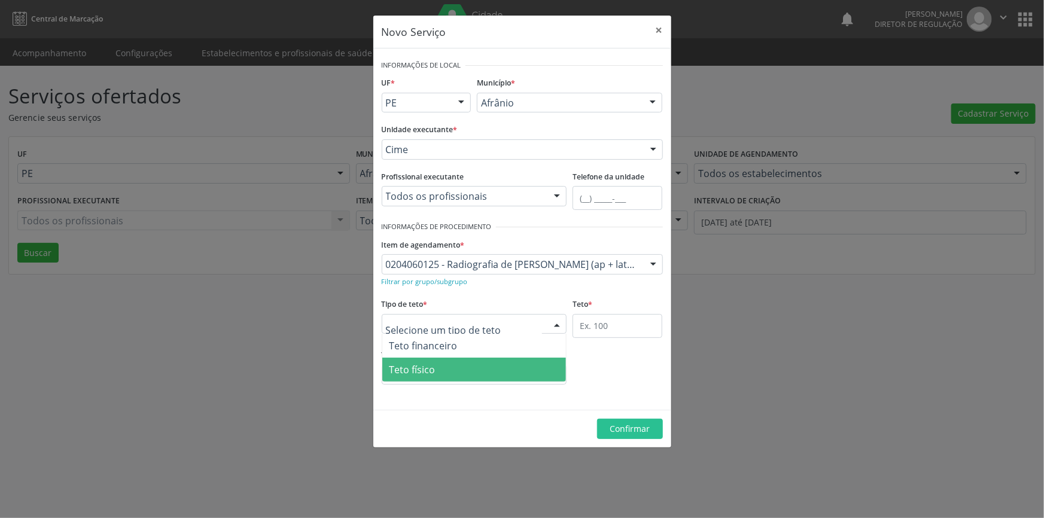
click at [462, 369] on span "Teto físico" at bounding box center [474, 370] width 184 height 24
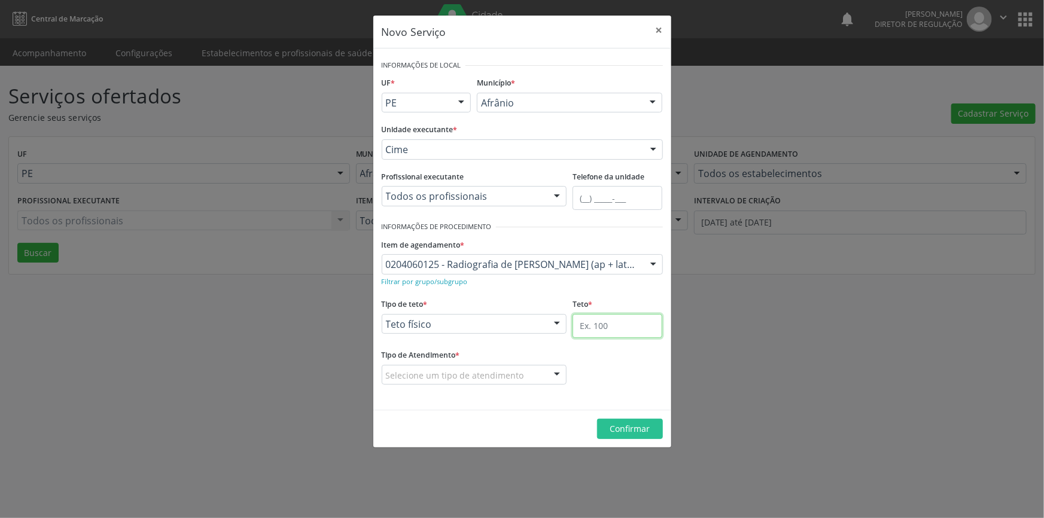
click at [597, 328] on input "text" at bounding box center [618, 326] width 90 height 24
type input "12"
click at [488, 382] on div "Selecione um tipo de atendimento" at bounding box center [474, 375] width 185 height 20
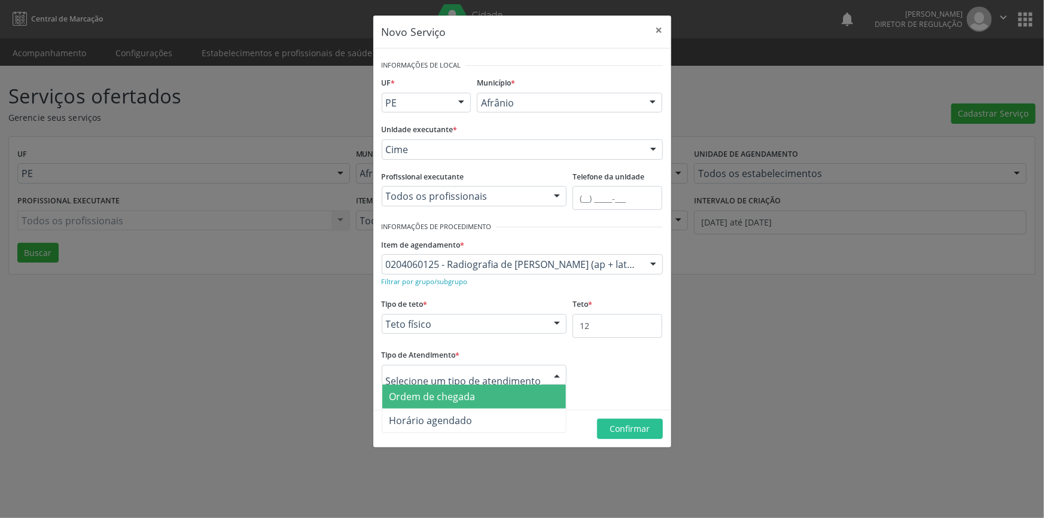
click at [471, 400] on span "Ordem de chegada" at bounding box center [432, 396] width 86 height 13
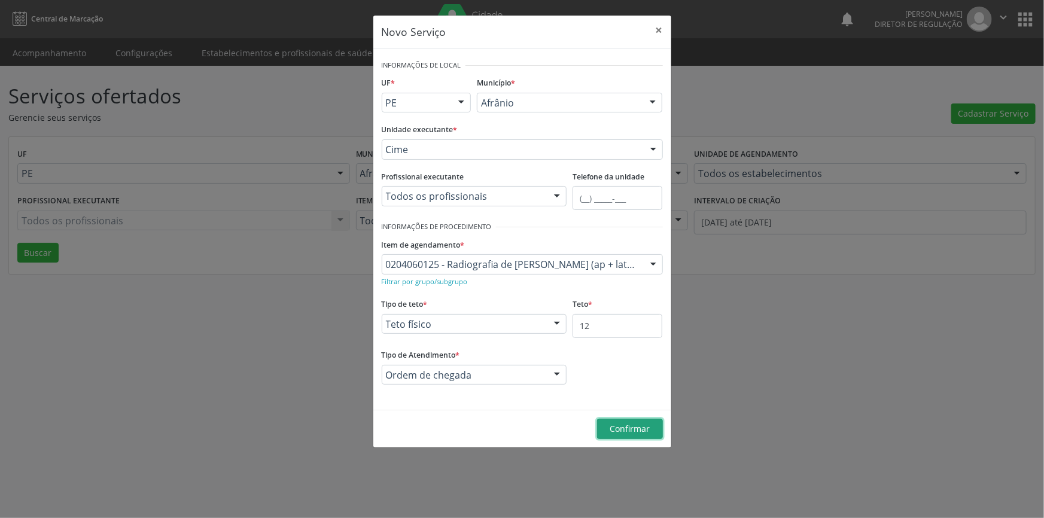
click at [628, 433] on span "Confirmar" at bounding box center [630, 428] width 40 height 11
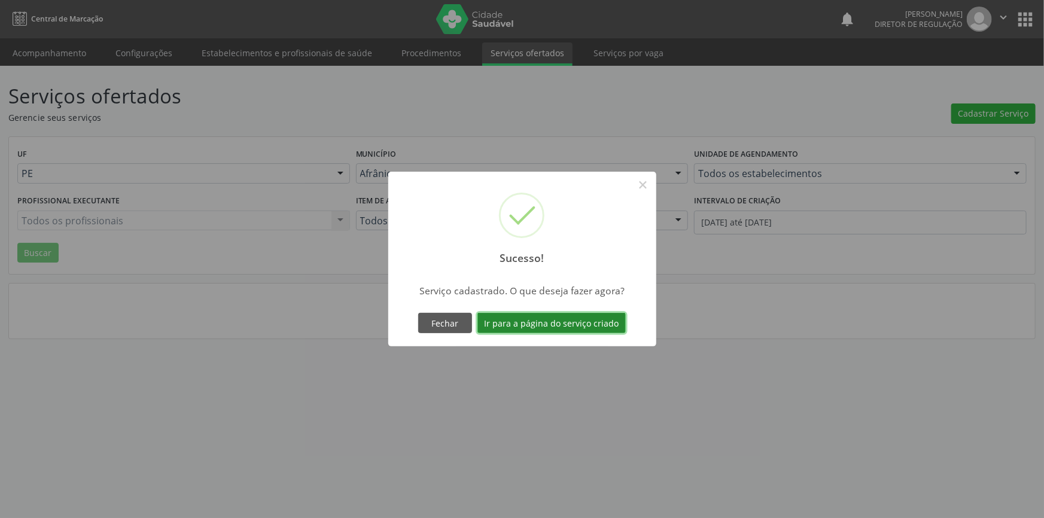
click at [555, 328] on button "Ir para a página do serviço criado" at bounding box center [551, 323] width 148 height 20
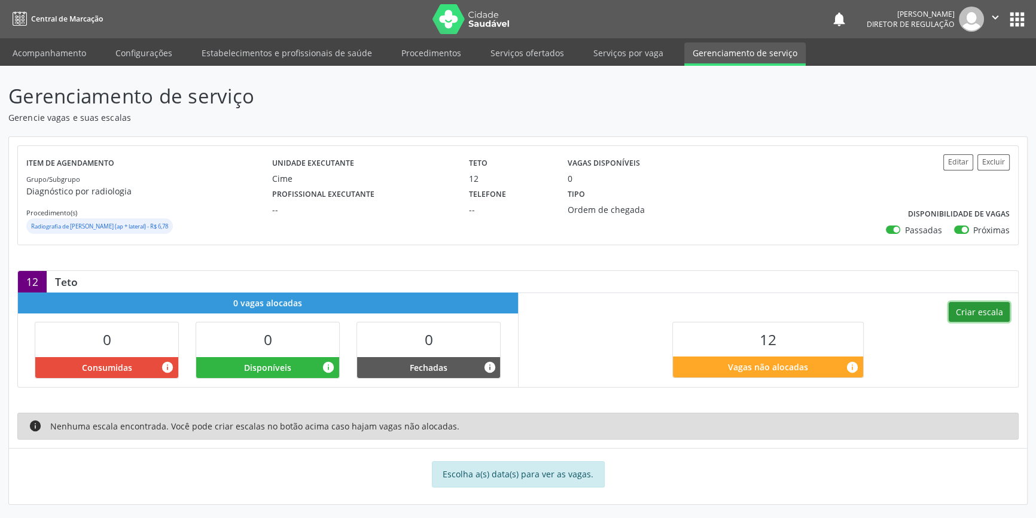
click at [985, 312] on button "Criar escala" at bounding box center [979, 312] width 61 height 20
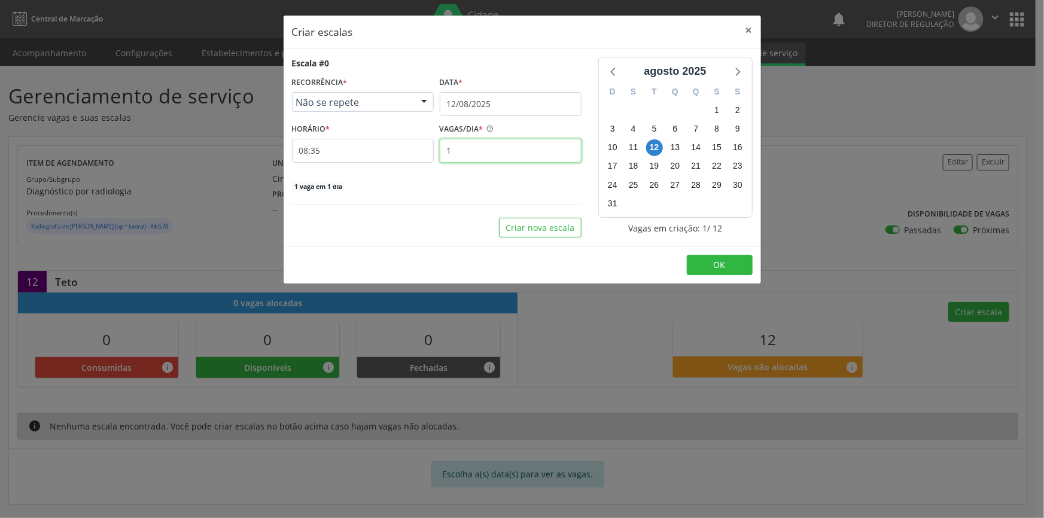
drag, startPoint x: 464, startPoint y: 154, endPoint x: 322, endPoint y: 162, distance: 142.0
click at [324, 162] on div "HORÁRIO * 08:35 VAGAS/DIA * 1" at bounding box center [437, 141] width 296 height 42
type input "2"
click at [555, 235] on button "Criar nova escala" at bounding box center [540, 228] width 83 height 20
select select "7"
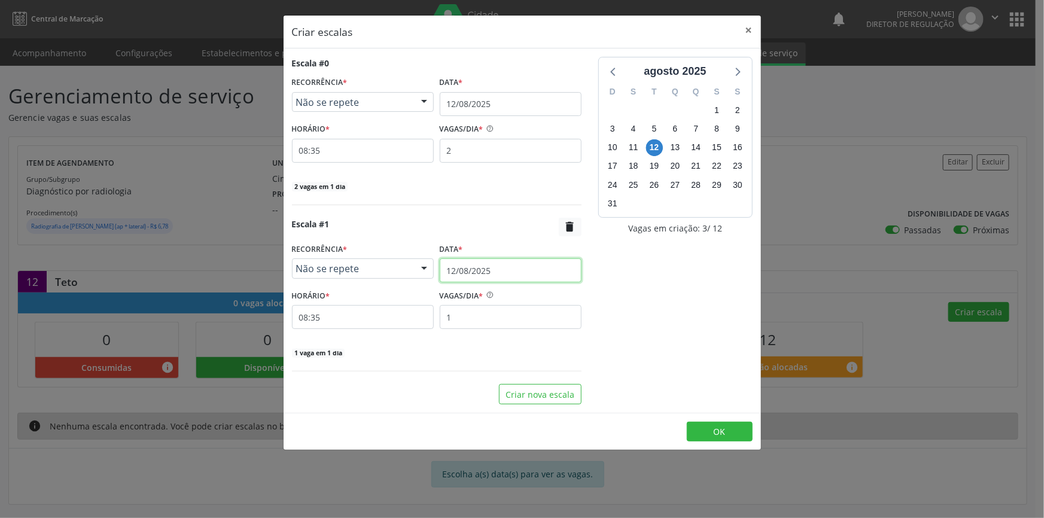
click at [514, 269] on input "12/08/2025" at bounding box center [511, 270] width 142 height 24
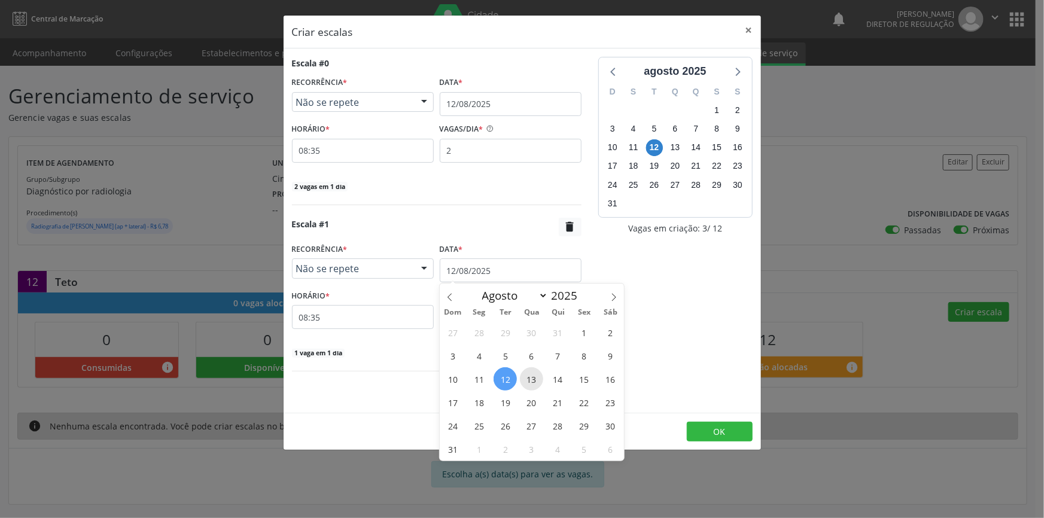
click at [530, 382] on span "13" at bounding box center [531, 378] width 23 height 23
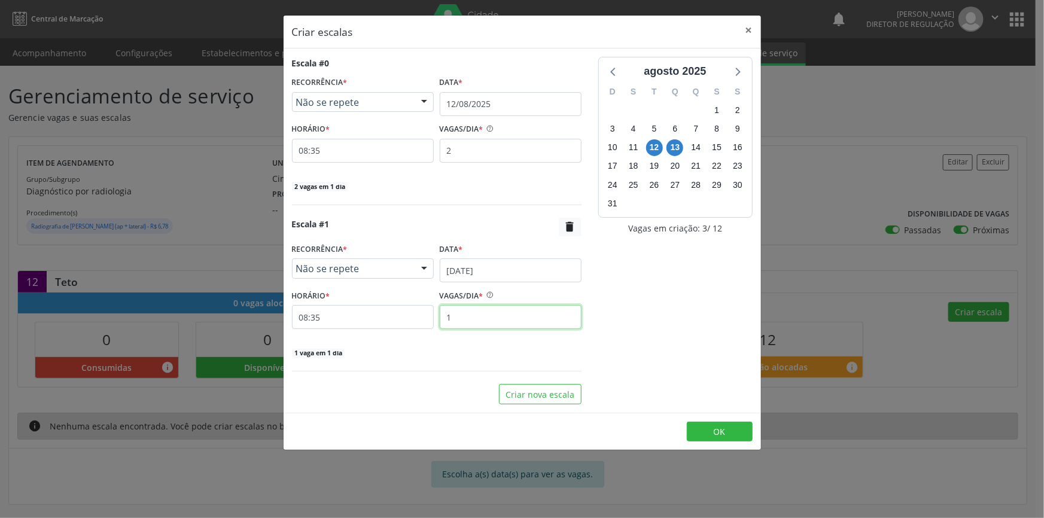
drag, startPoint x: 477, startPoint y: 317, endPoint x: 324, endPoint y: 300, distance: 153.5
click at [324, 300] on div "HORÁRIO * 08:35 VAGAS/DIA * 1" at bounding box center [437, 308] width 296 height 42
type input "2"
click at [534, 395] on button "Criar nova escala" at bounding box center [540, 394] width 83 height 20
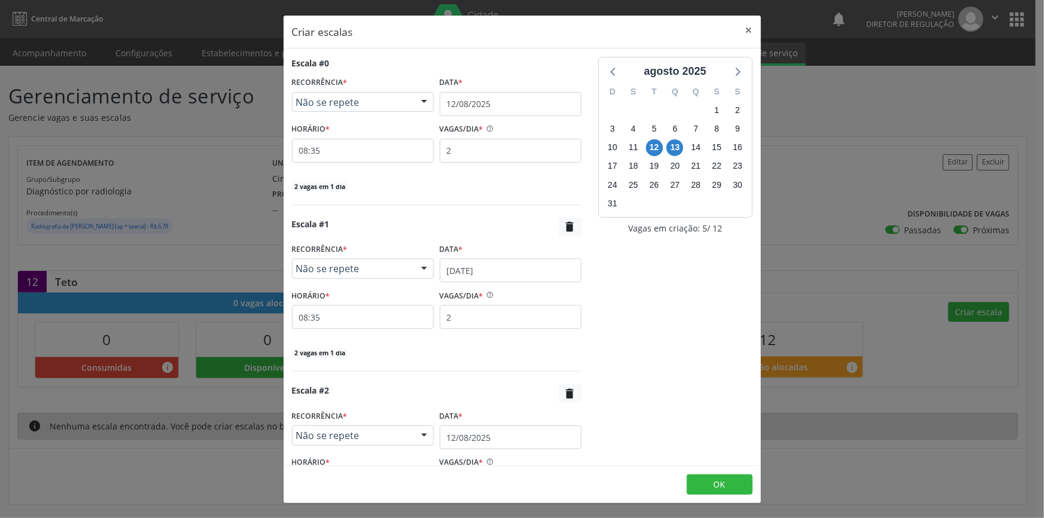
scroll to position [108, 0]
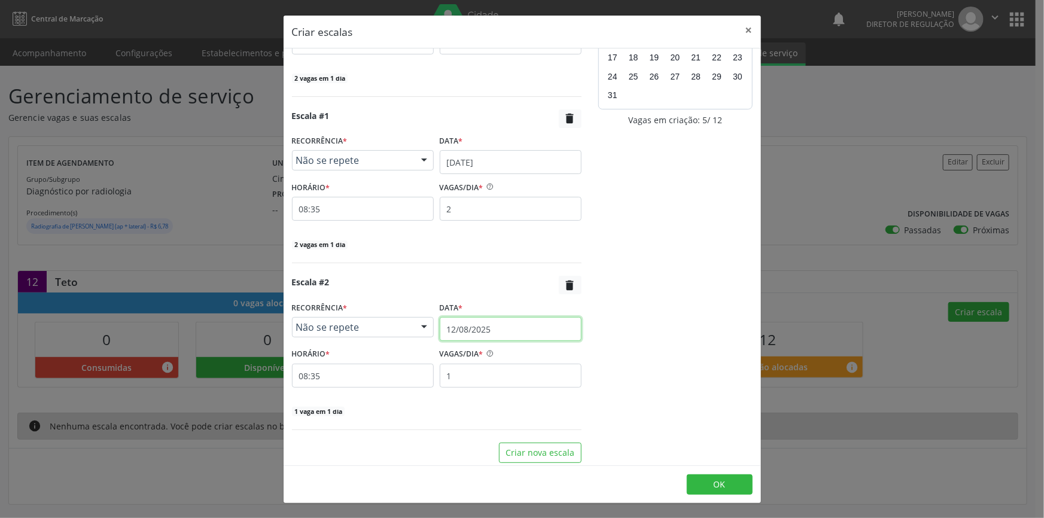
click at [486, 328] on input "12/08/2025" at bounding box center [511, 329] width 142 height 24
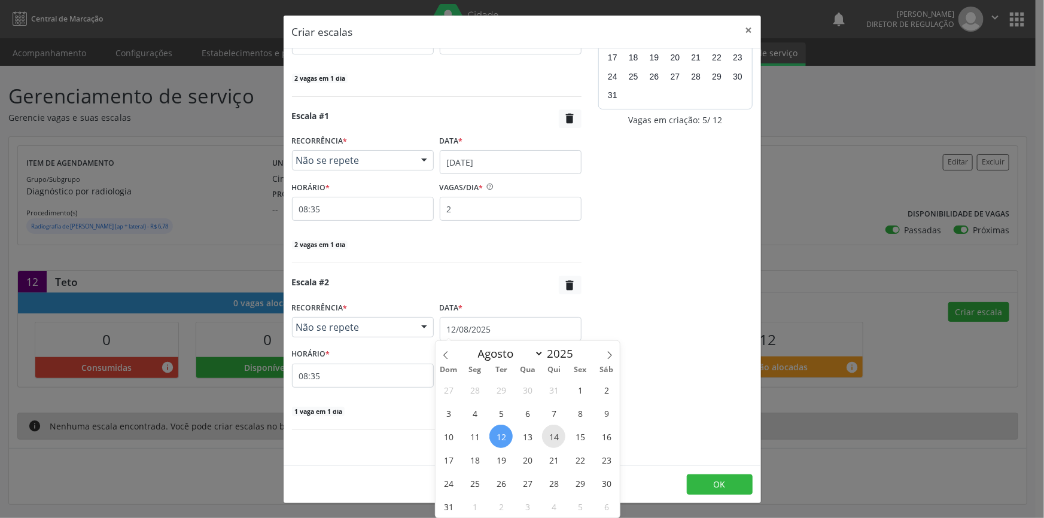
click at [556, 439] on span "14" at bounding box center [553, 436] width 23 height 23
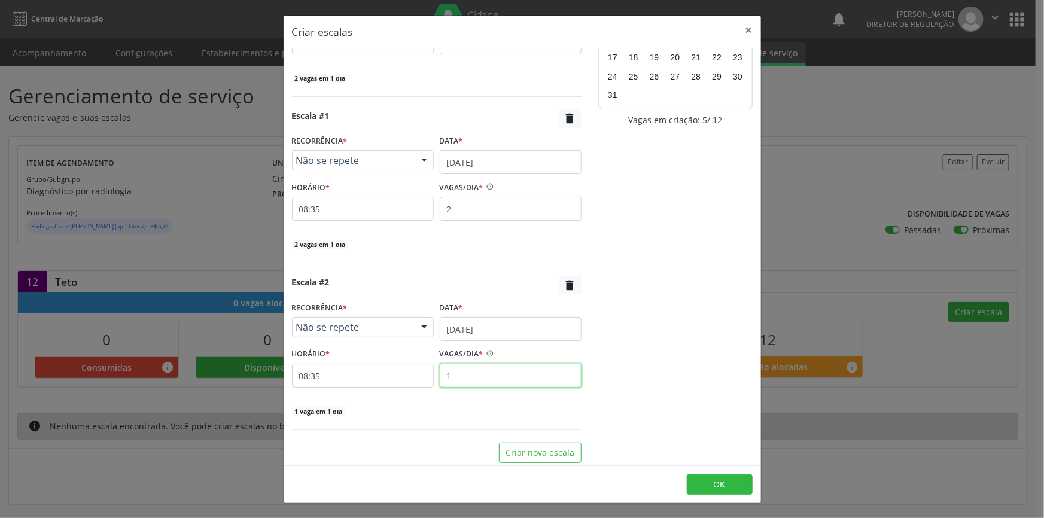
drag, startPoint x: 509, startPoint y: 364, endPoint x: 328, endPoint y: 372, distance: 180.8
click at [328, 372] on div "HORÁRIO * 08:35 VAGAS/DIA * 1" at bounding box center [437, 366] width 296 height 42
type input "2"
click at [546, 456] on button "Criar nova escala" at bounding box center [540, 453] width 83 height 20
select select "7"
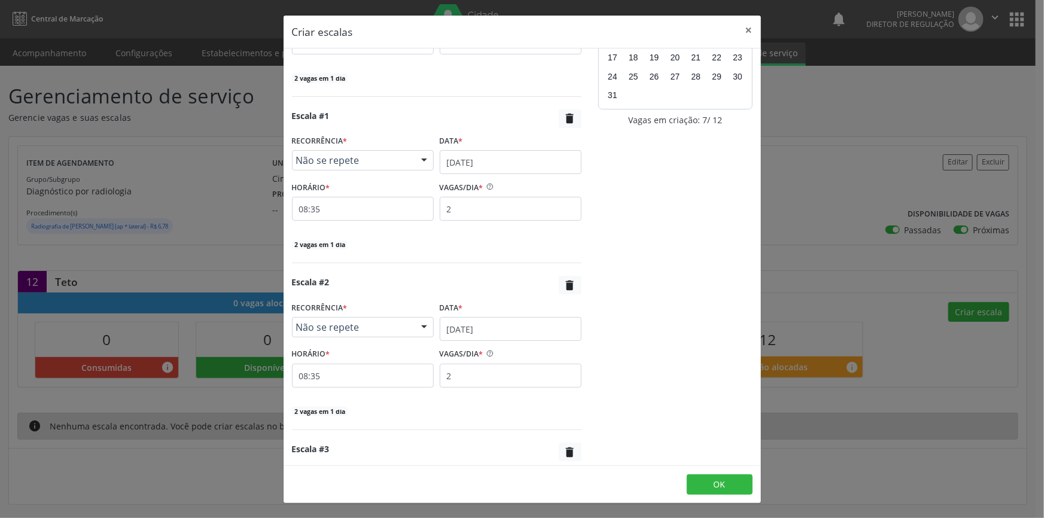
scroll to position [279, 0]
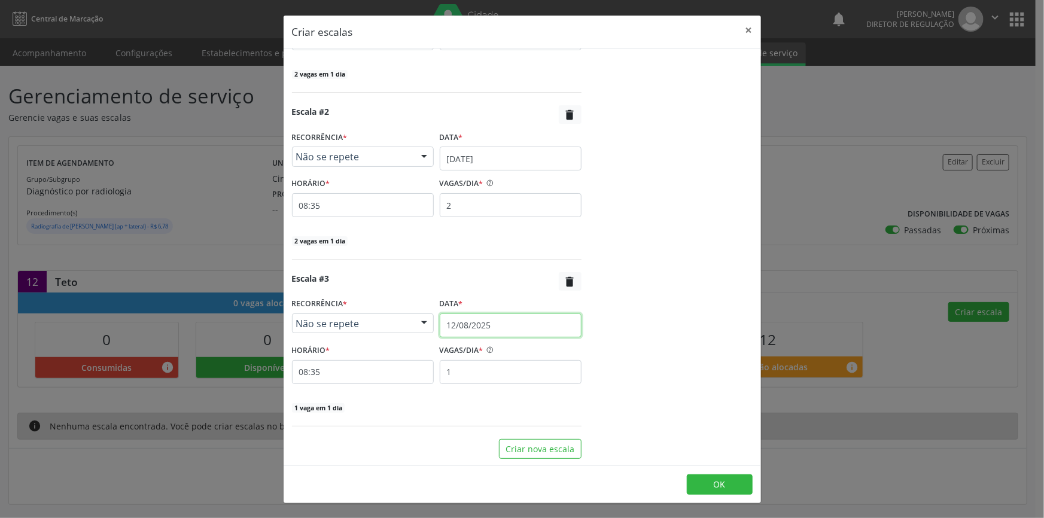
click at [504, 323] on input "12/08/2025" at bounding box center [511, 325] width 142 height 24
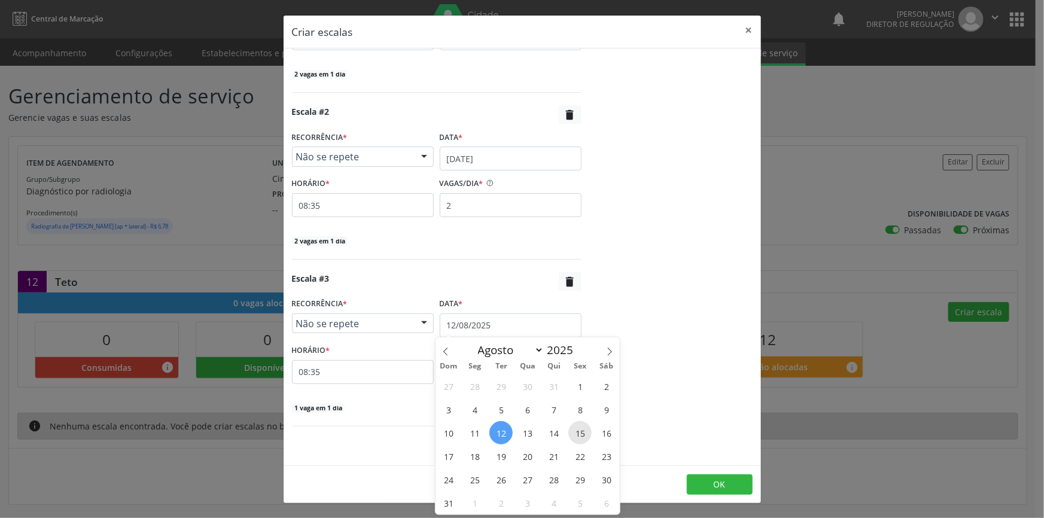
click at [577, 433] on span "15" at bounding box center [579, 432] width 23 height 23
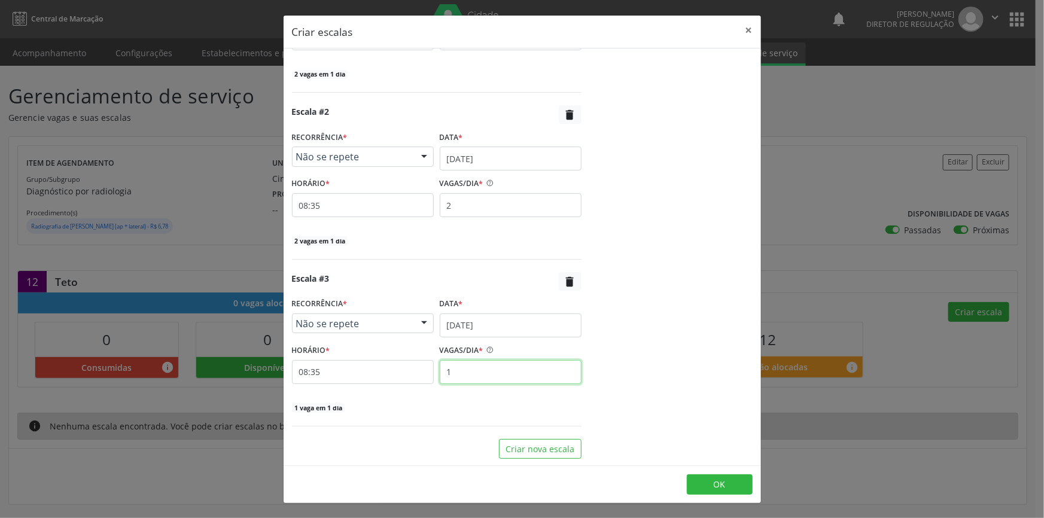
drag, startPoint x: 510, startPoint y: 370, endPoint x: 267, endPoint y: 365, distance: 243.5
click at [377, 372] on div "HORÁRIO * 08:35 VAGAS/DIA * 1" at bounding box center [437, 363] width 296 height 42
type input "2"
click at [525, 447] on button "Criar nova escala" at bounding box center [540, 449] width 83 height 20
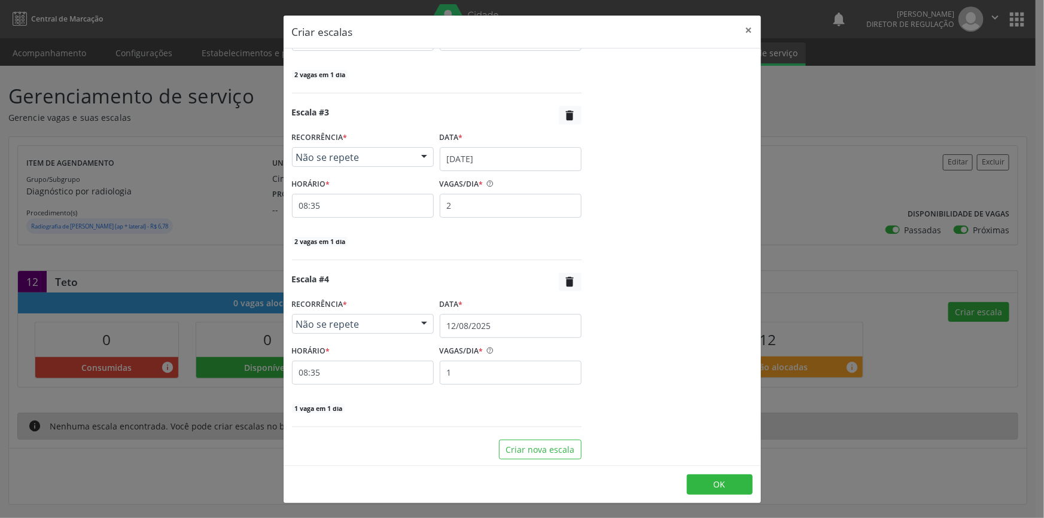
click at [526, 339] on div "Escala #4  RECORRÊNCIA * Não se repete Não se repete Diário/Semanal Mensal Nen…" at bounding box center [437, 343] width 290 height 141
click at [528, 335] on body "Central de Marcação notifications Maria Aparecida Rodrigues da Silva Diretor de…" at bounding box center [522, 259] width 1044 height 518
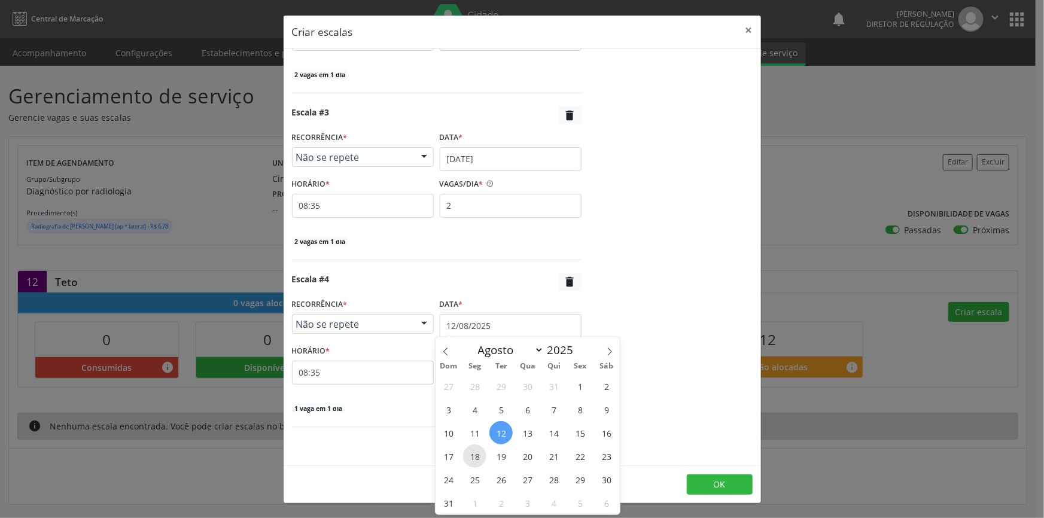
click at [474, 452] on span "18" at bounding box center [474, 456] width 23 height 23
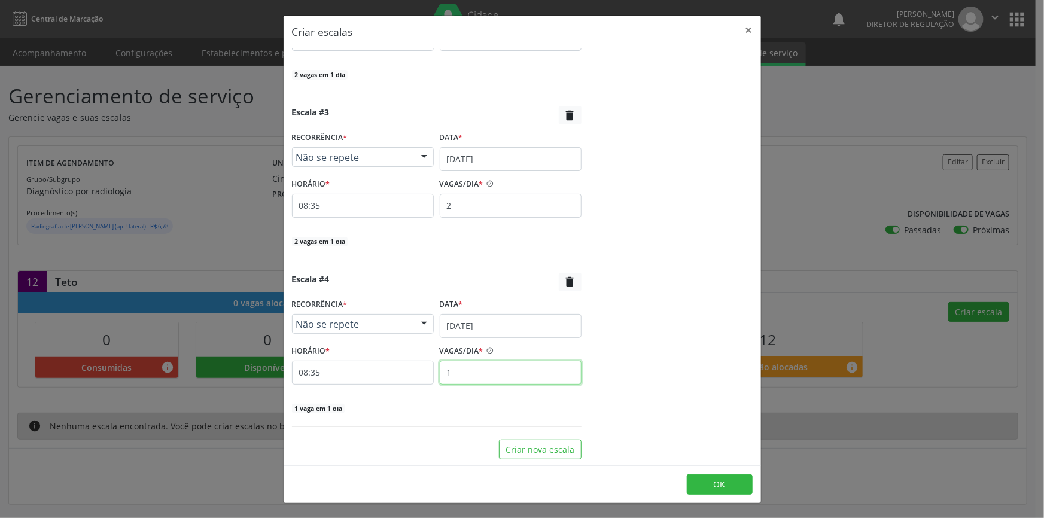
click at [491, 375] on input "1" at bounding box center [511, 373] width 142 height 24
drag, startPoint x: 473, startPoint y: 372, endPoint x: 342, endPoint y: 376, distance: 131.1
click at [392, 376] on div "HORÁRIO * 08:35 VAGAS/DIA * 1" at bounding box center [437, 363] width 296 height 42
type input "2"
click at [539, 450] on button "Criar nova escala" at bounding box center [540, 450] width 83 height 20
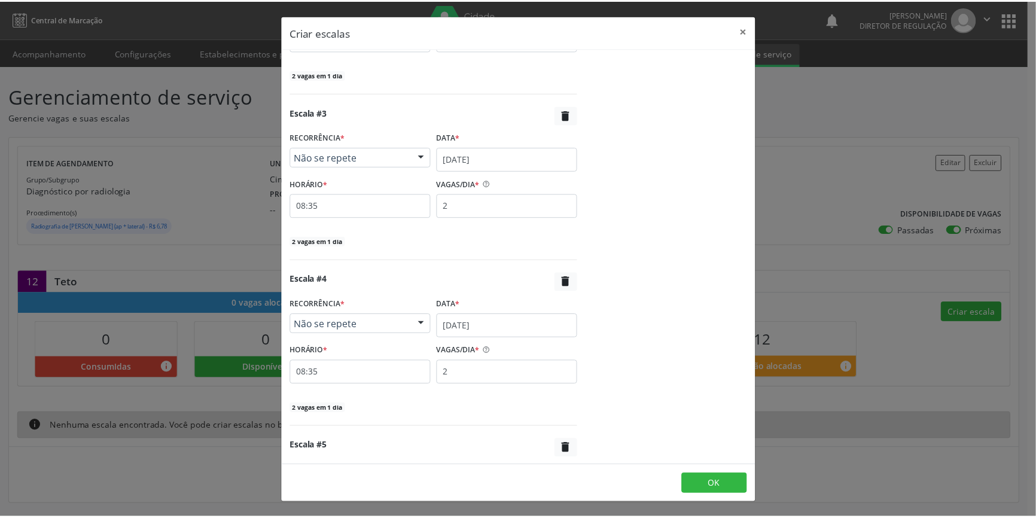
scroll to position [612, 0]
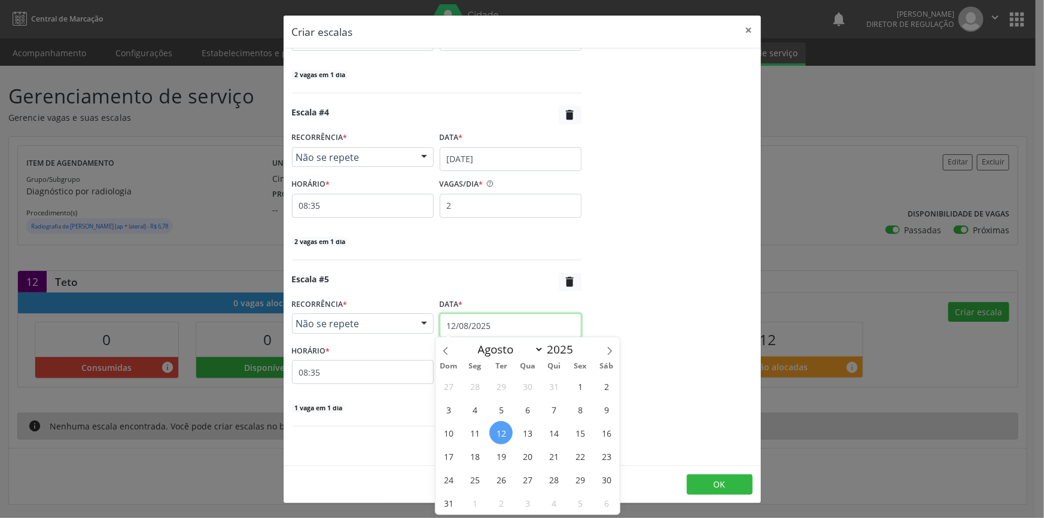
click at [496, 327] on input "12/08/2025" at bounding box center [511, 325] width 142 height 24
drag, startPoint x: 512, startPoint y: 451, endPoint x: 501, endPoint y: 453, distance: 11.0
click at [511, 452] on div "27 28 29 30 31 1 2 3 4 5 6 7 8 9 10 11 12 13 14 15 16 17 18 19 20 21 22 23 24 2…" at bounding box center [528, 445] width 184 height 140
click at [498, 455] on span "19" at bounding box center [500, 456] width 23 height 23
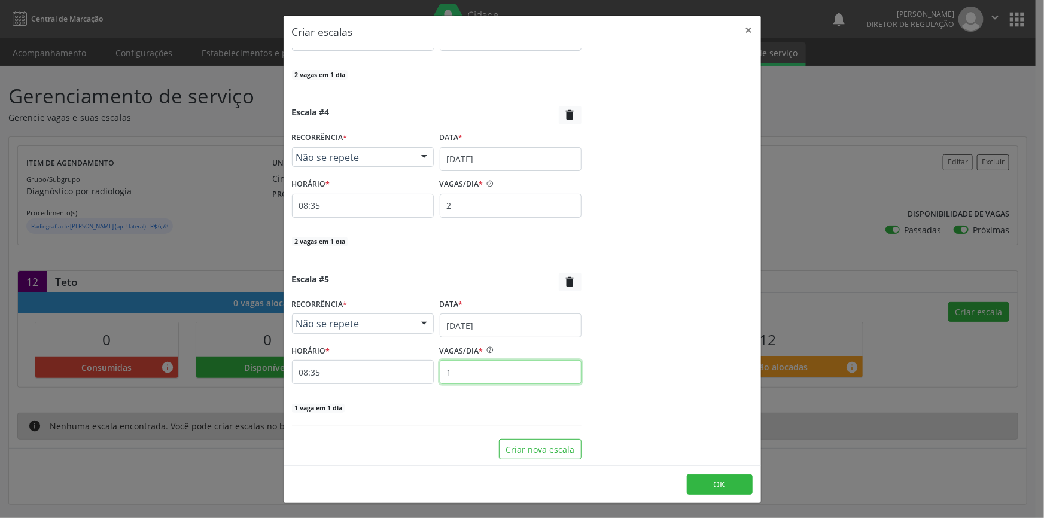
drag, startPoint x: 497, startPoint y: 379, endPoint x: 388, endPoint y: 373, distance: 108.4
click at [388, 373] on div "HORÁRIO * 08:35 VAGAS/DIA * 1" at bounding box center [437, 363] width 296 height 42
type input "2"
click at [720, 477] on button "OK" at bounding box center [720, 484] width 66 height 20
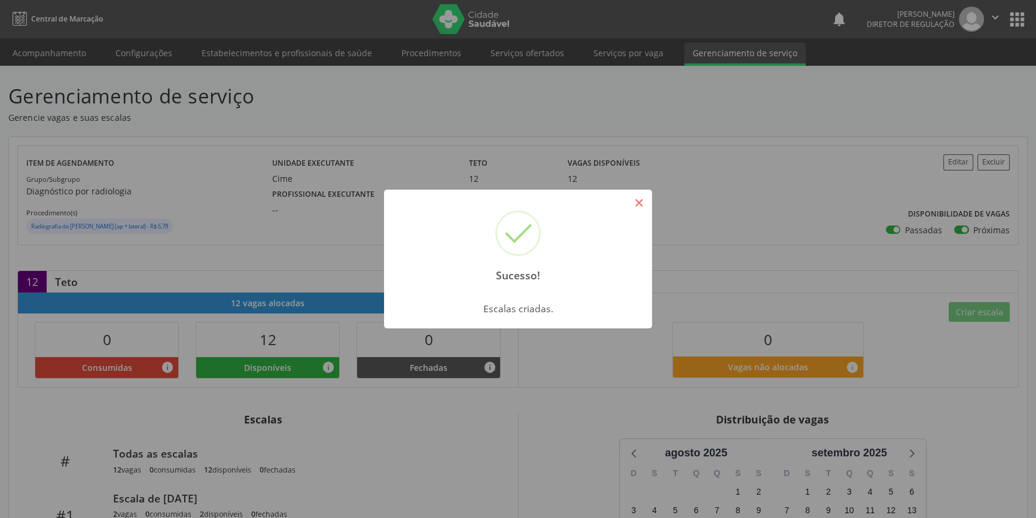
click at [646, 203] on button "×" at bounding box center [639, 203] width 20 height 20
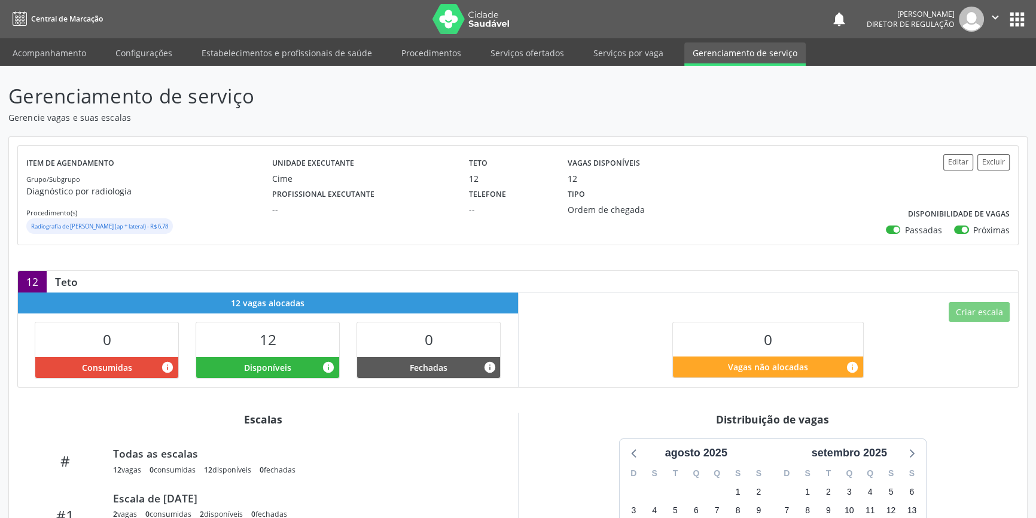
click at [449, 20] on img at bounding box center [472, 19] width 78 height 30
